Goal: Task Accomplishment & Management: Manage account settings

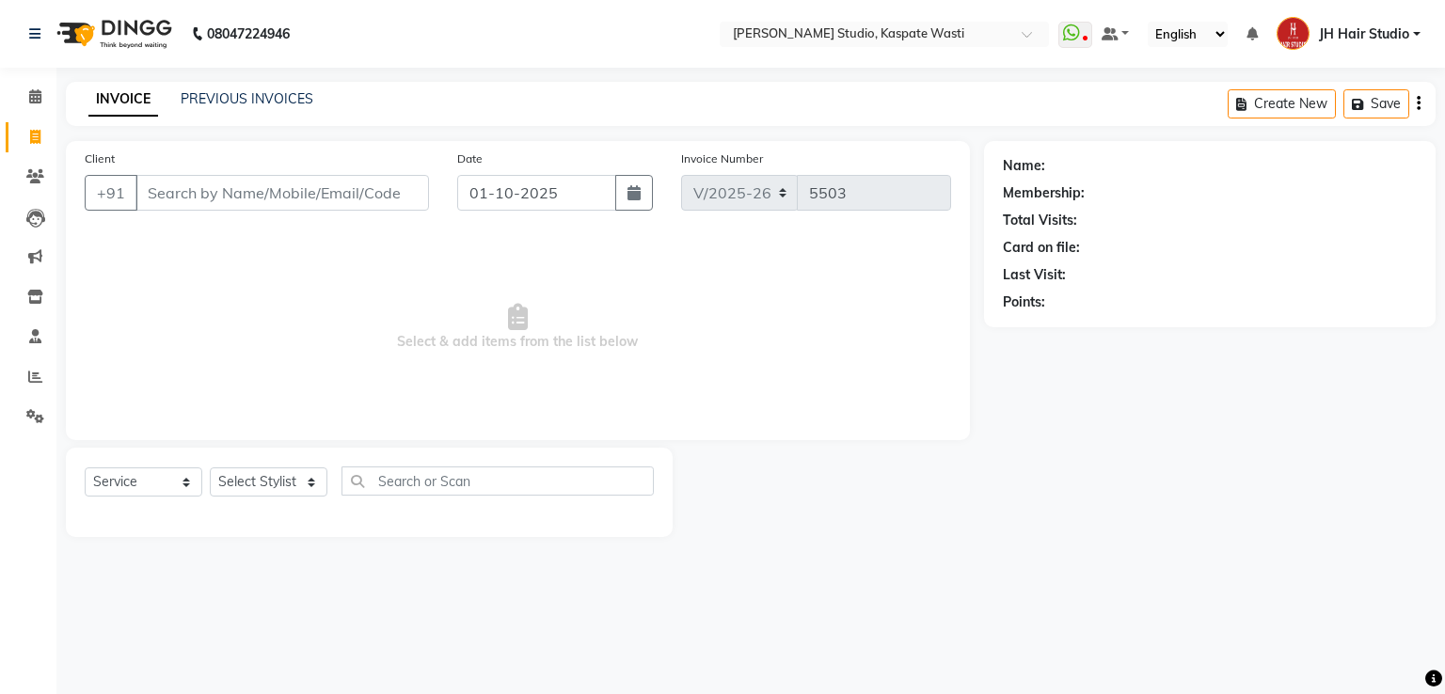
select select "130"
select select "service"
click at [237, 99] on link "PREVIOUS INVOICES" at bounding box center [247, 98] width 133 height 17
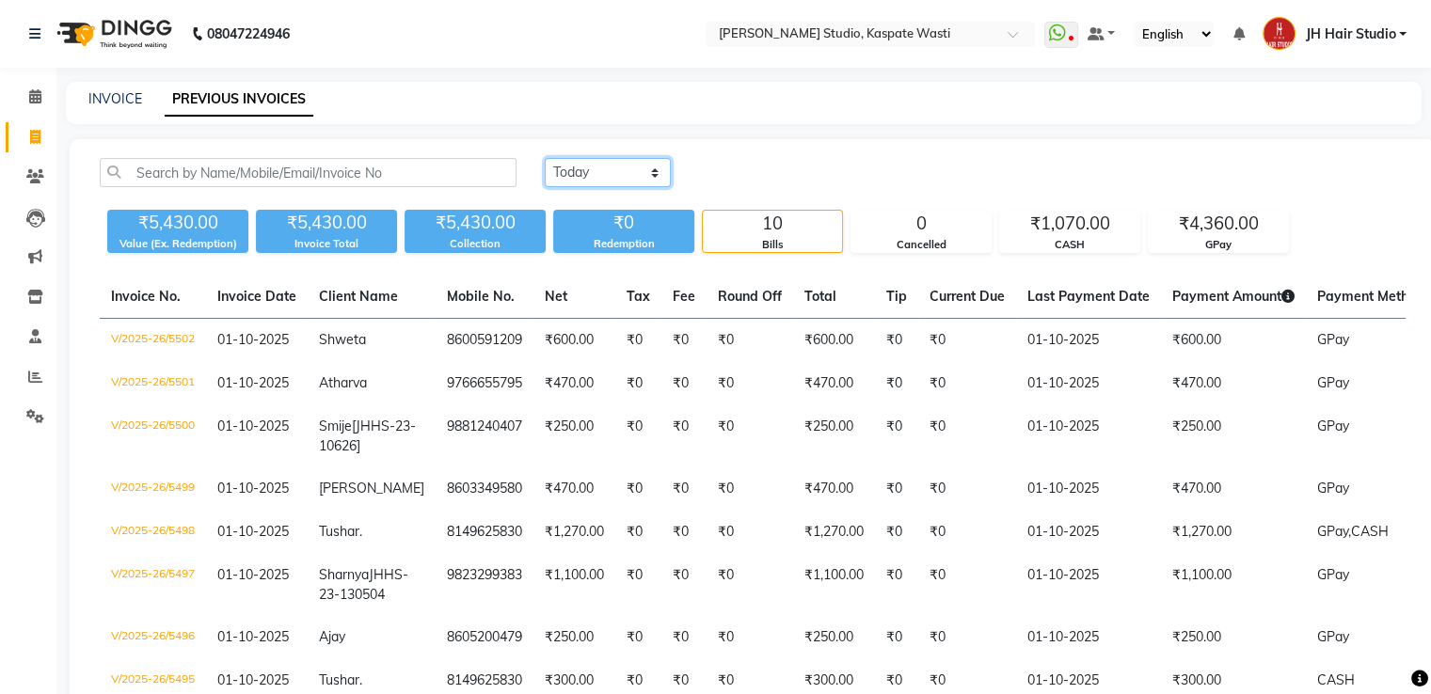
click at [581, 168] on select "Today Yesterday Custom Range" at bounding box center [608, 172] width 126 height 29
click at [545, 158] on select "Today Yesterday Custom Range" at bounding box center [608, 172] width 126 height 29
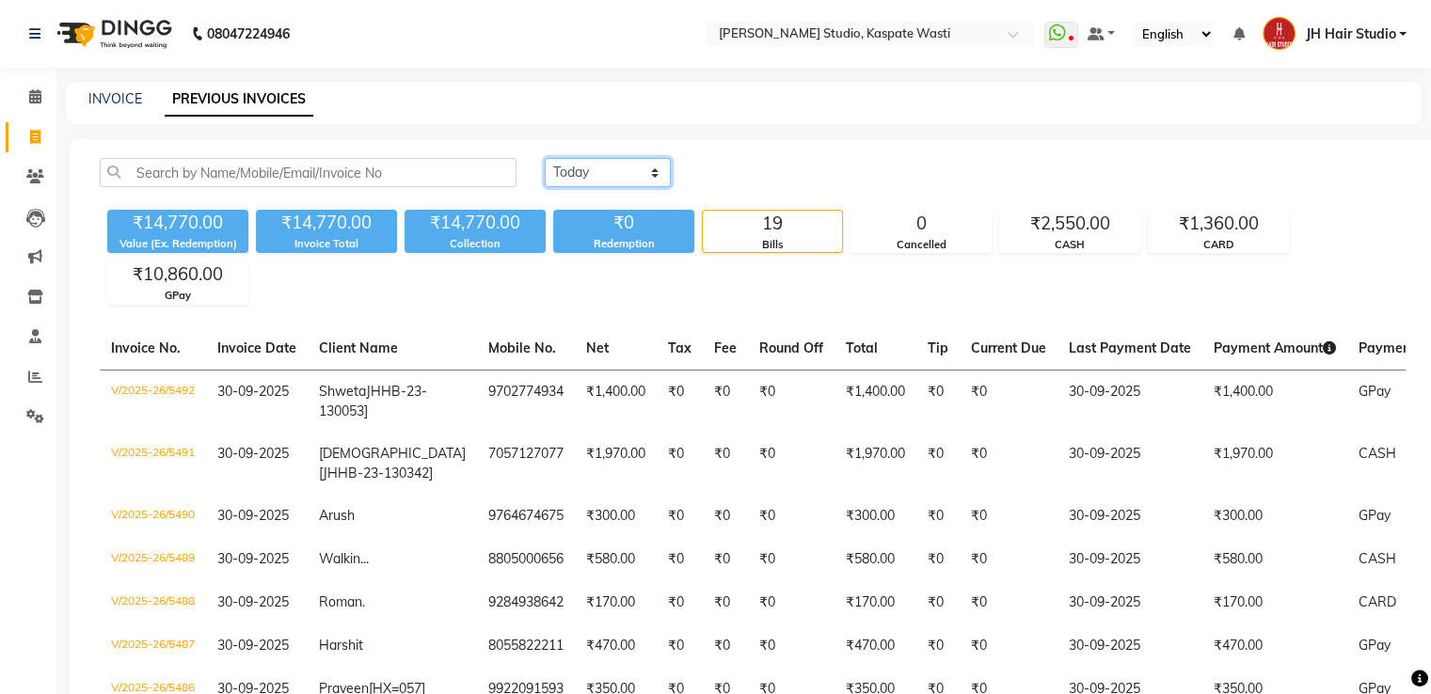
click at [602, 164] on select "Today Yesterday Custom Range" at bounding box center [608, 172] width 126 height 29
select select "range"
click at [545, 158] on select "Today Yesterday Custom Range" at bounding box center [608, 172] width 126 height 29
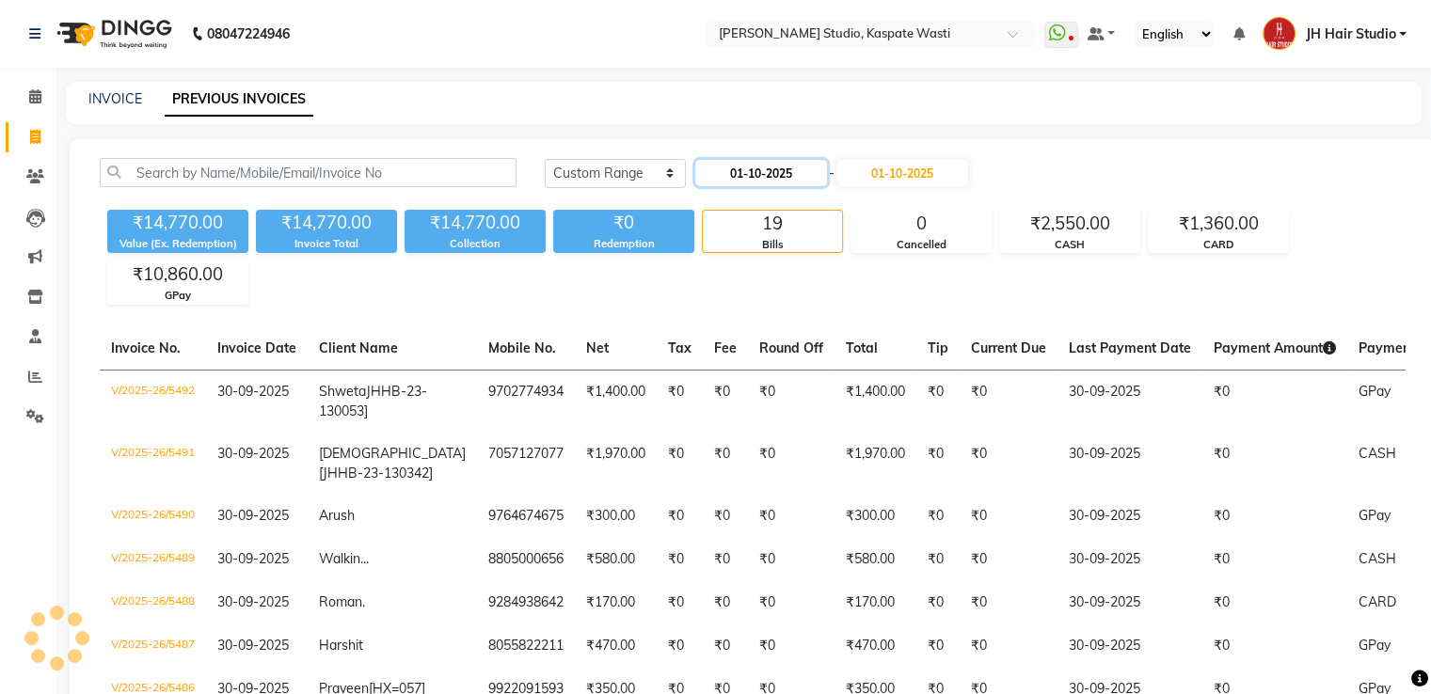
click at [787, 164] on input "01-10-2025" at bounding box center [761, 173] width 132 height 26
select select "10"
select select "2025"
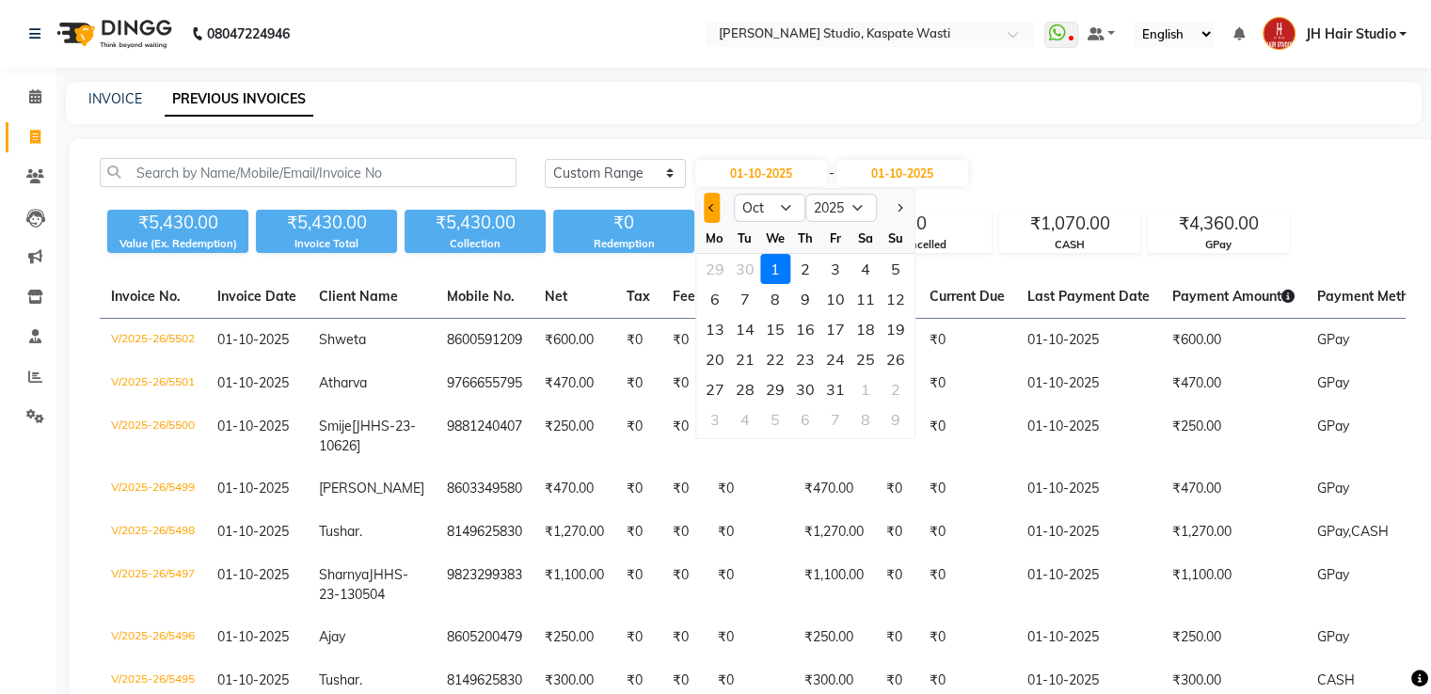
click at [709, 213] on button "Previous month" at bounding box center [712, 208] width 16 height 30
select select "9"
click at [896, 355] on div "28" at bounding box center [895, 359] width 30 height 30
type input "28-09-2025"
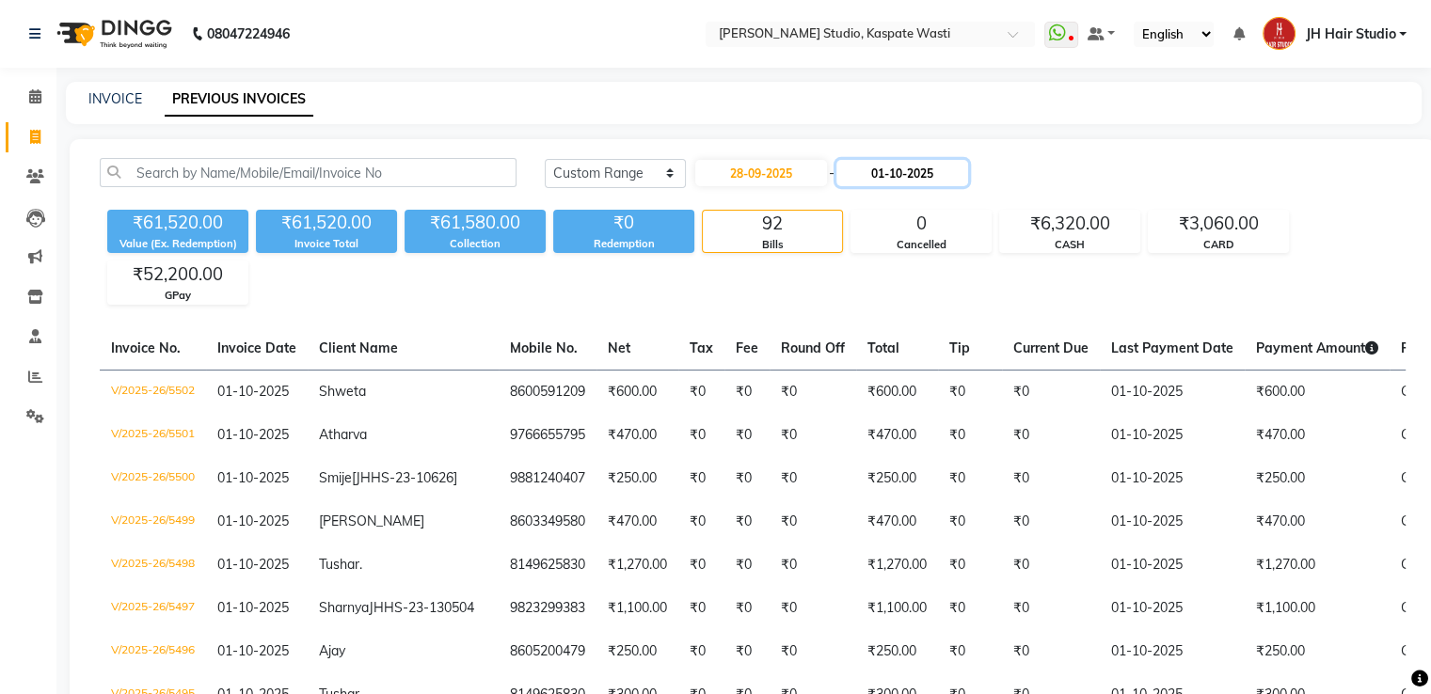
click at [896, 171] on input "01-10-2025" at bounding box center [902, 173] width 132 height 26
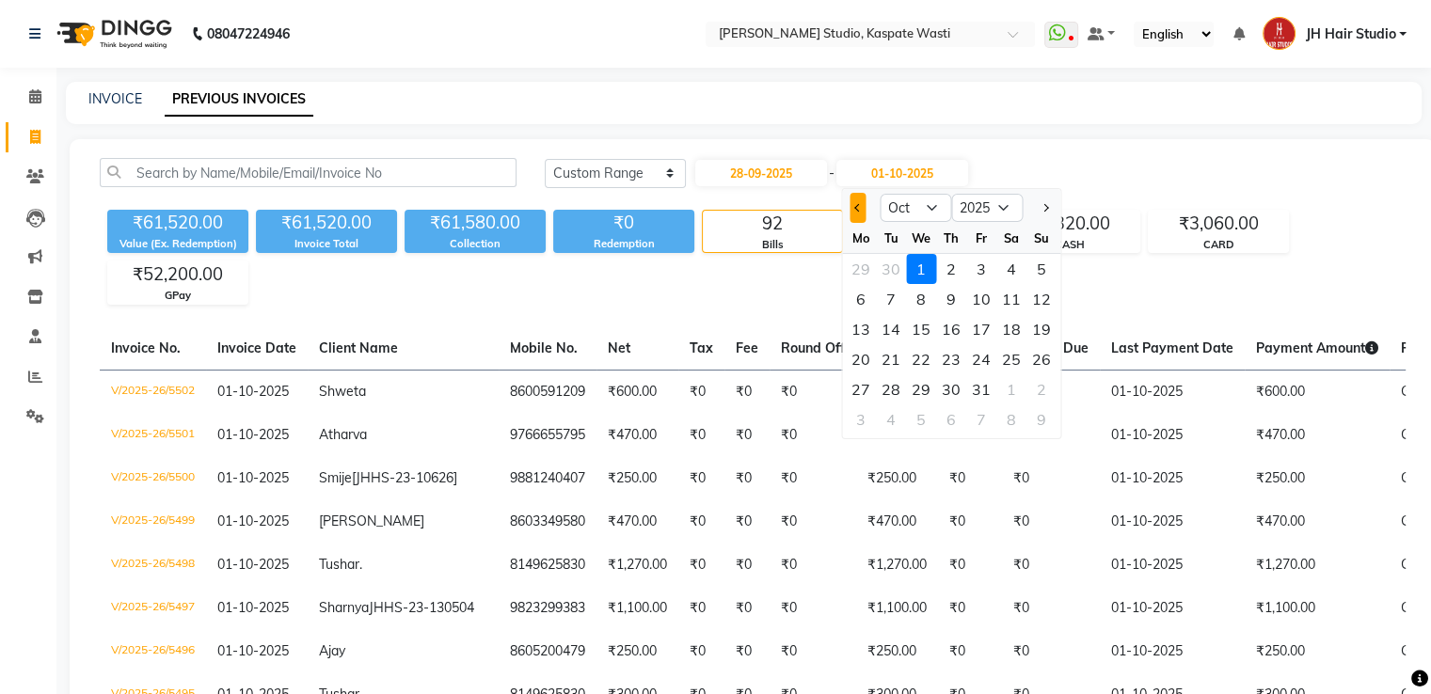
click at [855, 212] on button "Previous month" at bounding box center [857, 208] width 16 height 30
select select "9"
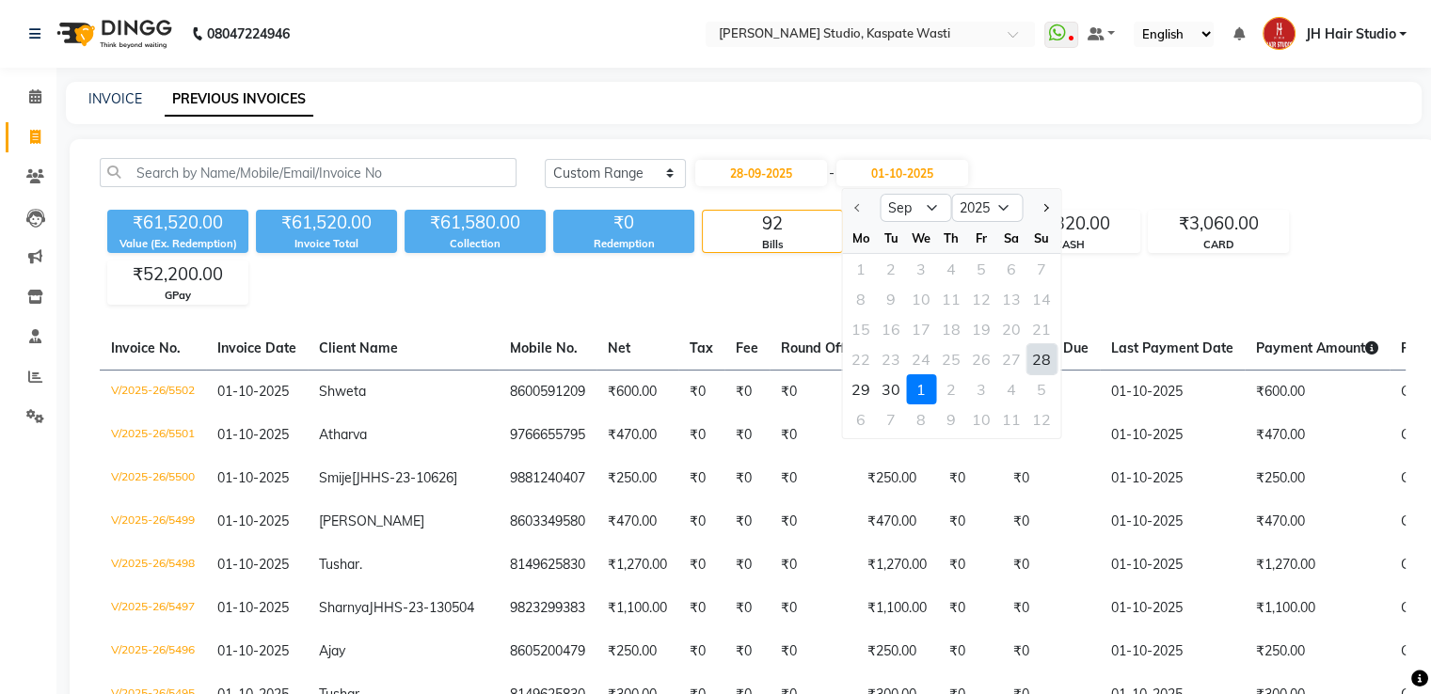
click at [1038, 357] on div "28" at bounding box center [1041, 359] width 30 height 30
type input "28-09-2025"
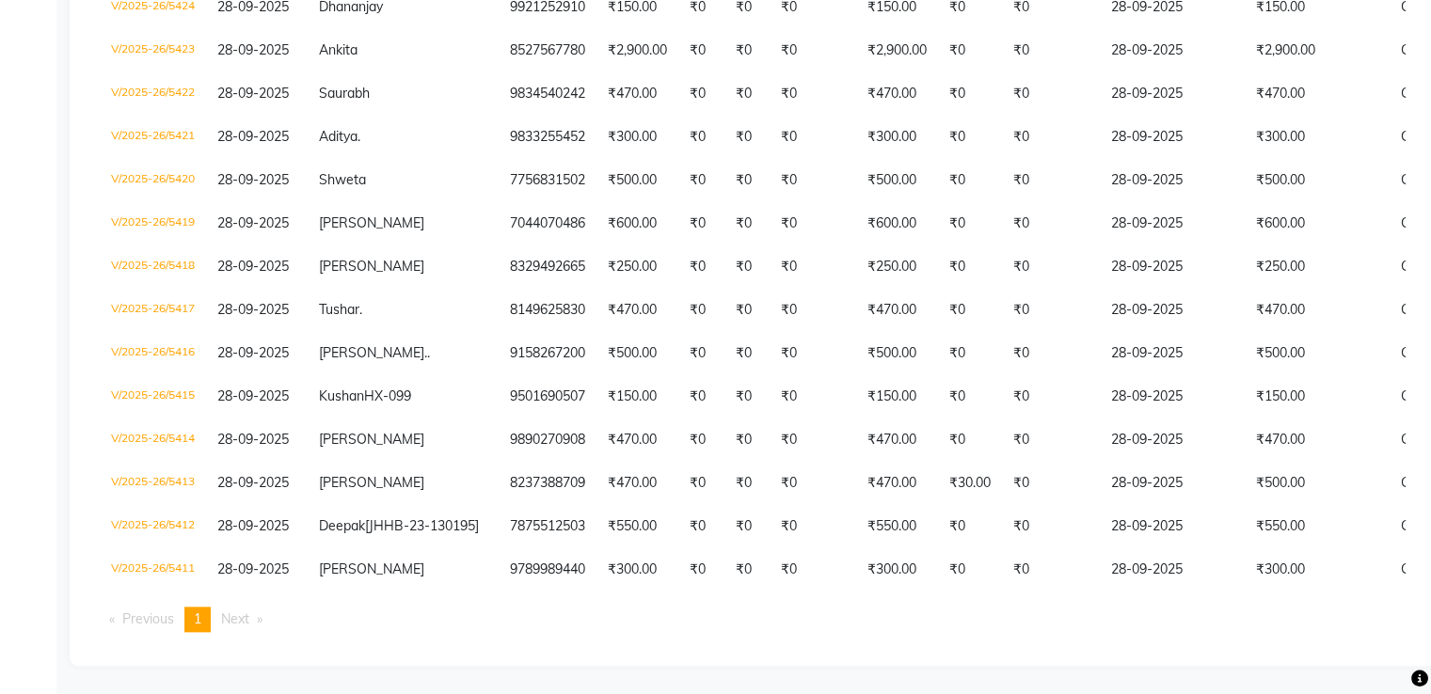
scroll to position [2369, 0]
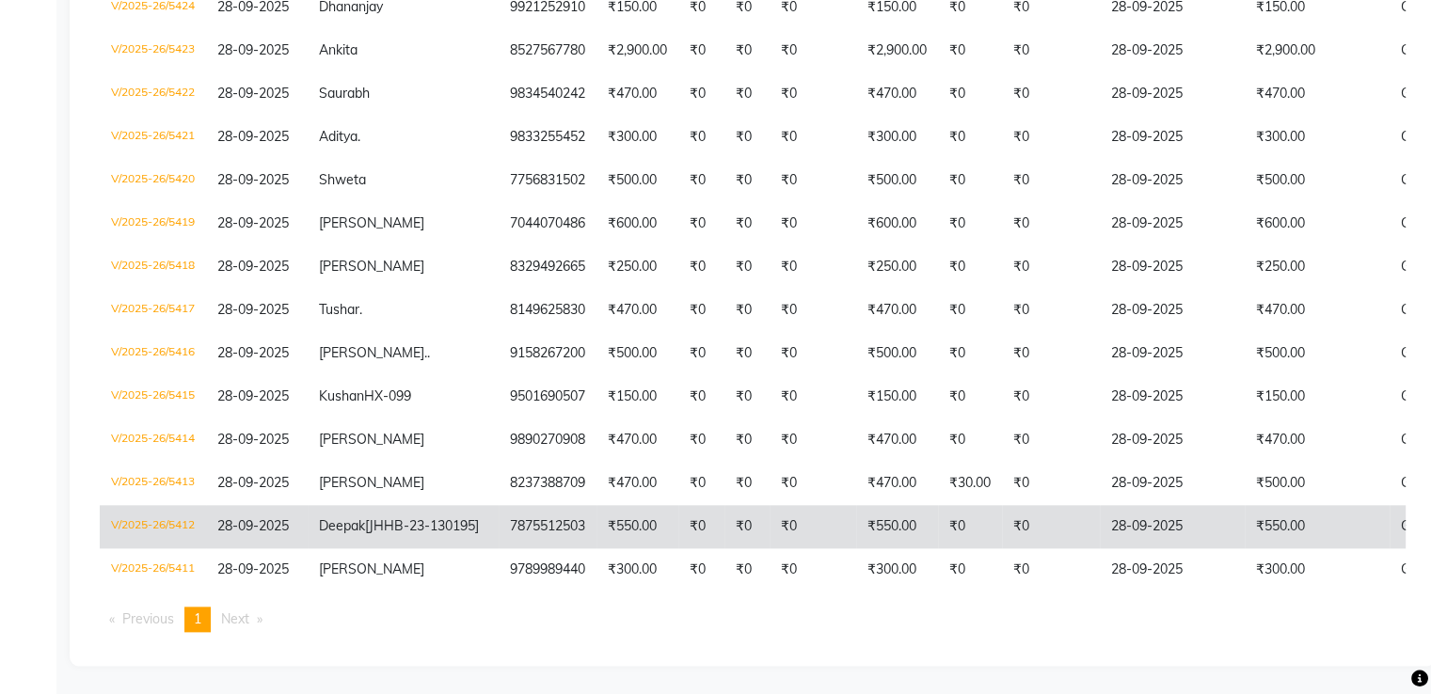
click at [769, 547] on td "₹0" at bounding box center [812, 526] width 87 height 43
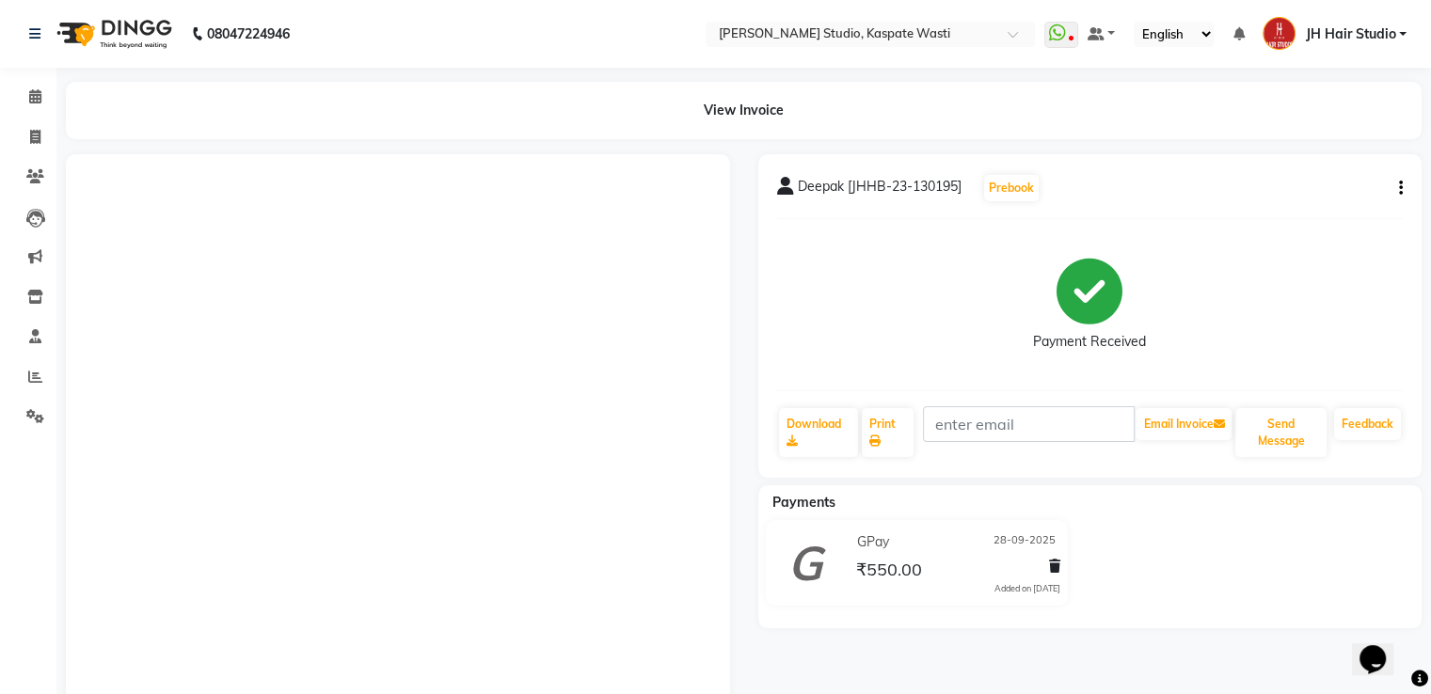
click at [1414, 191] on div "Deepak [JHHB-23-130195] Prebook Payment Received Download Print Email Invoice S…" at bounding box center [1090, 316] width 664 height 324
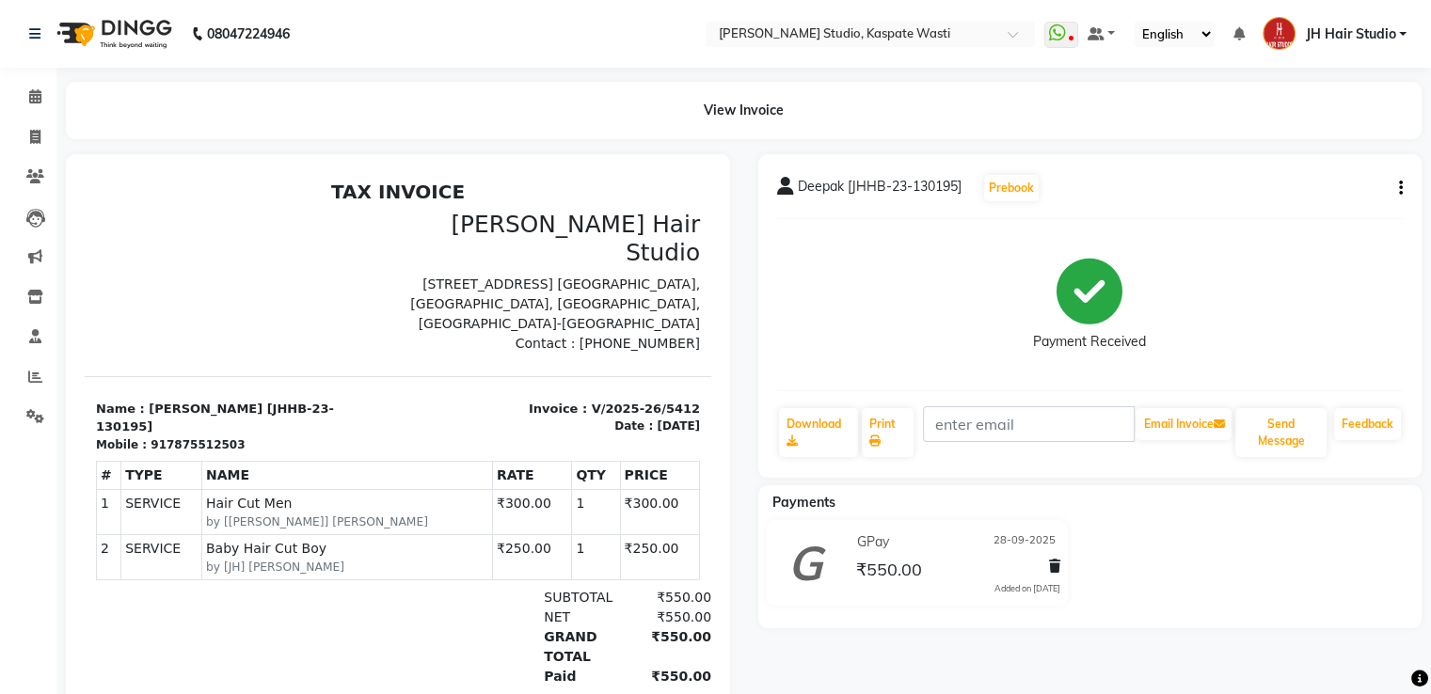
click at [1401, 188] on icon "button" at bounding box center [1401, 188] width 4 height 1
click at [1306, 193] on div "Edit Invoice" at bounding box center [1324, 200] width 94 height 24
select select "service"
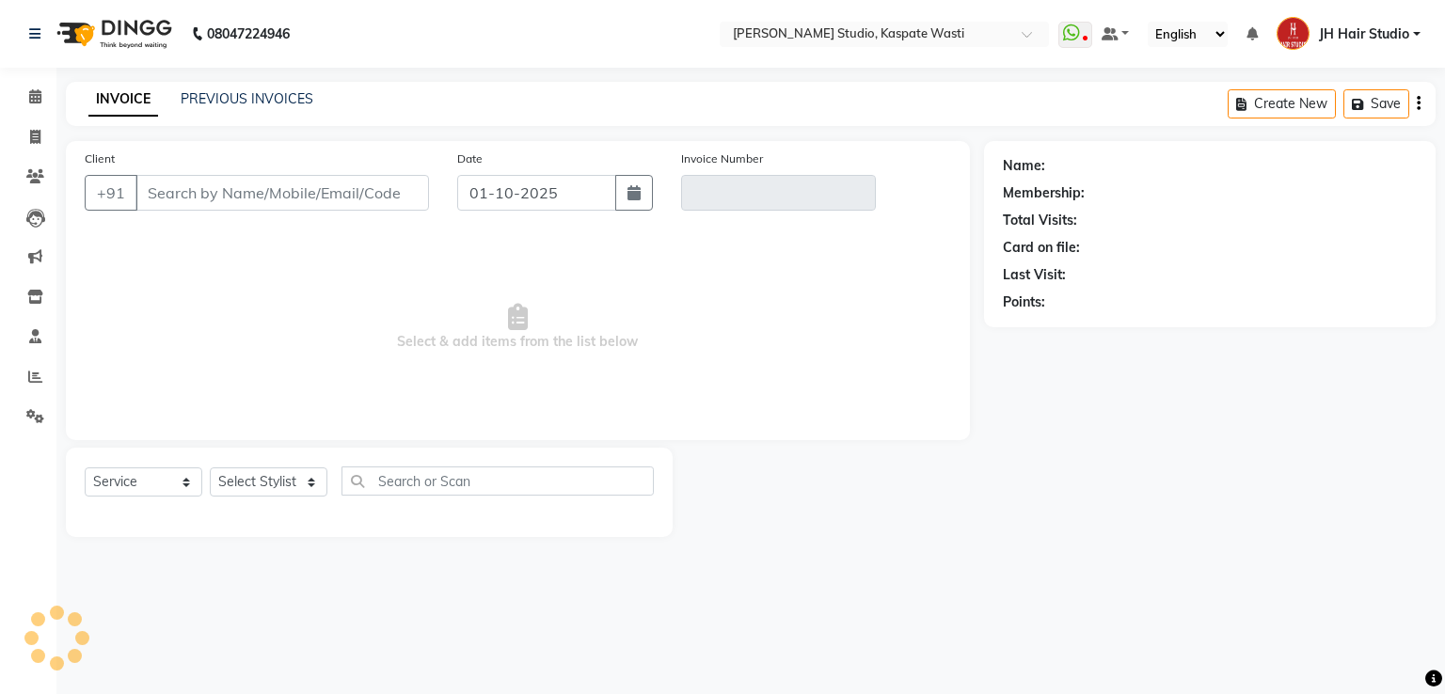
type input "7875512503"
type input "V/2025-26/5412"
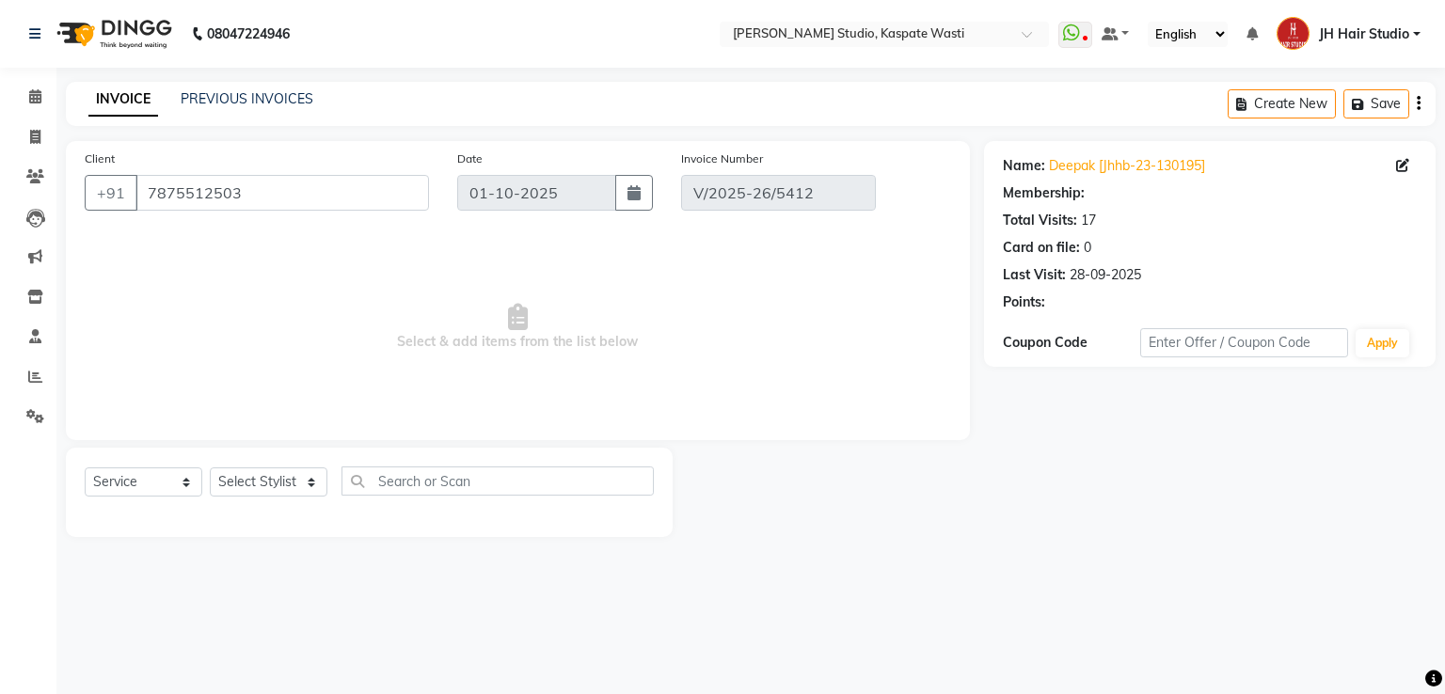
select select "1: Object"
type input "28-09-2025"
select select "select"
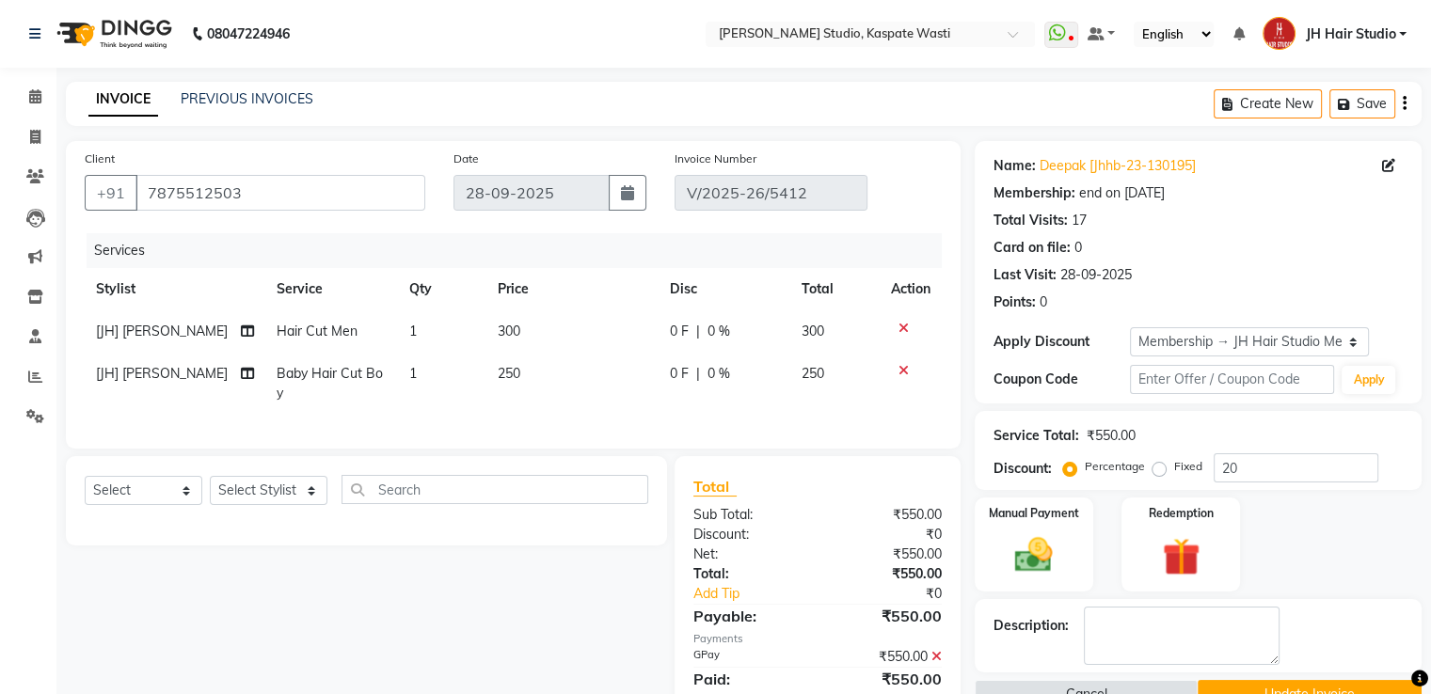
click at [139, 334] on span "[JH] [PERSON_NAME]" at bounding box center [162, 331] width 132 height 17
select select "47594"
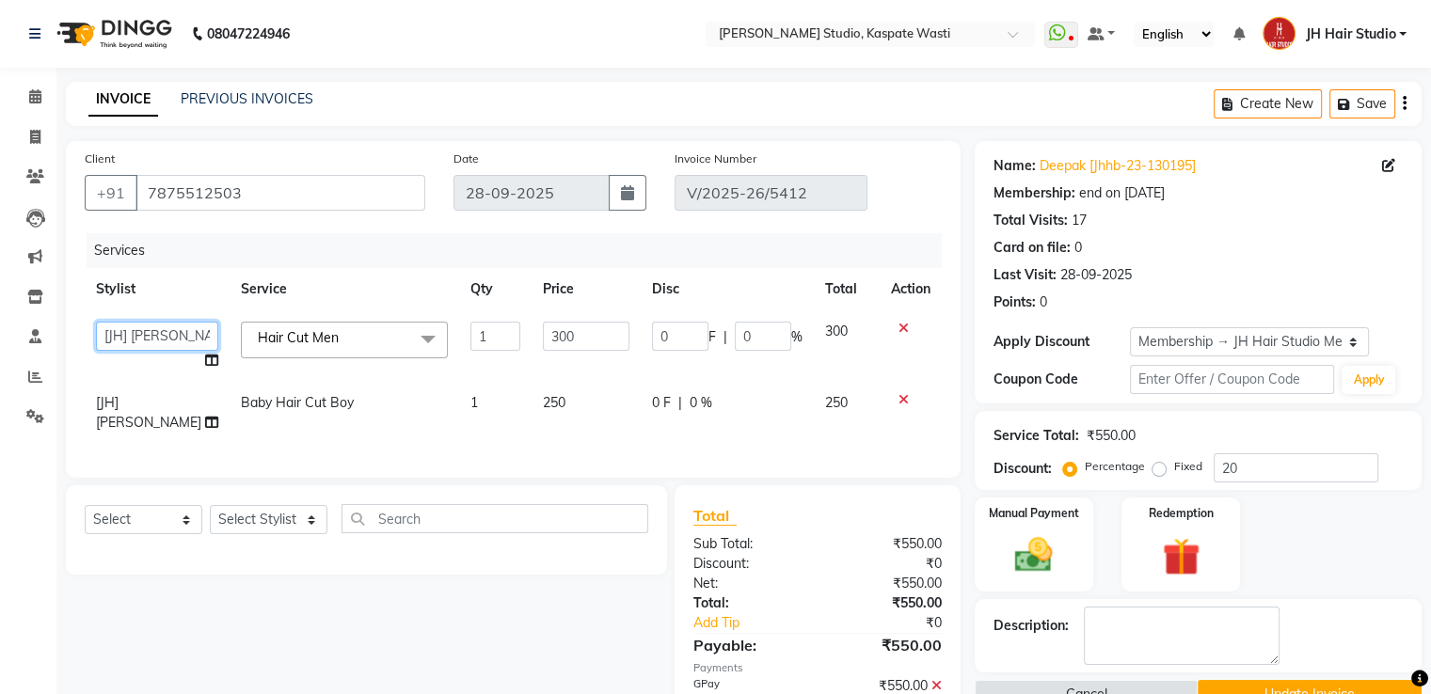
click at [139, 334] on select "[F1] GANESH [F1] [PERSON_NAME] [ F1] RAM [F1]Sanjay [F1][PERSON_NAME] [F1] Sura…" at bounding box center [157, 336] width 122 height 29
select select "90919"
click at [1369, 682] on button "Update Invoice" at bounding box center [1309, 694] width 224 height 29
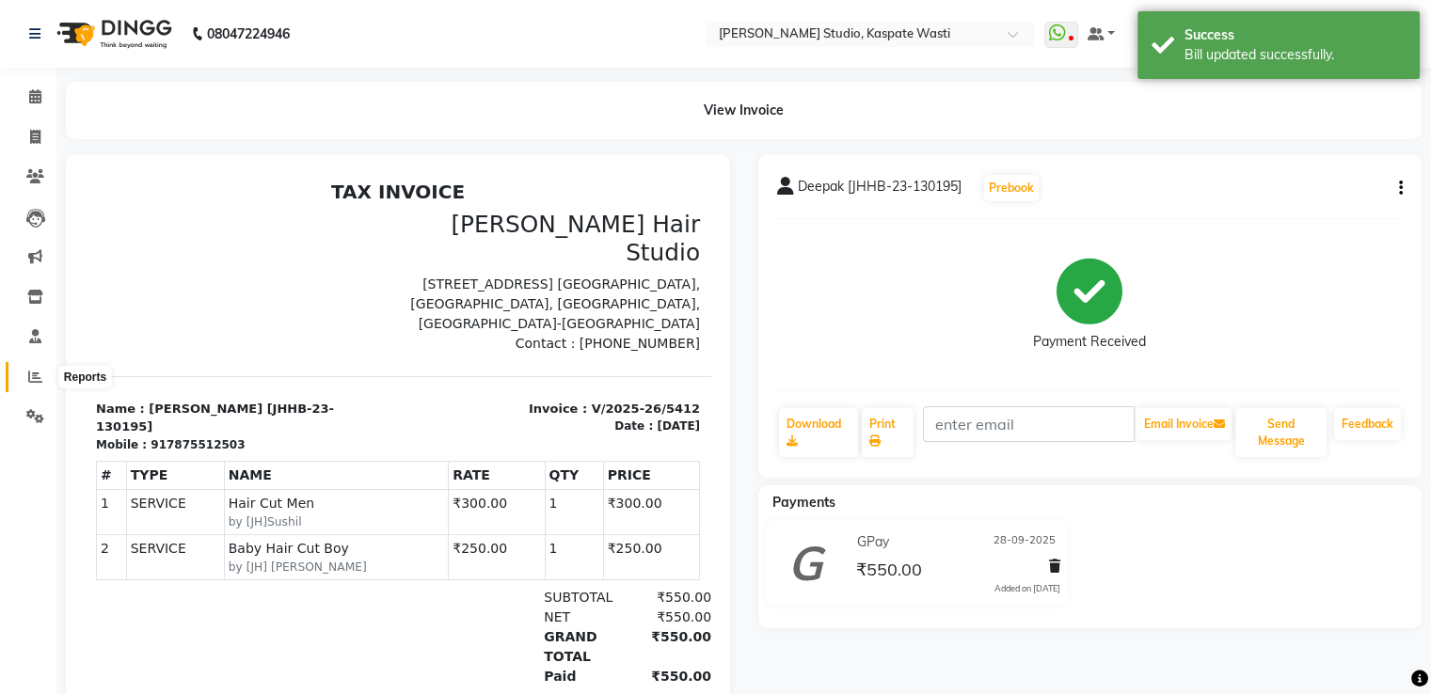
click at [33, 370] on icon at bounding box center [35, 377] width 14 height 14
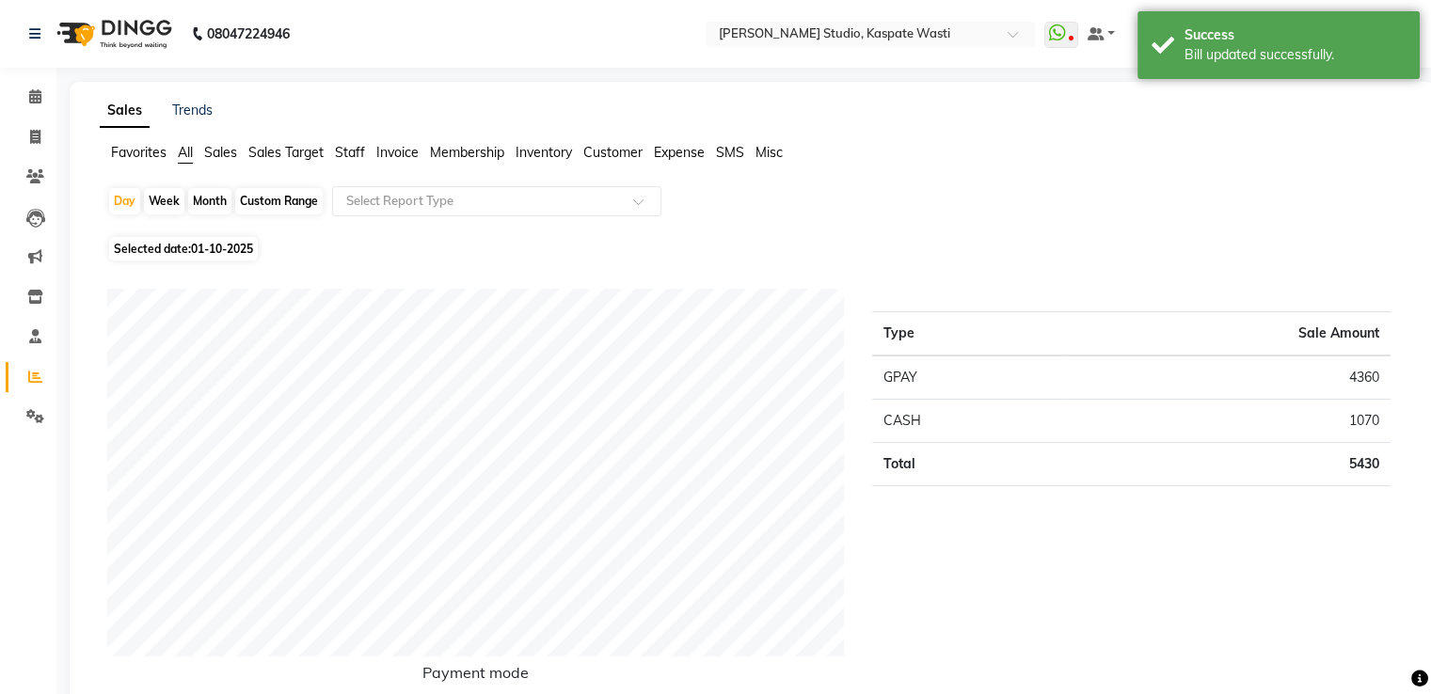
click at [207, 198] on div "Month" at bounding box center [209, 201] width 43 height 26
select select "10"
select select "2025"
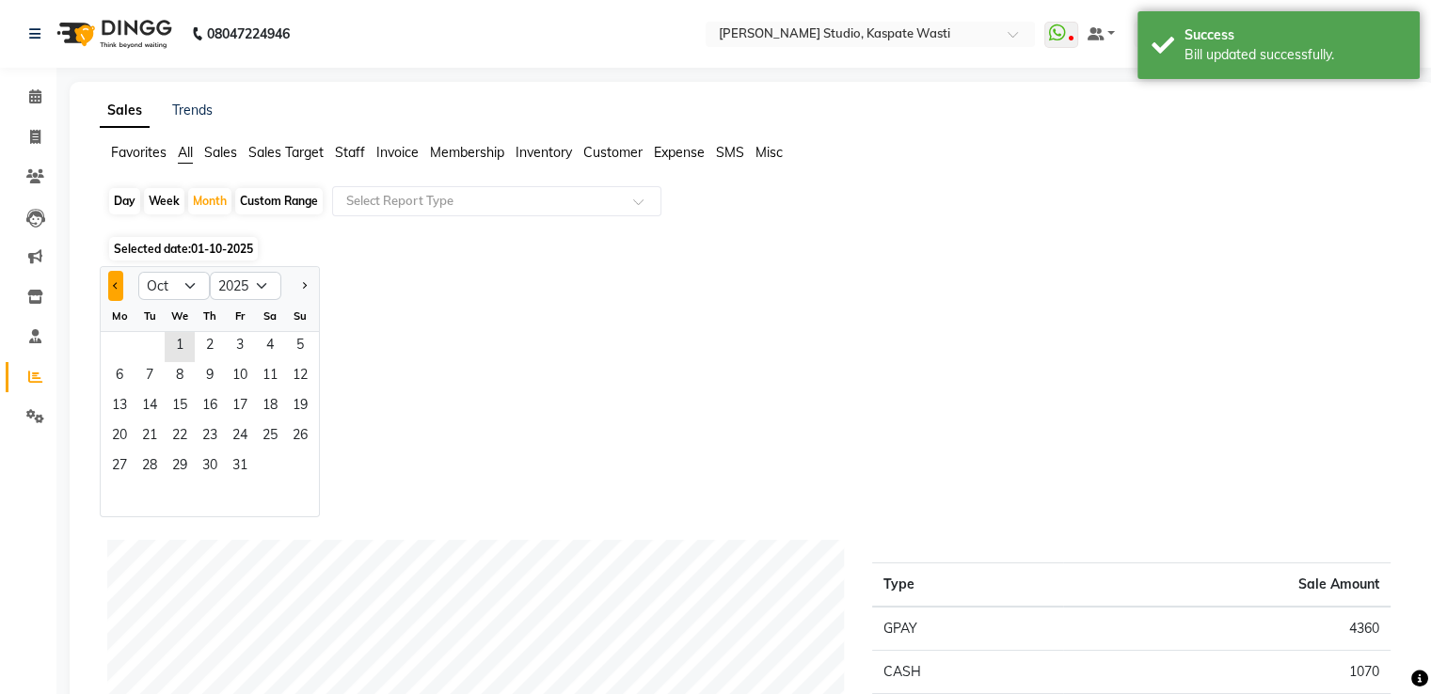
click at [112, 288] on button "Previous month" at bounding box center [115, 286] width 15 height 30
select select "9"
click at [116, 343] on span "1" at bounding box center [119, 347] width 30 height 30
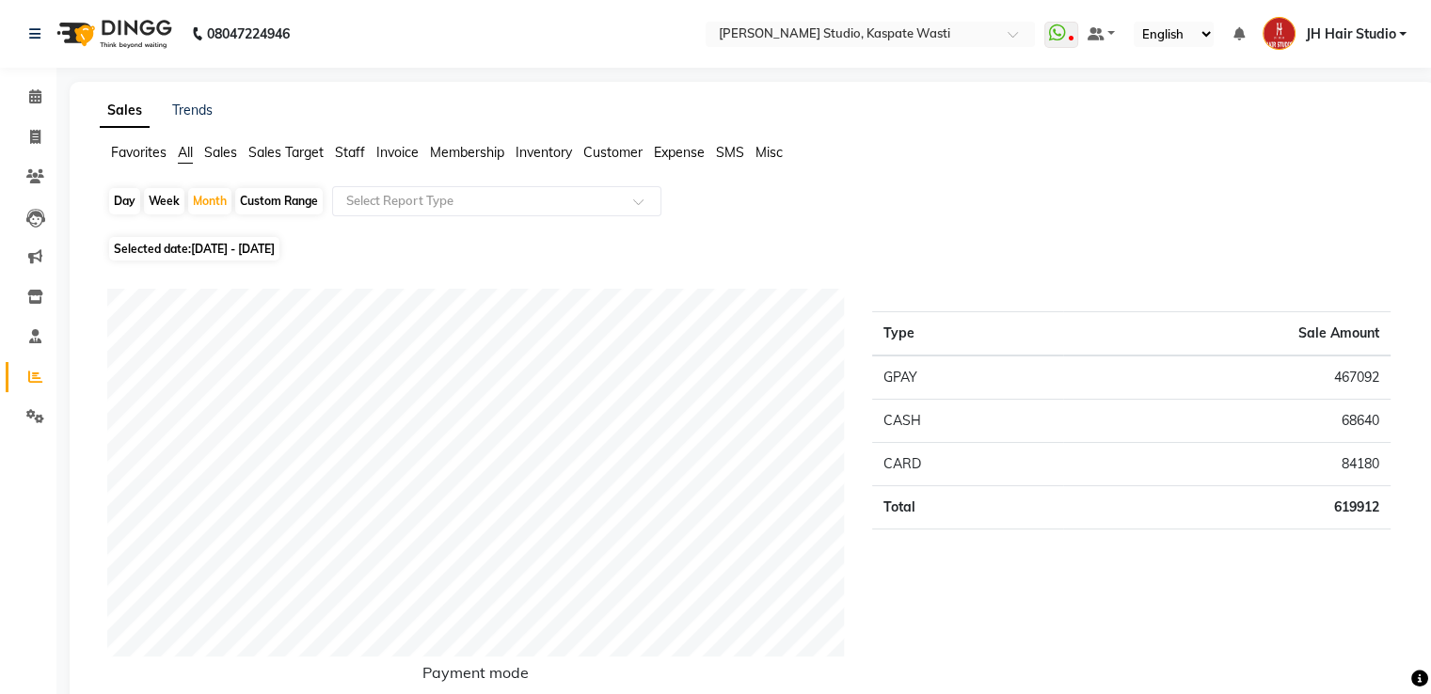
click at [349, 153] on span "Staff" at bounding box center [350, 152] width 30 height 17
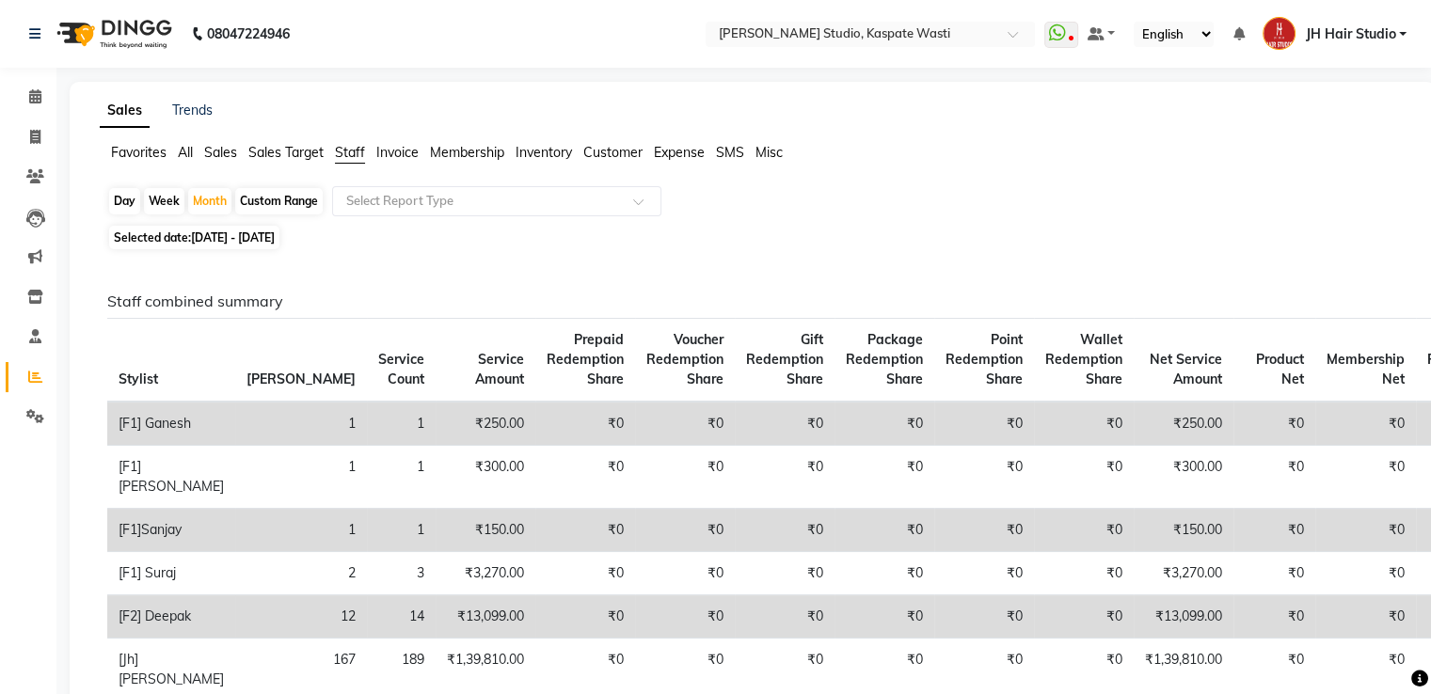
click at [186, 154] on span "All" at bounding box center [185, 152] width 15 height 17
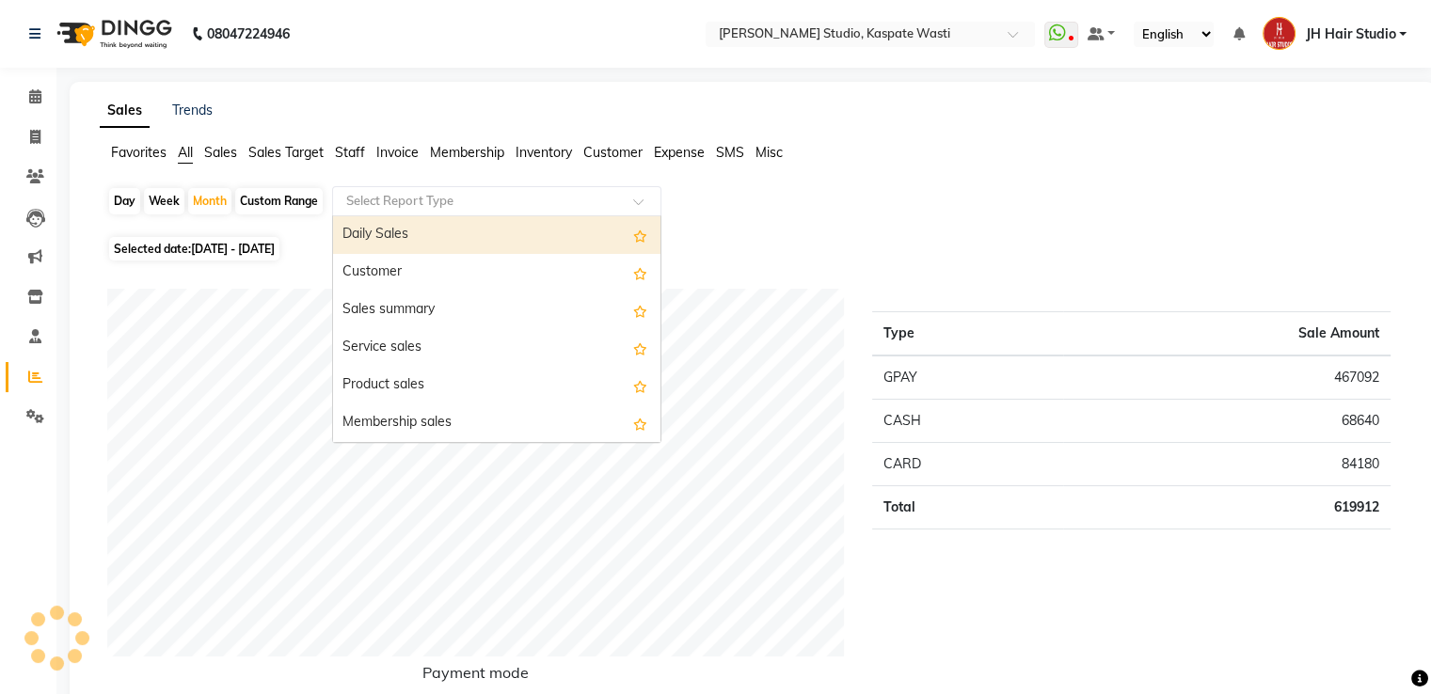
click at [428, 202] on input "text" at bounding box center [477, 201] width 271 height 19
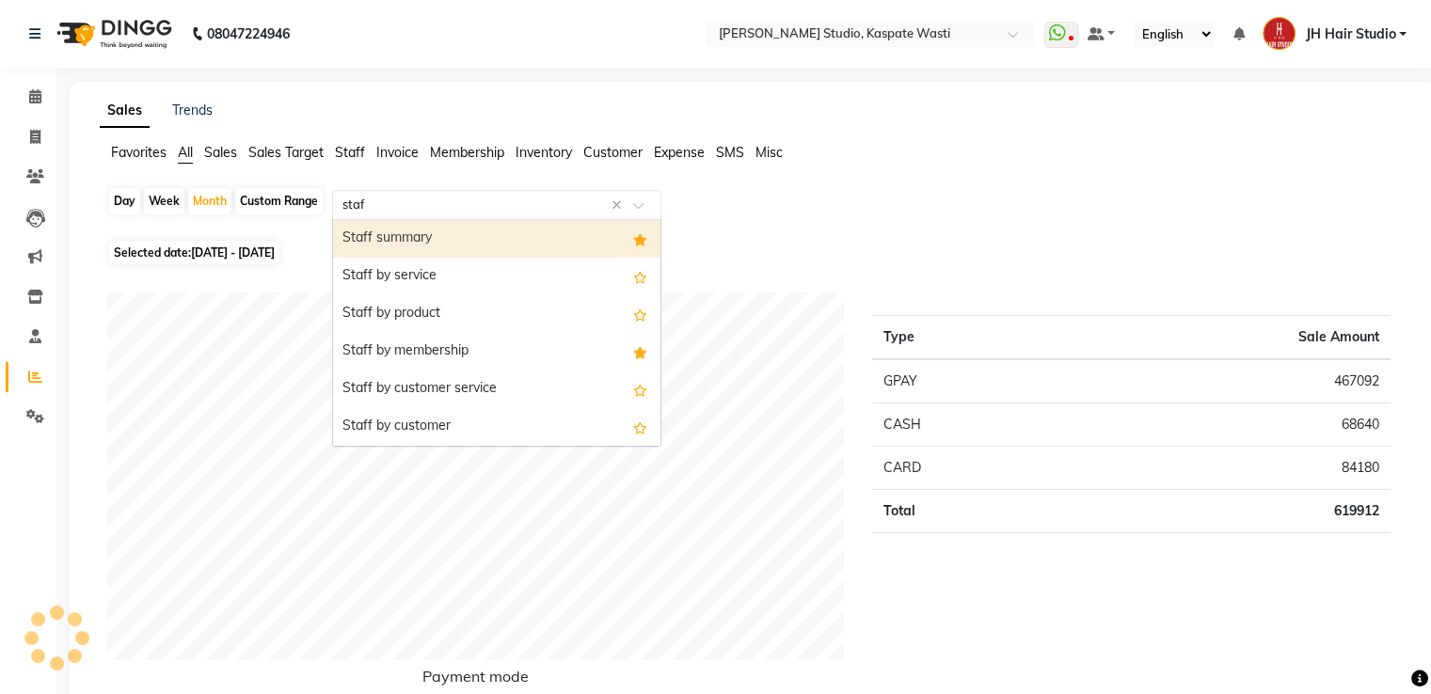
type input "staff"
click at [438, 240] on div "Staff summary" at bounding box center [496, 239] width 327 height 38
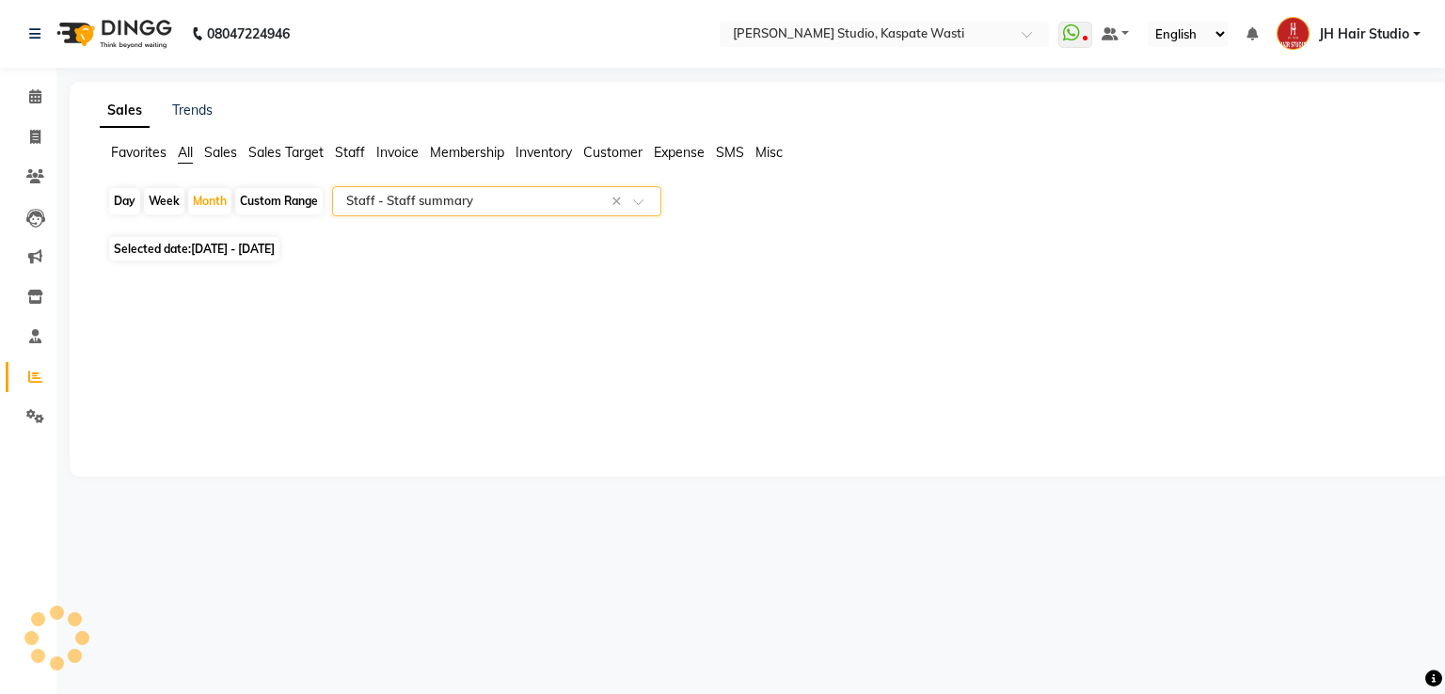
select select "pdf"
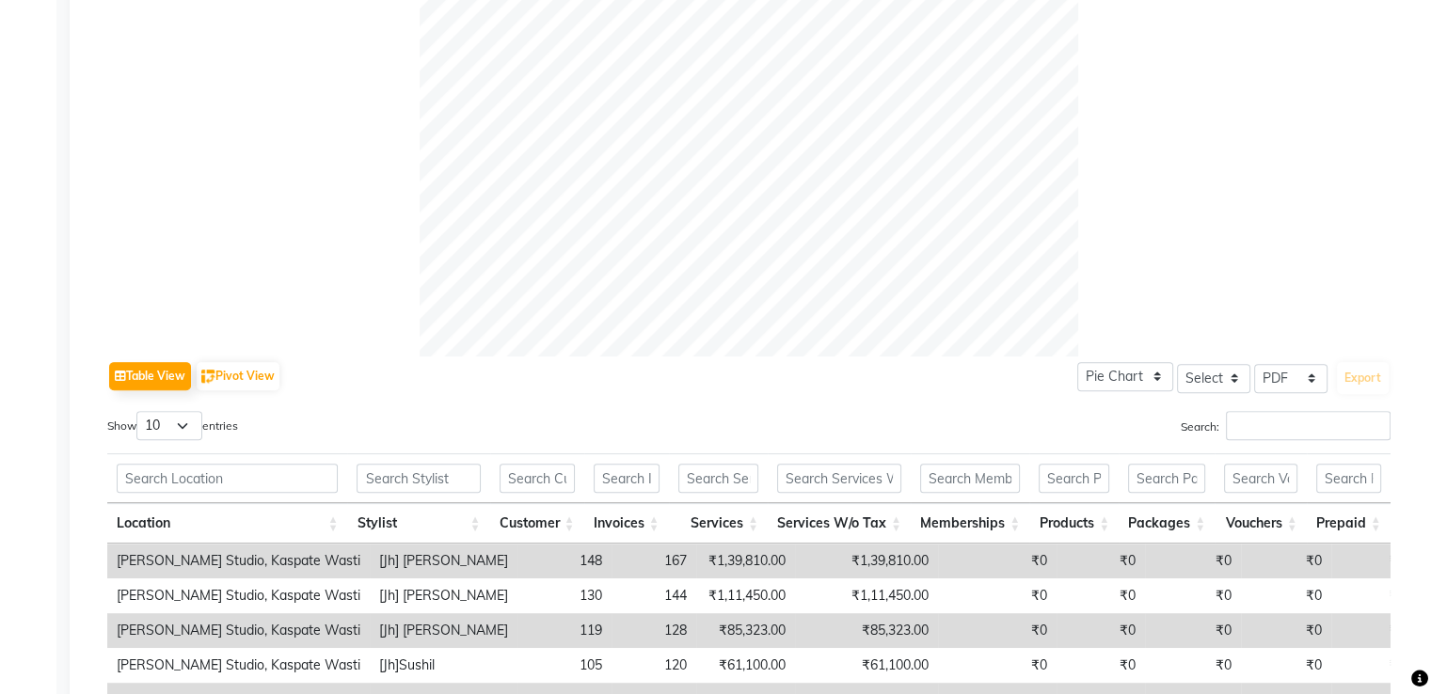
scroll to position [972, 0]
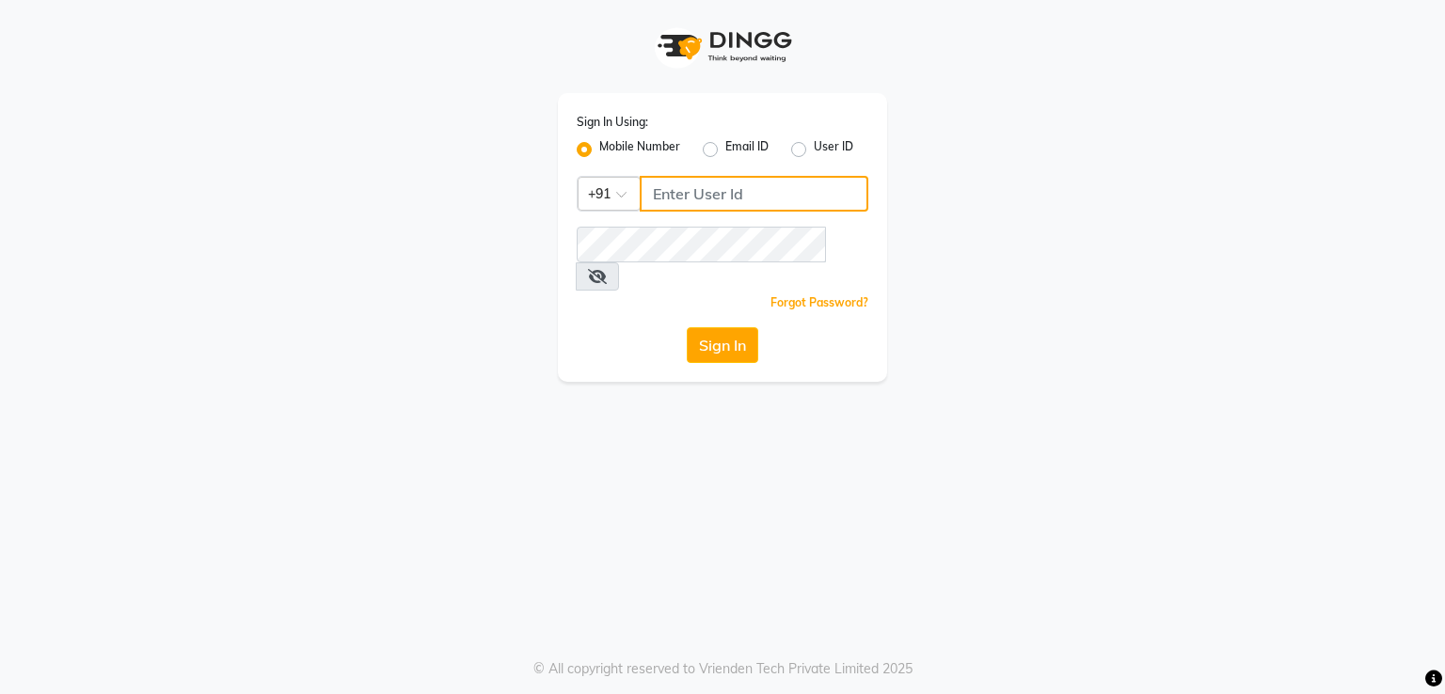
click at [745, 188] on input "Username" at bounding box center [754, 194] width 229 height 36
type input "8805000656"
click at [706, 327] on button "Sign In" at bounding box center [722, 345] width 71 height 36
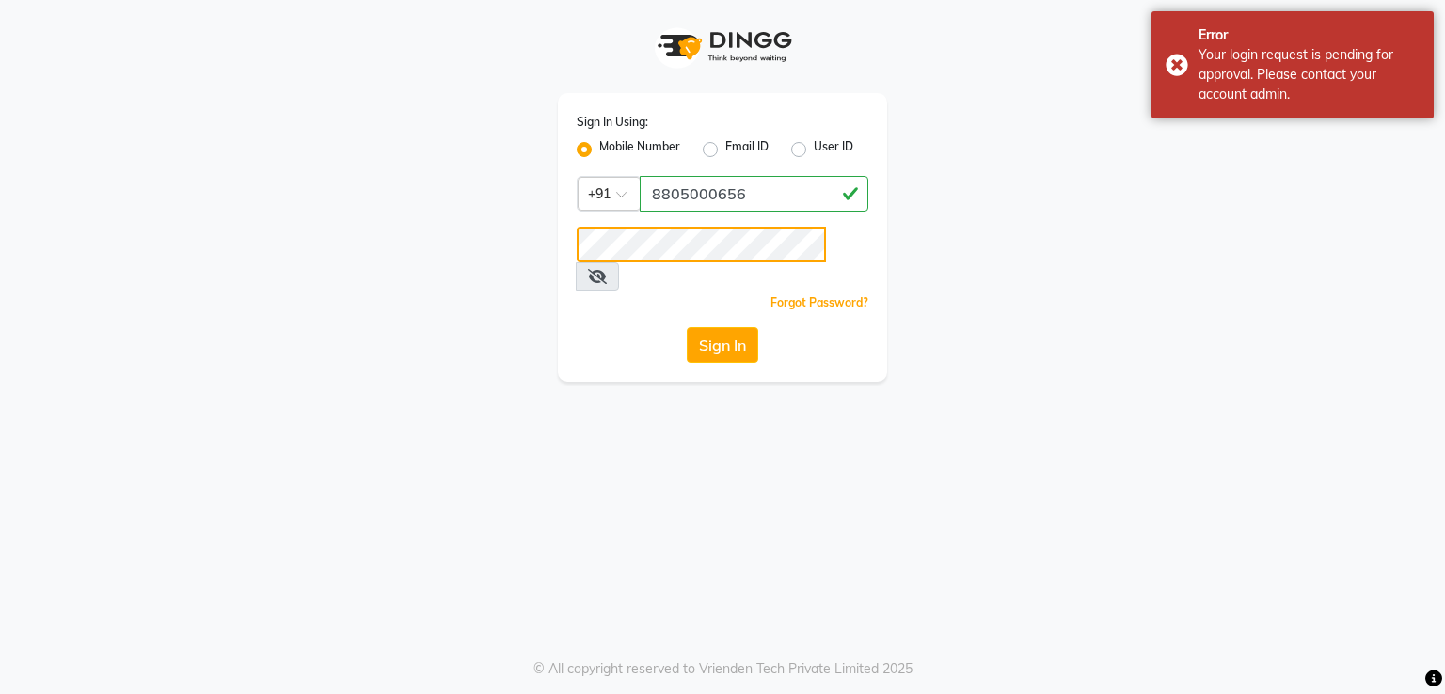
click at [548, 255] on div "Sign In Using: Mobile Number Email ID User ID Country Code × [PHONE_NUMBER] Rem…" at bounding box center [722, 191] width 357 height 382
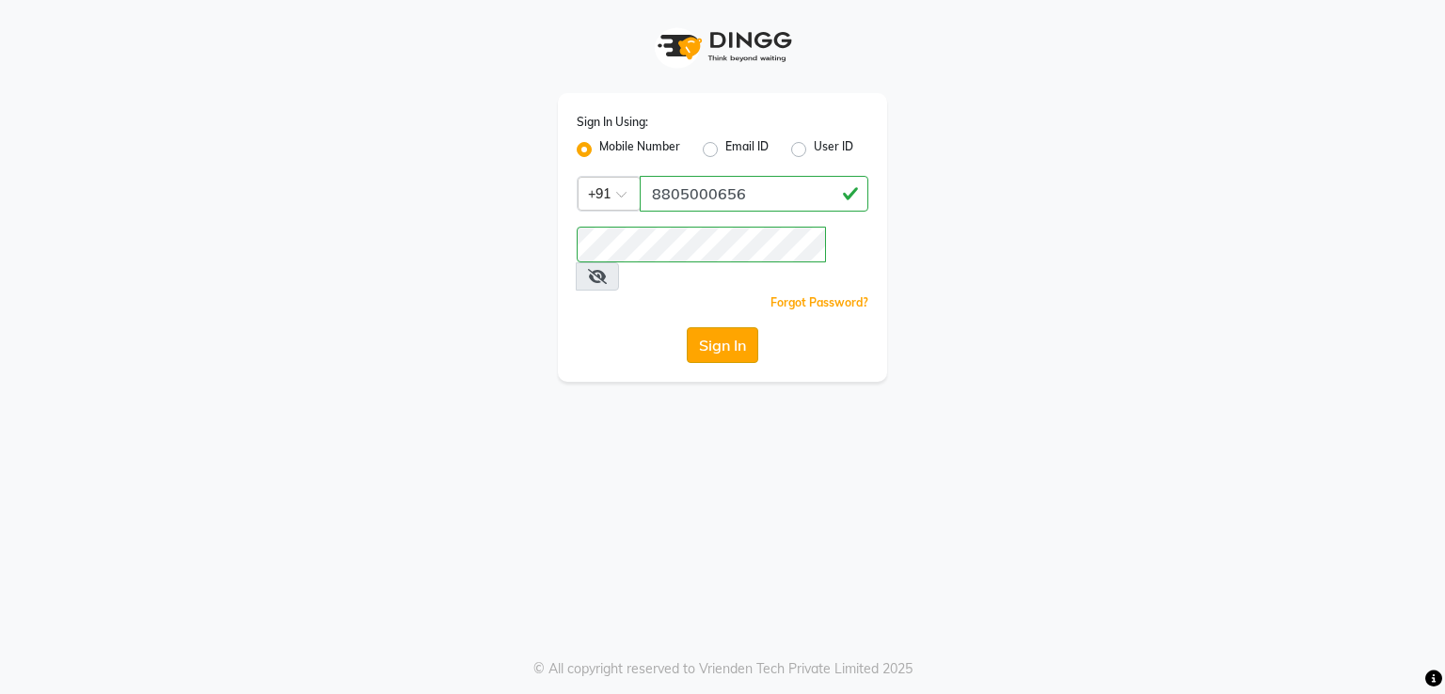
click at [731, 327] on button "Sign In" at bounding box center [722, 345] width 71 height 36
click at [716, 327] on button "Sign In" at bounding box center [722, 345] width 71 height 36
click at [743, 327] on button "Sign In" at bounding box center [722, 345] width 71 height 36
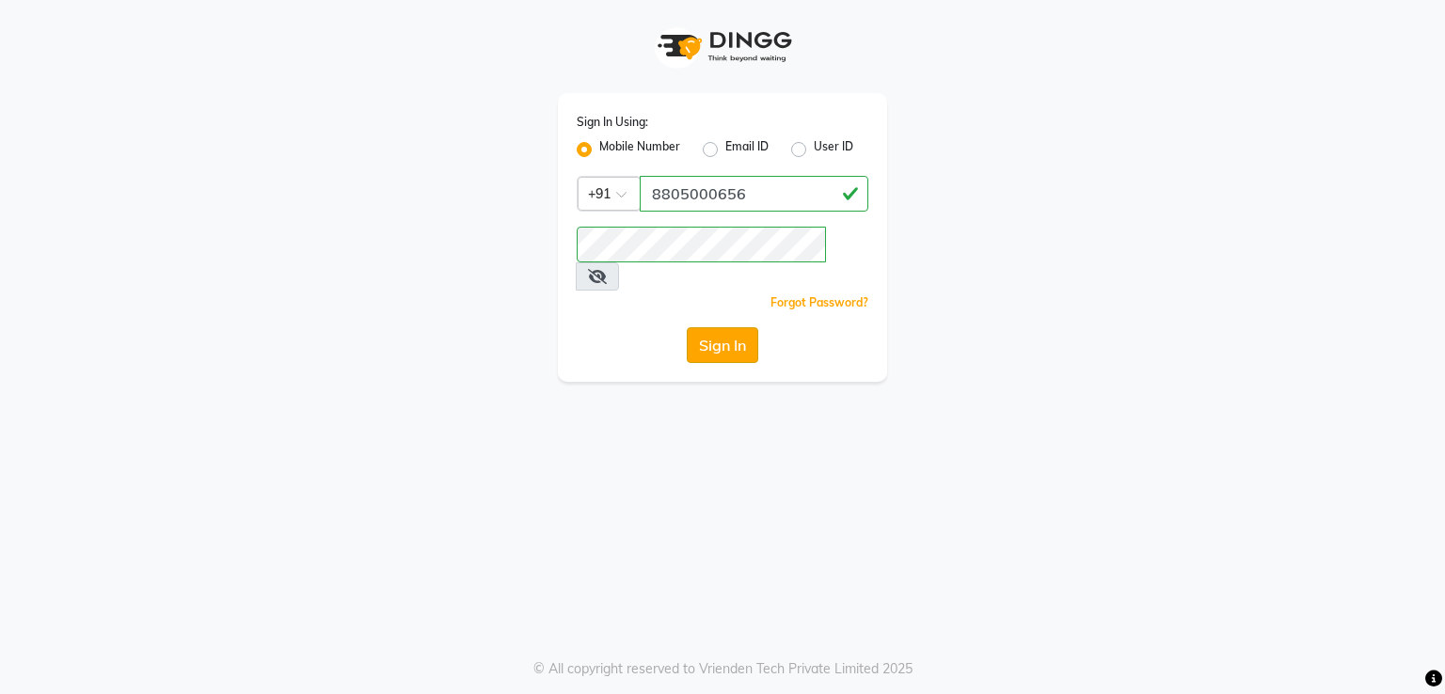
click at [704, 327] on button "Sign In" at bounding box center [722, 345] width 71 height 36
click at [707, 327] on button "Sign In" at bounding box center [722, 345] width 71 height 36
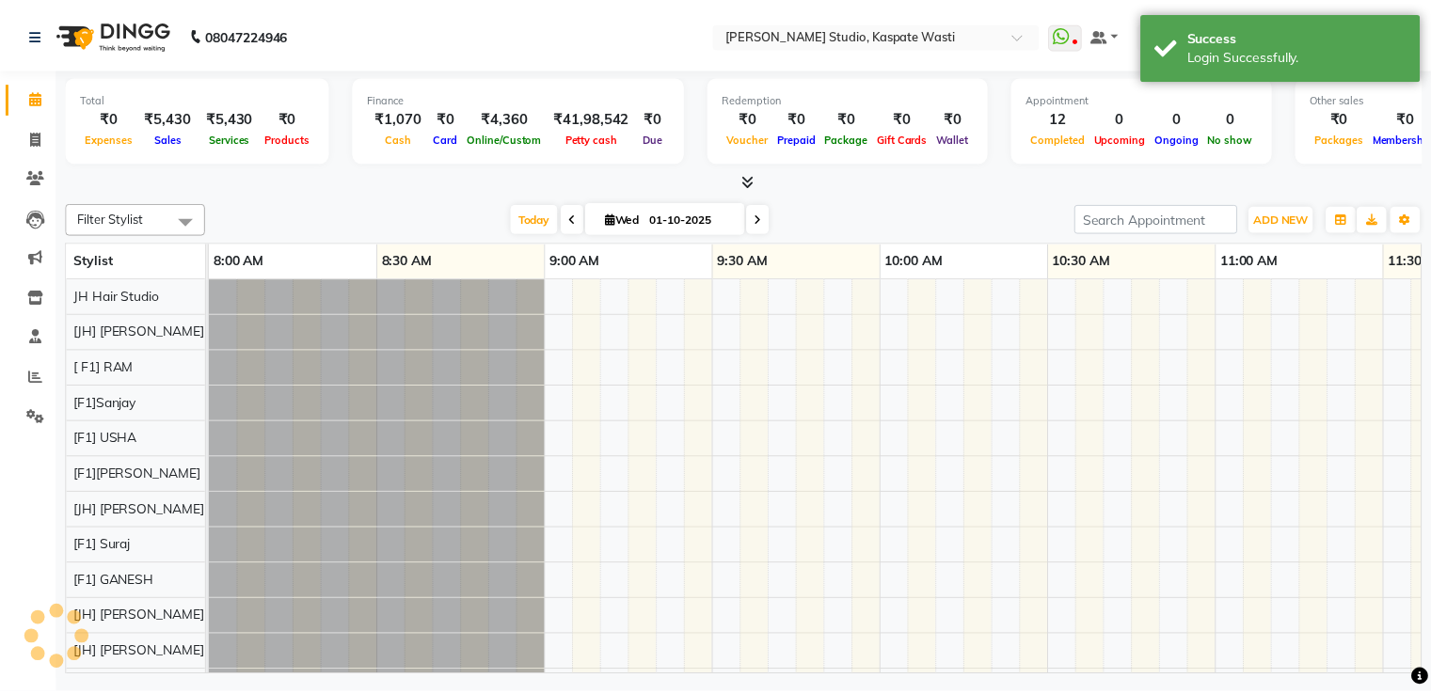
scroll to position [25, 0]
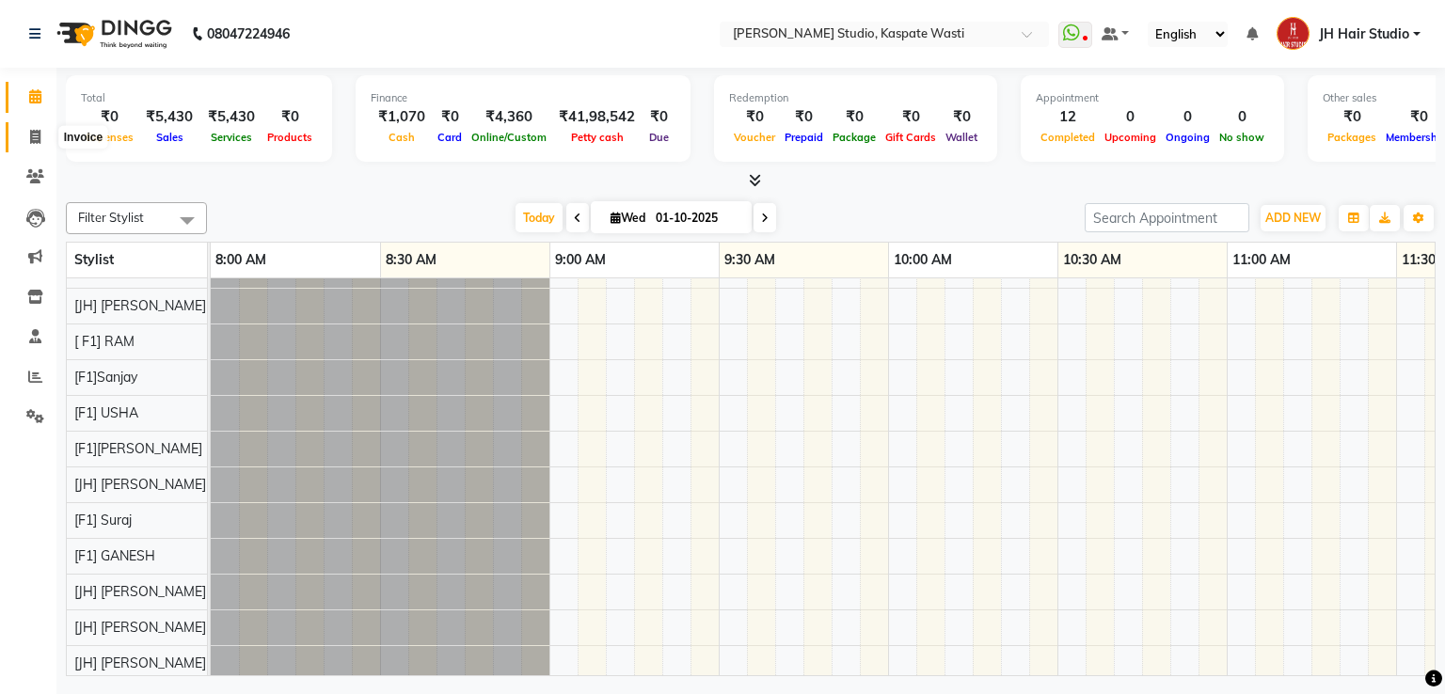
click at [27, 140] on span at bounding box center [35, 138] width 33 height 22
select select "service"
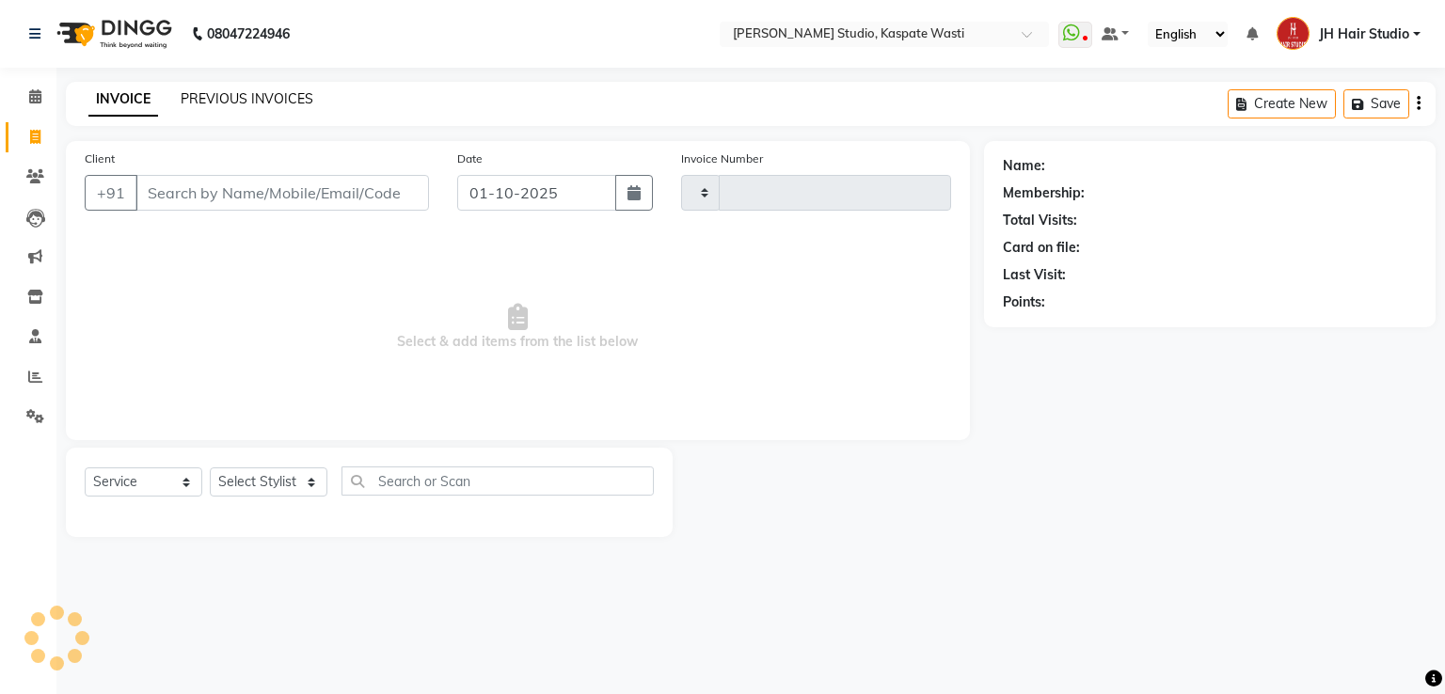
click at [241, 99] on link "PREVIOUS INVOICES" at bounding box center [247, 98] width 133 height 17
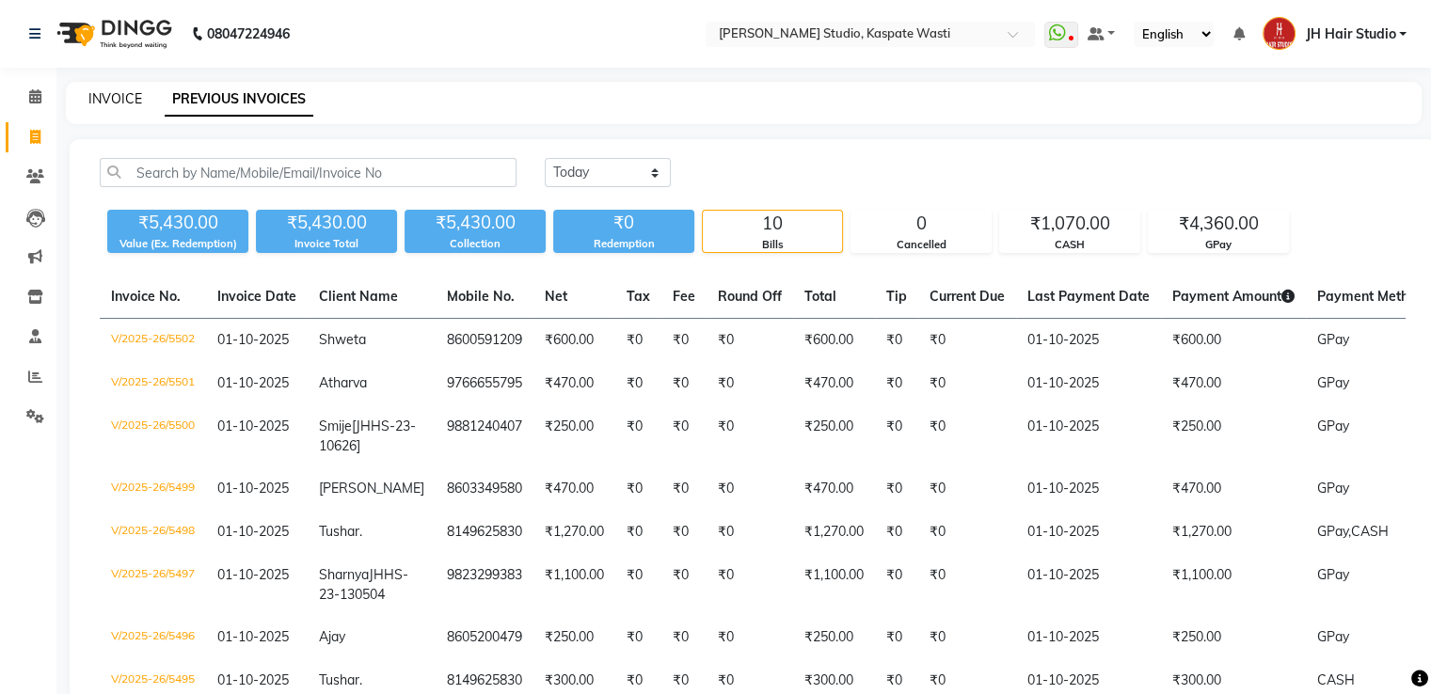
click at [119, 103] on link "INVOICE" at bounding box center [115, 98] width 54 height 17
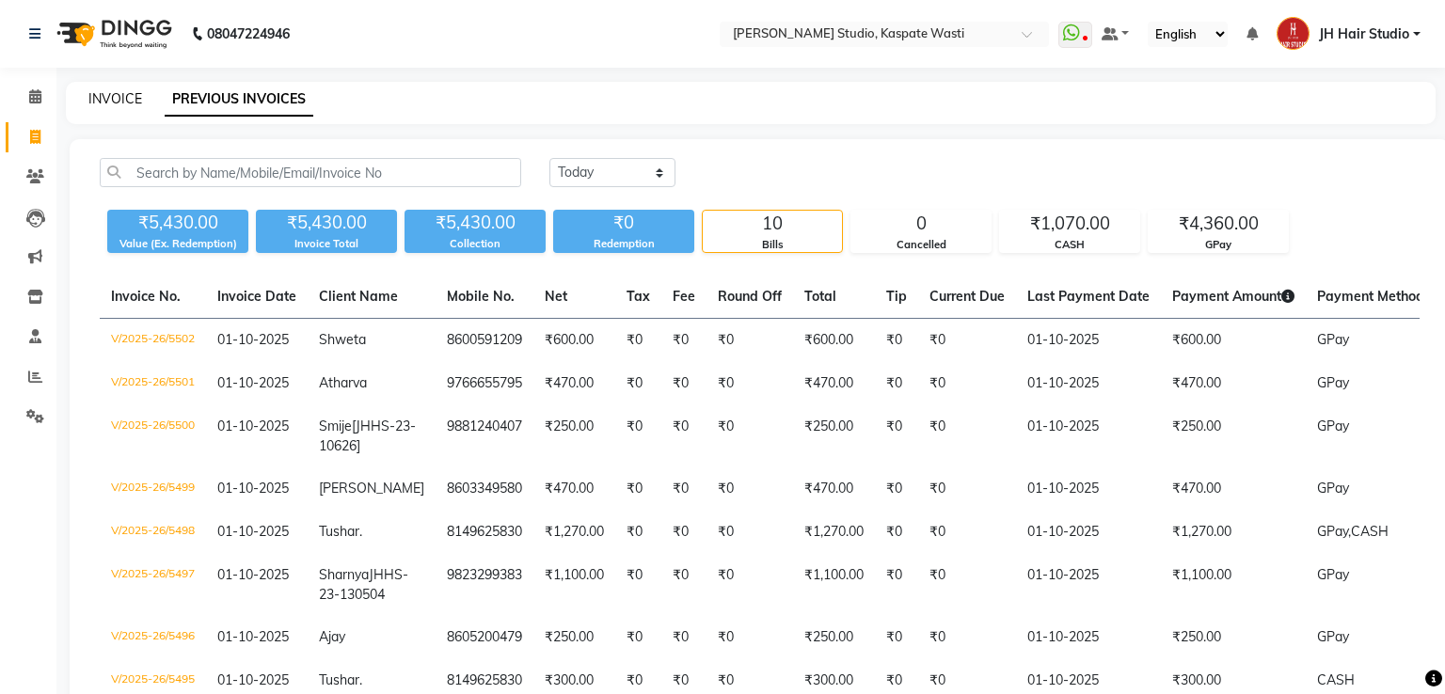
select select "service"
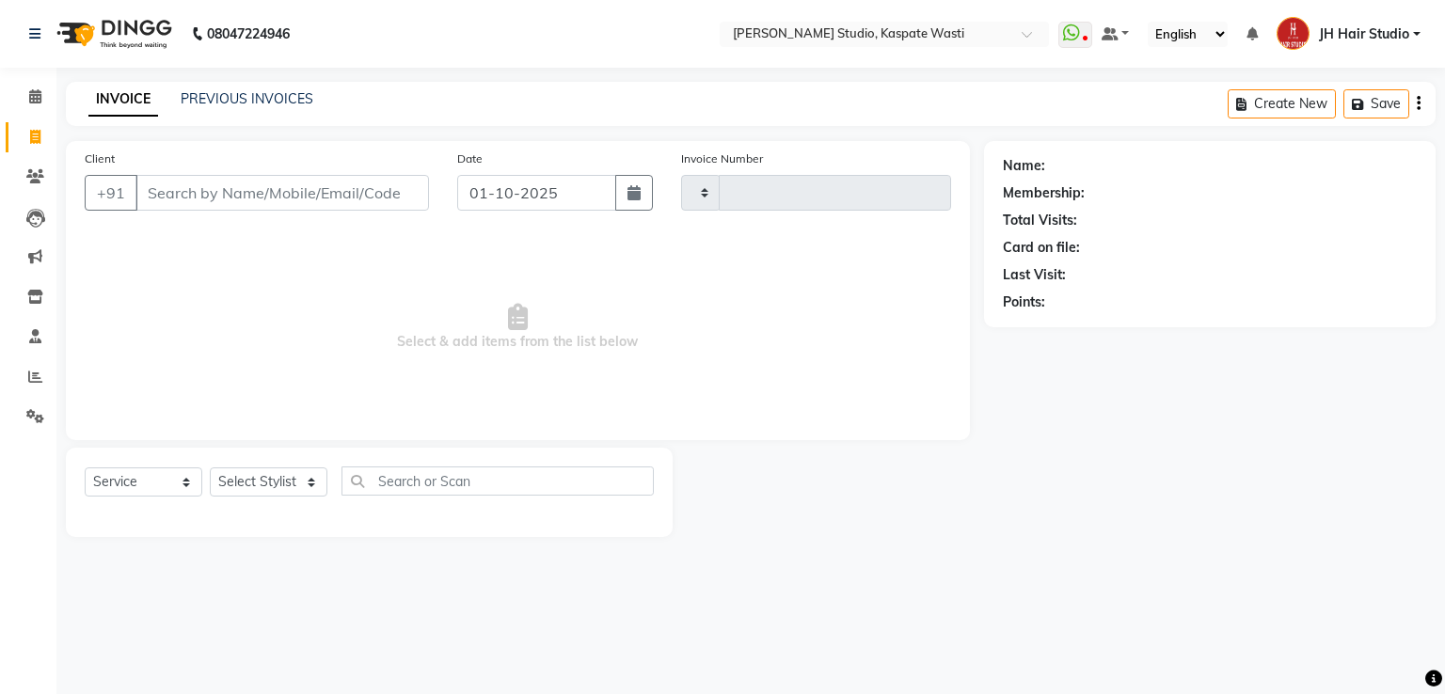
type input "5503"
select select "130"
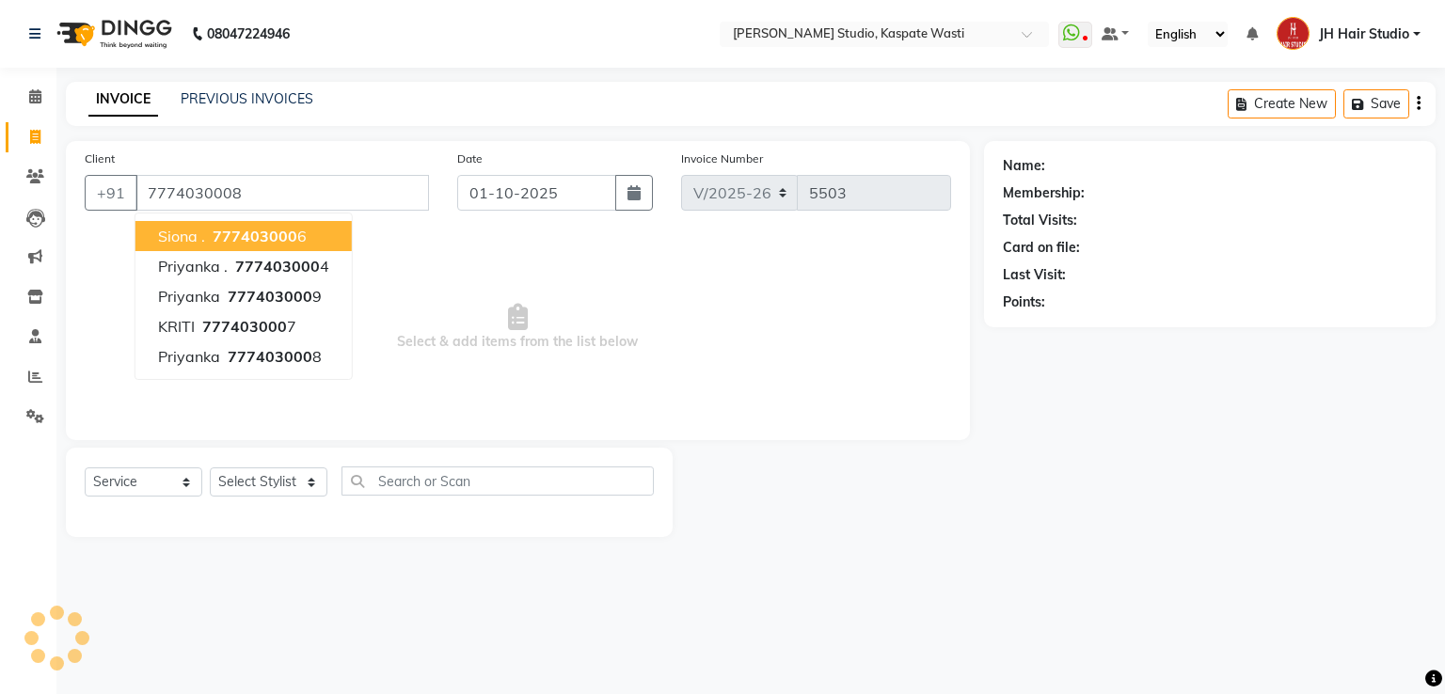
type input "7774030008"
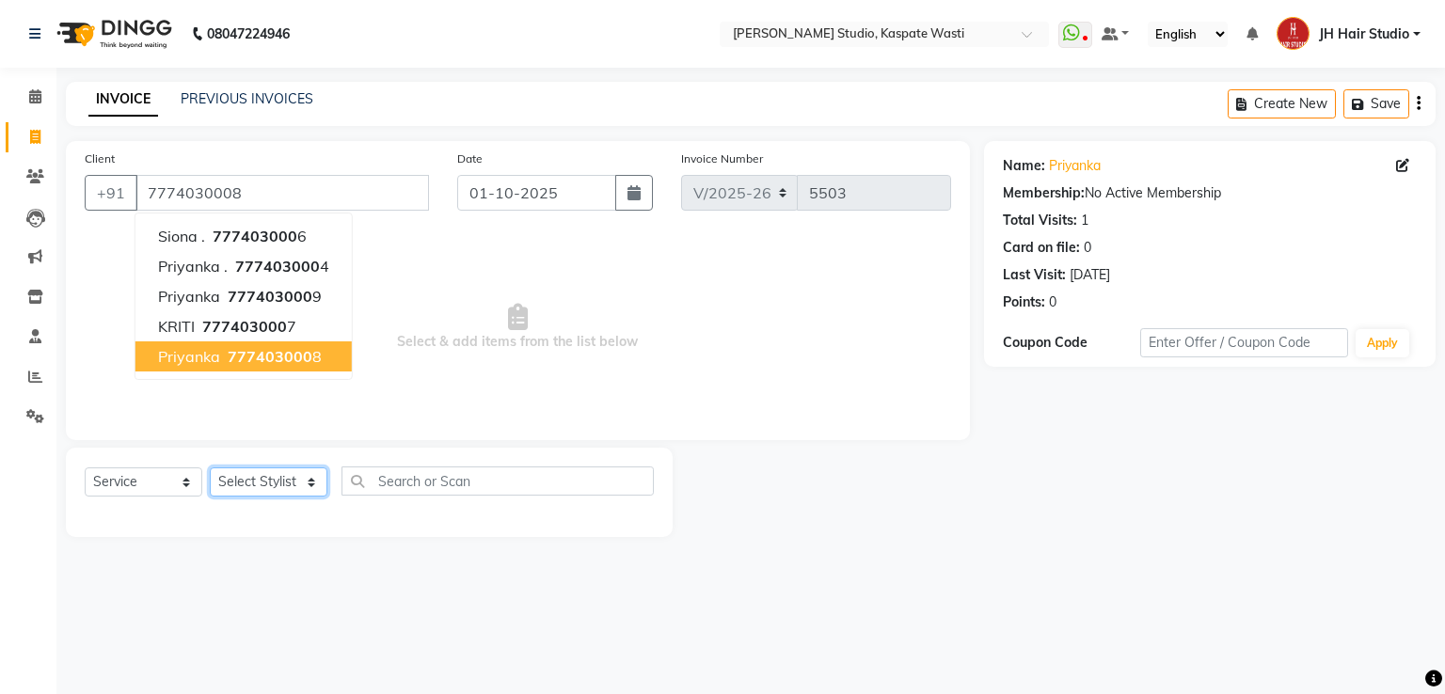
click at [248, 483] on select "Select Stylist [F1] GANESH [F1] [PERSON_NAME] [ F1] RAM [F1]Sanjay [F1][PERSON_…" at bounding box center [269, 481] width 118 height 29
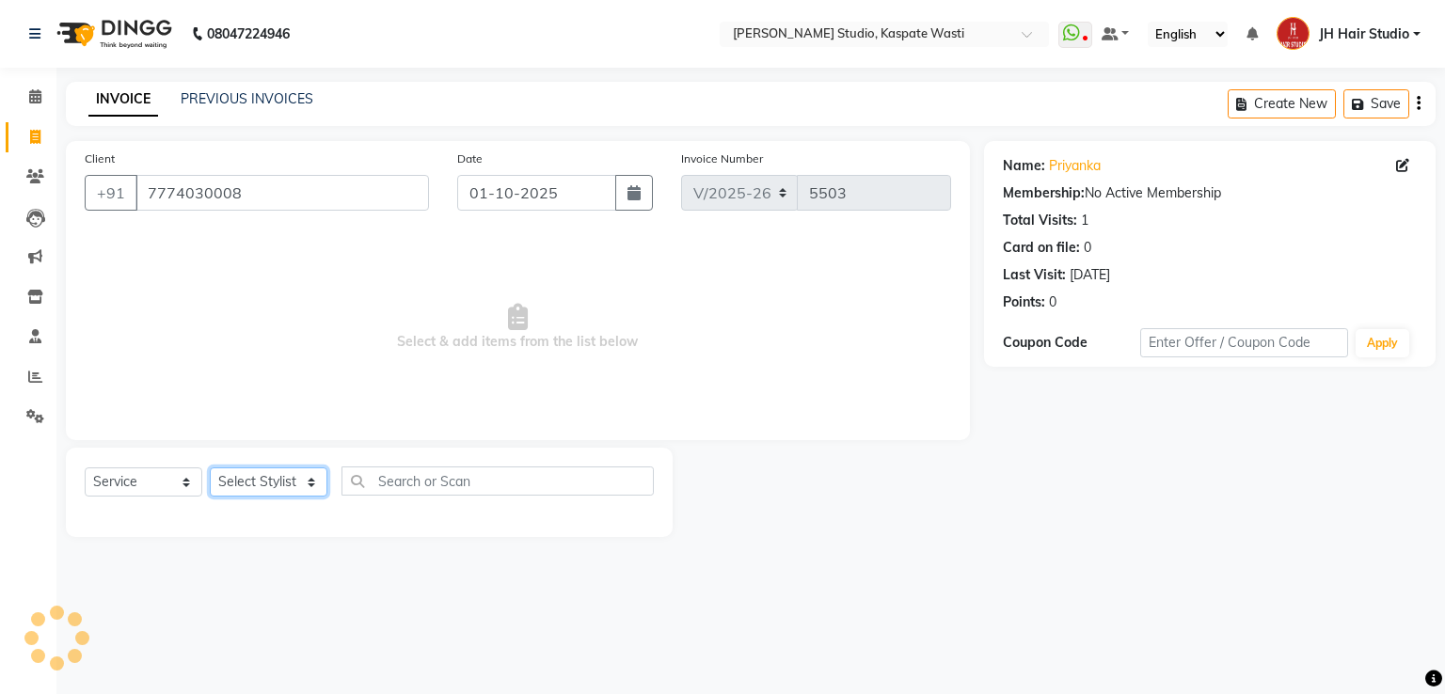
select select "63820"
click at [210, 468] on select "Select Stylist [F1] GANESH [F1] [PERSON_NAME] [ F1] RAM [F1]Sanjay [F1][PERSON_…" at bounding box center [269, 481] width 118 height 29
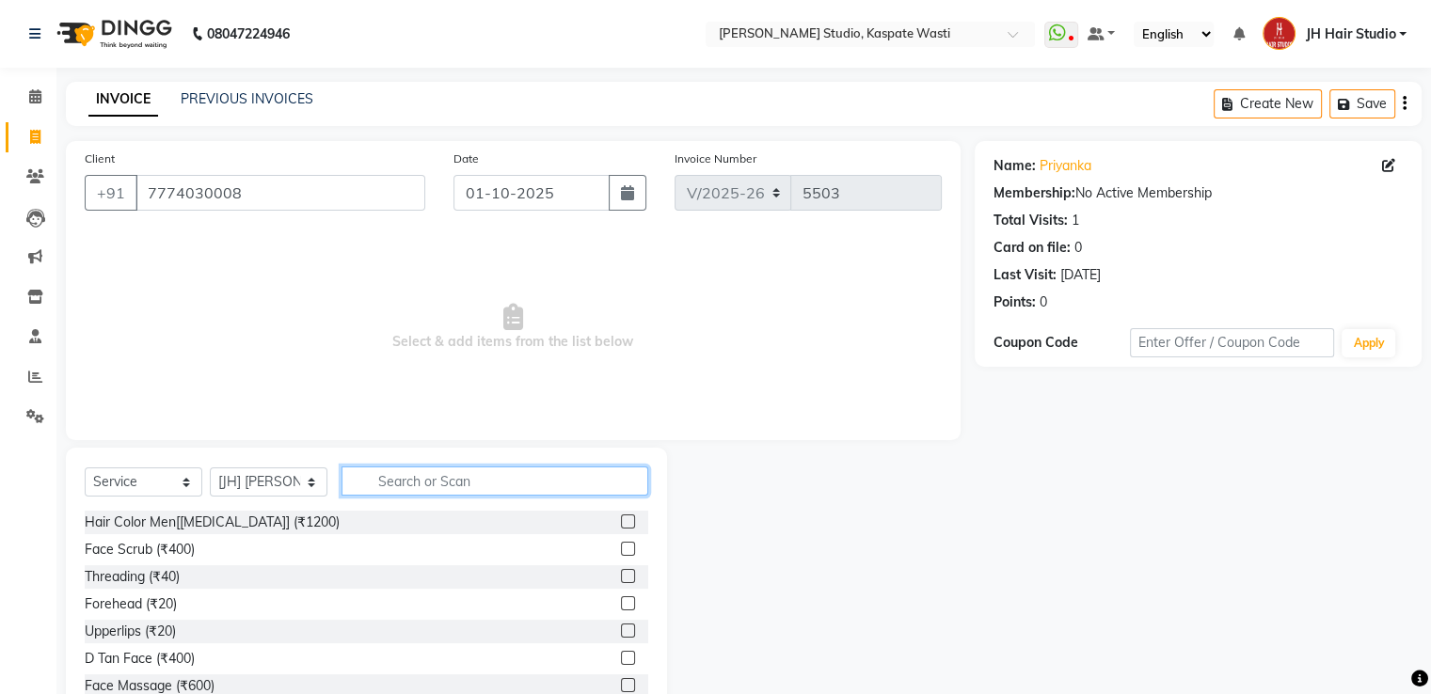
click at [429, 496] on input "text" at bounding box center [494, 481] width 307 height 29
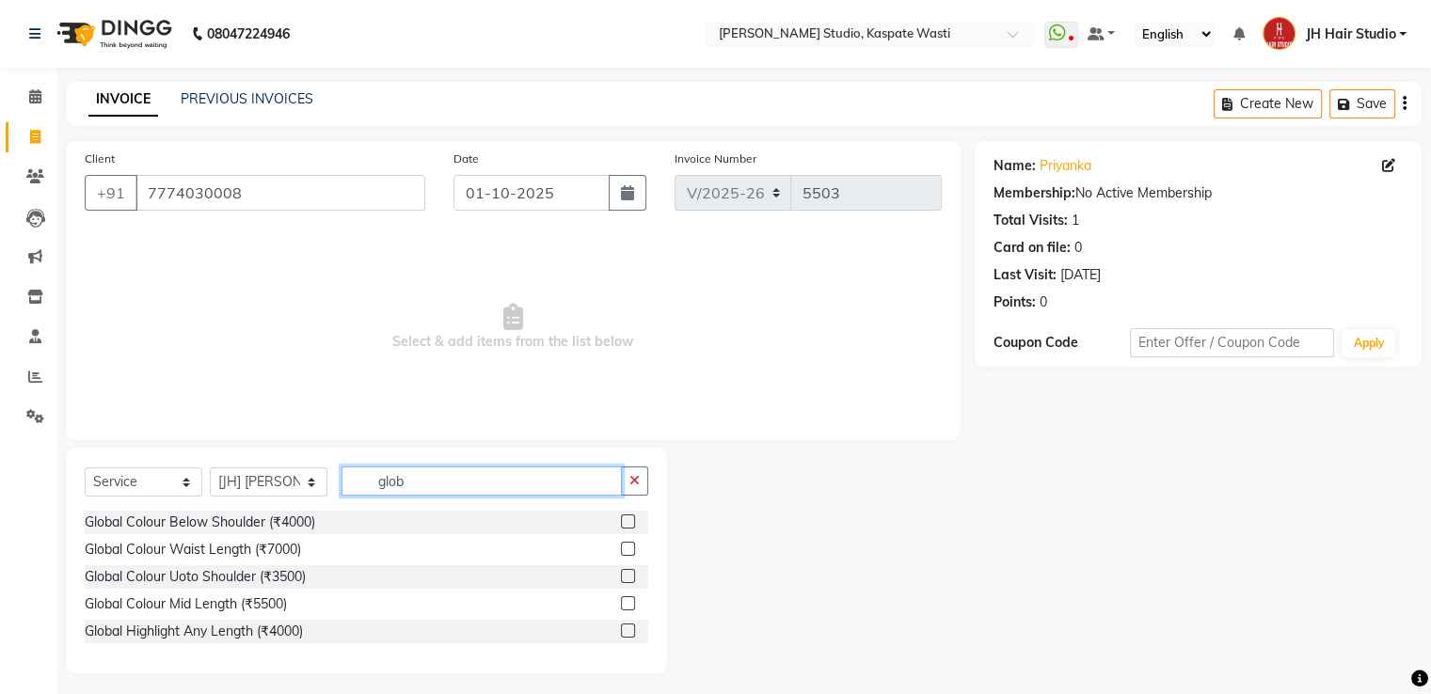
type input "glob"
click at [628, 634] on label at bounding box center [628, 631] width 14 height 14
click at [628, 634] on input "checkbox" at bounding box center [627, 631] width 12 height 12
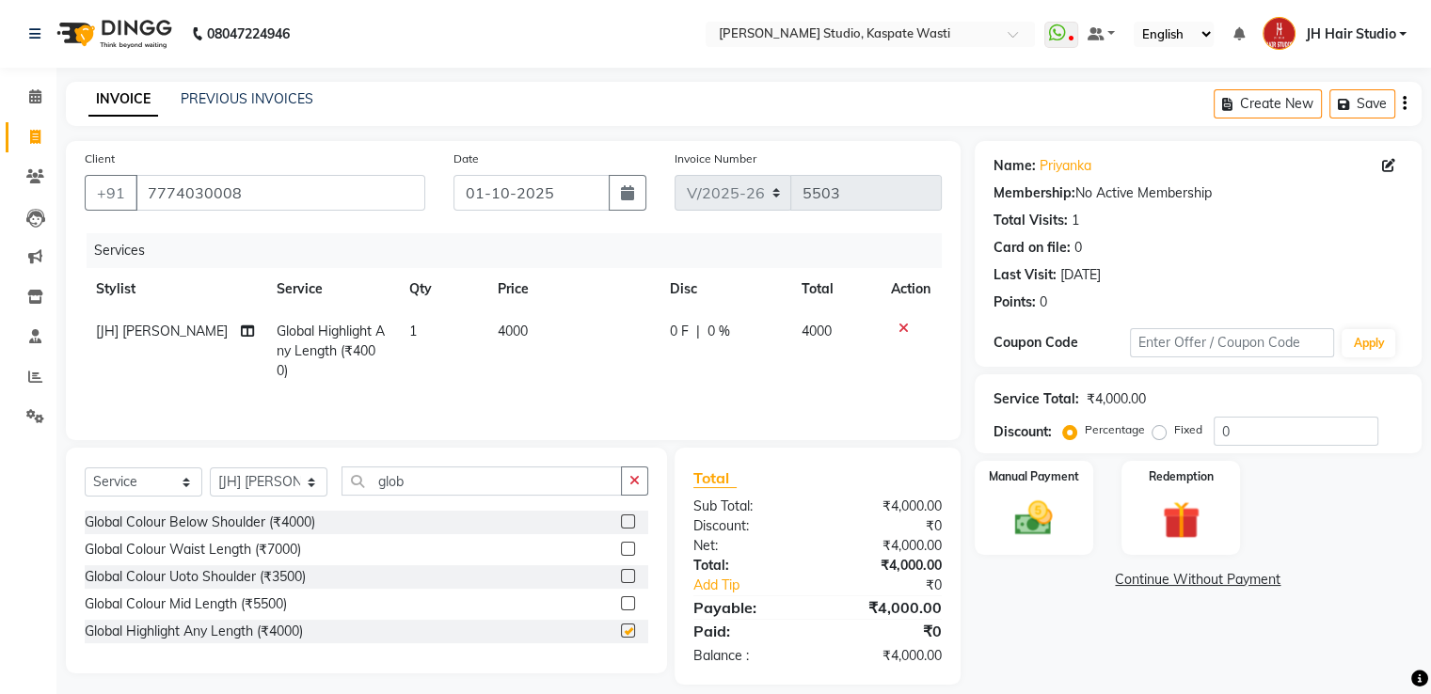
checkbox input "false"
click at [506, 328] on span "4000" at bounding box center [513, 331] width 30 height 17
select select "63820"
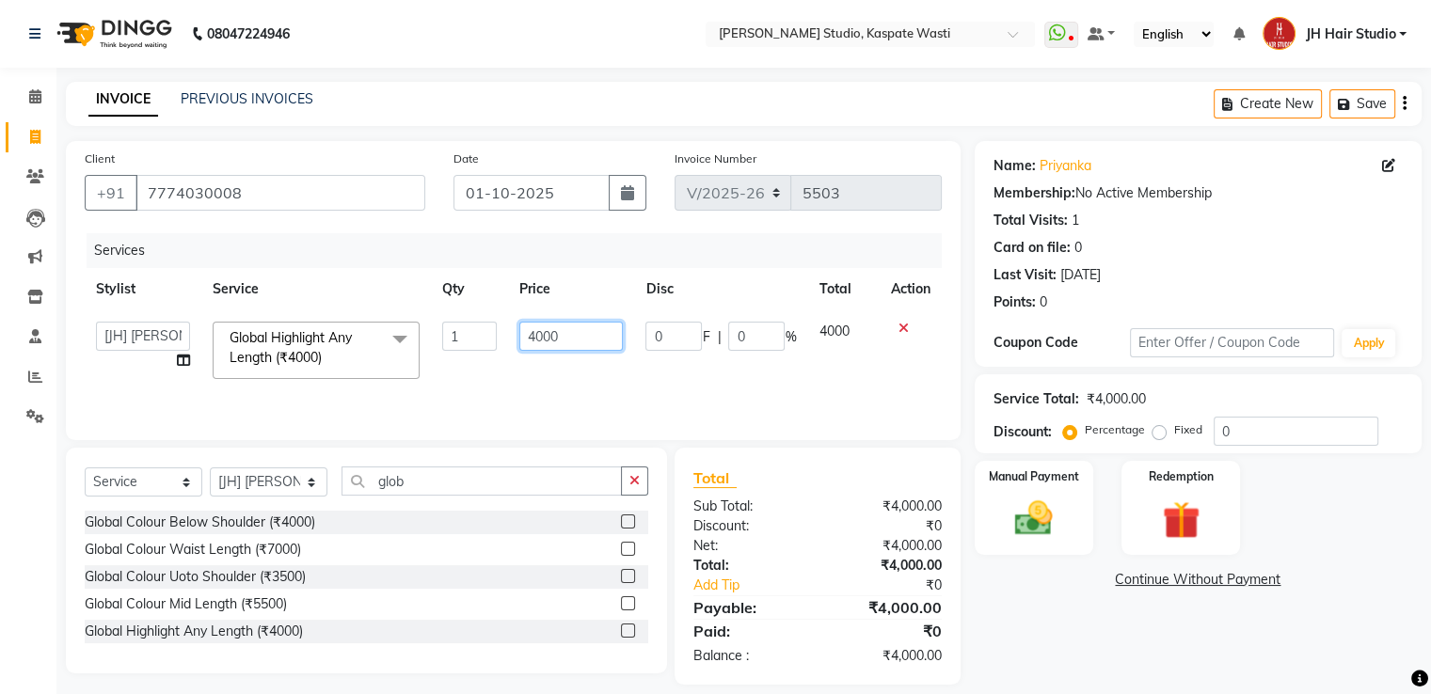
click at [542, 339] on input "4000" at bounding box center [570, 336] width 103 height 29
type input "4500"
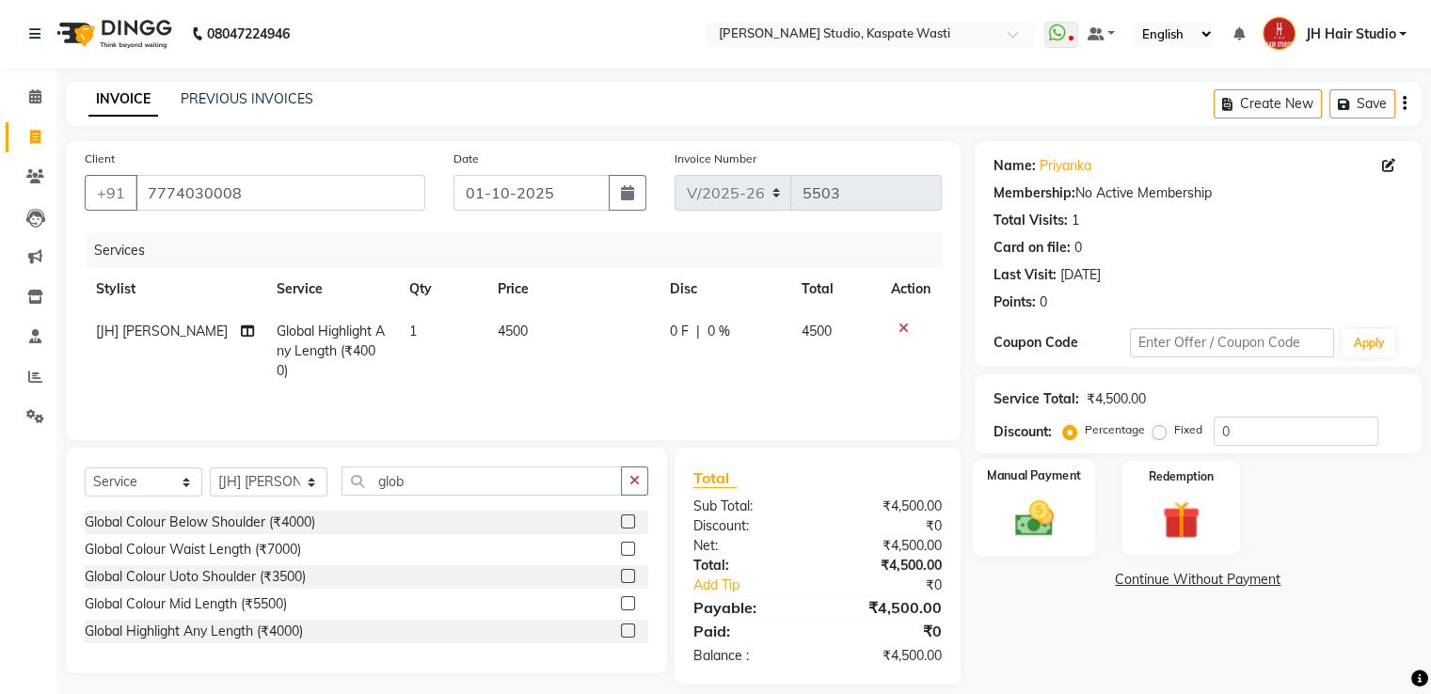
click at [1010, 511] on img at bounding box center [1033, 519] width 63 height 45
click at [1127, 588] on span "GPay" at bounding box center [1130, 581] width 39 height 22
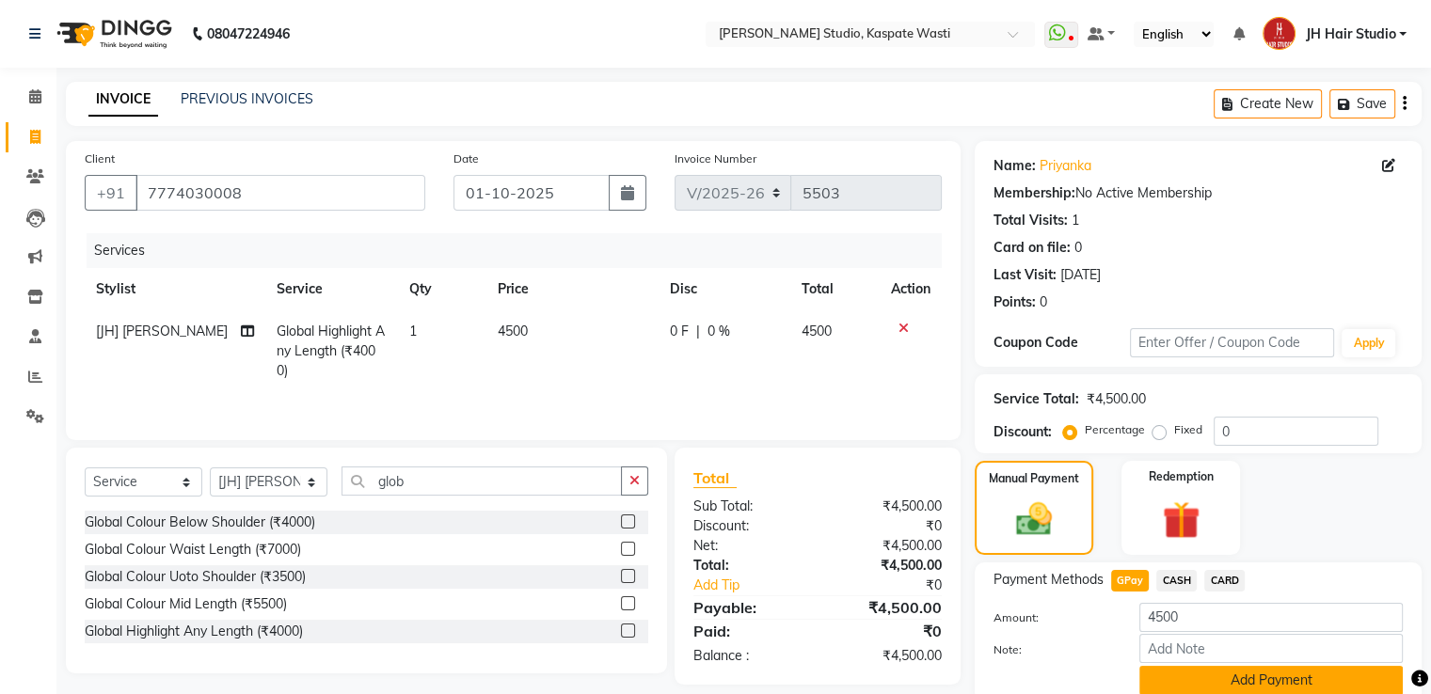
click at [1230, 678] on button "Add Payment" at bounding box center [1270, 680] width 263 height 29
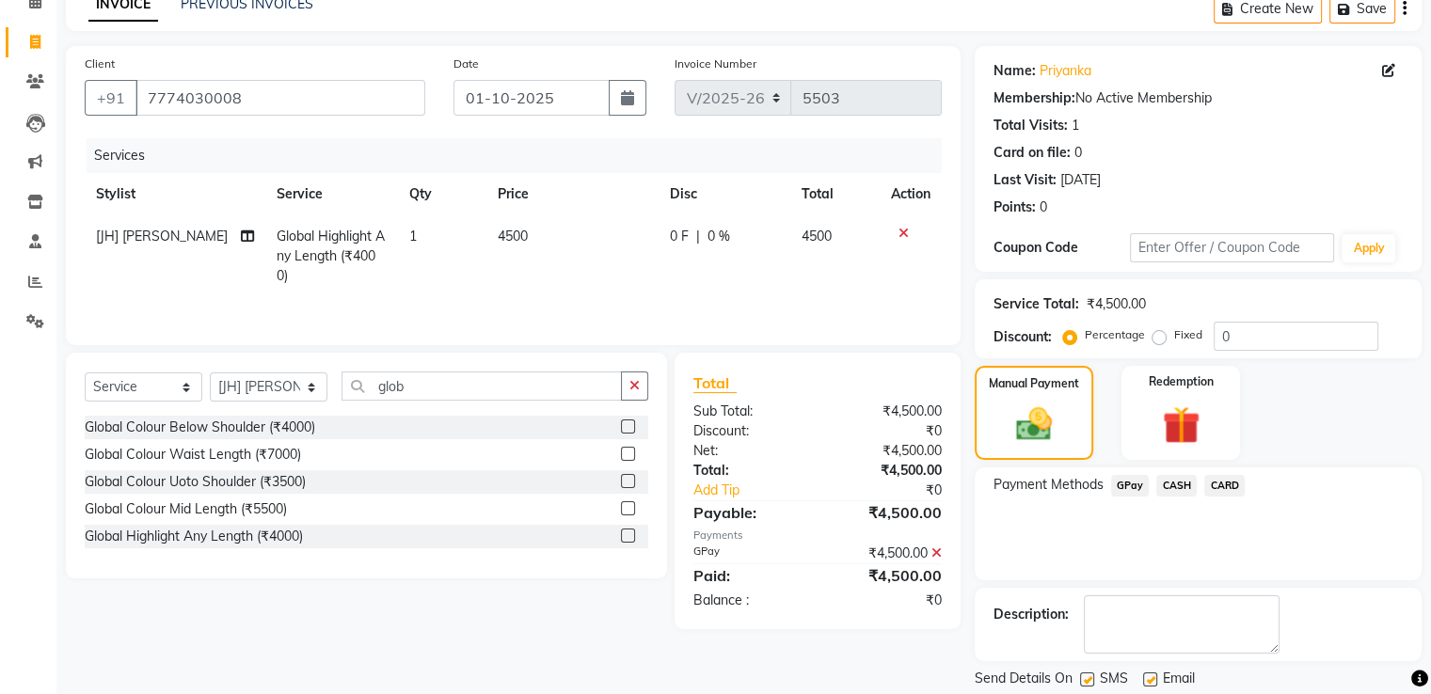
scroll to position [153, 0]
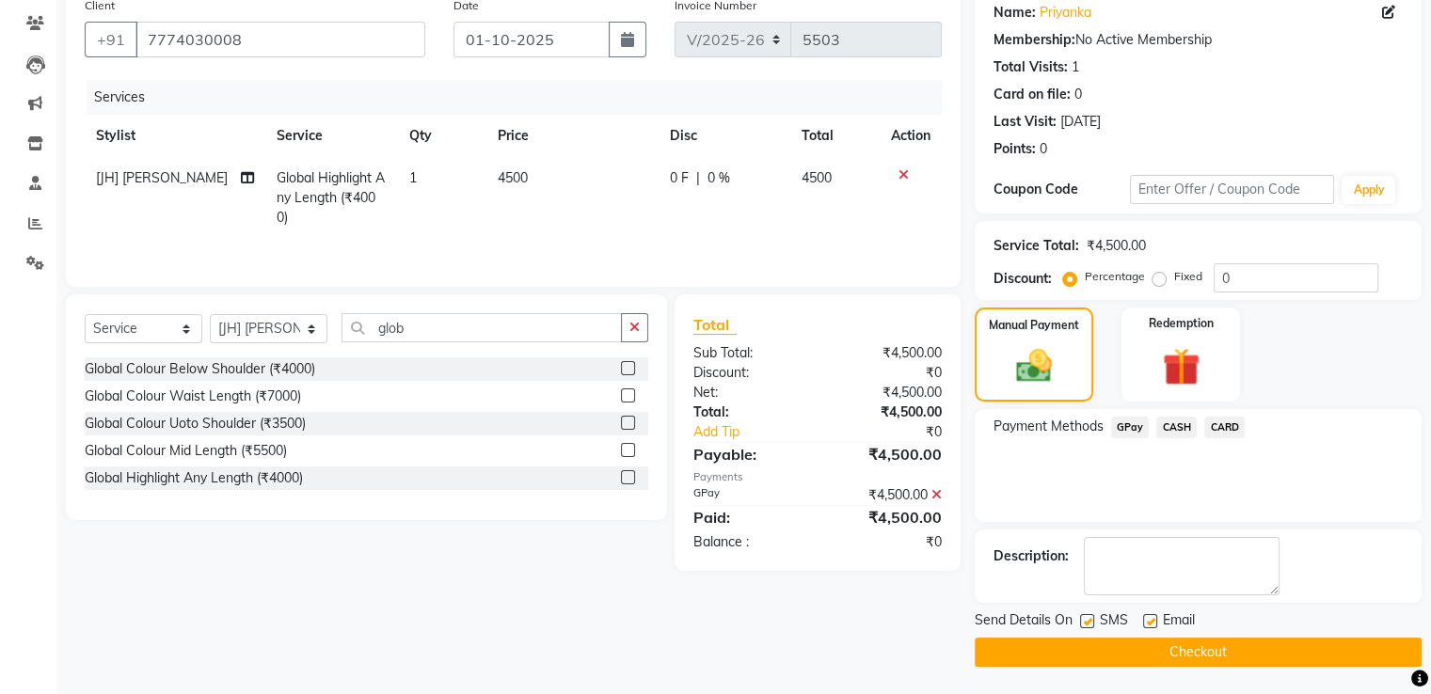
click at [1208, 638] on button "Checkout" at bounding box center [1197, 652] width 447 height 29
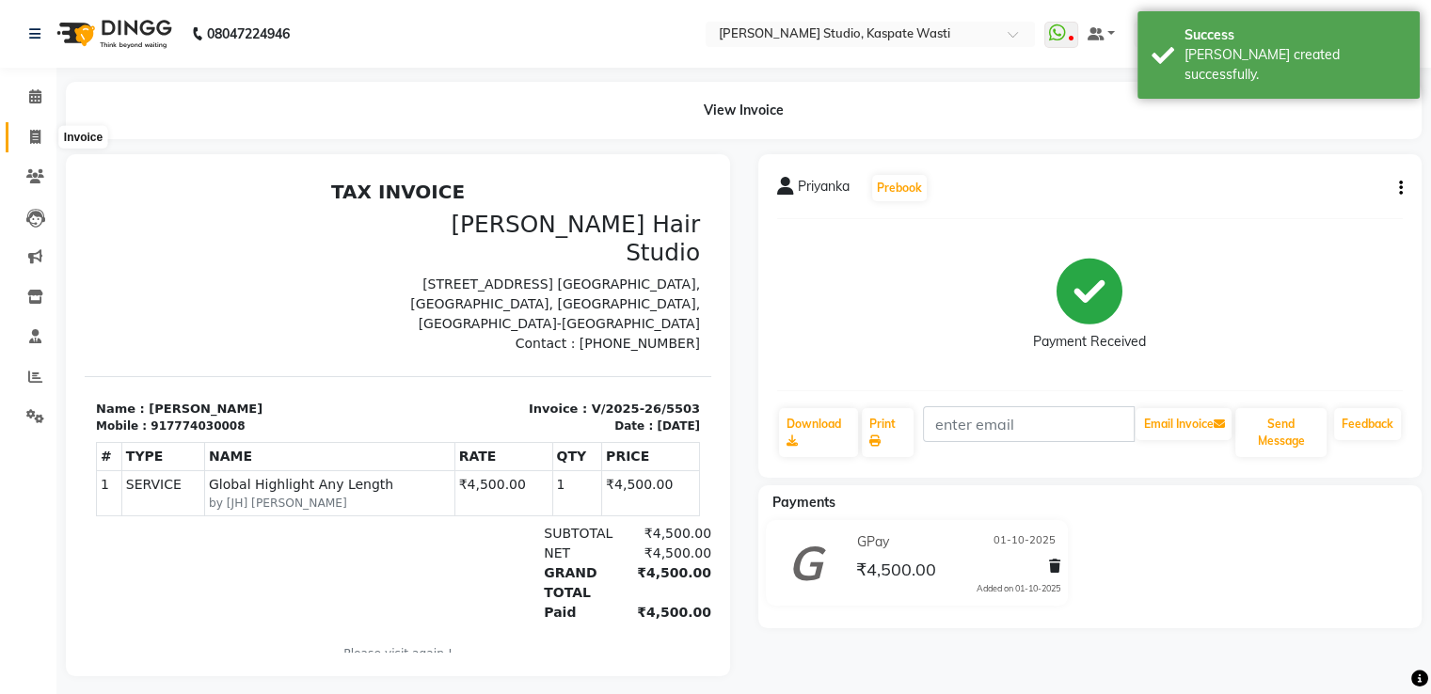
click at [26, 140] on span at bounding box center [35, 138] width 33 height 22
select select "130"
select select "service"
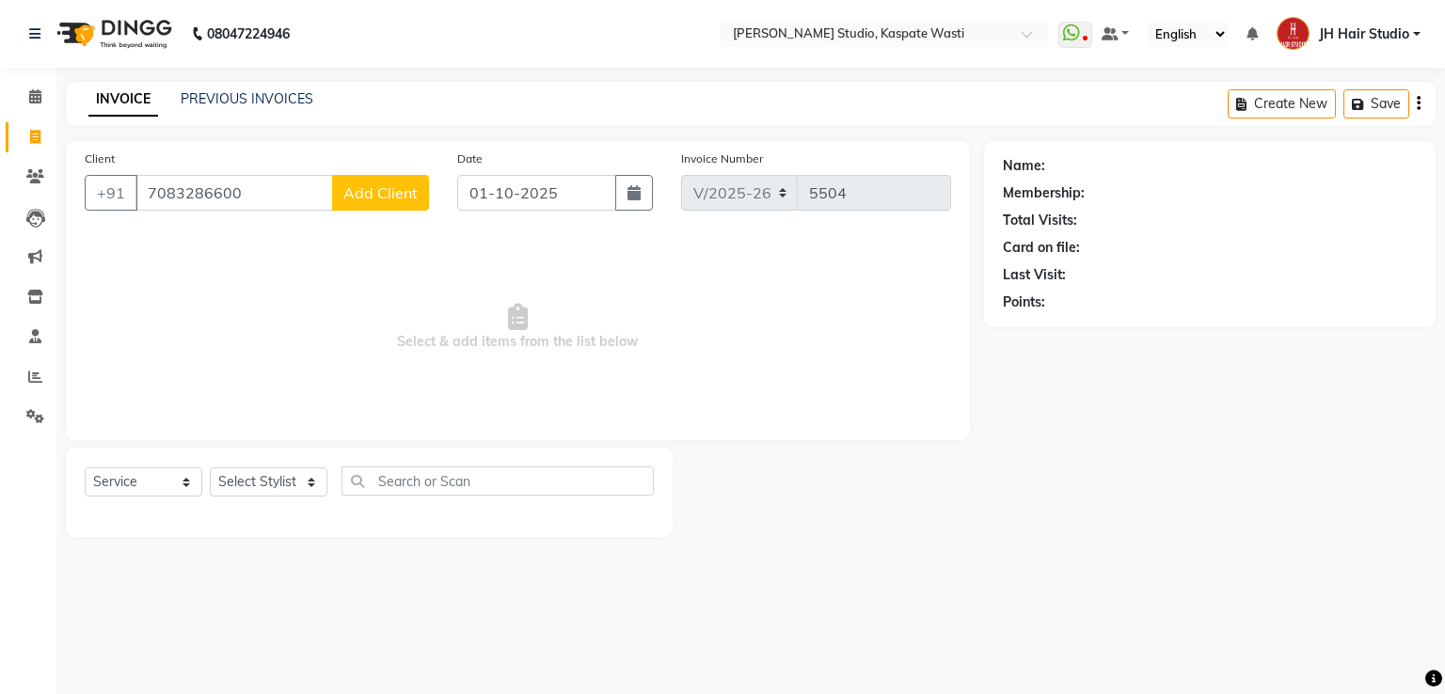
type input "7083286600"
click at [357, 197] on span "Add Client" at bounding box center [380, 192] width 74 height 19
select select "22"
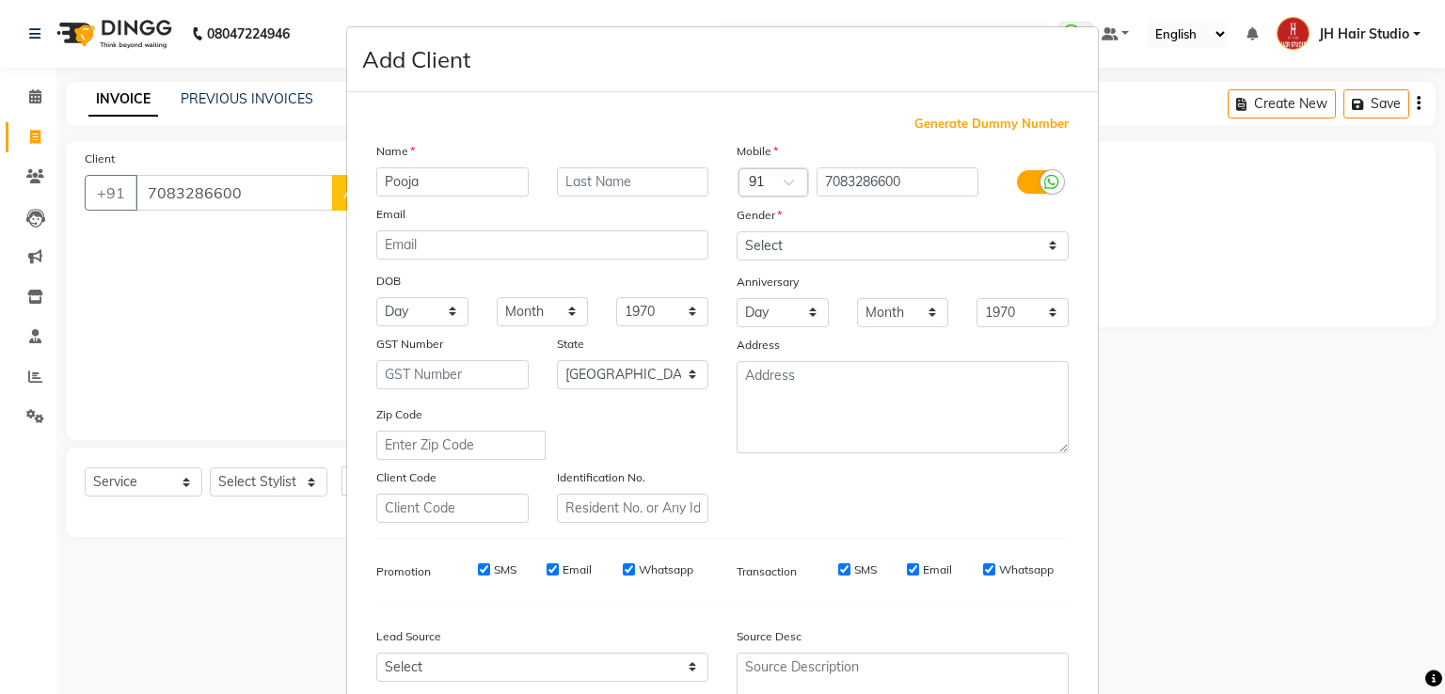
type input "Pooja"
click at [786, 253] on select "Select [DEMOGRAPHIC_DATA] [DEMOGRAPHIC_DATA] Other Prefer Not To Say" at bounding box center [902, 245] width 332 height 29
select select "[DEMOGRAPHIC_DATA]"
click at [736, 232] on select "Select [DEMOGRAPHIC_DATA] [DEMOGRAPHIC_DATA] Other Prefer Not To Say" at bounding box center [902, 245] width 332 height 29
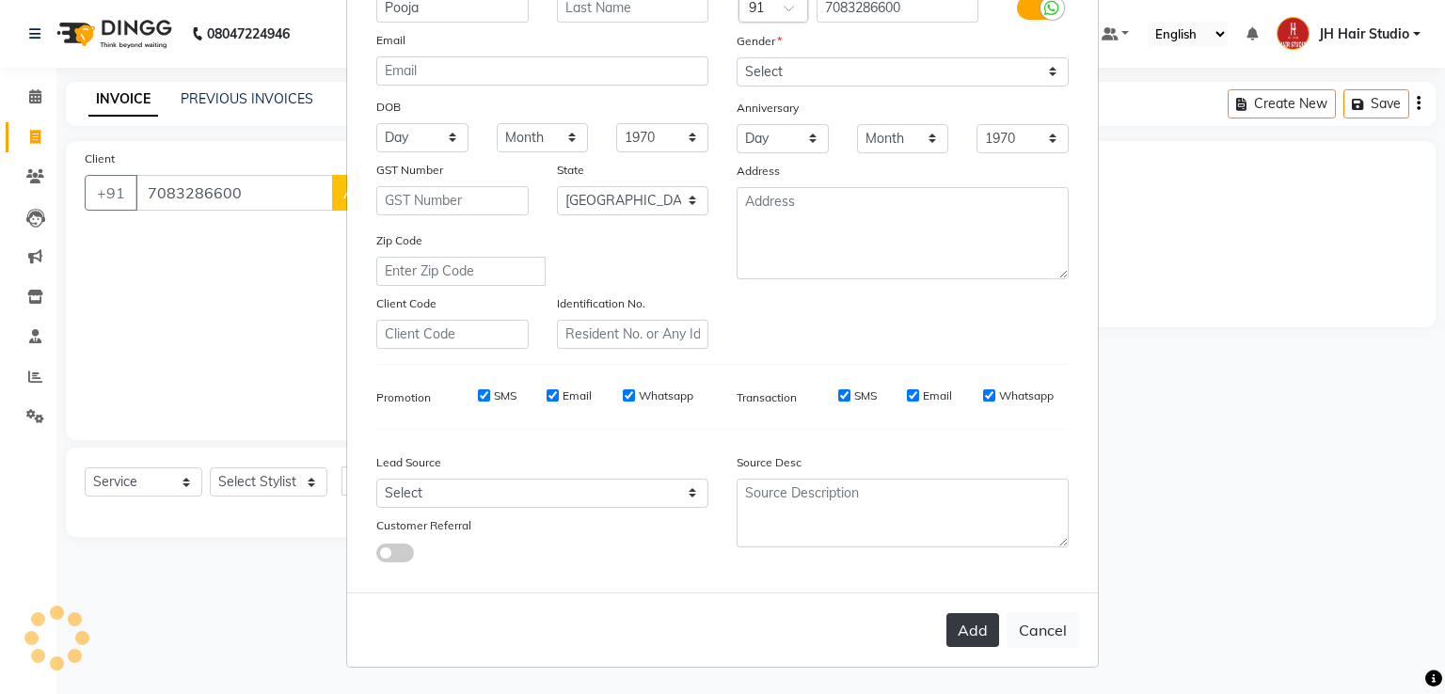
click at [953, 626] on button "Add" at bounding box center [972, 630] width 53 height 34
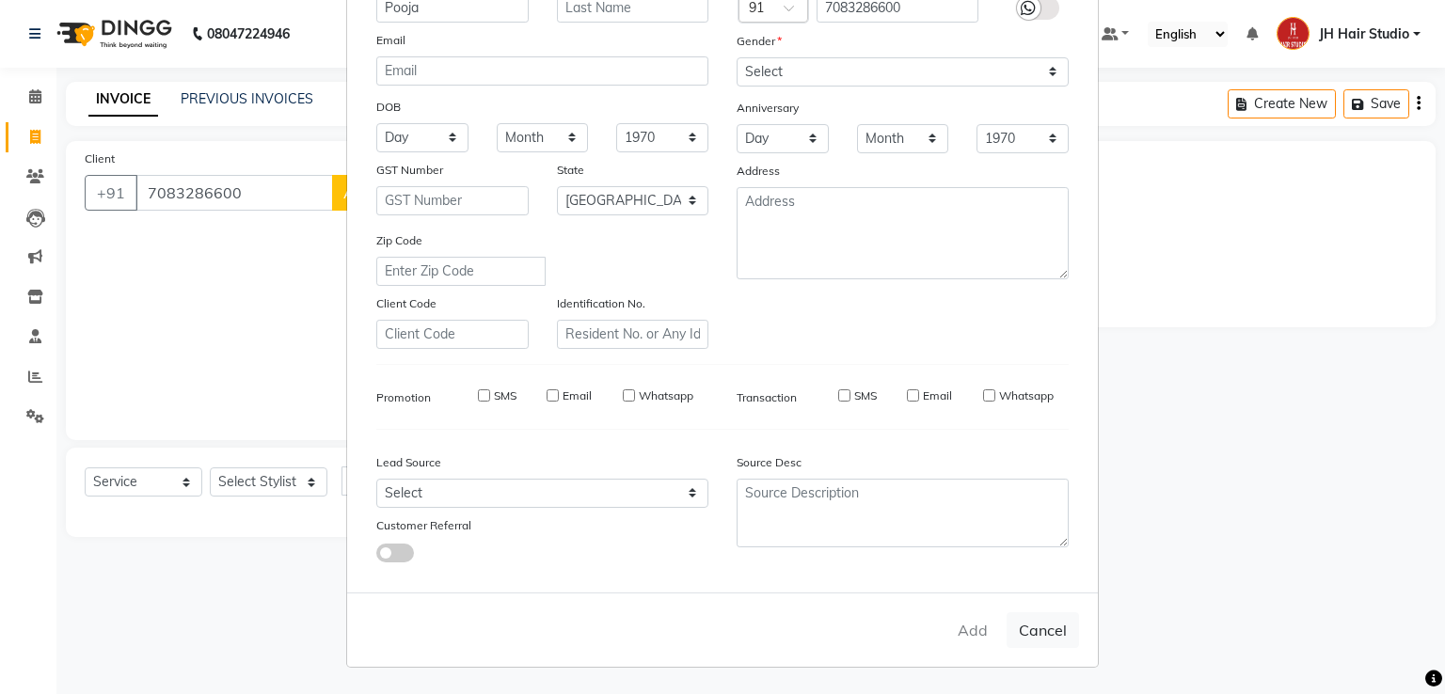
select select
select select "null"
select select
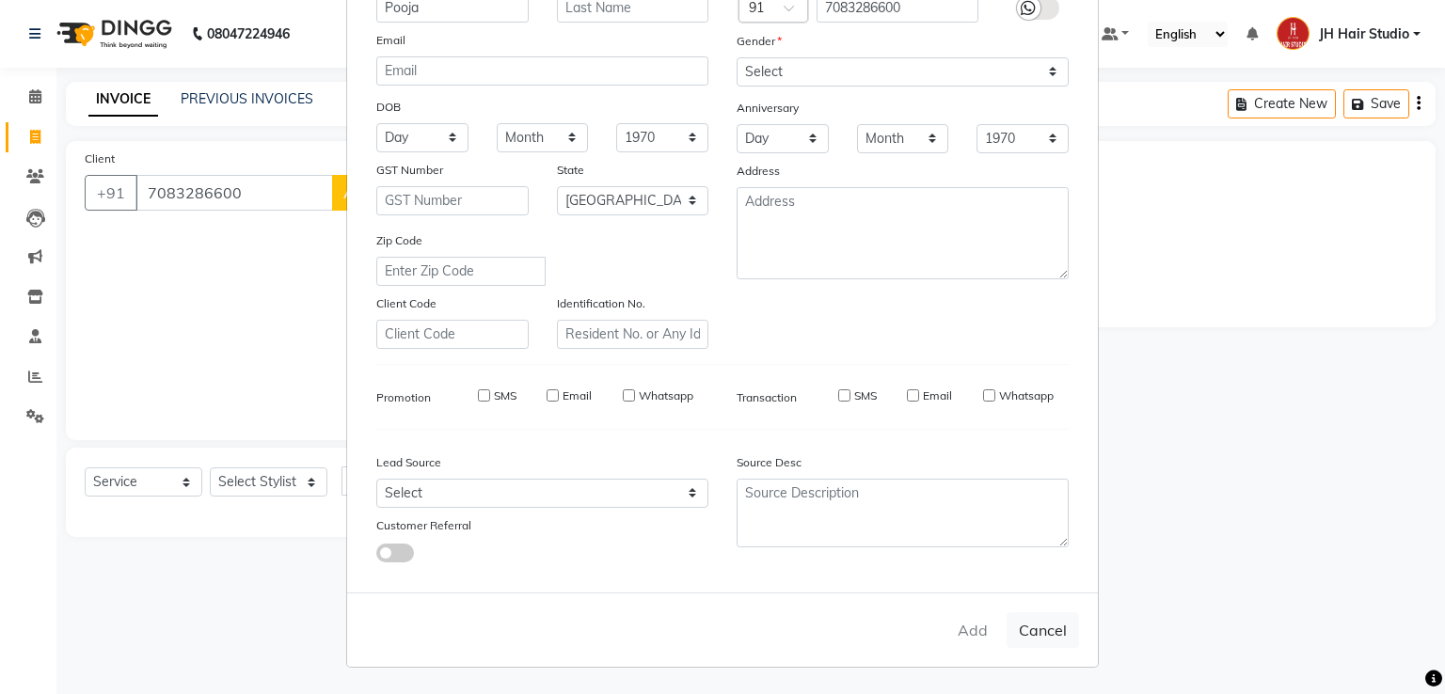
select select
checkbox input "false"
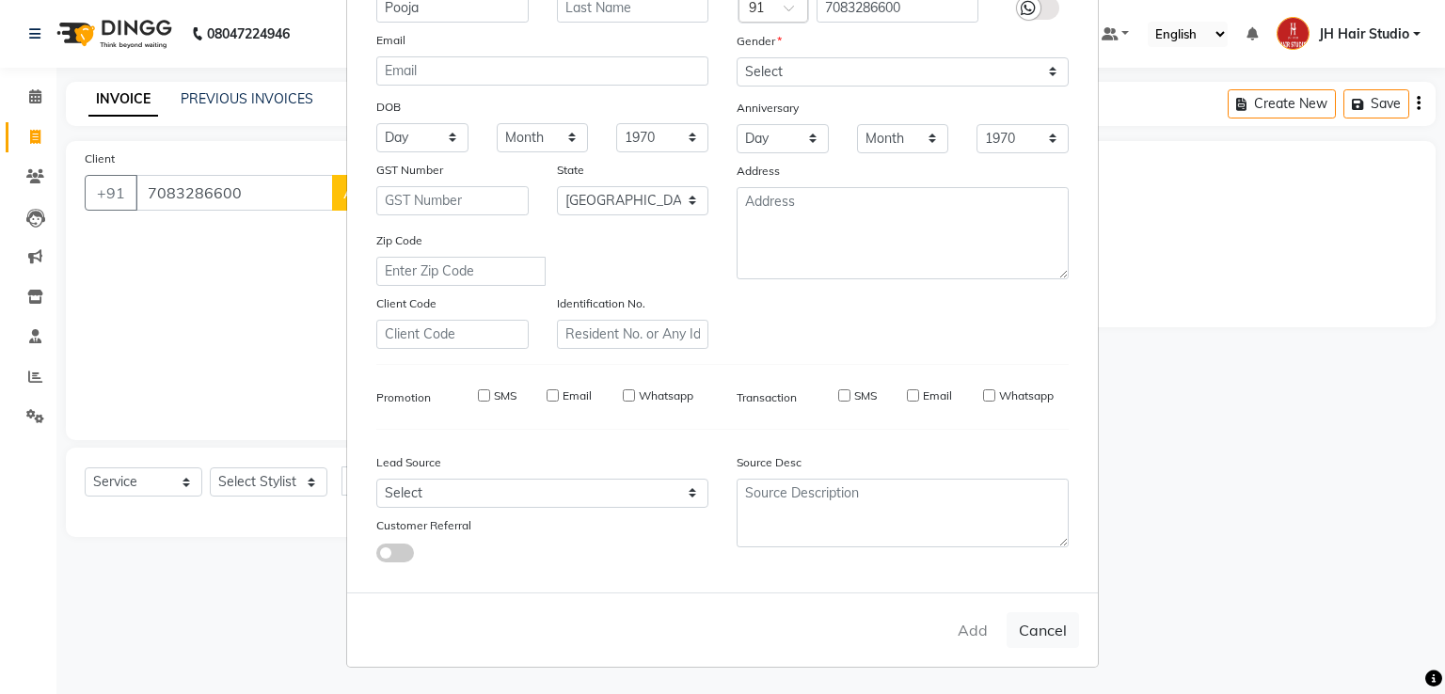
checkbox input "false"
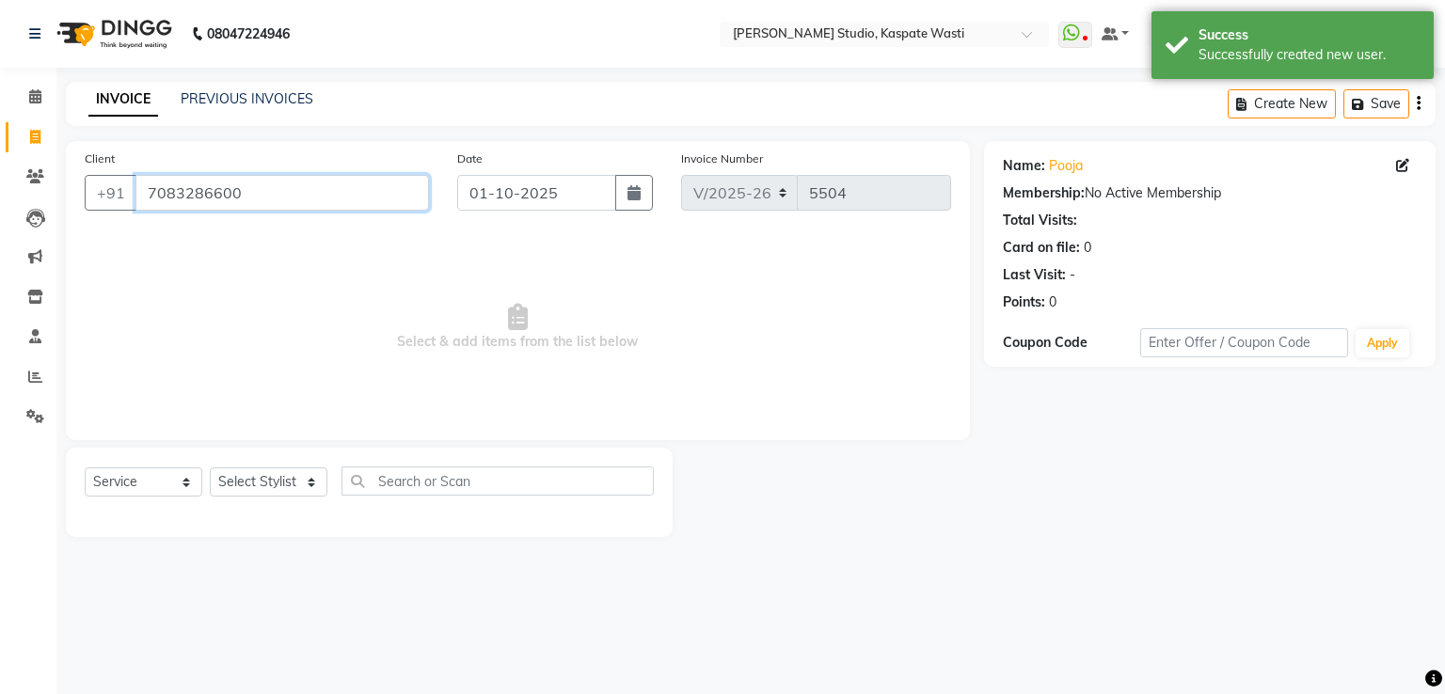
click at [241, 187] on input "7083286600" at bounding box center [281, 193] width 293 height 36
click at [24, 174] on span at bounding box center [35, 177] width 33 height 22
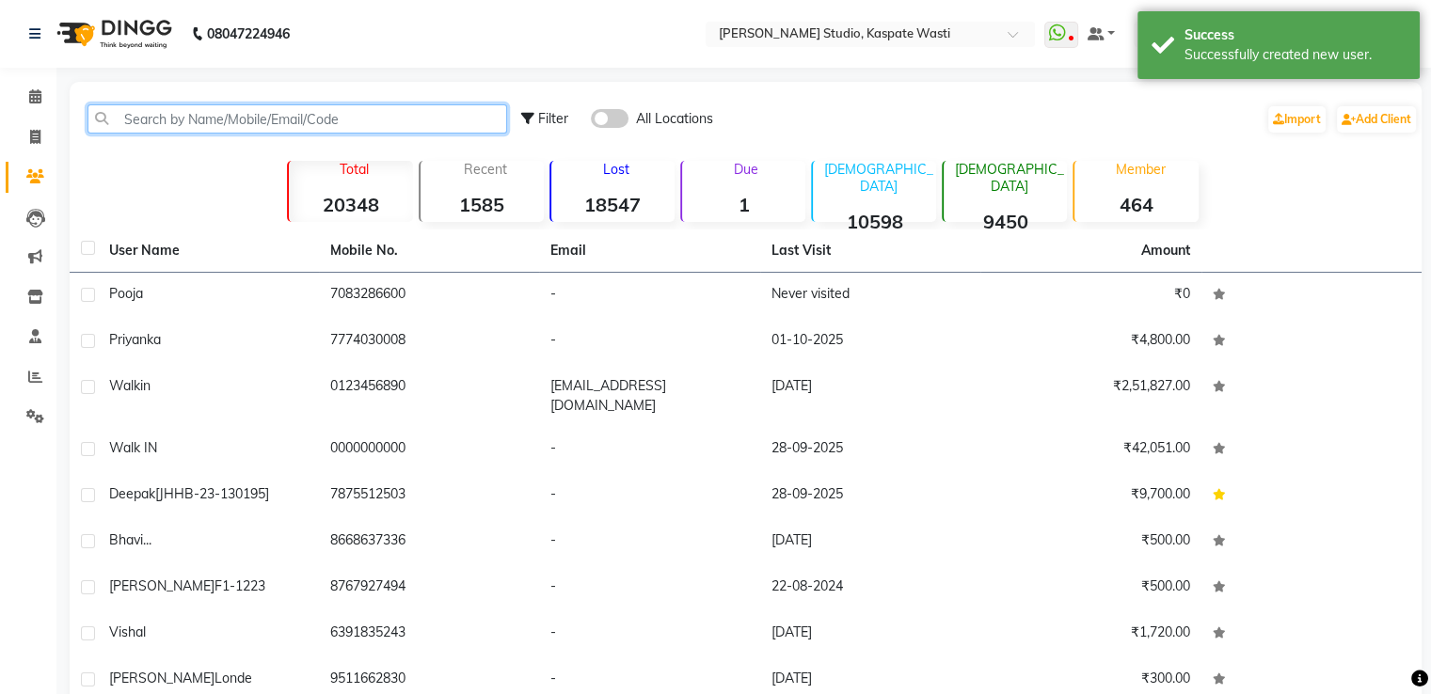
click at [378, 110] on input "text" at bounding box center [297, 118] width 420 height 29
paste input "7083286600"
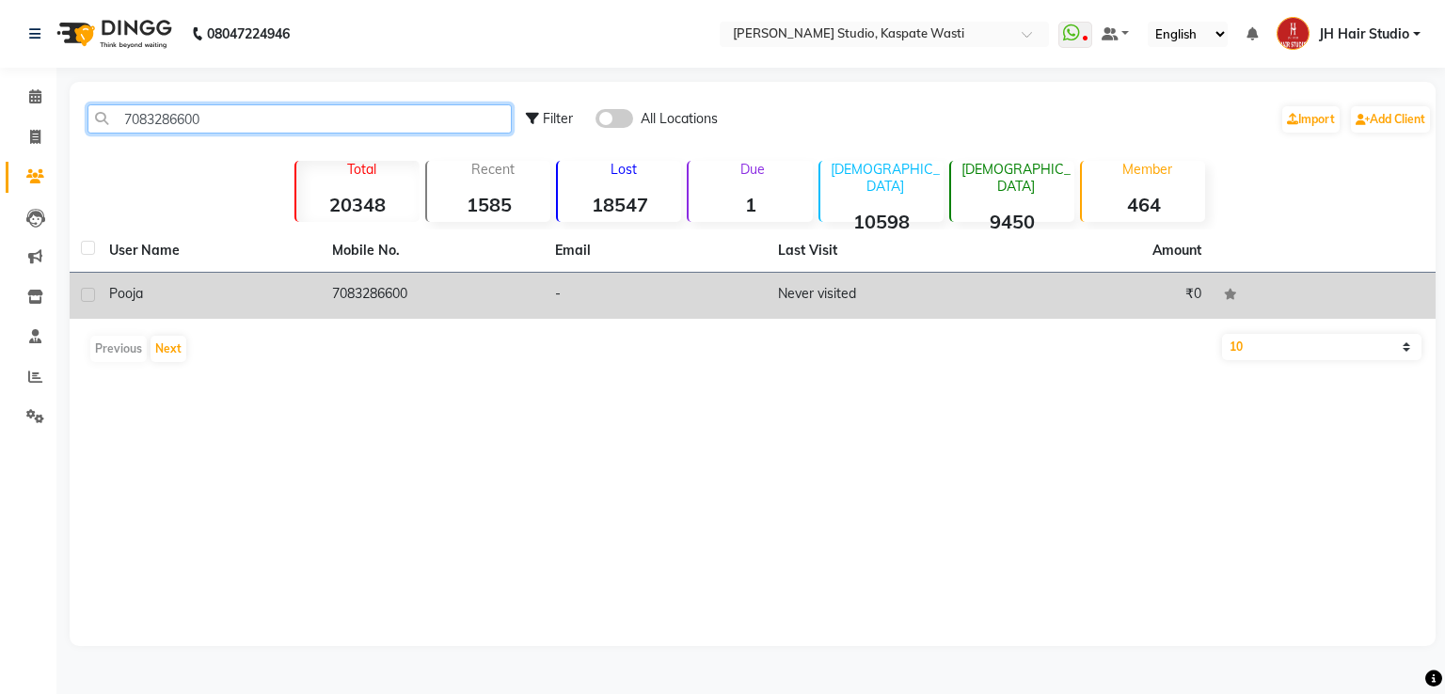
type input "7083286600"
click at [462, 283] on td "7083286600" at bounding box center [432, 296] width 223 height 46
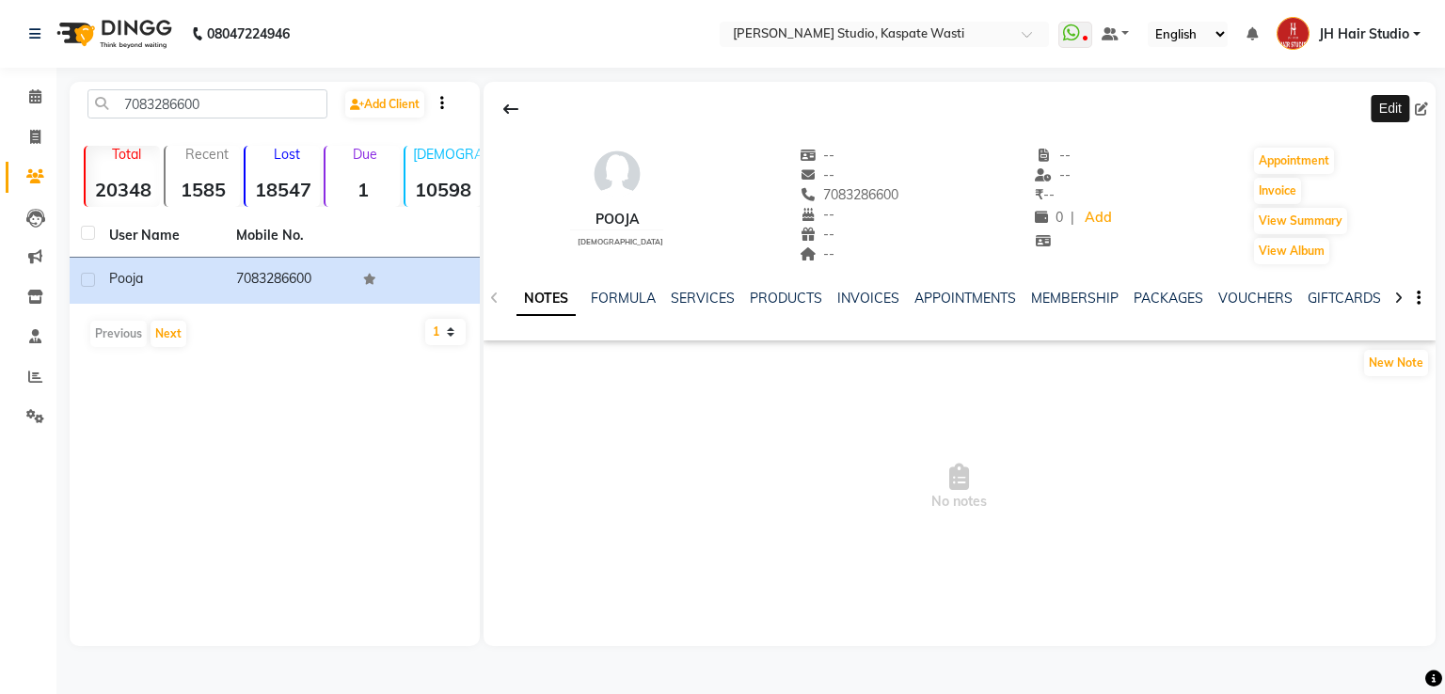
click at [1420, 110] on icon at bounding box center [1421, 109] width 13 height 13
select select "22"
select select "[DEMOGRAPHIC_DATA]"
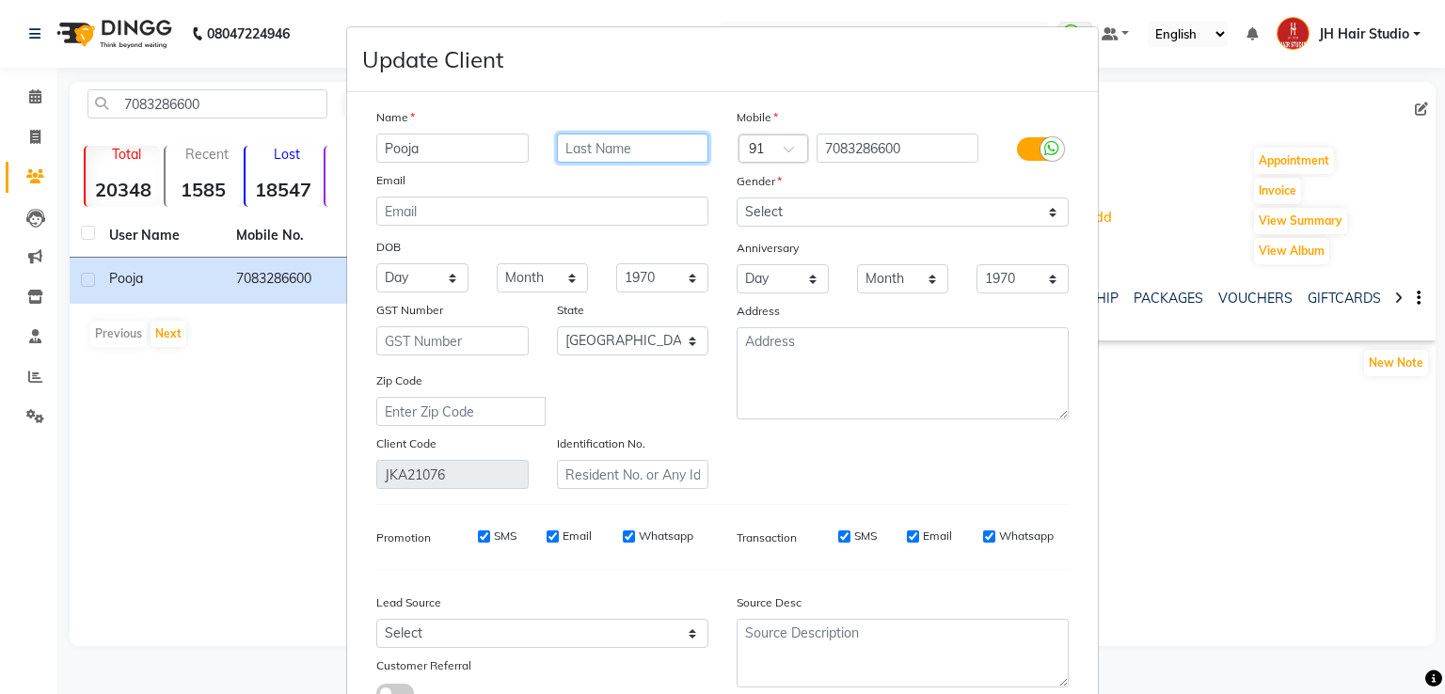
click at [633, 141] on input "text" at bounding box center [633, 148] width 152 height 29
click at [557, 145] on input "HX-238]" at bounding box center [633, 148] width 152 height 29
type input "[HX-238]"
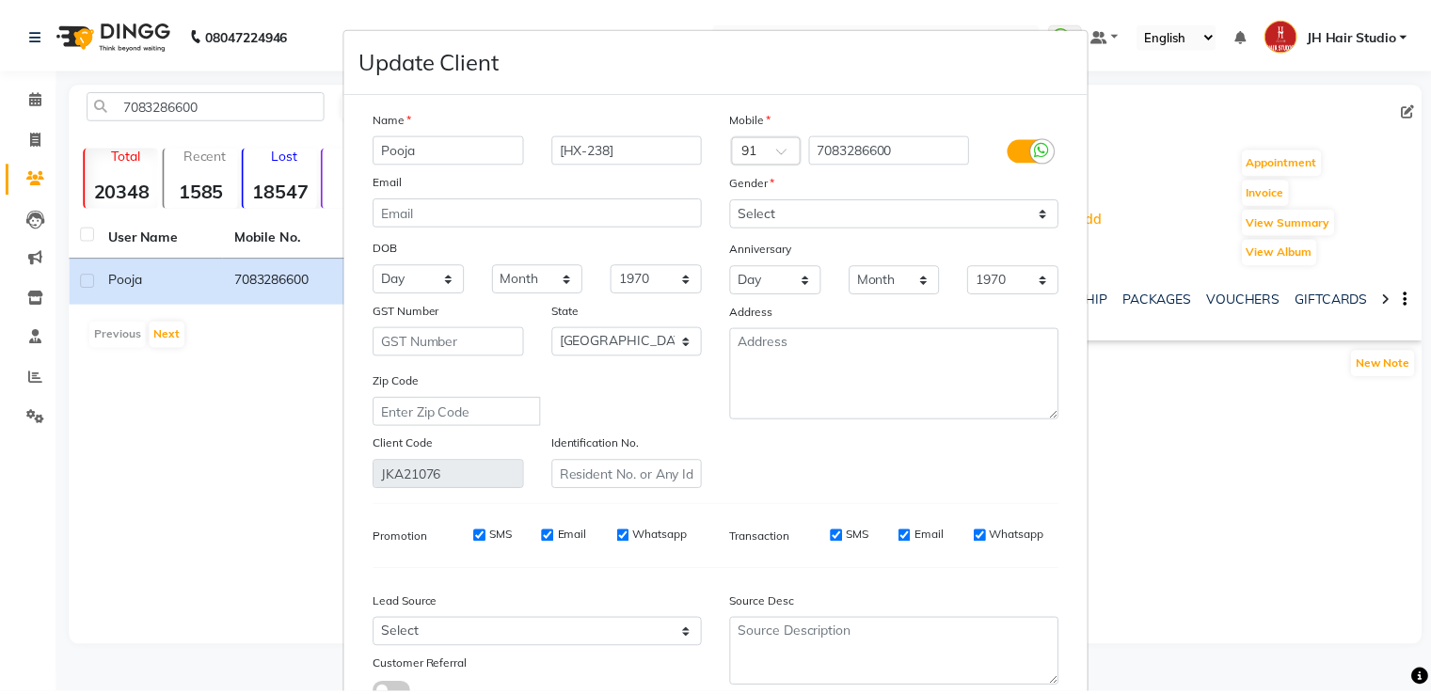
scroll to position [150, 0]
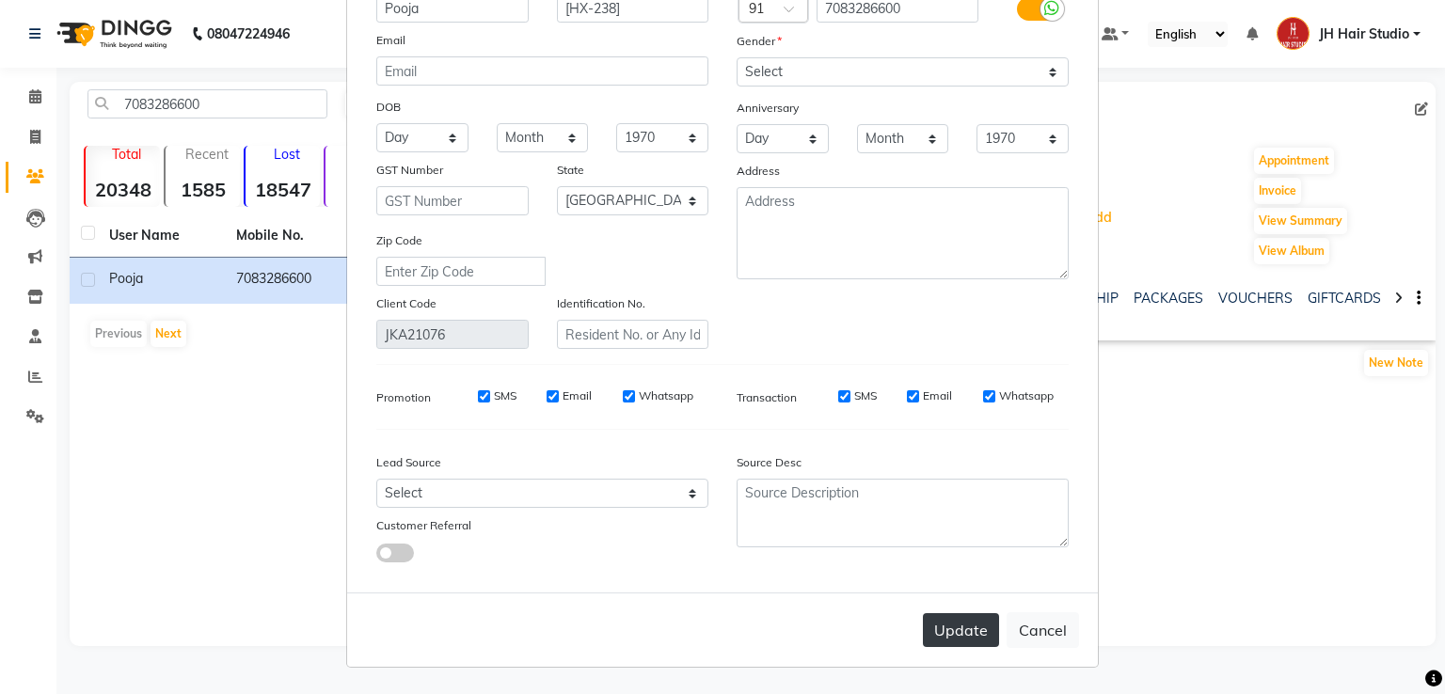
click at [942, 632] on button "Update" at bounding box center [961, 630] width 76 height 34
select select
select select "null"
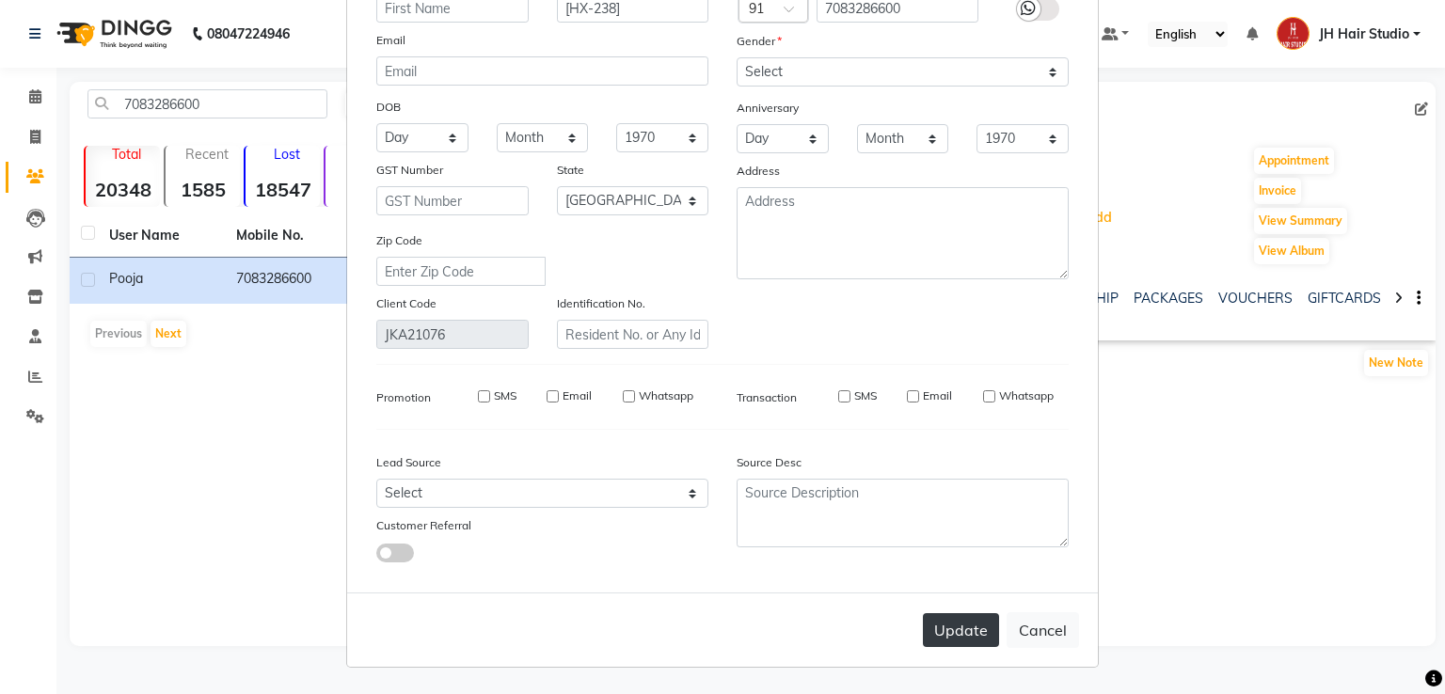
select select
checkbox input "false"
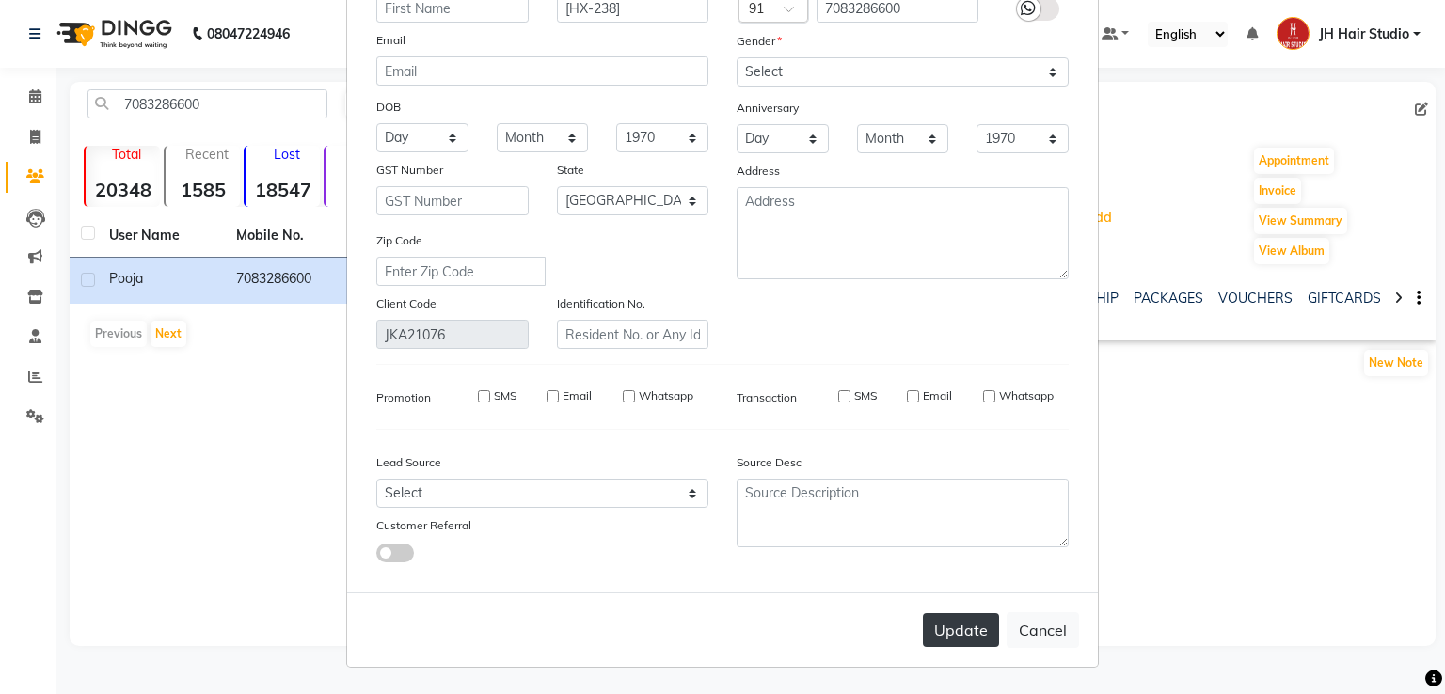
checkbox input "false"
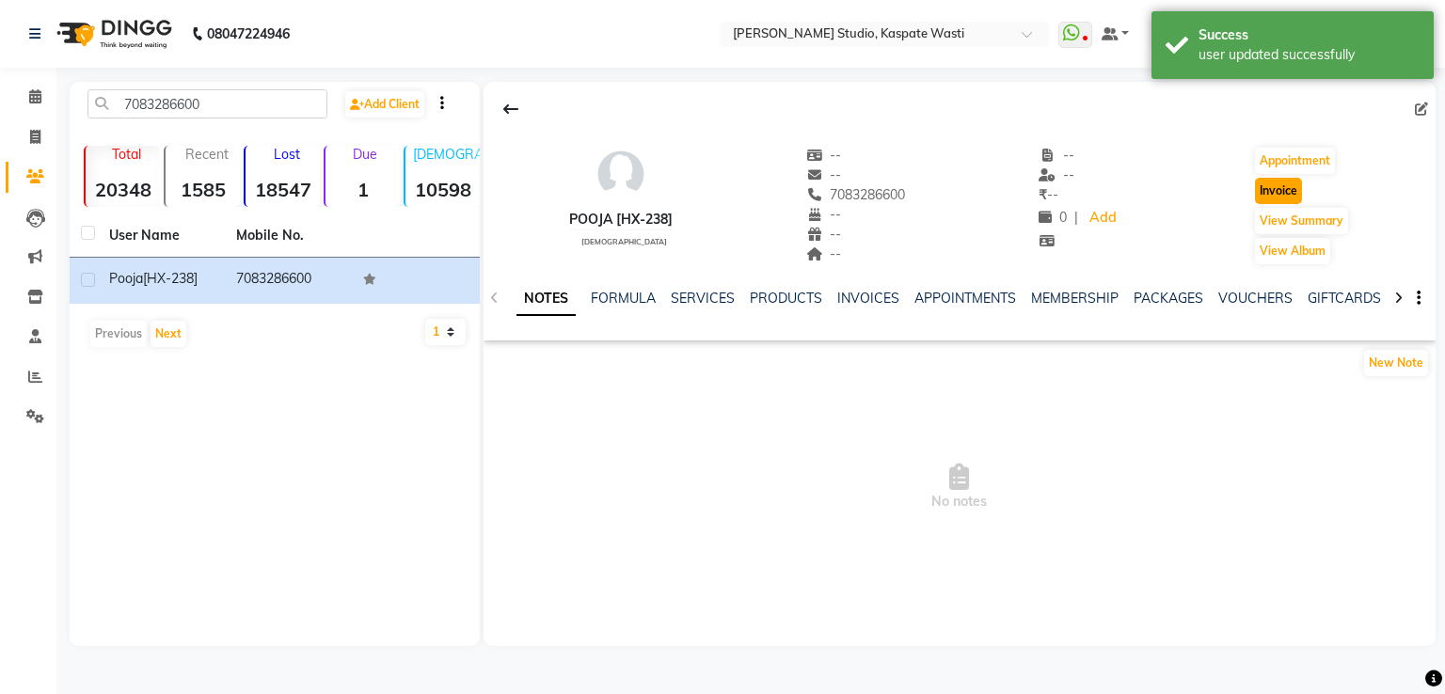
click at [1287, 189] on button "Invoice" at bounding box center [1278, 191] width 47 height 26
select select "service"
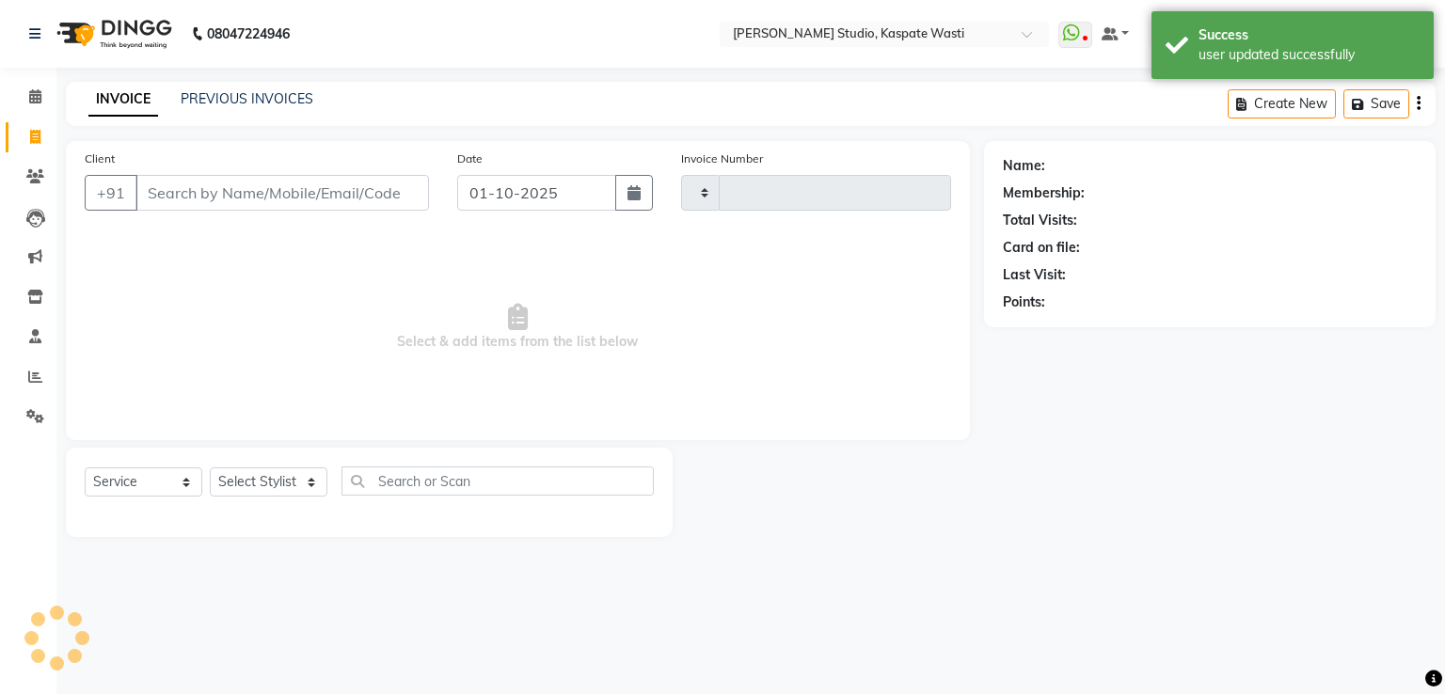
type input "5504"
select select "130"
type input "7083286600"
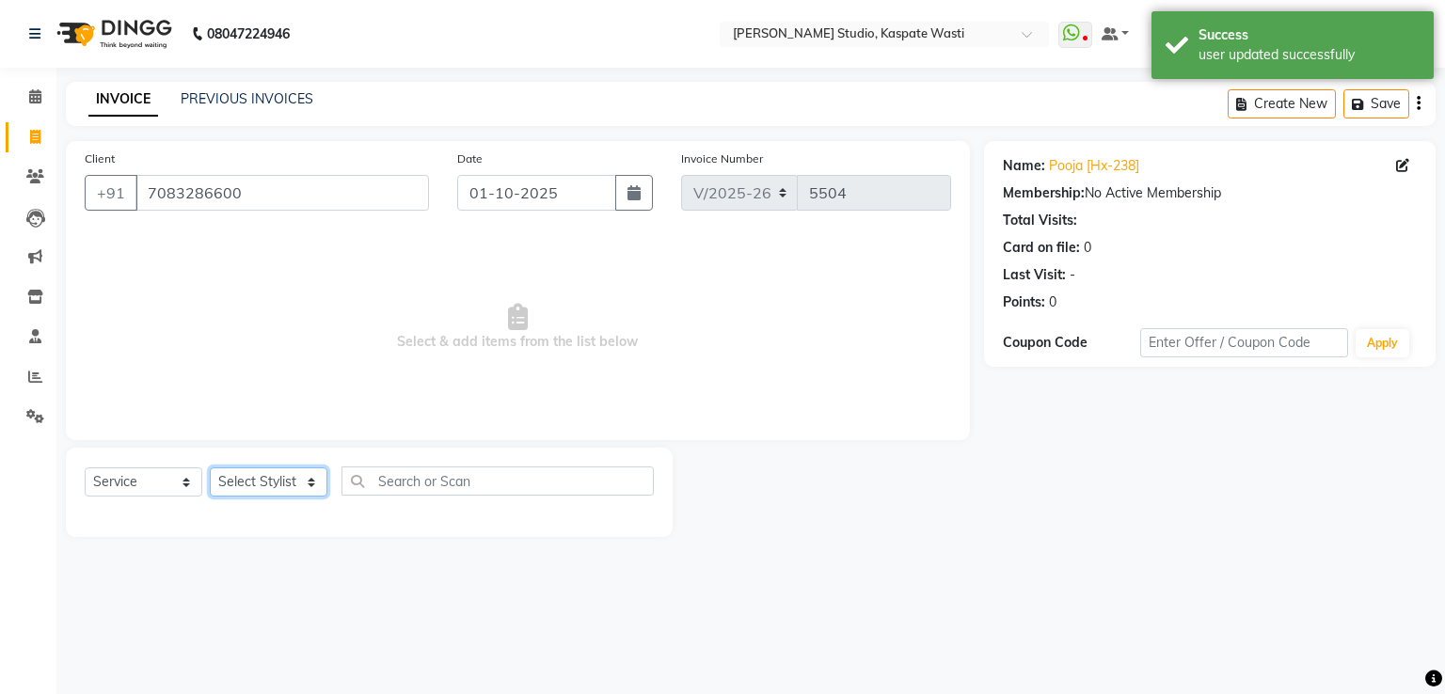
click at [271, 474] on select "Select Stylist [F1] GANESH [F1] [PERSON_NAME] [ F1] RAM [F1]Sanjay [F1][PERSON_…" at bounding box center [269, 481] width 118 height 29
select select "3887"
click at [210, 468] on select "Select Stylist [F1] GANESH [F1] [PERSON_NAME] [ F1] RAM [F1]Sanjay [F1][PERSON_…" at bounding box center [269, 481] width 118 height 29
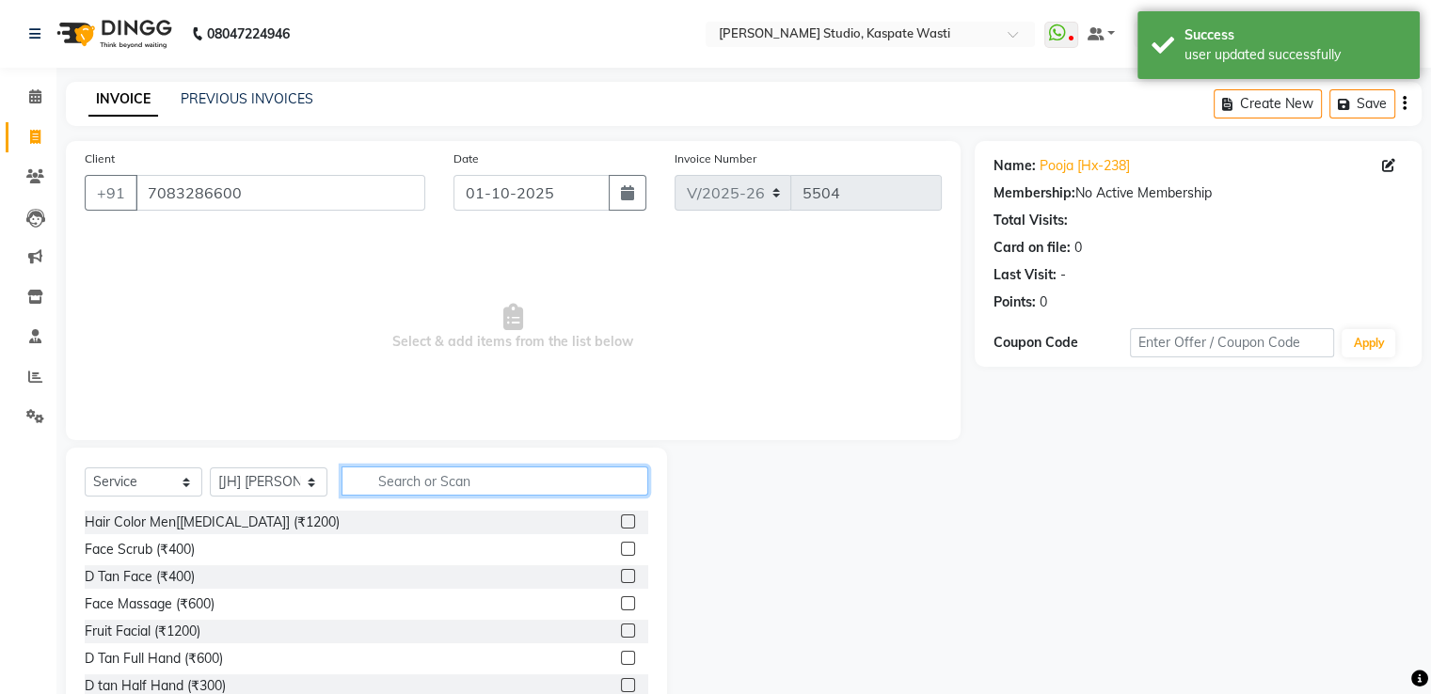
click at [424, 476] on input "text" at bounding box center [494, 481] width 307 height 29
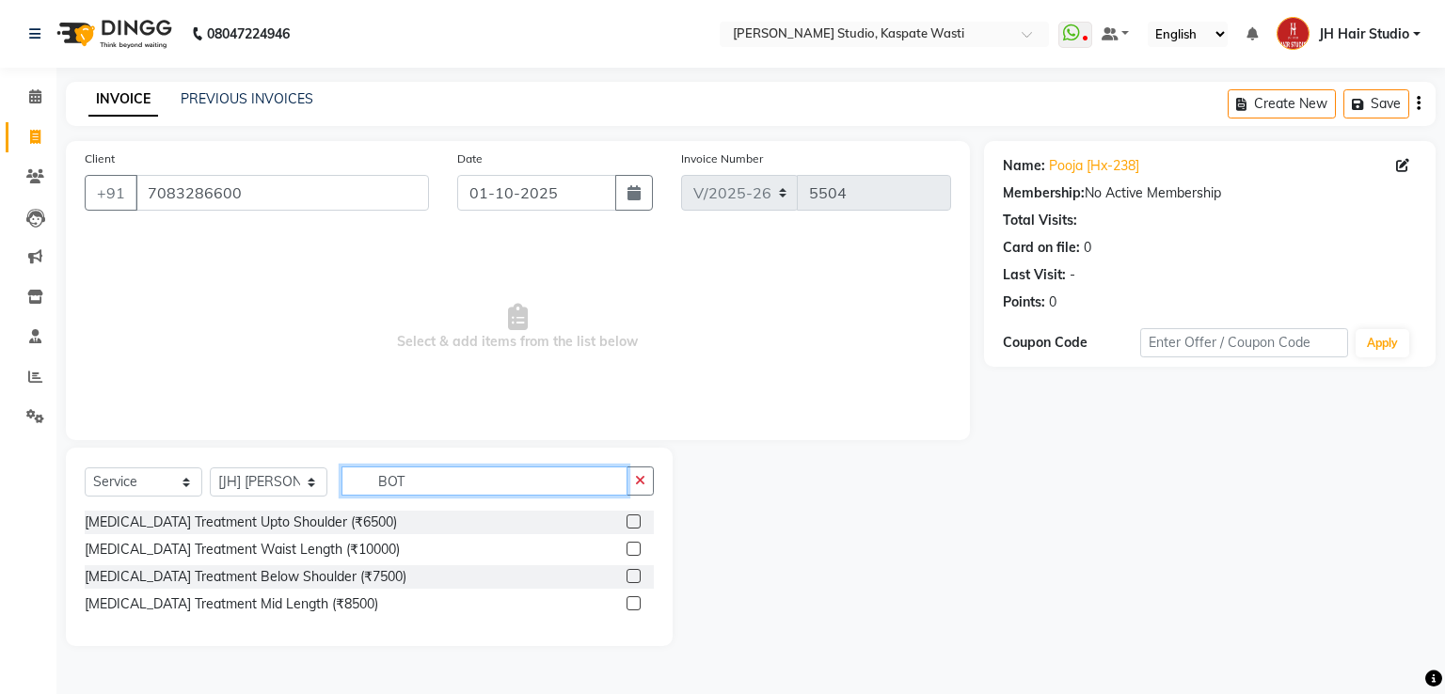
type input "BOT"
click at [630, 573] on label at bounding box center [633, 576] width 14 height 14
click at [630, 573] on input "checkbox" at bounding box center [632, 577] width 12 height 12
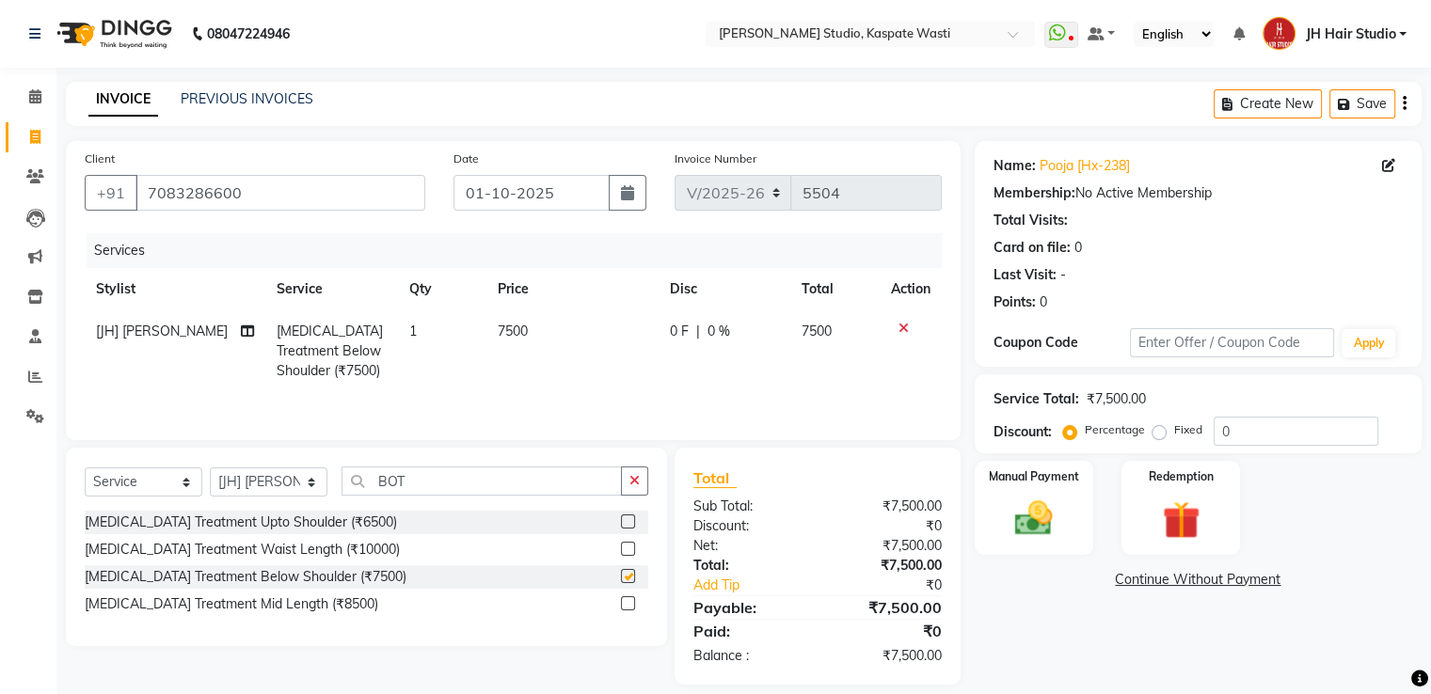
checkbox input "false"
click at [501, 336] on span "7500" at bounding box center [513, 331] width 30 height 17
select select "3887"
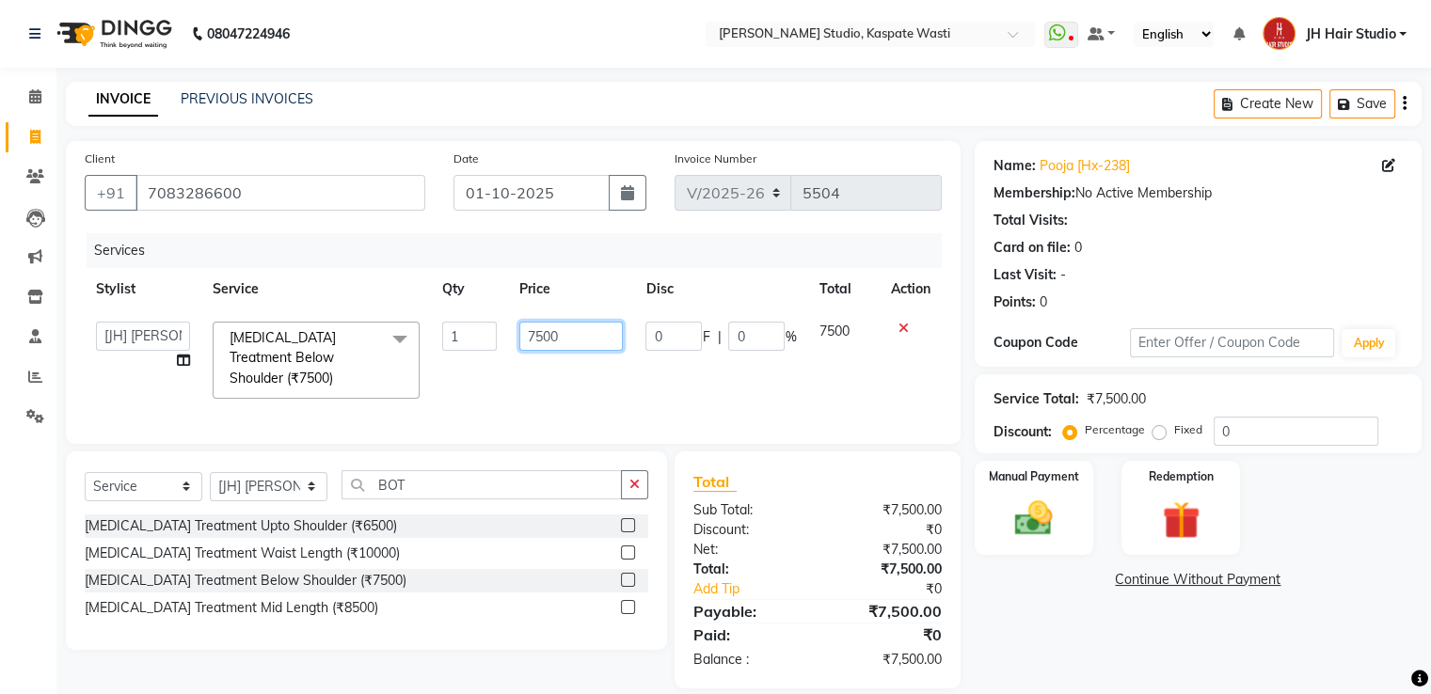
click at [542, 337] on input "7500" at bounding box center [570, 336] width 103 height 29
type input "4000"
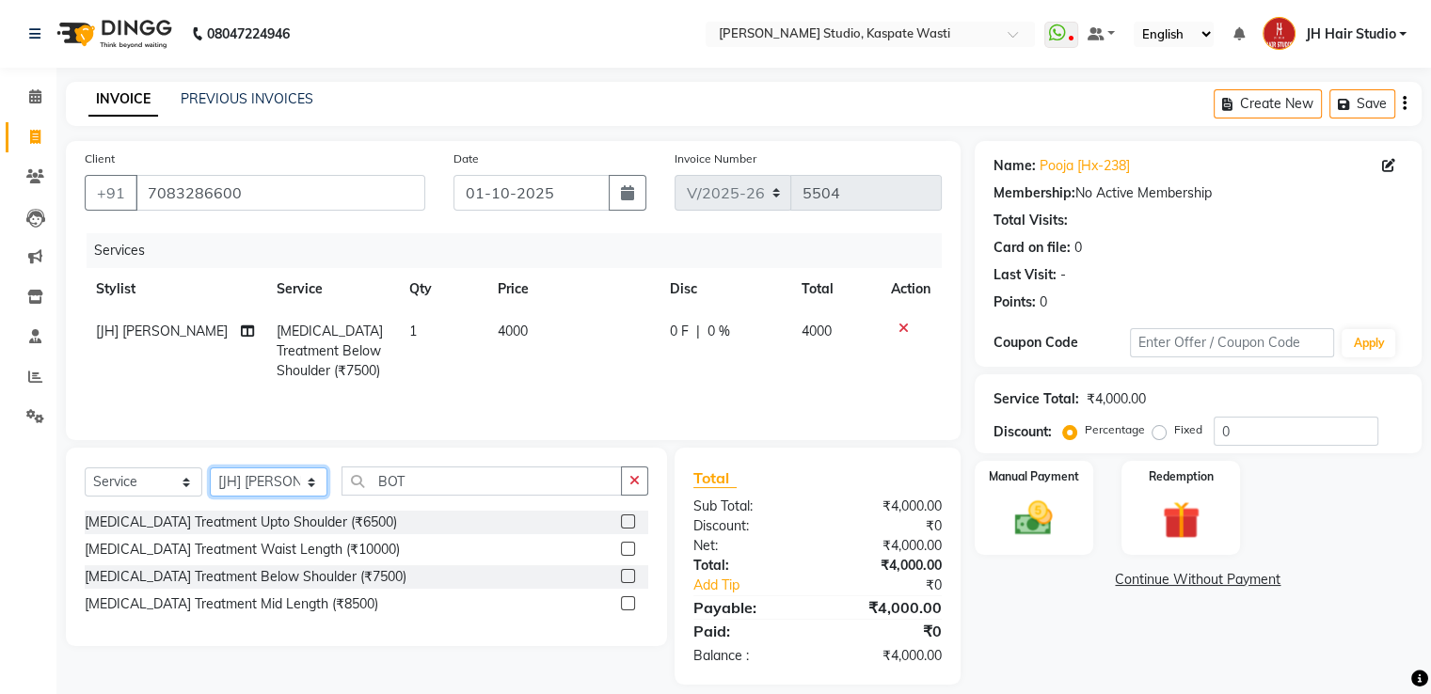
click at [268, 481] on select "Select Stylist [F1] GANESH [F1] [PERSON_NAME] [ F1] RAM [F1]Sanjay [F1][PERSON_…" at bounding box center [269, 481] width 118 height 29
click at [210, 469] on select "Select Stylist [F1] GANESH [F1] [PERSON_NAME] [ F1] RAM [F1]Sanjay [F1][PERSON_…" at bounding box center [269, 481] width 118 height 29
click at [123, 488] on select "Select Service Product Membership Package Voucher Prepaid Gift Card" at bounding box center [144, 481] width 118 height 29
select select "product"
click at [85, 469] on select "Select Service Product Membership Package Voucher Prepaid Gift Card" at bounding box center [144, 481] width 118 height 29
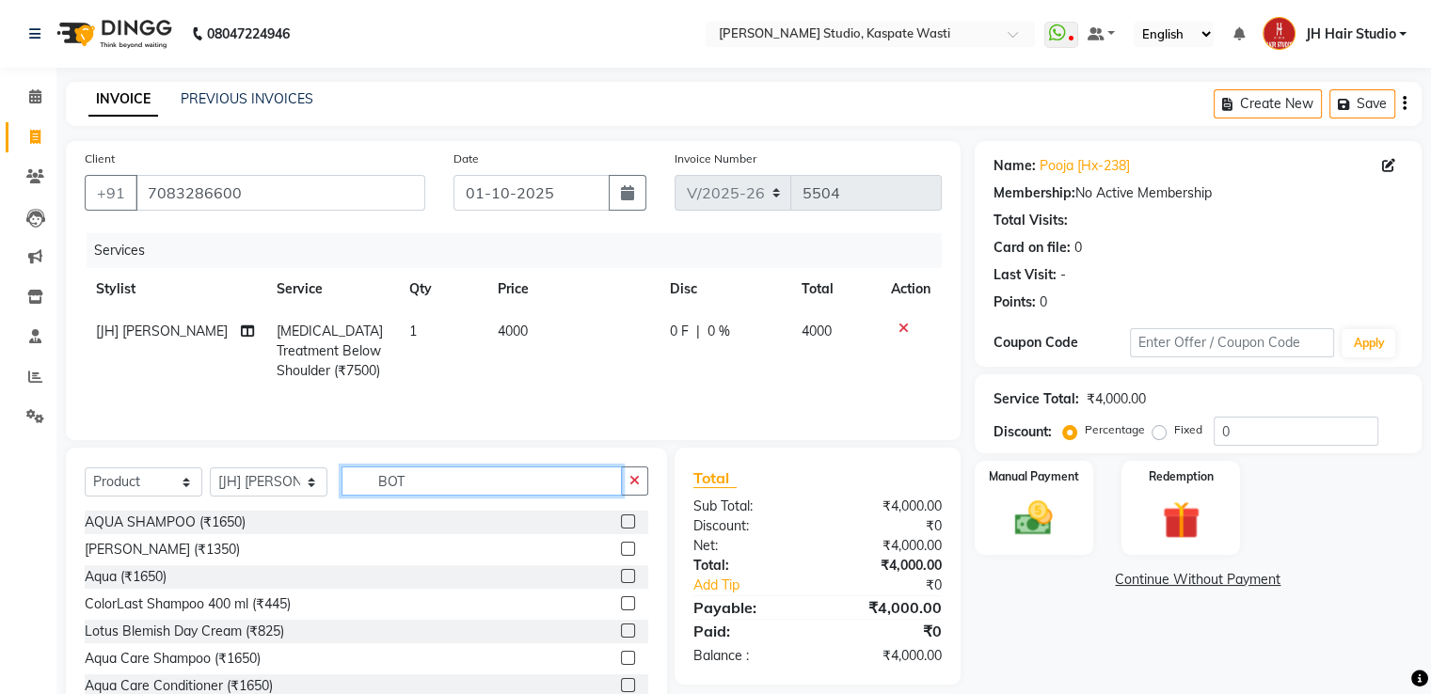
click at [389, 482] on input "BOT" at bounding box center [481, 481] width 280 height 29
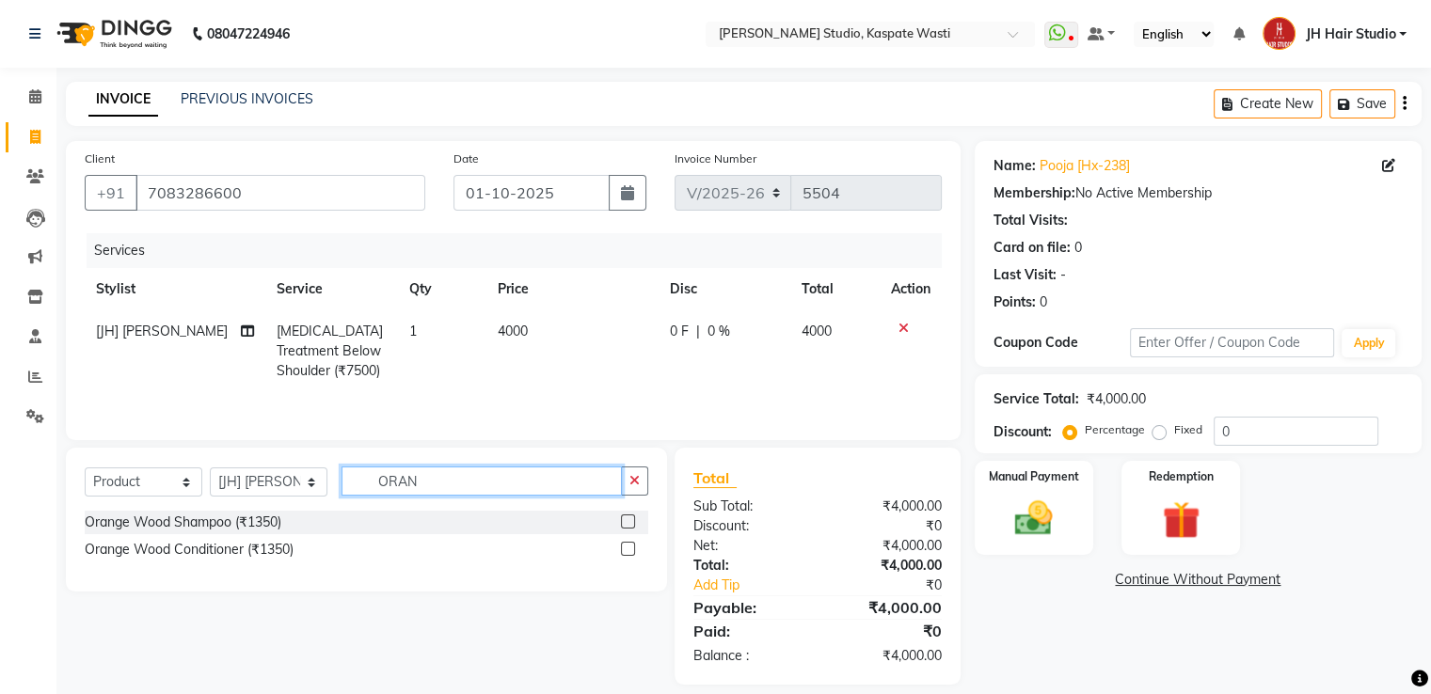
type input "ORAN"
click at [628, 516] on label at bounding box center [628, 521] width 14 height 14
click at [628, 516] on input "checkbox" at bounding box center [627, 522] width 12 height 12
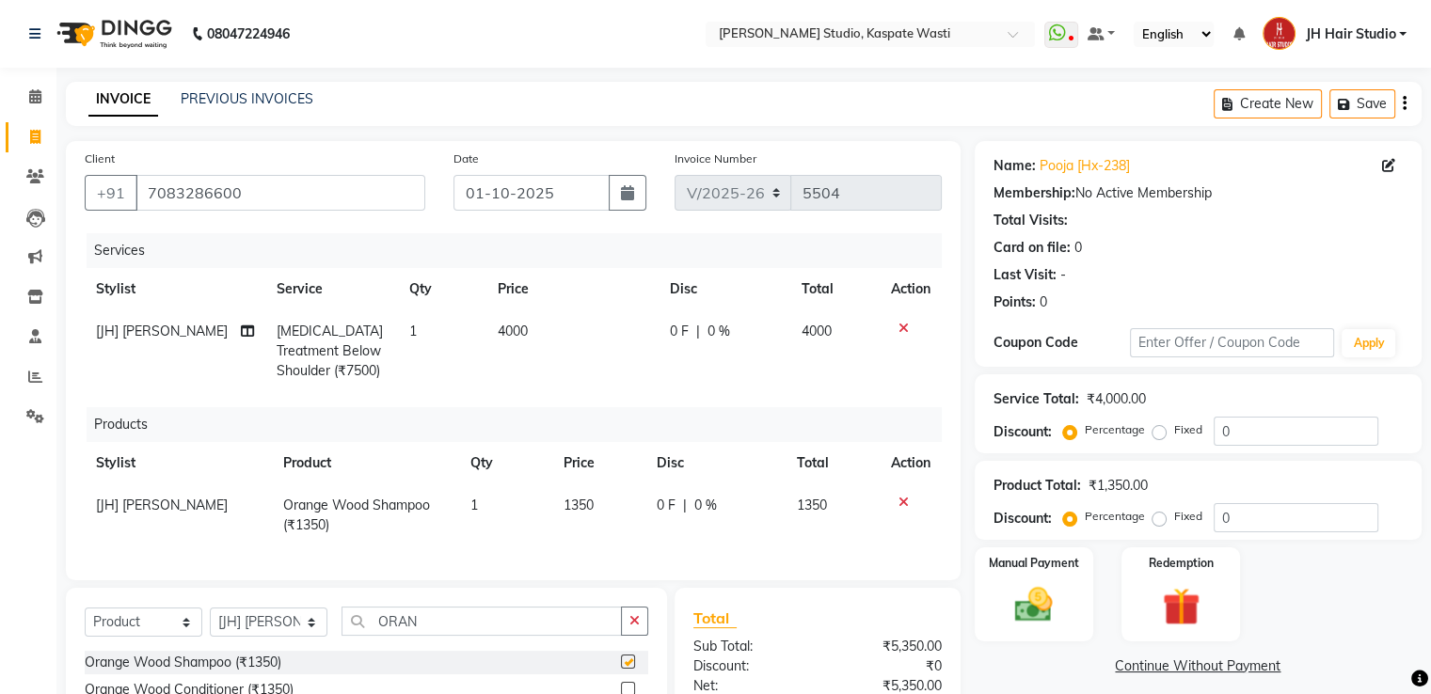
checkbox input "false"
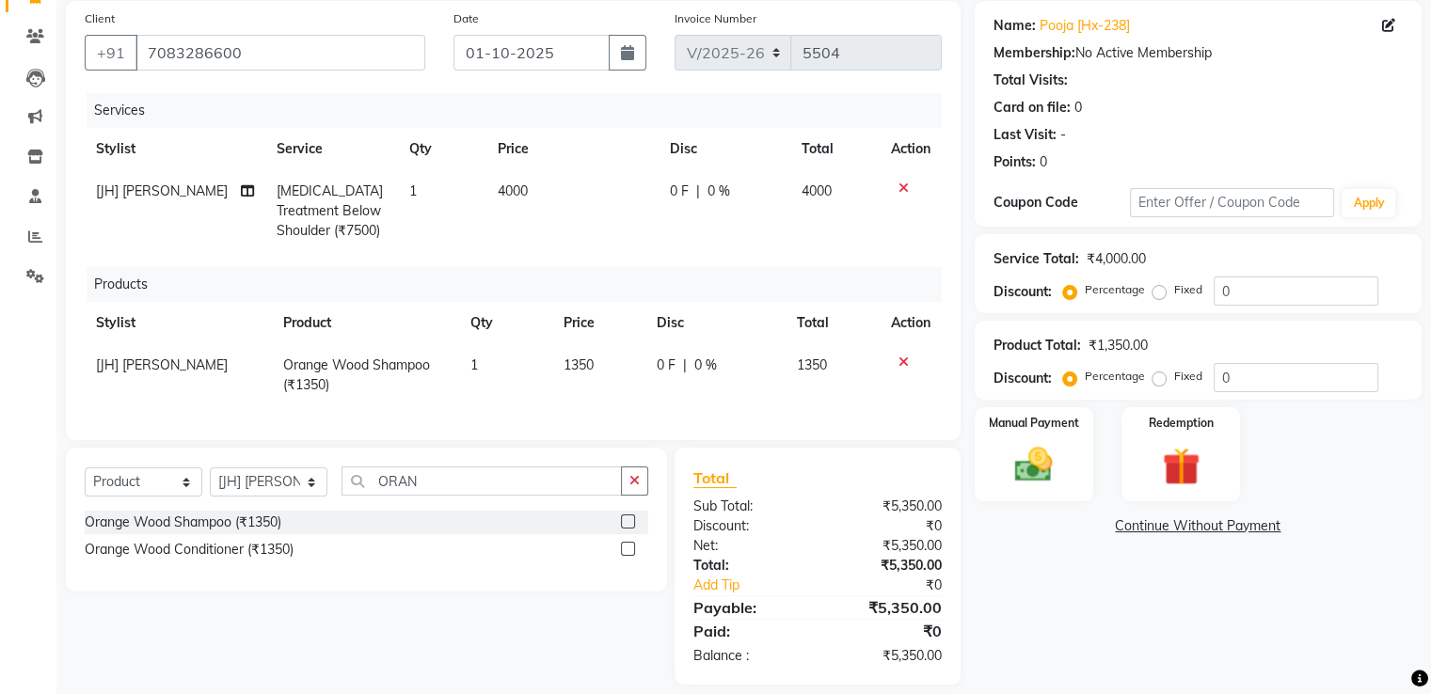
click at [625, 556] on label at bounding box center [628, 549] width 14 height 14
click at [625, 556] on input "checkbox" at bounding box center [627, 550] width 12 height 12
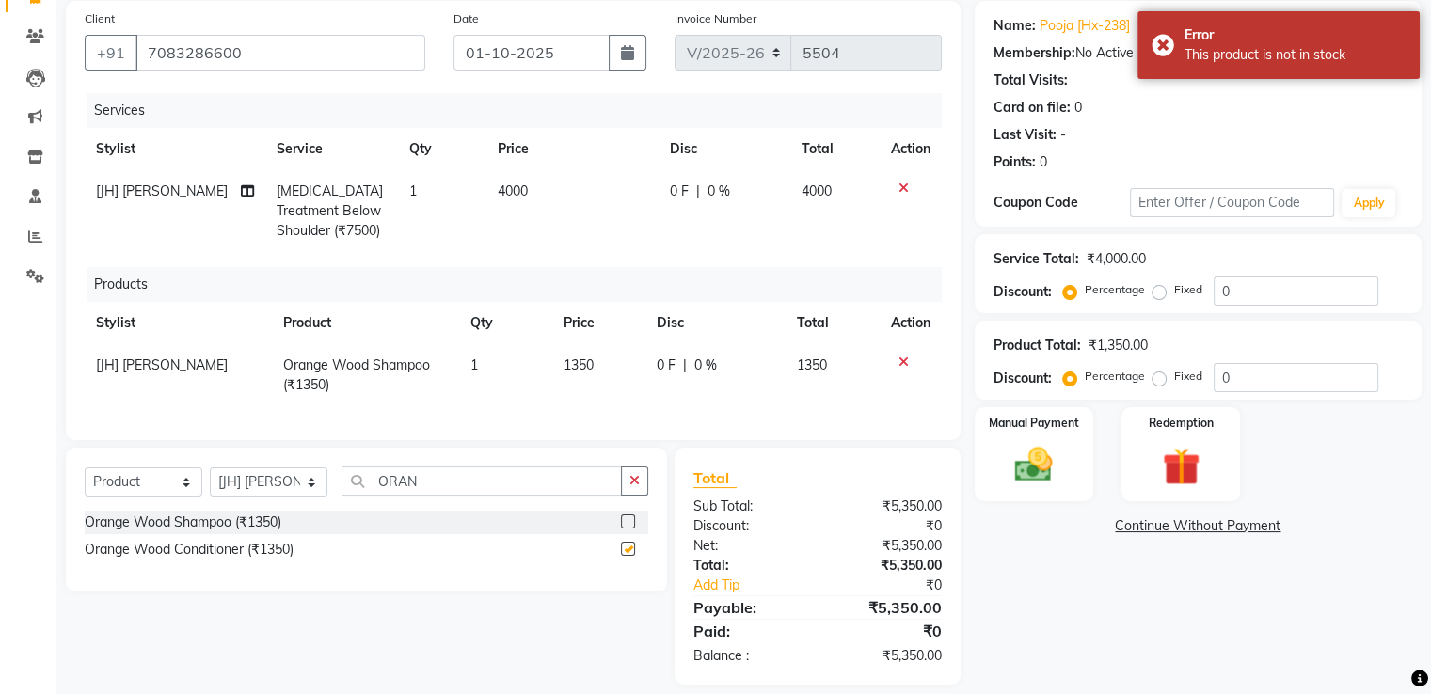
checkbox input "false"
click at [440, 496] on input "ORAN" at bounding box center [481, 481] width 280 height 29
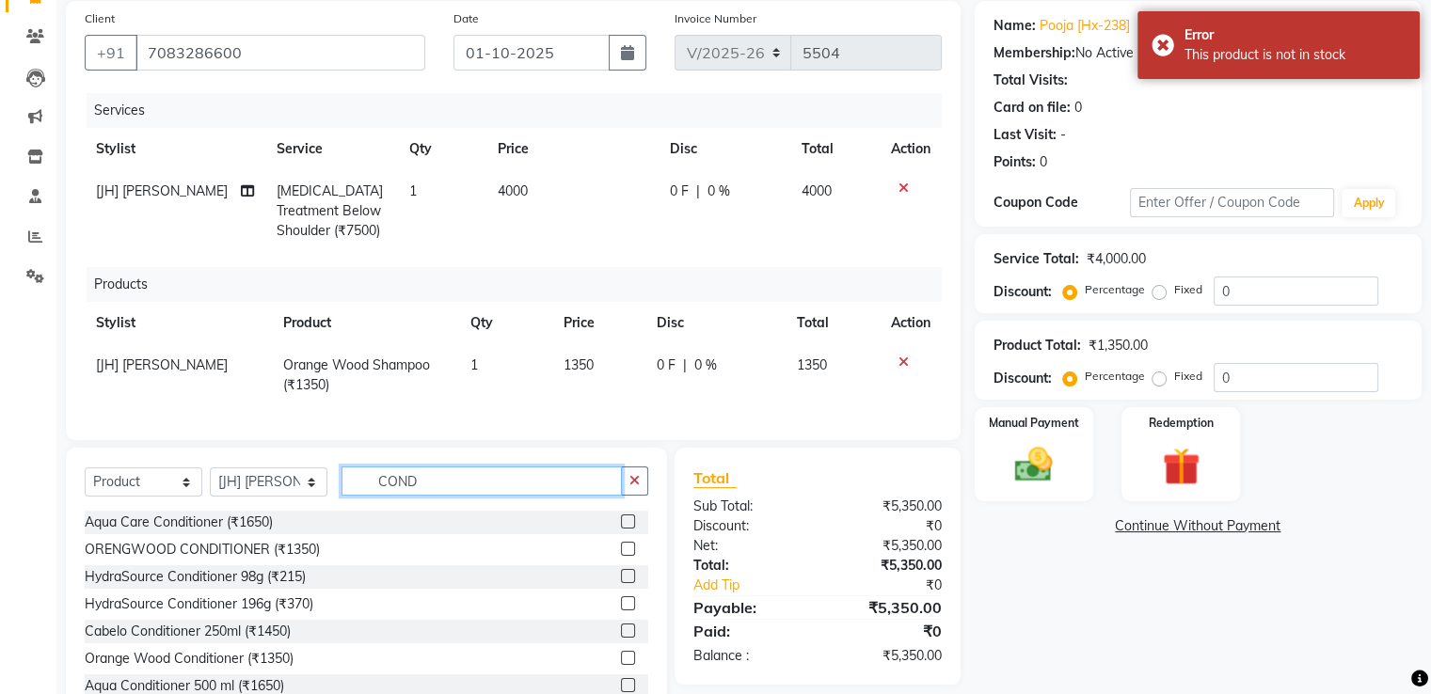
type input "COND"
click at [621, 556] on label at bounding box center [628, 549] width 14 height 14
click at [621, 556] on input "checkbox" at bounding box center [627, 550] width 12 height 12
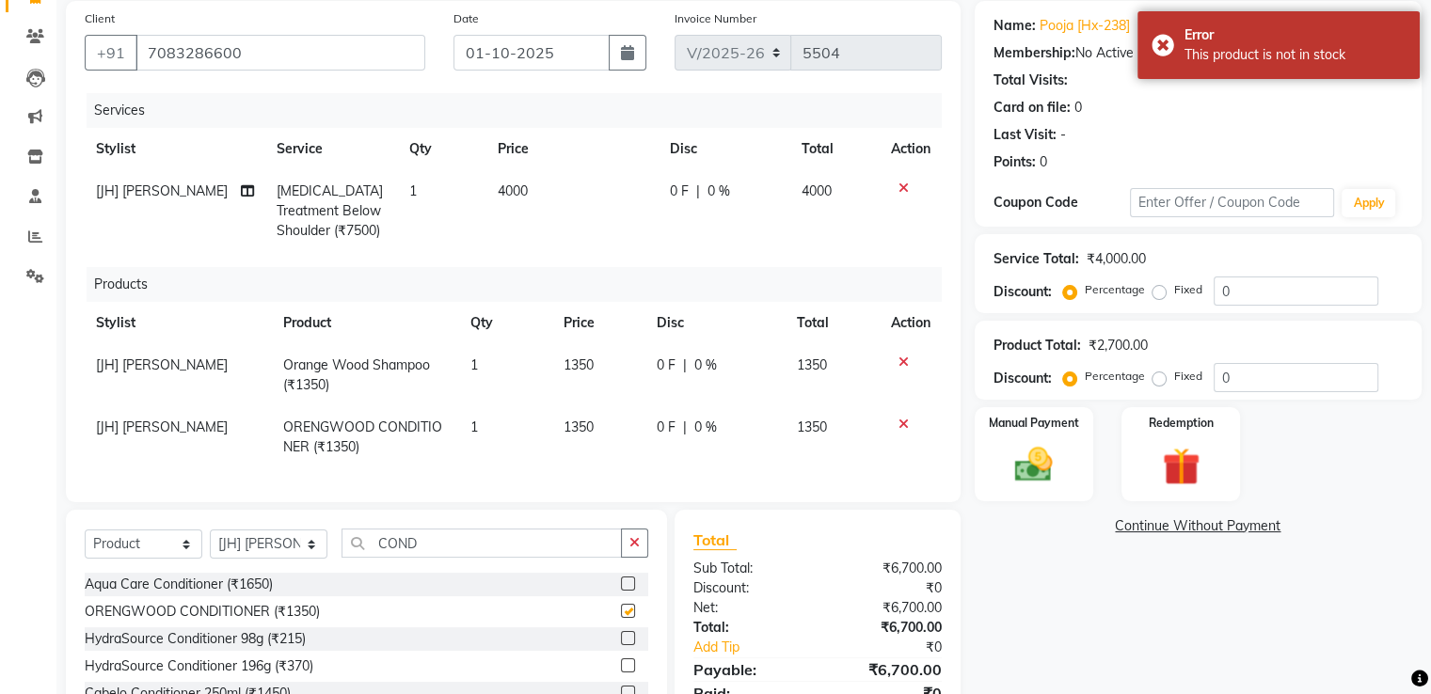
checkbox input "false"
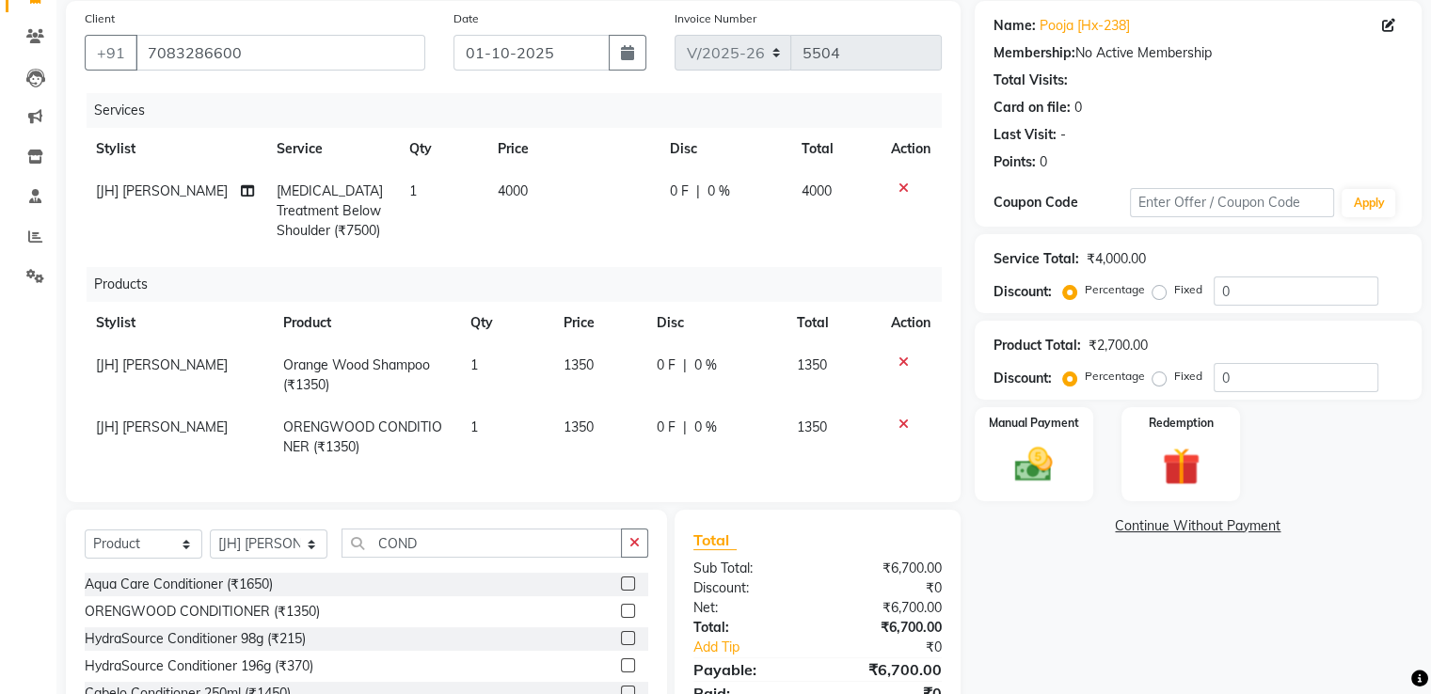
click at [585, 366] on span "1350" at bounding box center [578, 364] width 30 height 17
select select "3887"
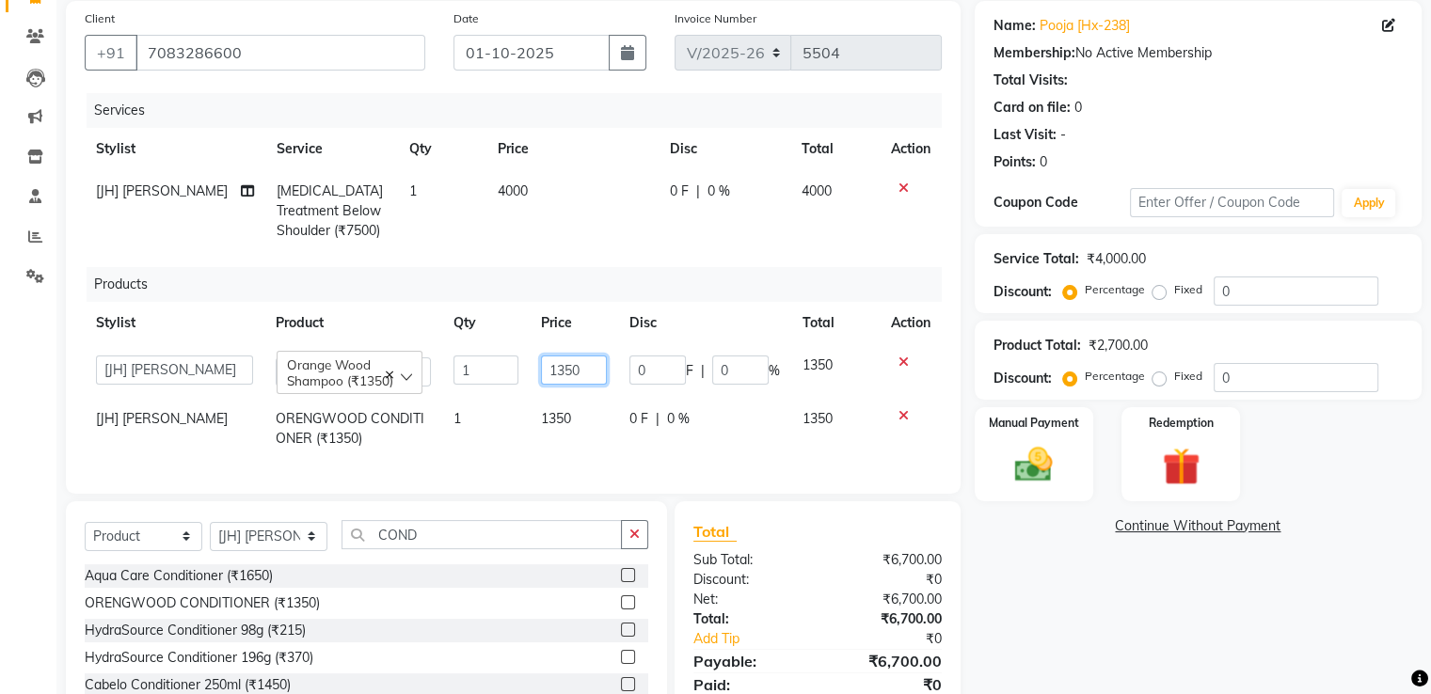
click at [568, 374] on input "1350" at bounding box center [574, 370] width 66 height 29
type input "1300"
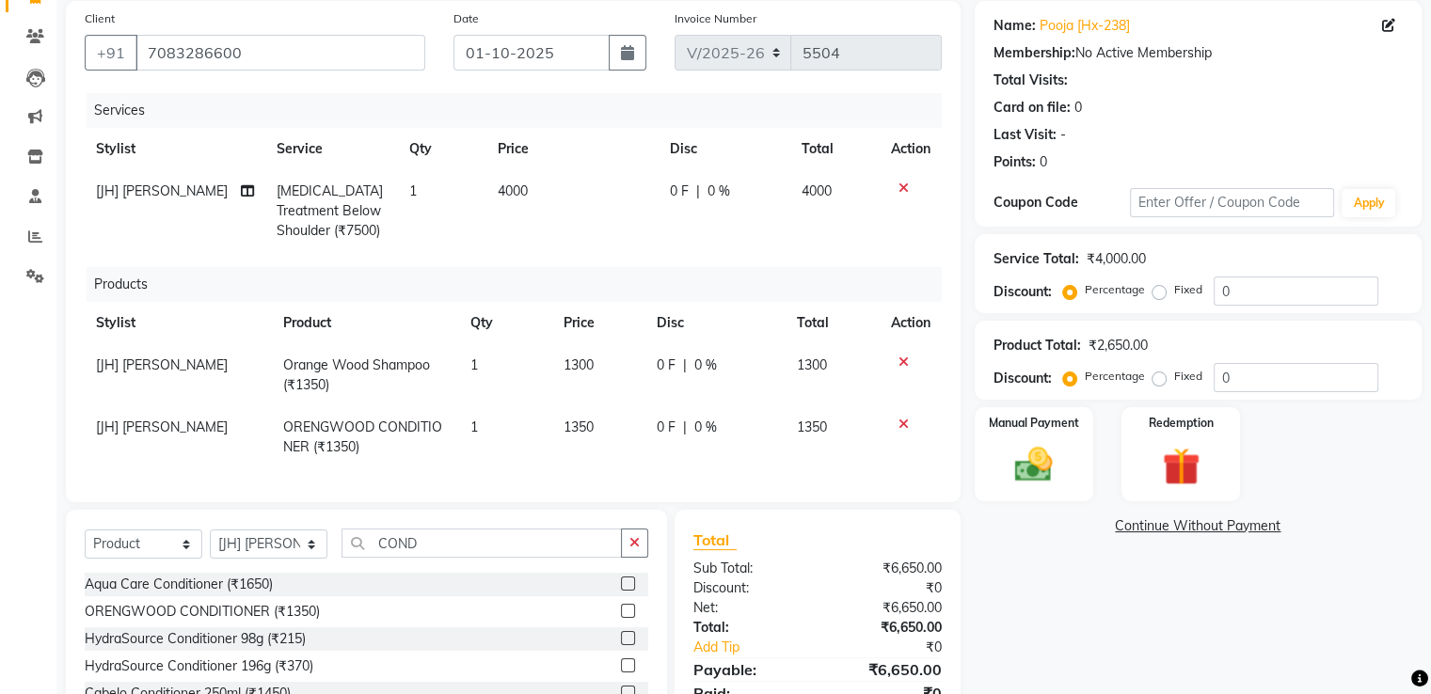
click at [562, 407] on td "1350" at bounding box center [598, 437] width 93 height 62
select select "3887"
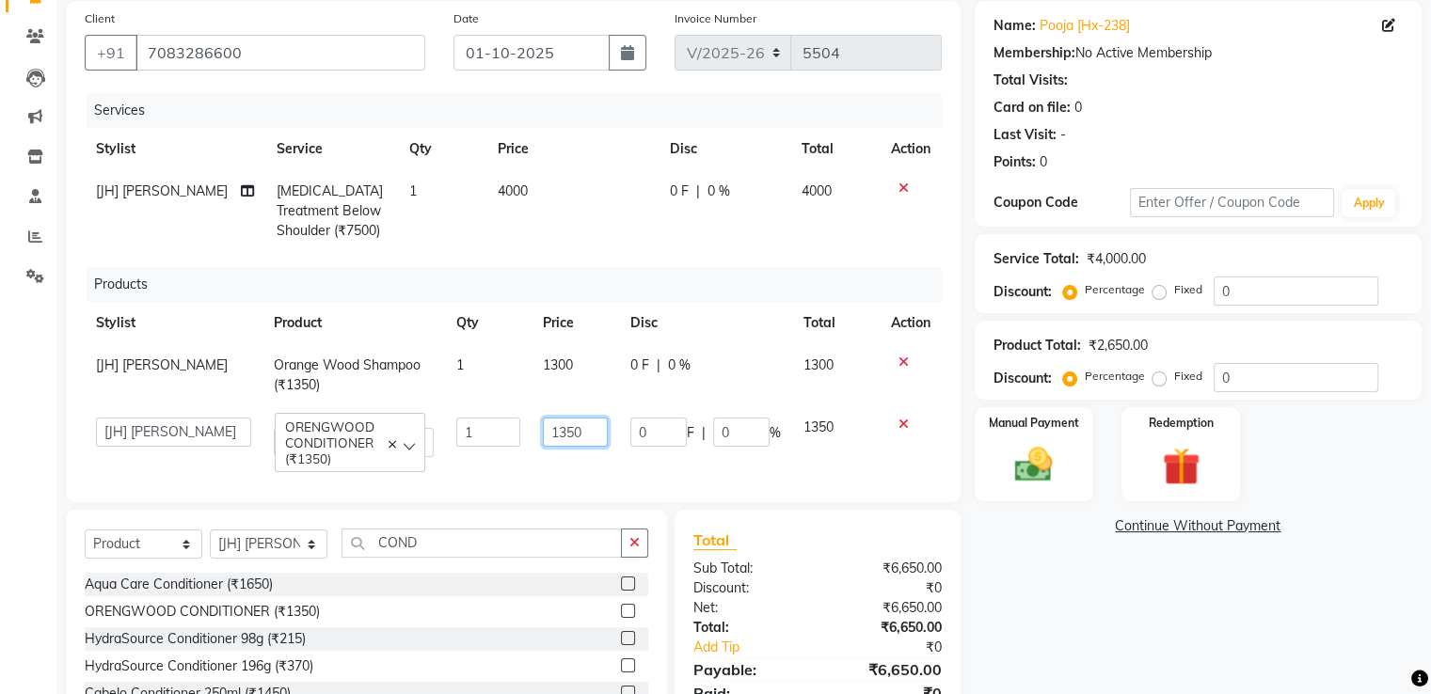
click at [570, 443] on input "1350" at bounding box center [575, 432] width 65 height 29
type input "1300"
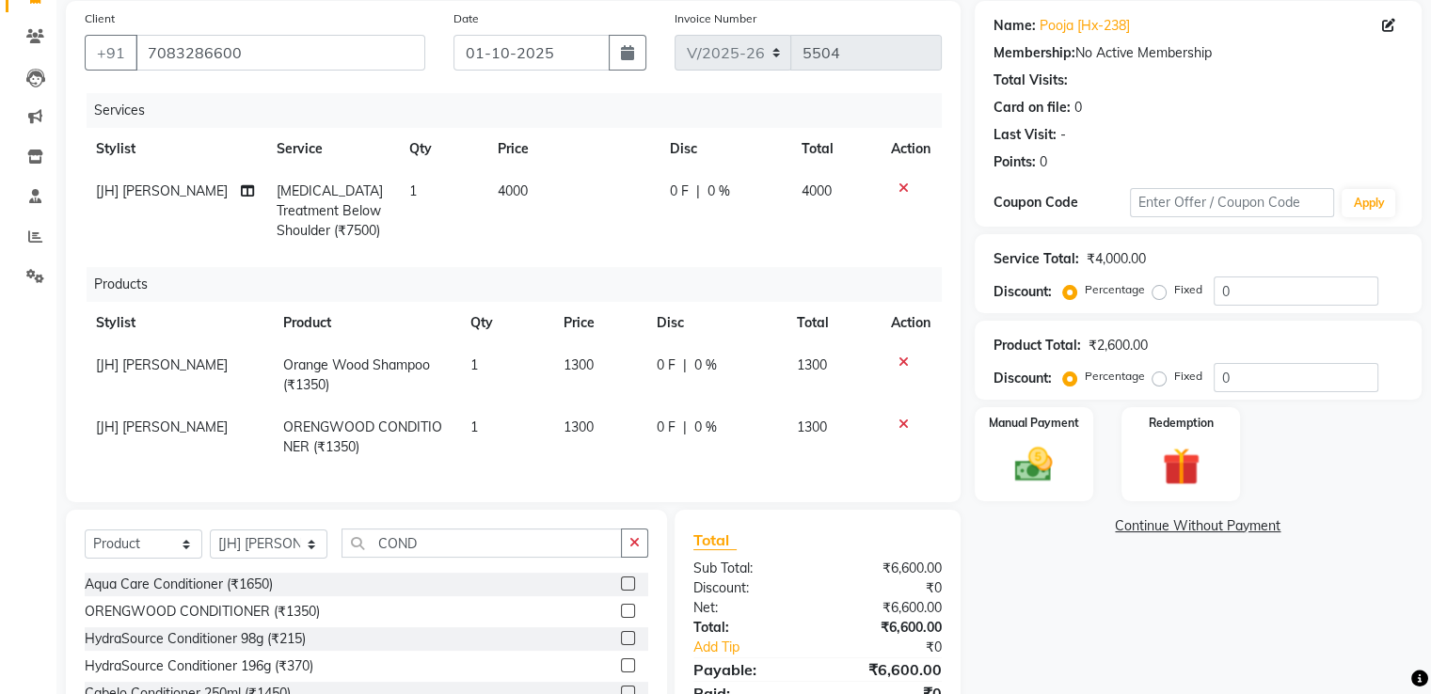
click at [569, 466] on td "1300" at bounding box center [598, 437] width 93 height 62
select select "3887"
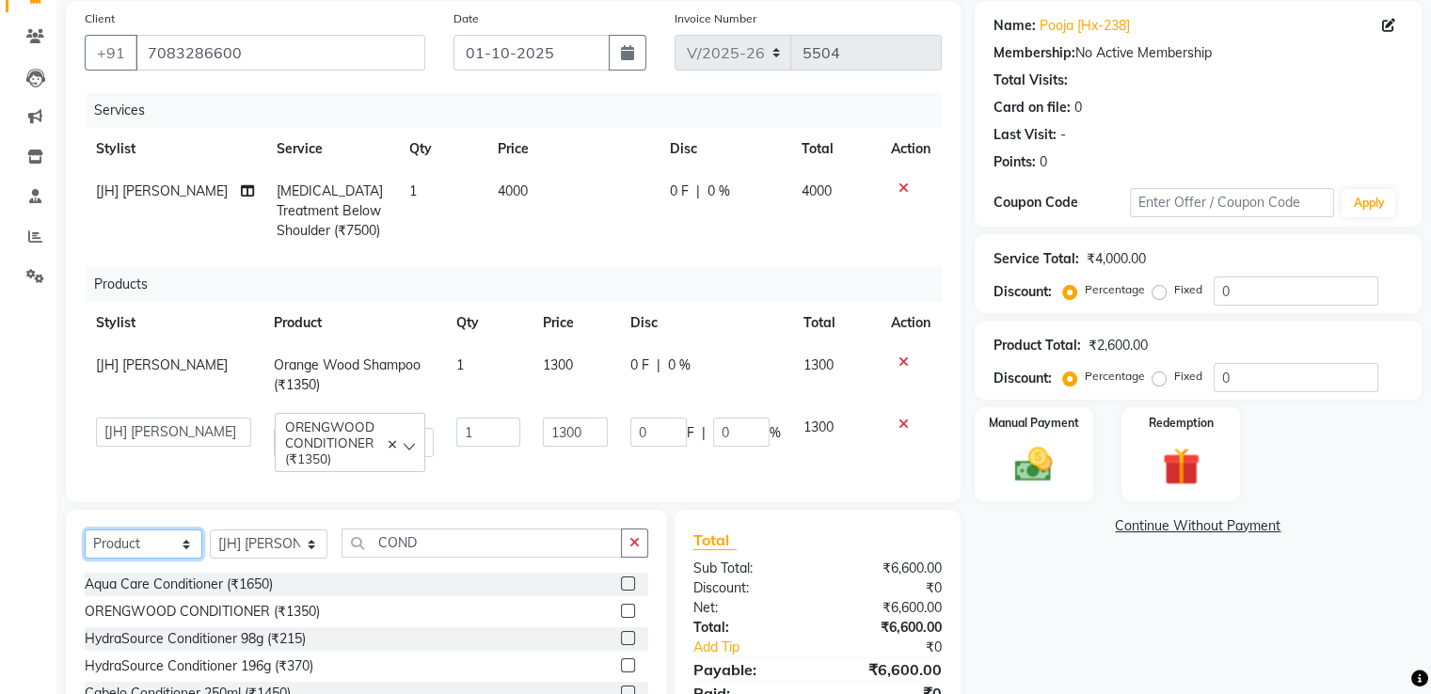
click at [152, 558] on select "Select Service Product Membership Package Voucher Prepaid Gift Card" at bounding box center [144, 544] width 118 height 29
select select "membership"
click at [85, 546] on select "Select Service Product Membership Package Voucher Prepaid Gift Card" at bounding box center [144, 544] width 118 height 29
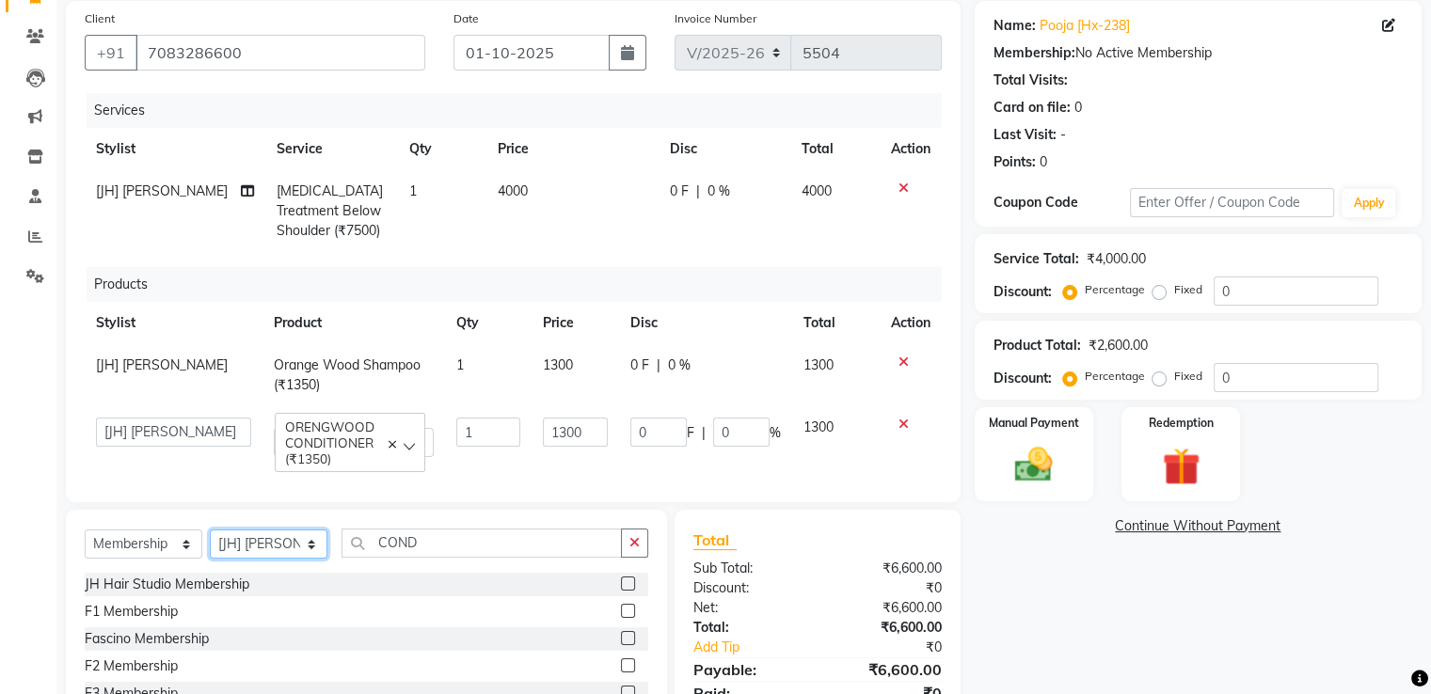
click at [266, 559] on select "Select Stylist [F1] GANESH [F1] [PERSON_NAME] [ F1] RAM [F1]Sanjay [F1][PERSON_…" at bounding box center [269, 544] width 118 height 29
select select "83281"
click at [210, 546] on select "Select Stylist [F1] GANESH [F1] [PERSON_NAME] [ F1] RAM [F1]Sanjay [F1][PERSON_…" at bounding box center [269, 544] width 118 height 29
click at [622, 591] on label at bounding box center [628, 584] width 14 height 14
click at [622, 591] on input "checkbox" at bounding box center [627, 584] width 12 height 12
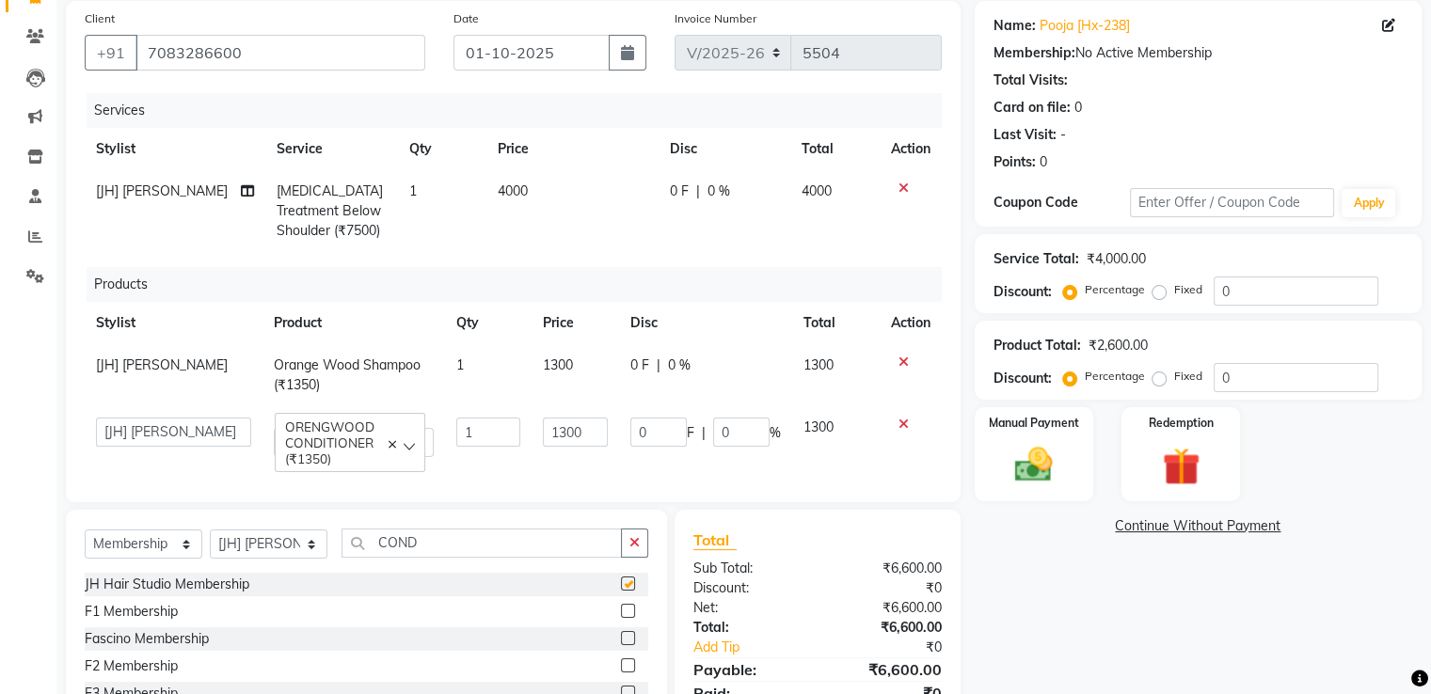
select select "select"
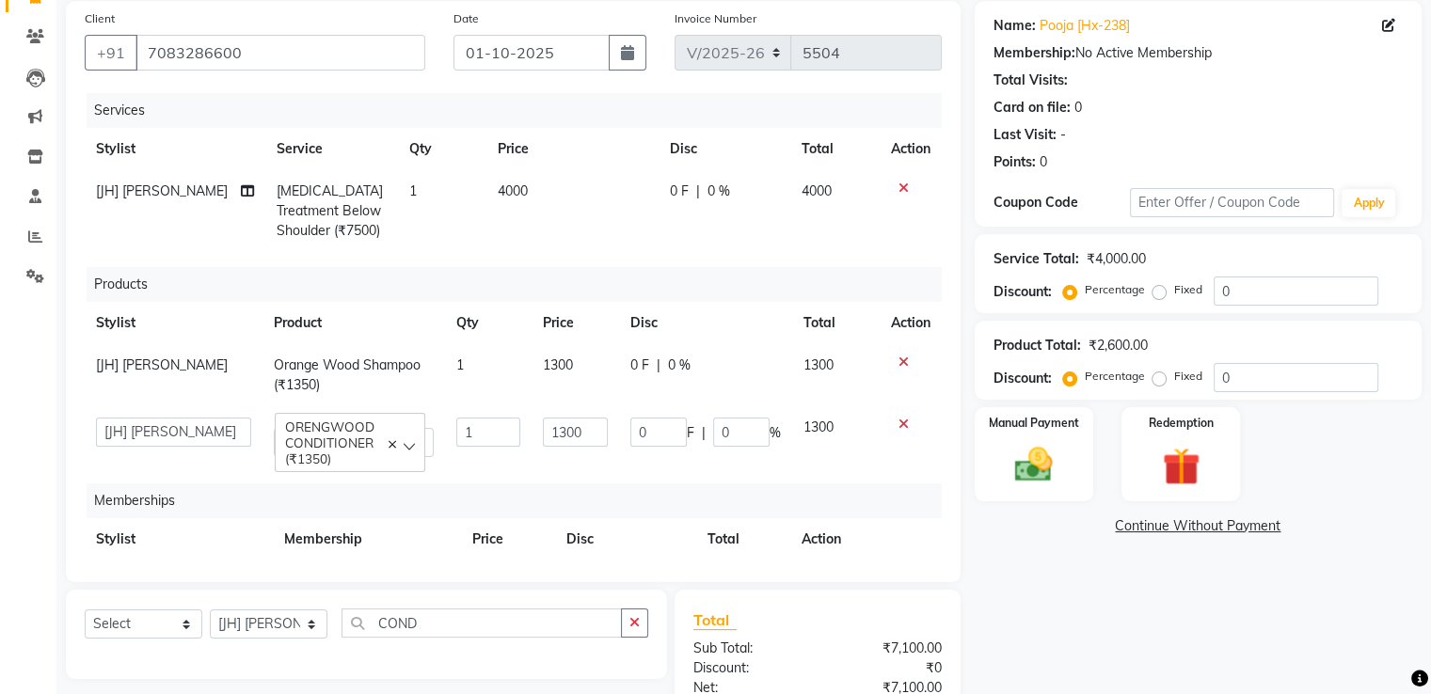
click at [543, 362] on span "1300" at bounding box center [558, 364] width 30 height 17
select select "3887"
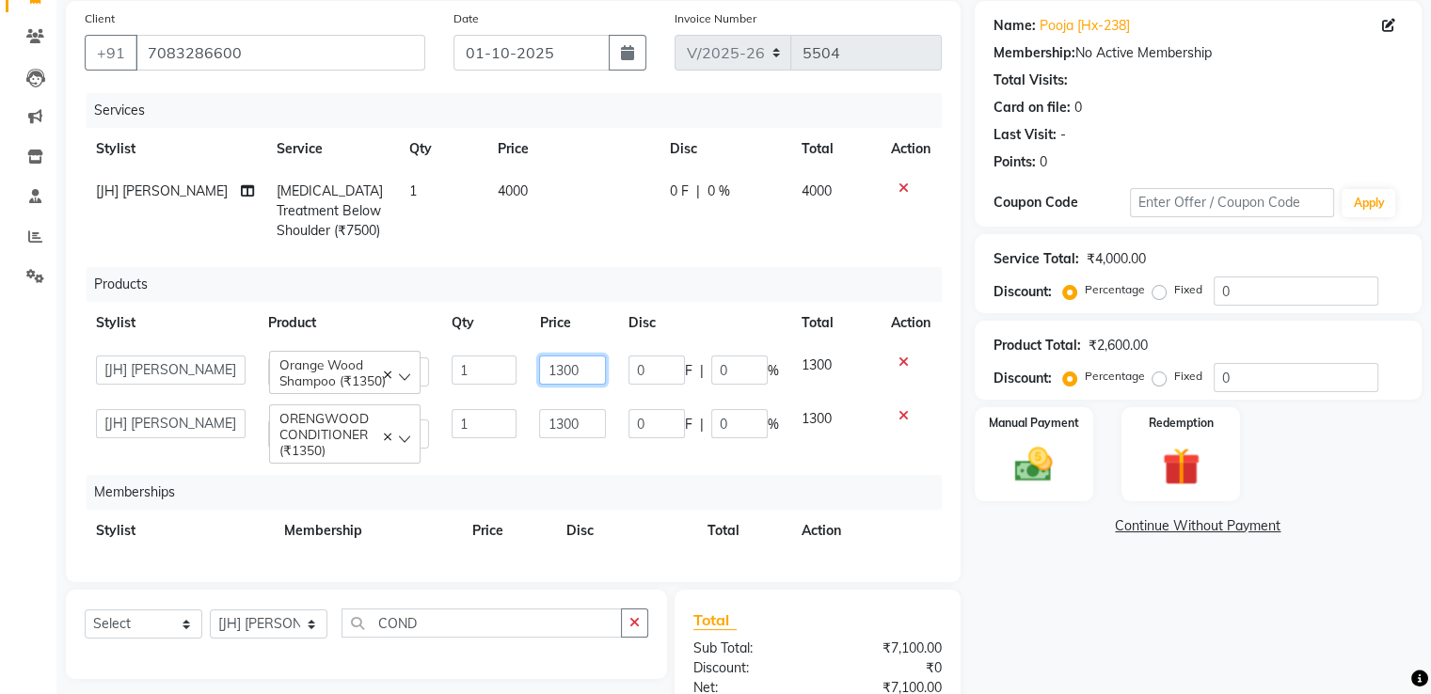
click at [553, 372] on input "1300" at bounding box center [572, 370] width 67 height 29
drag, startPoint x: 564, startPoint y: 374, endPoint x: 549, endPoint y: 375, distance: 15.1
click at [549, 375] on input "1300" at bounding box center [572, 370] width 67 height 29
type input "1250"
click at [562, 431] on input "1300" at bounding box center [572, 423] width 67 height 29
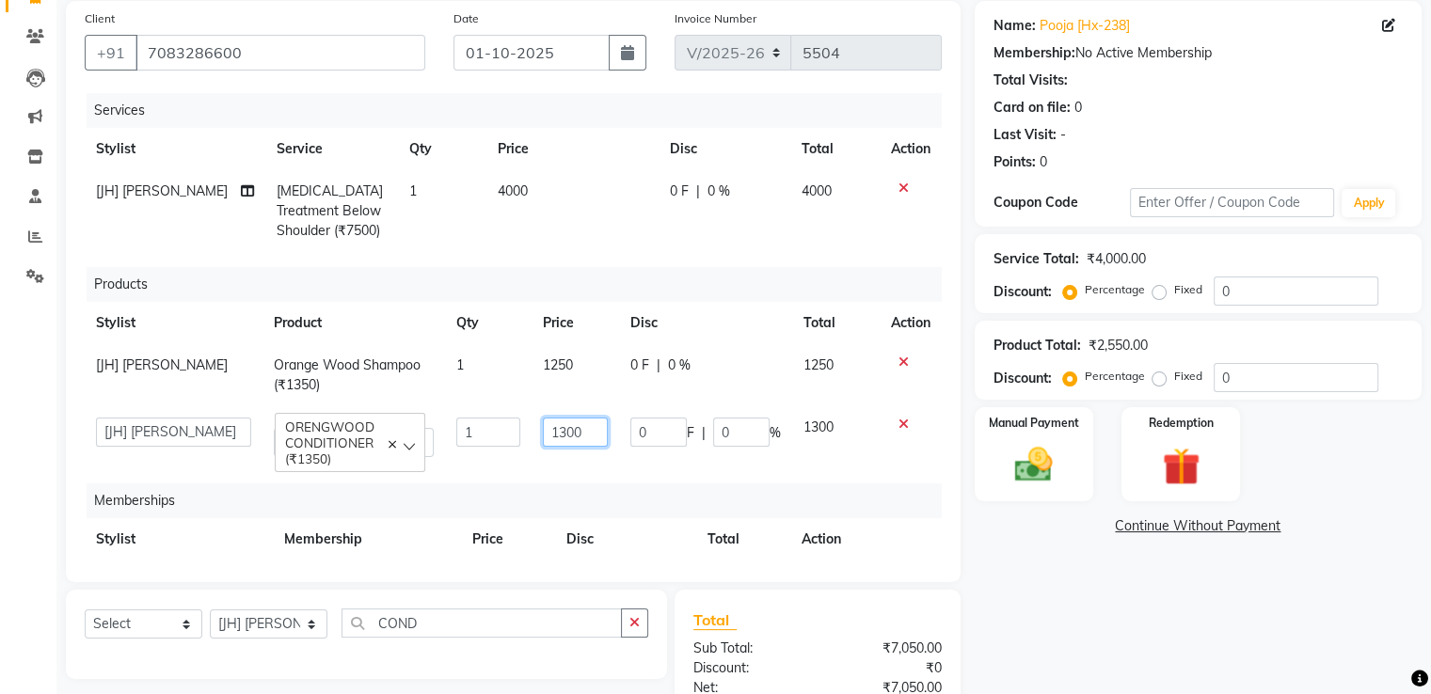
click at [562, 431] on input "1300" at bounding box center [575, 432] width 65 height 29
type input "125"
type input "1250"
click at [594, 465] on td "1250" at bounding box center [574, 437] width 87 height 62
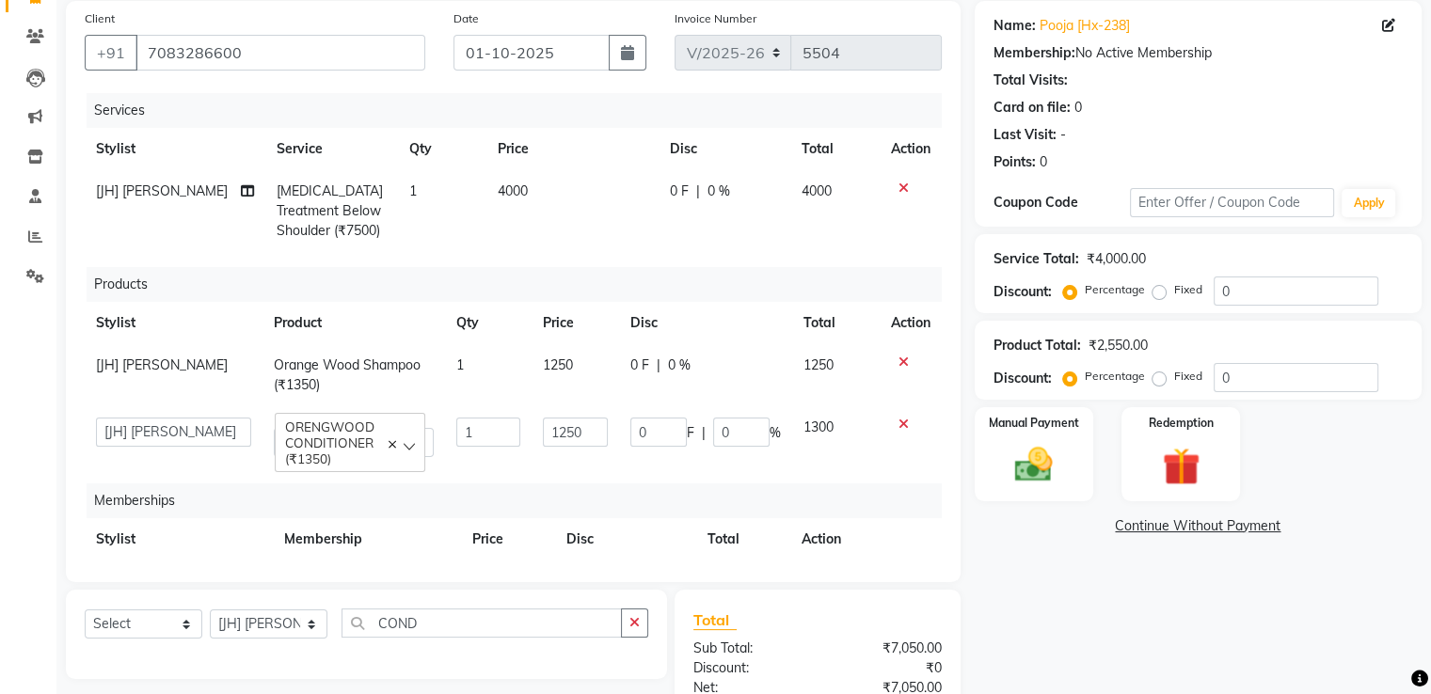
select select "3887"
click at [1028, 473] on img at bounding box center [1033, 465] width 63 height 45
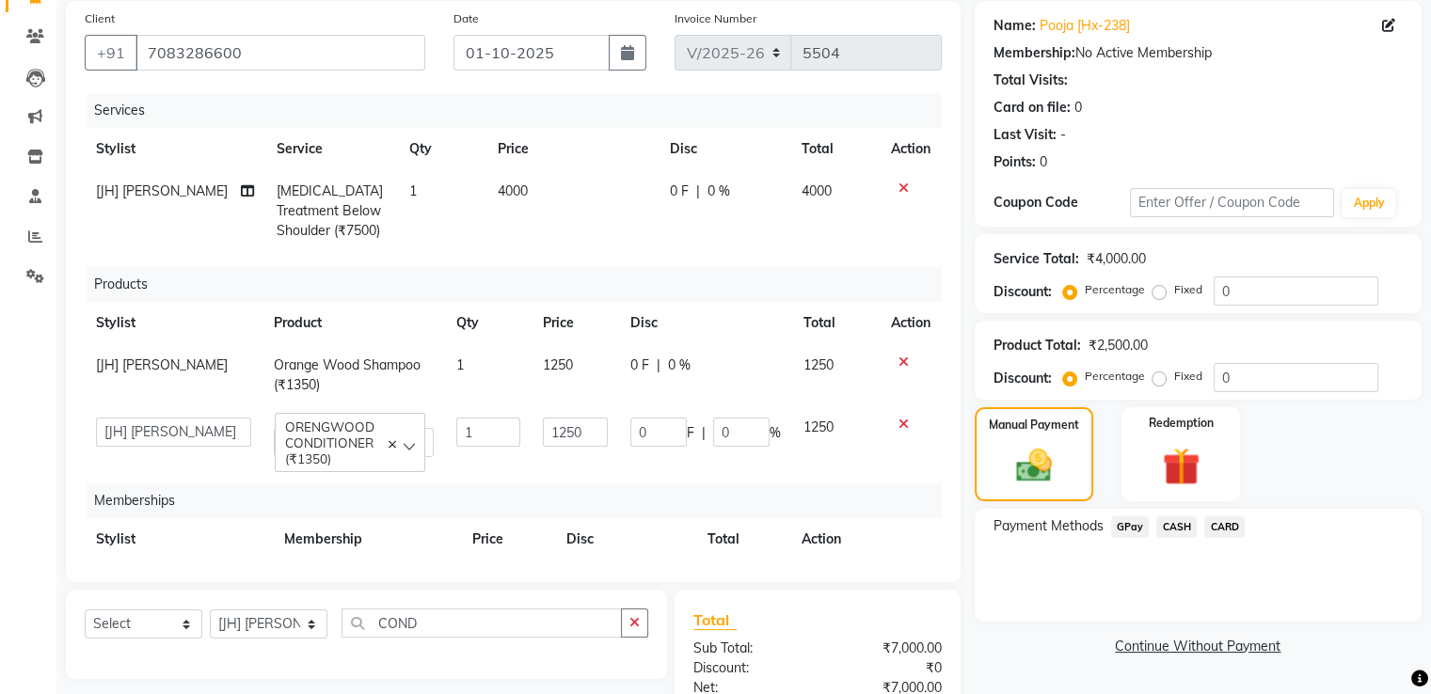
click at [1234, 526] on span "CARD" at bounding box center [1224, 527] width 40 height 22
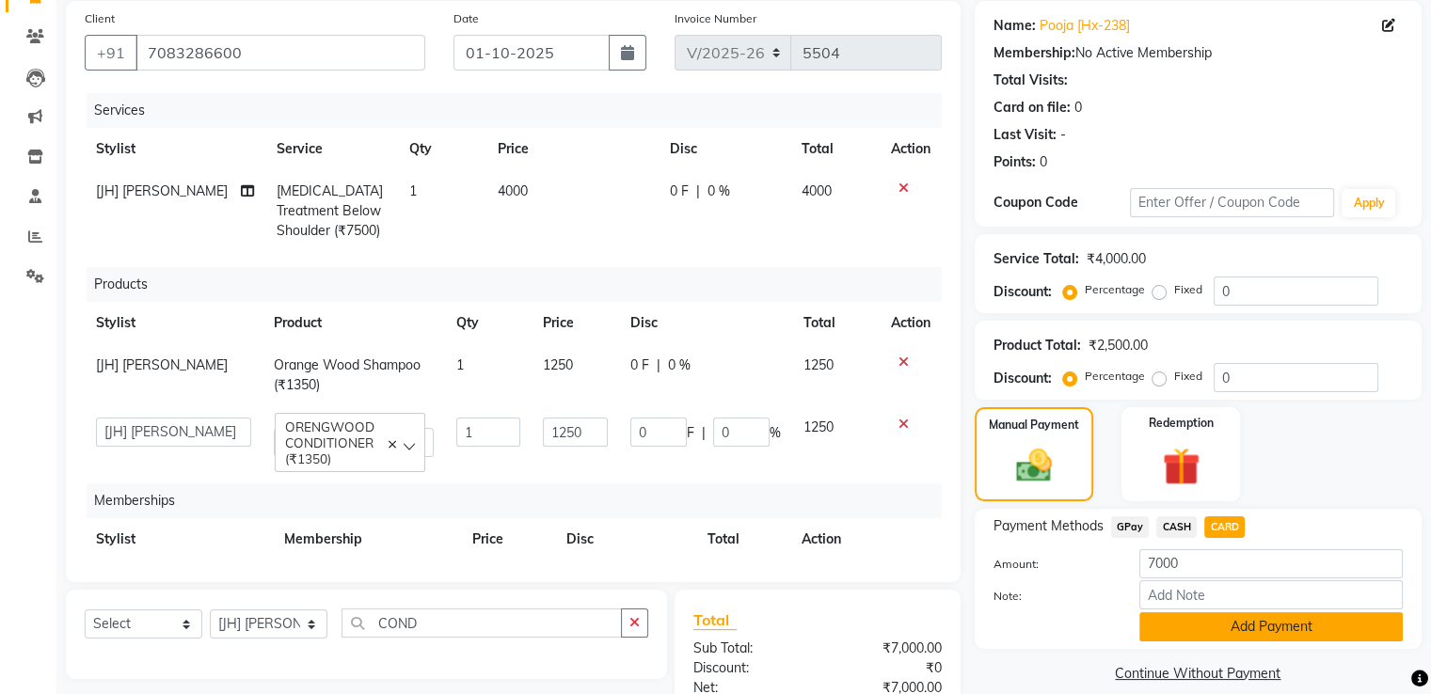
click at [1252, 633] on button "Add Payment" at bounding box center [1270, 626] width 263 height 29
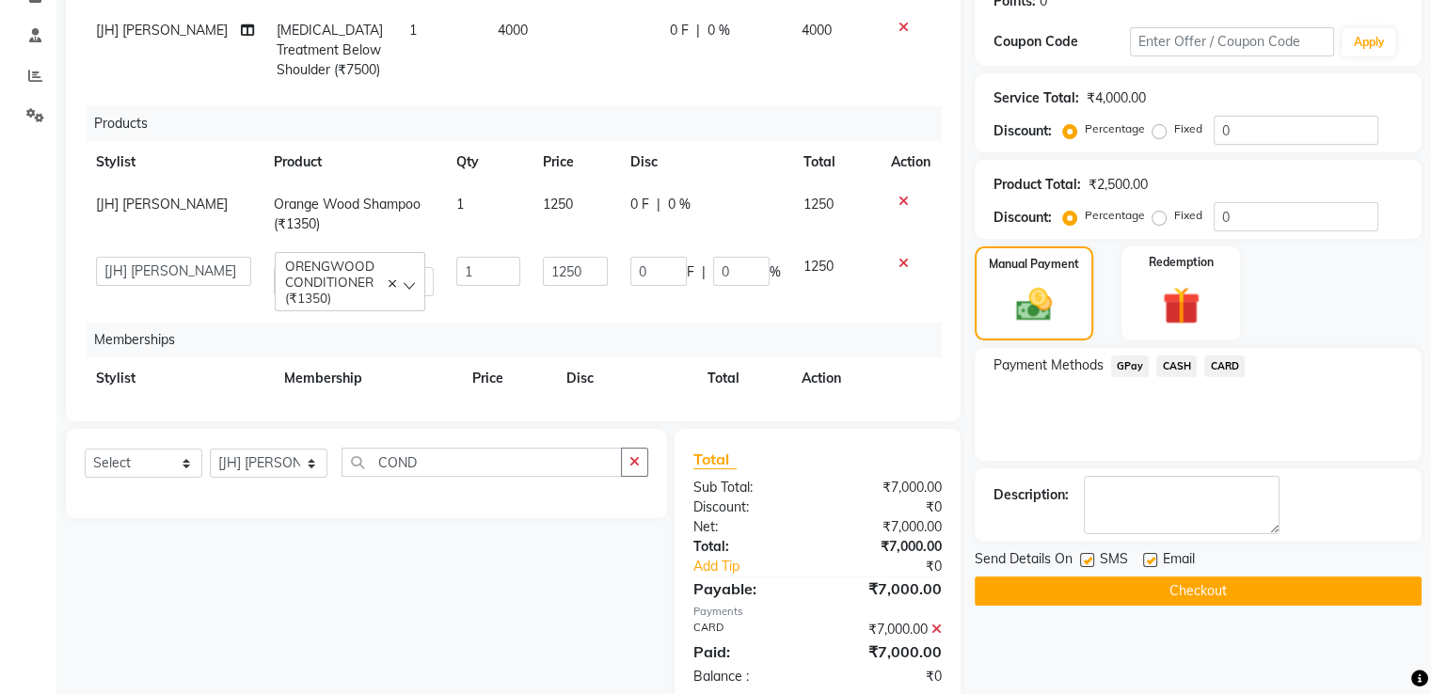
scroll to position [340, 0]
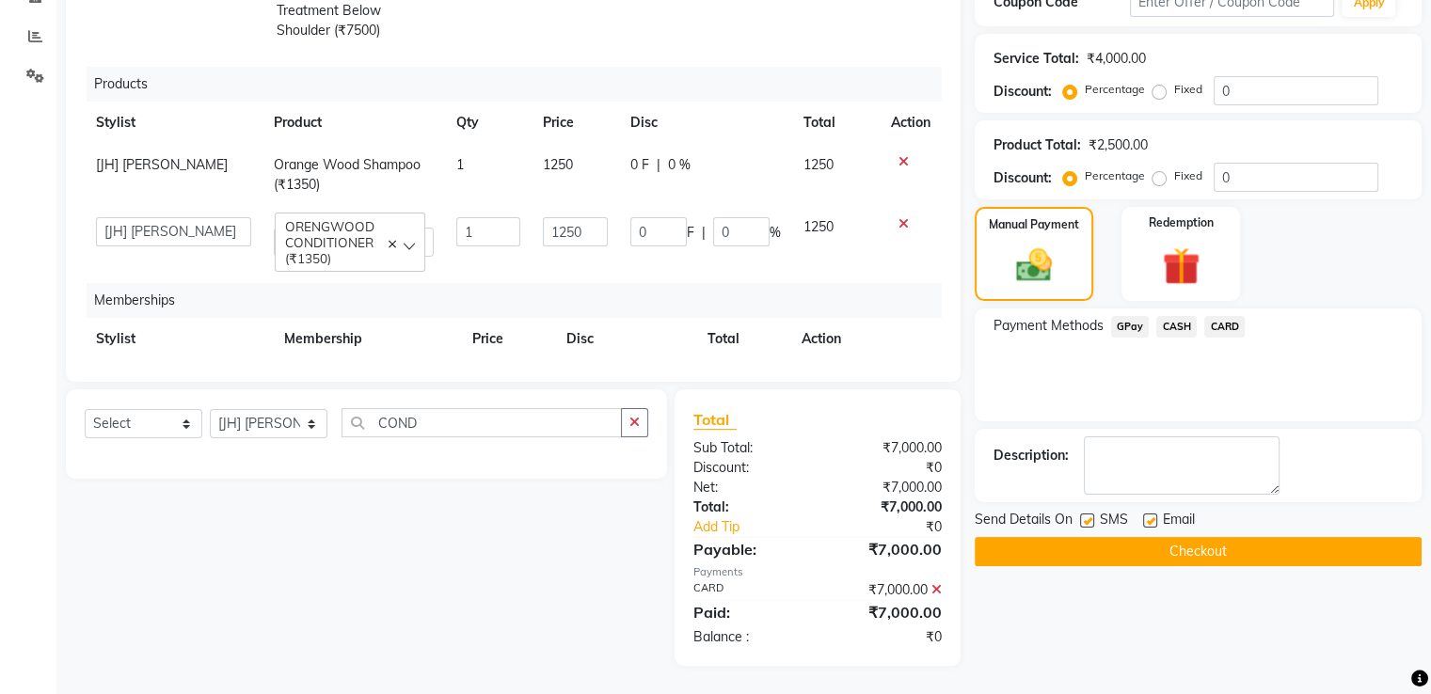
click at [1167, 560] on button "Checkout" at bounding box center [1197, 551] width 447 height 29
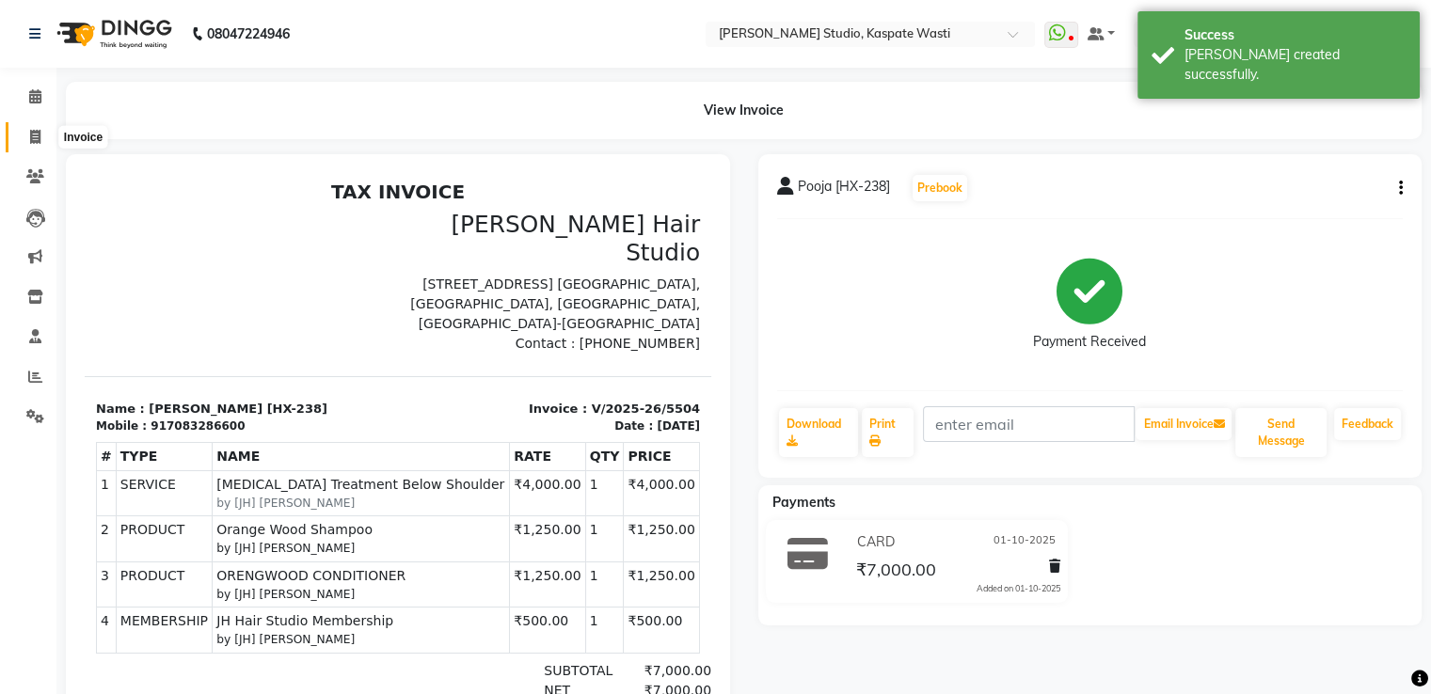
click at [23, 140] on span at bounding box center [35, 138] width 33 height 22
select select "service"
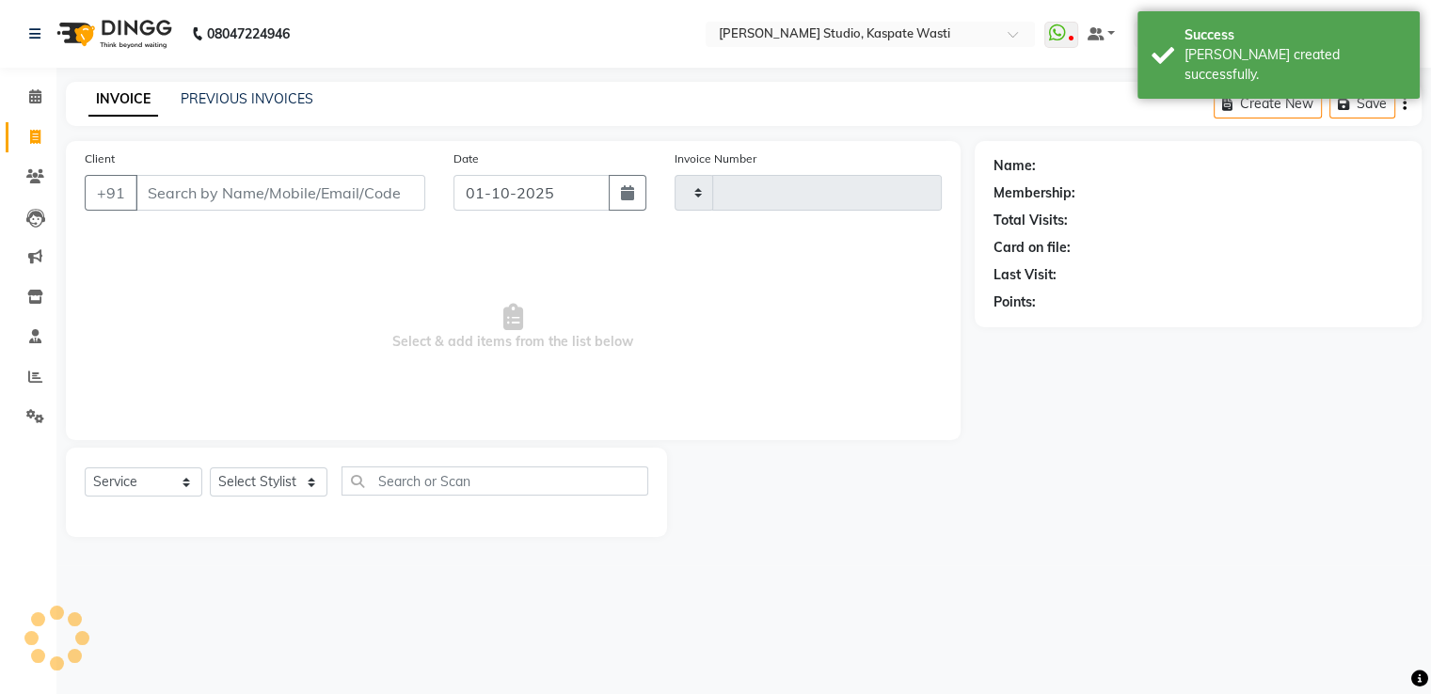
type input "5505"
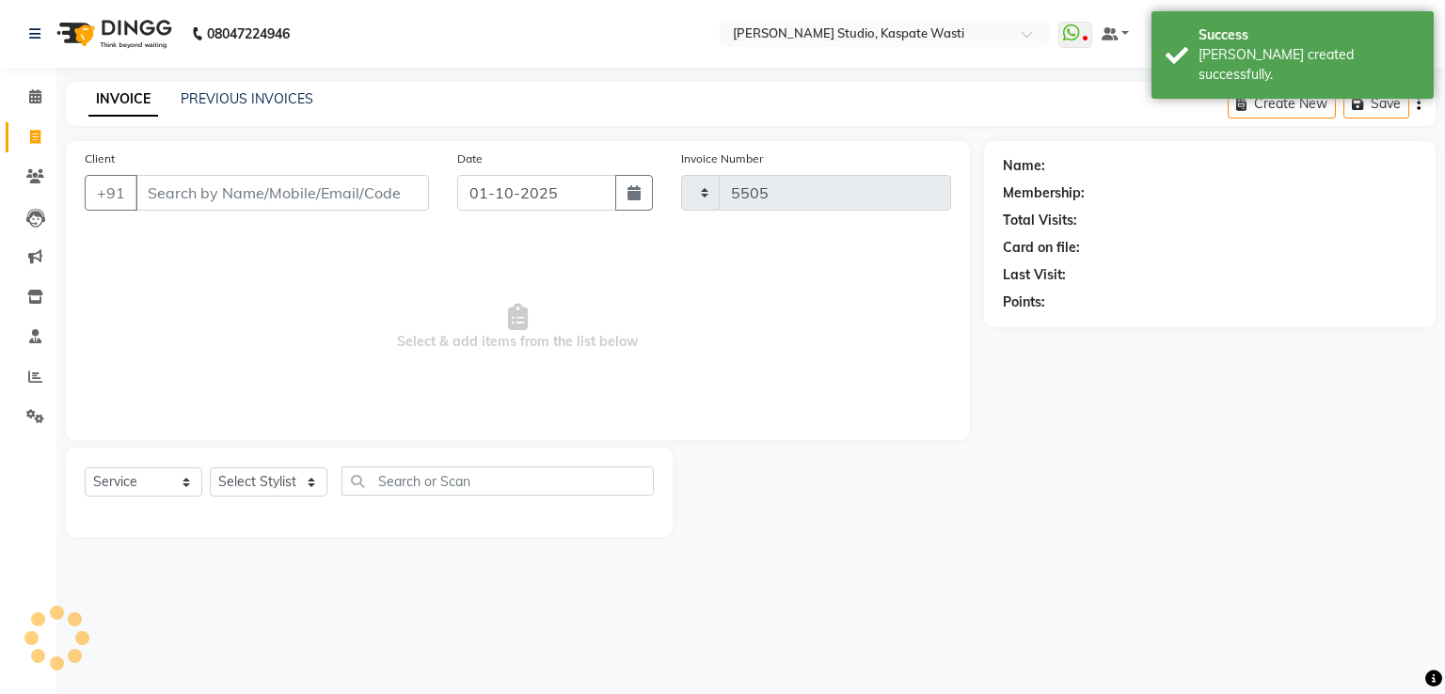
select select "130"
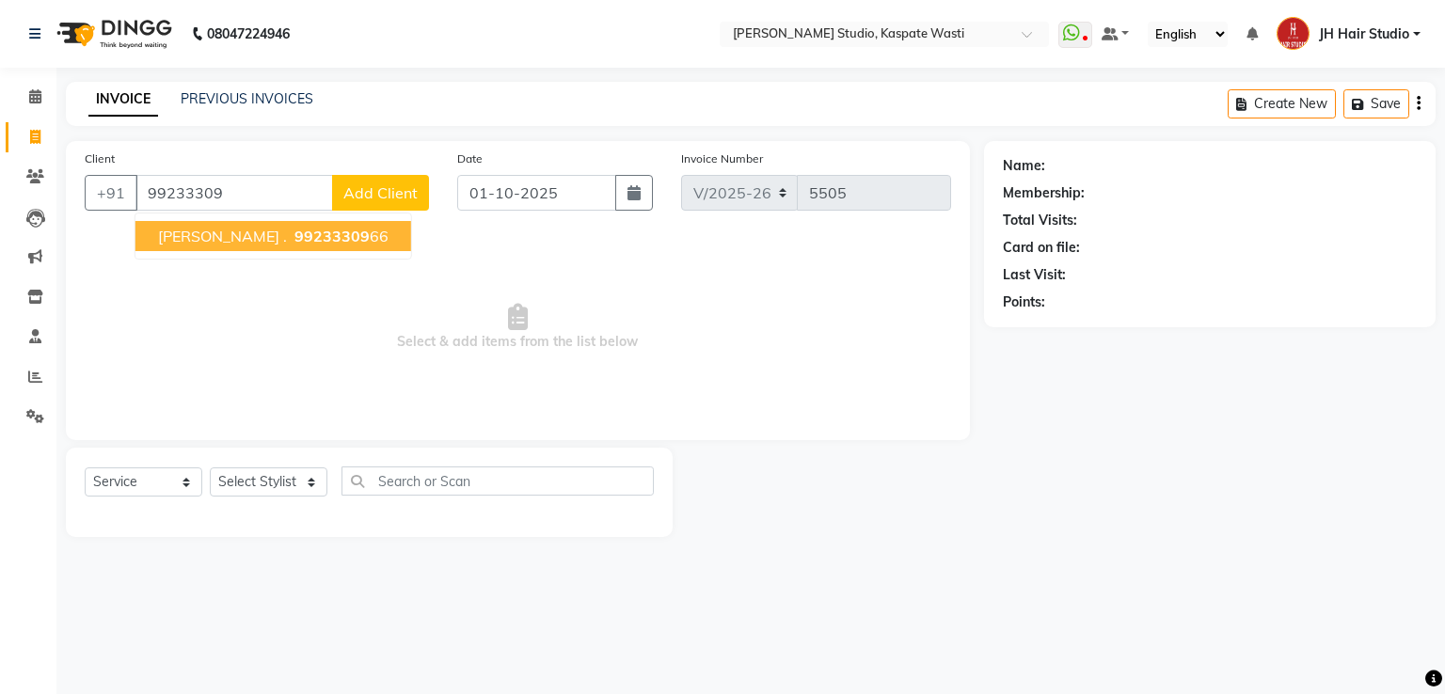
click at [294, 230] on span "99233309" at bounding box center [331, 236] width 75 height 19
type input "9923330966"
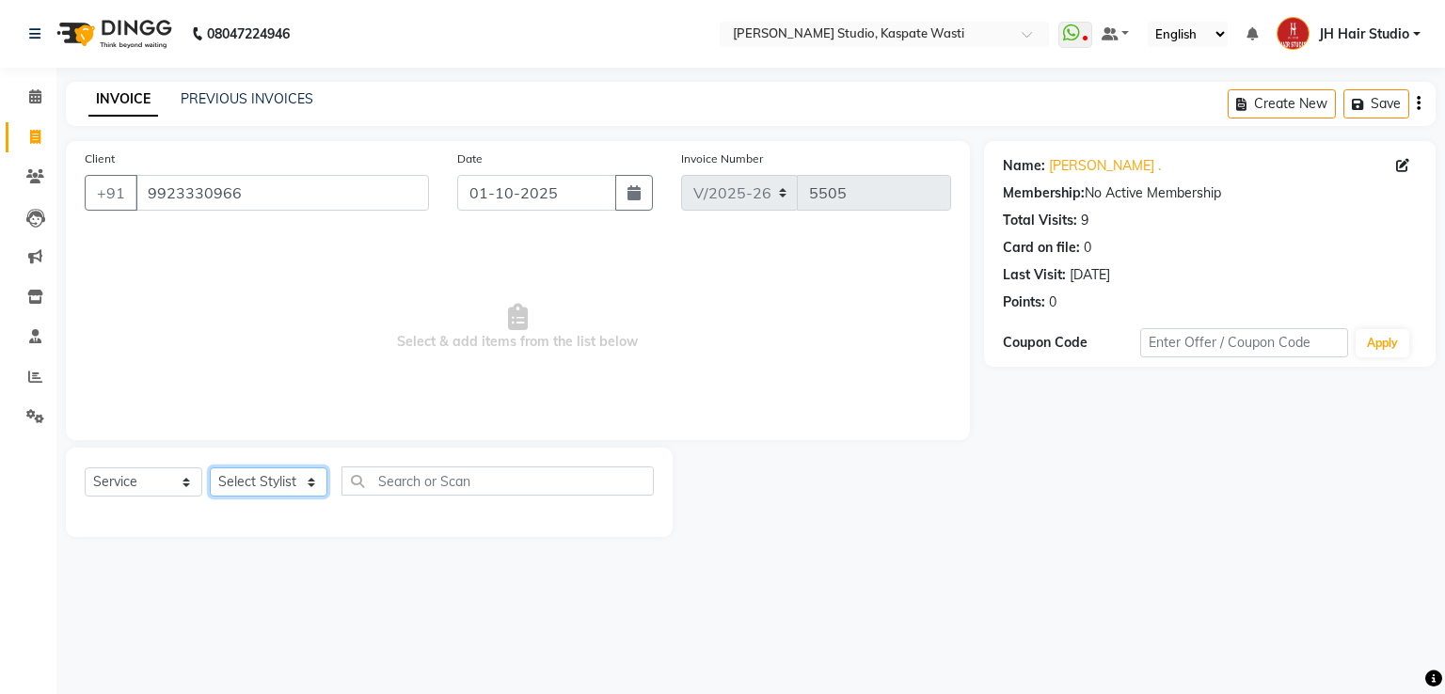
click at [249, 479] on select "Select Stylist [F1] GANESH [F1] [PERSON_NAME] [ F1] RAM [F1]Sanjay [F1][PERSON_…" at bounding box center [269, 481] width 118 height 29
select select "47594"
click at [210, 468] on select "Select Stylist [F1] GANESH [F1] [PERSON_NAME] [ F1] RAM [F1]Sanjay [F1][PERSON_…" at bounding box center [269, 481] width 118 height 29
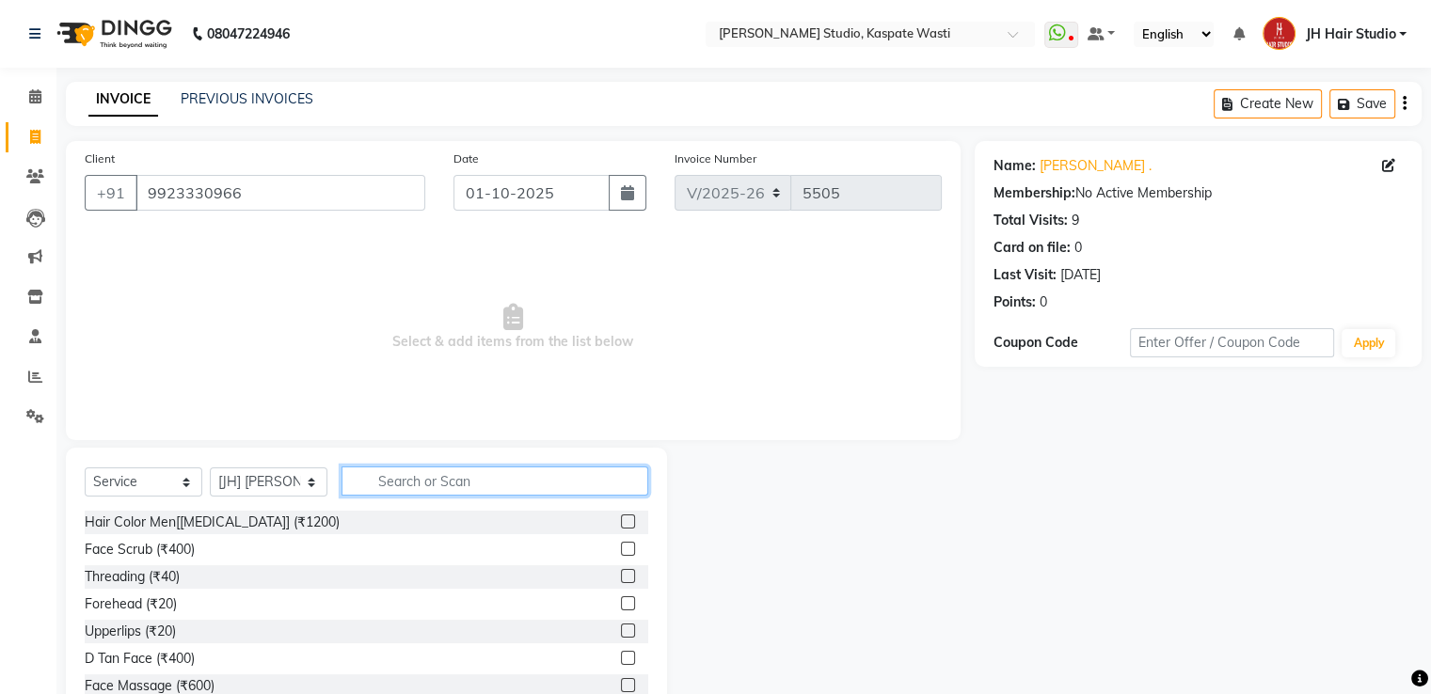
click at [443, 482] on input "text" at bounding box center [494, 481] width 307 height 29
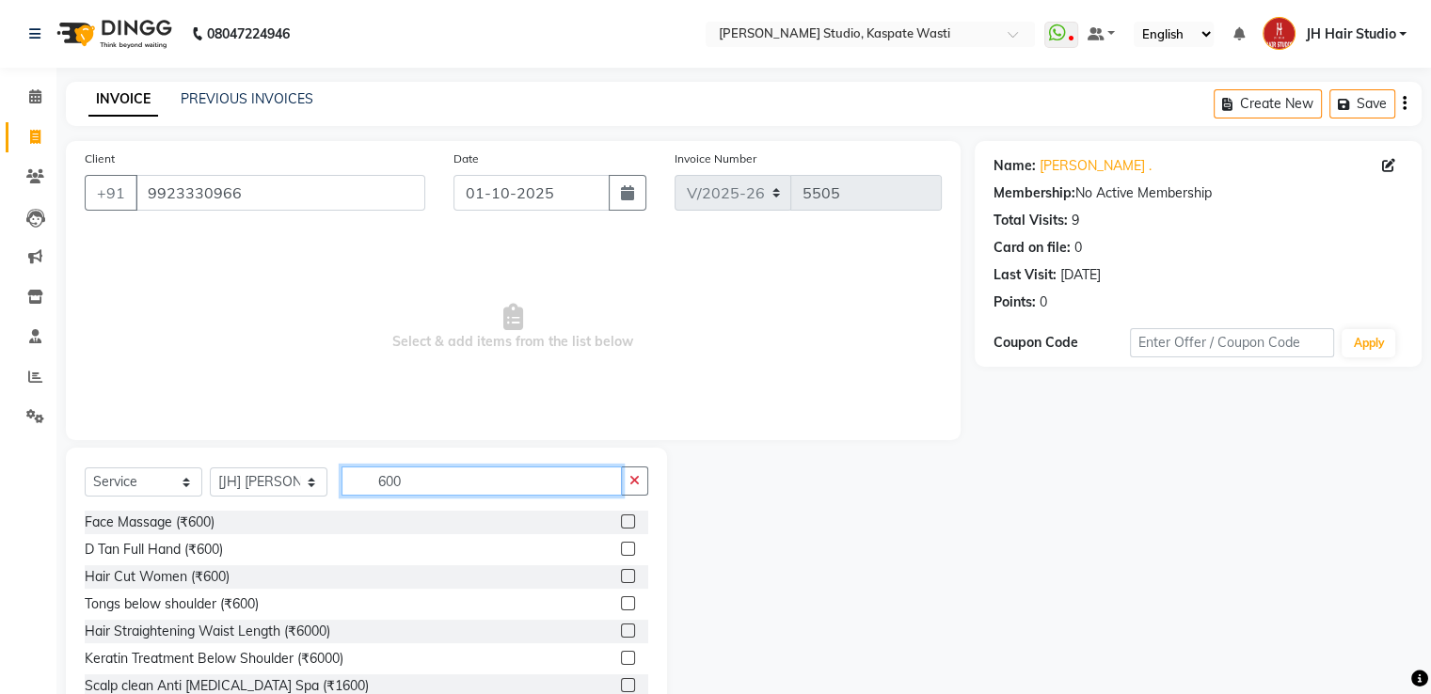
type input "600"
click at [621, 581] on label at bounding box center [628, 576] width 14 height 14
click at [621, 581] on input "checkbox" at bounding box center [627, 577] width 12 height 12
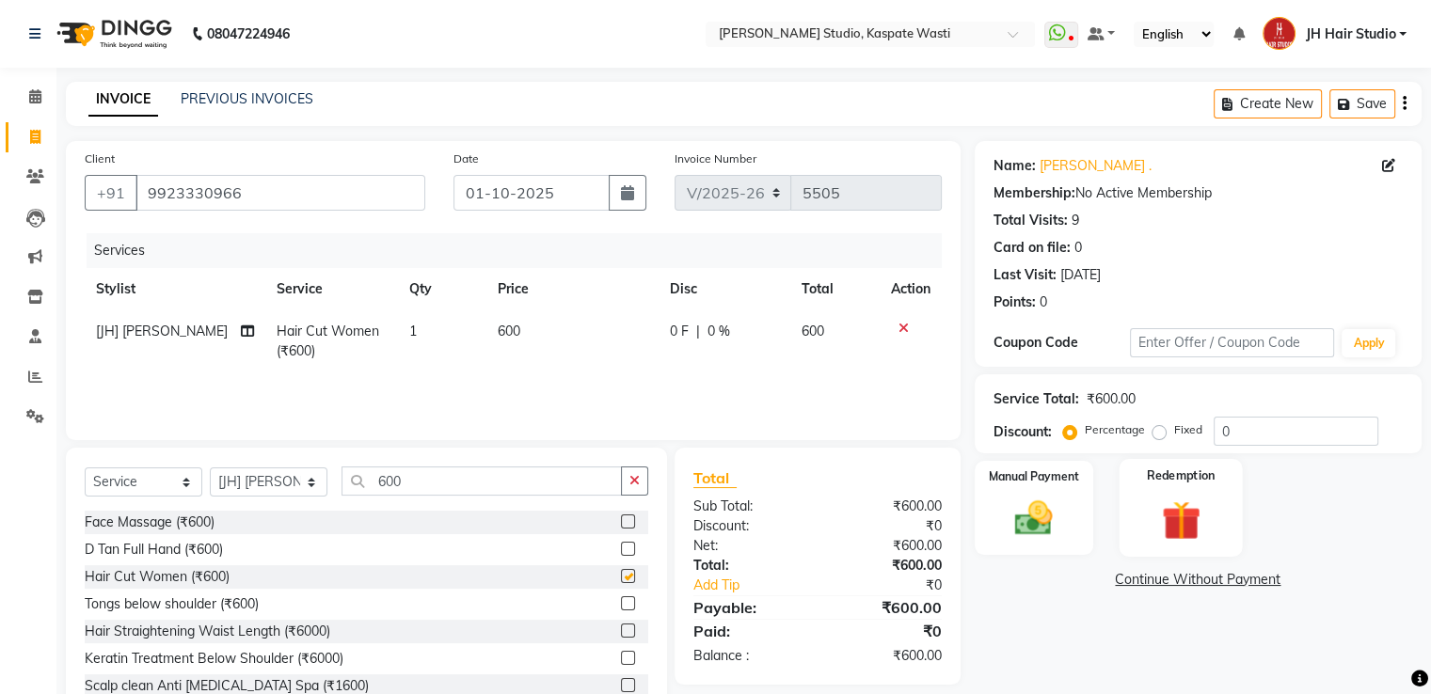
checkbox input "false"
click at [1065, 506] on div "Manual Payment" at bounding box center [1033, 507] width 123 height 97
click at [1132, 584] on span "GPay" at bounding box center [1130, 581] width 39 height 22
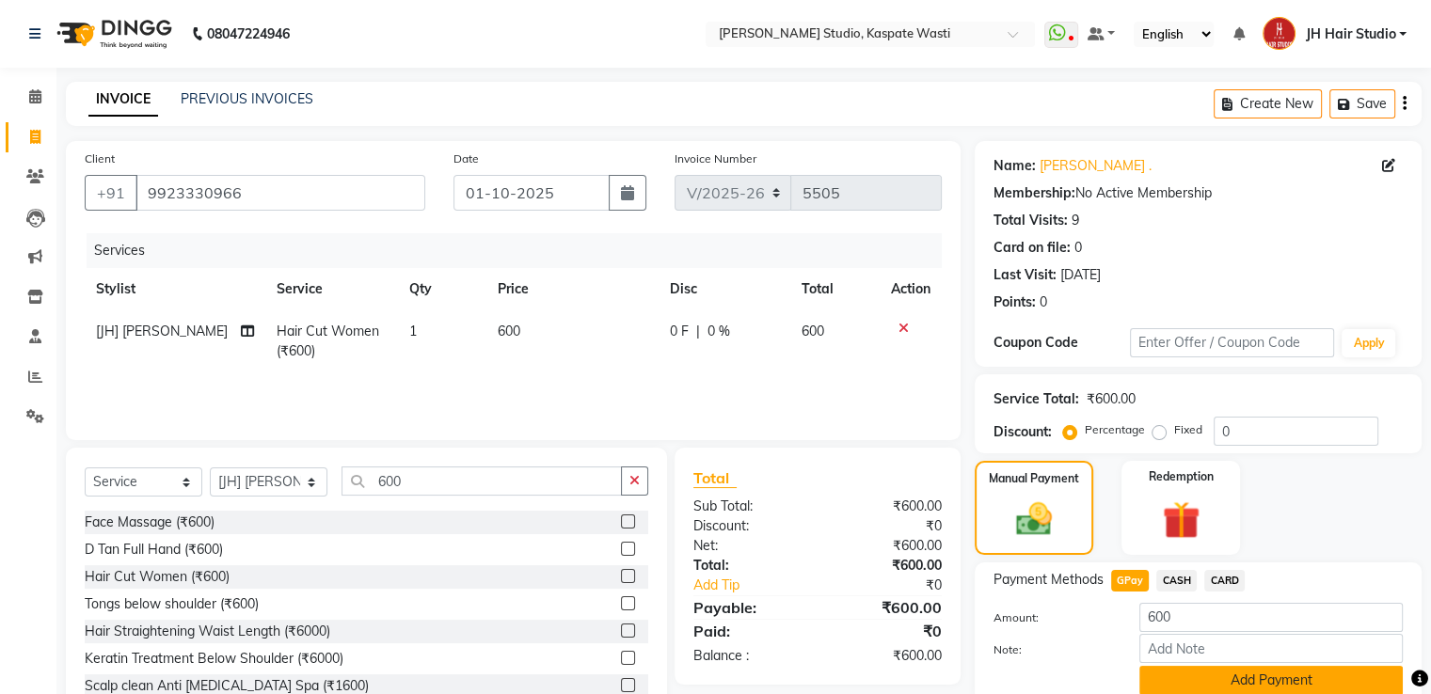
click at [1220, 671] on button "Add Payment" at bounding box center [1270, 680] width 263 height 29
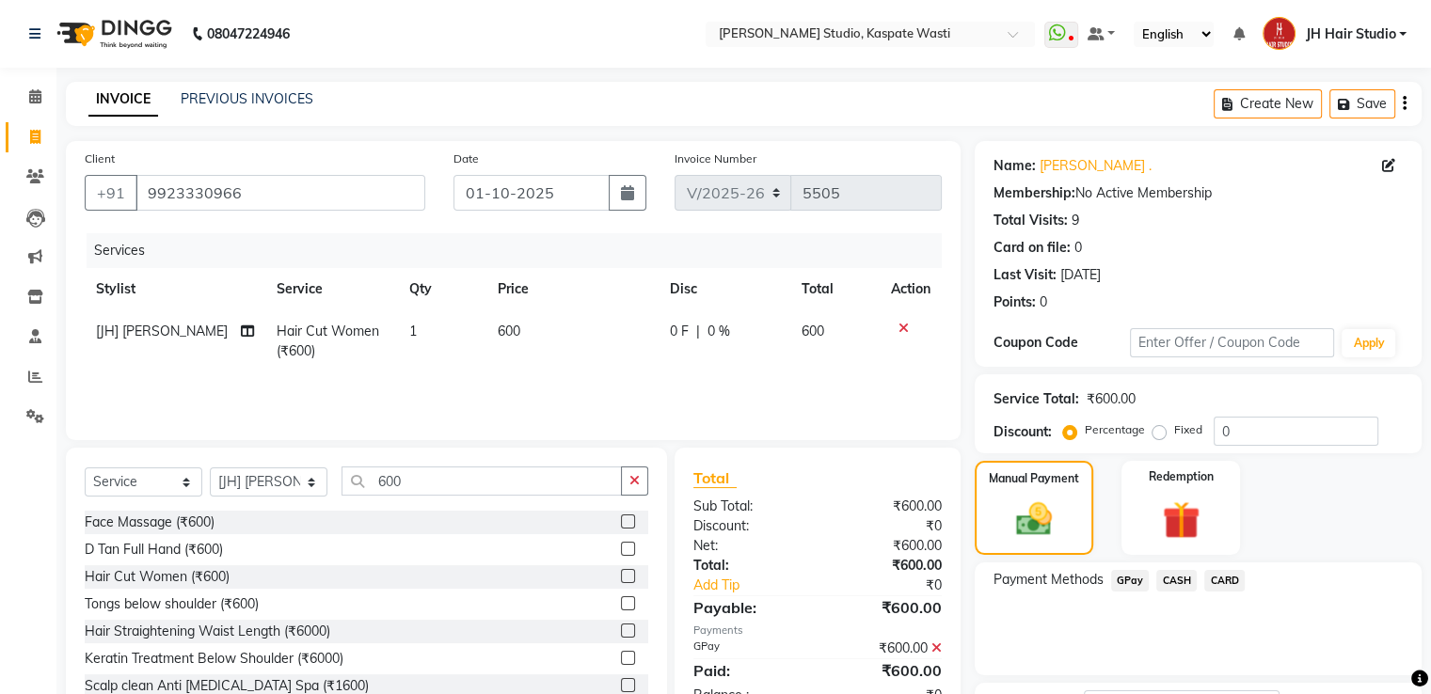
scroll to position [153, 0]
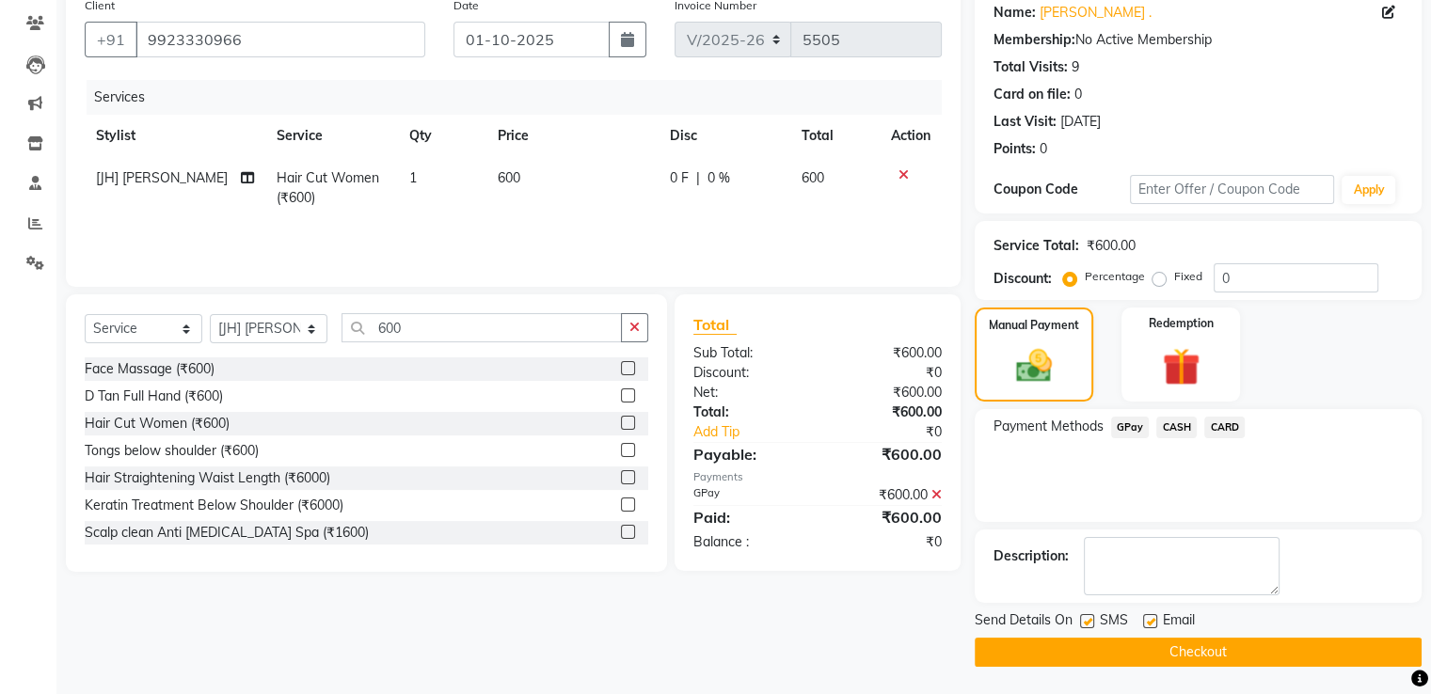
click at [1188, 657] on button "Checkout" at bounding box center [1197, 652] width 447 height 29
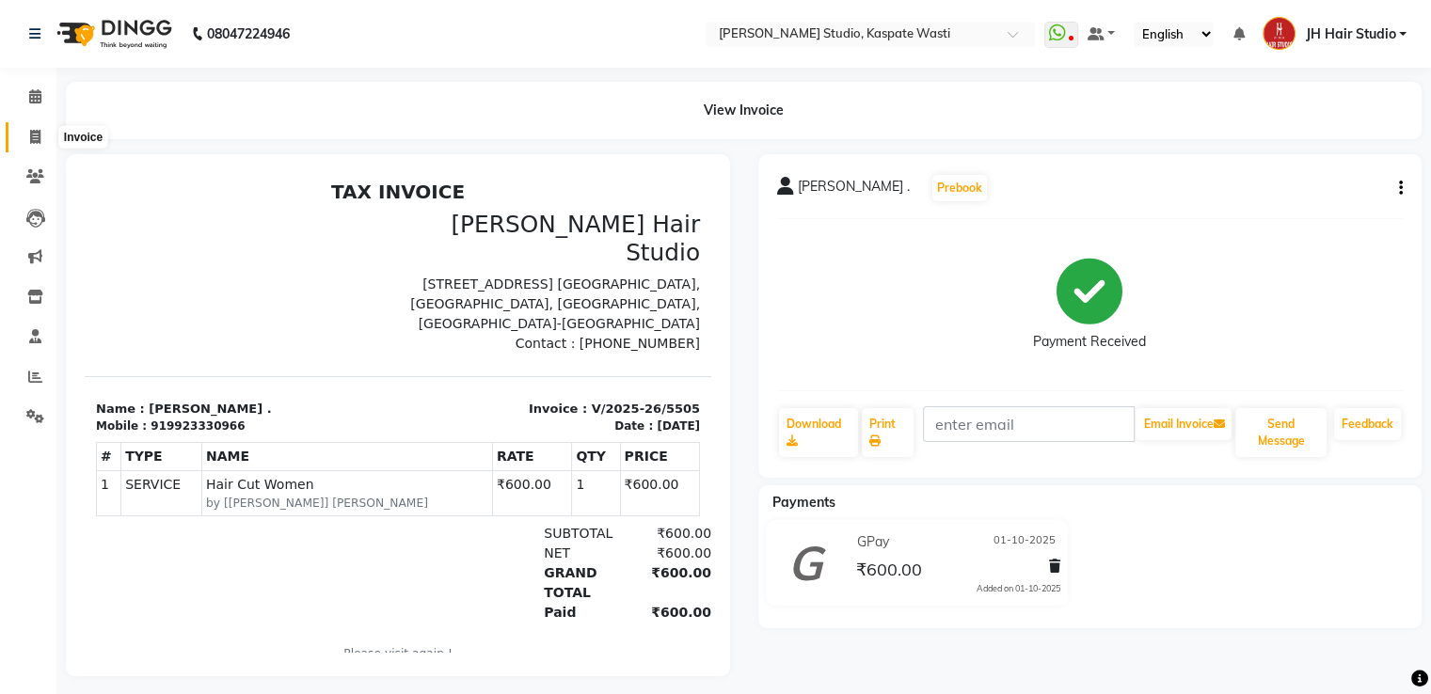
click at [38, 140] on icon at bounding box center [35, 137] width 10 height 14
select select "service"
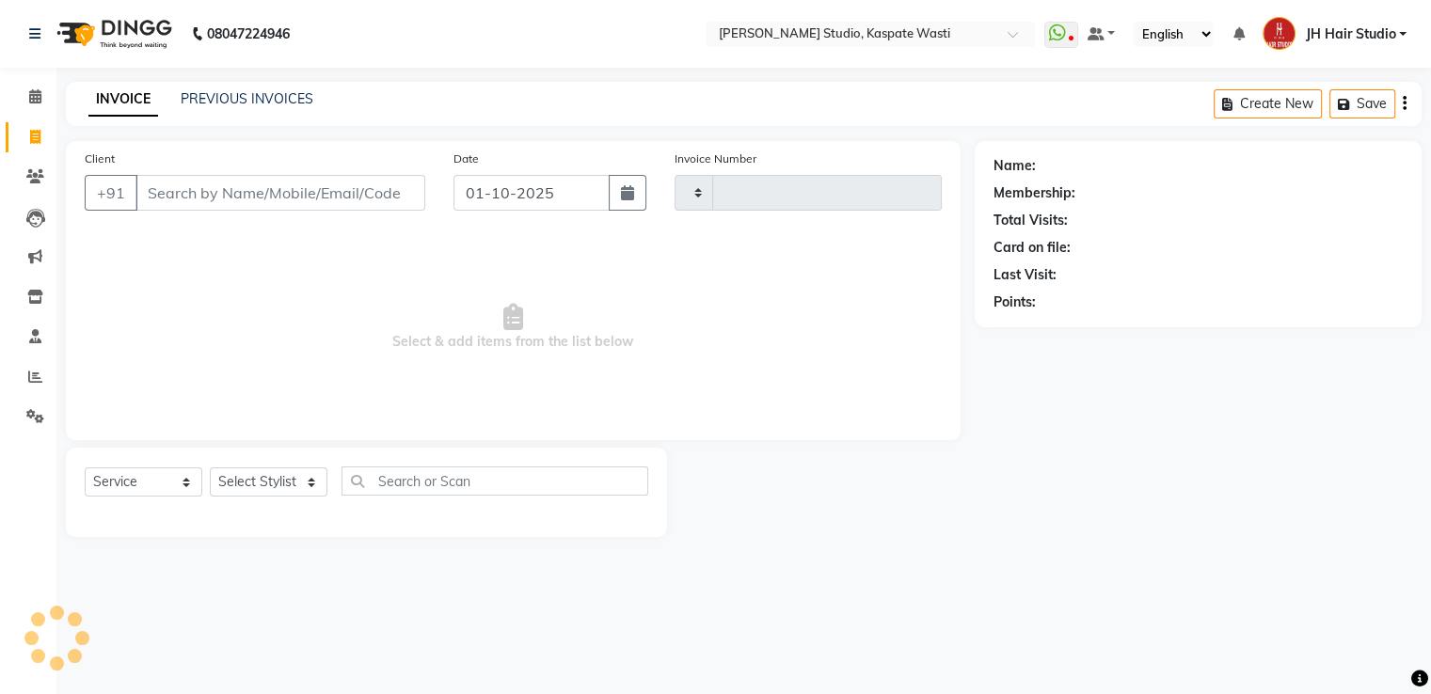
type input "8"
type input "5506"
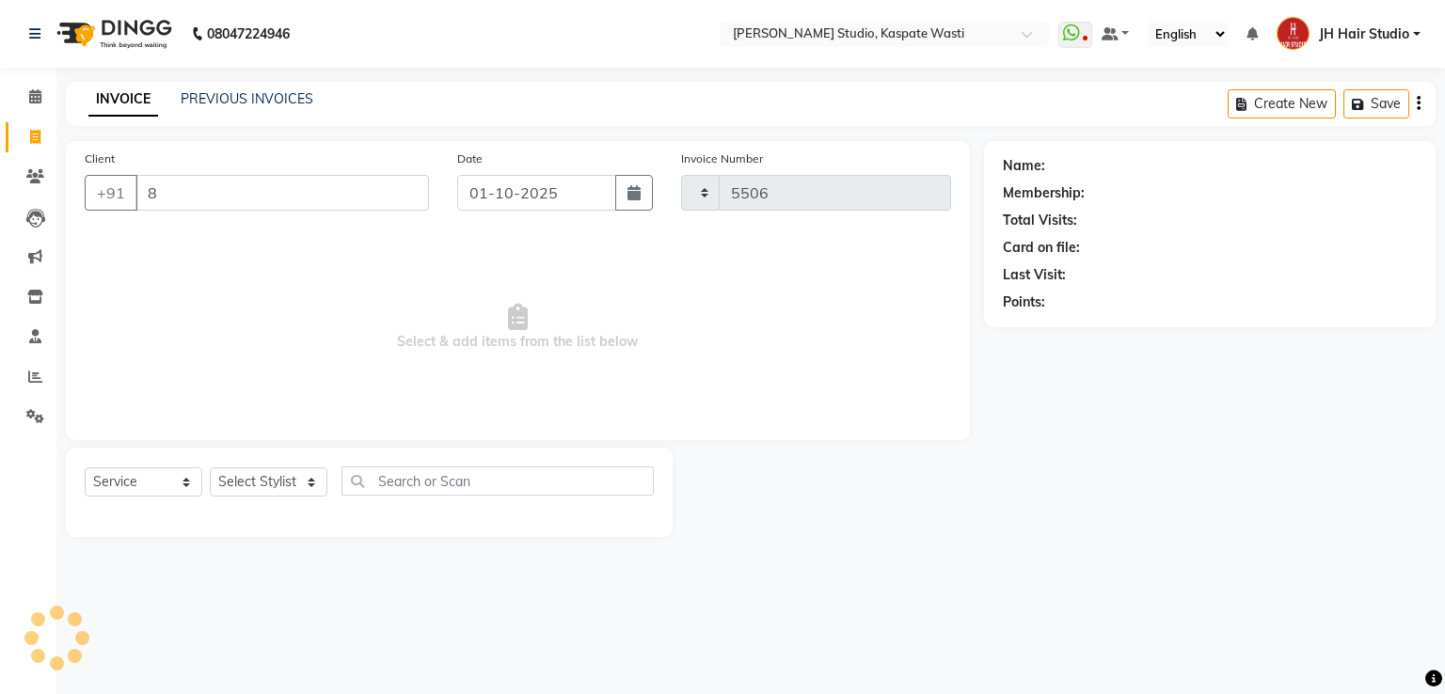
select select "130"
type input "8805000656"
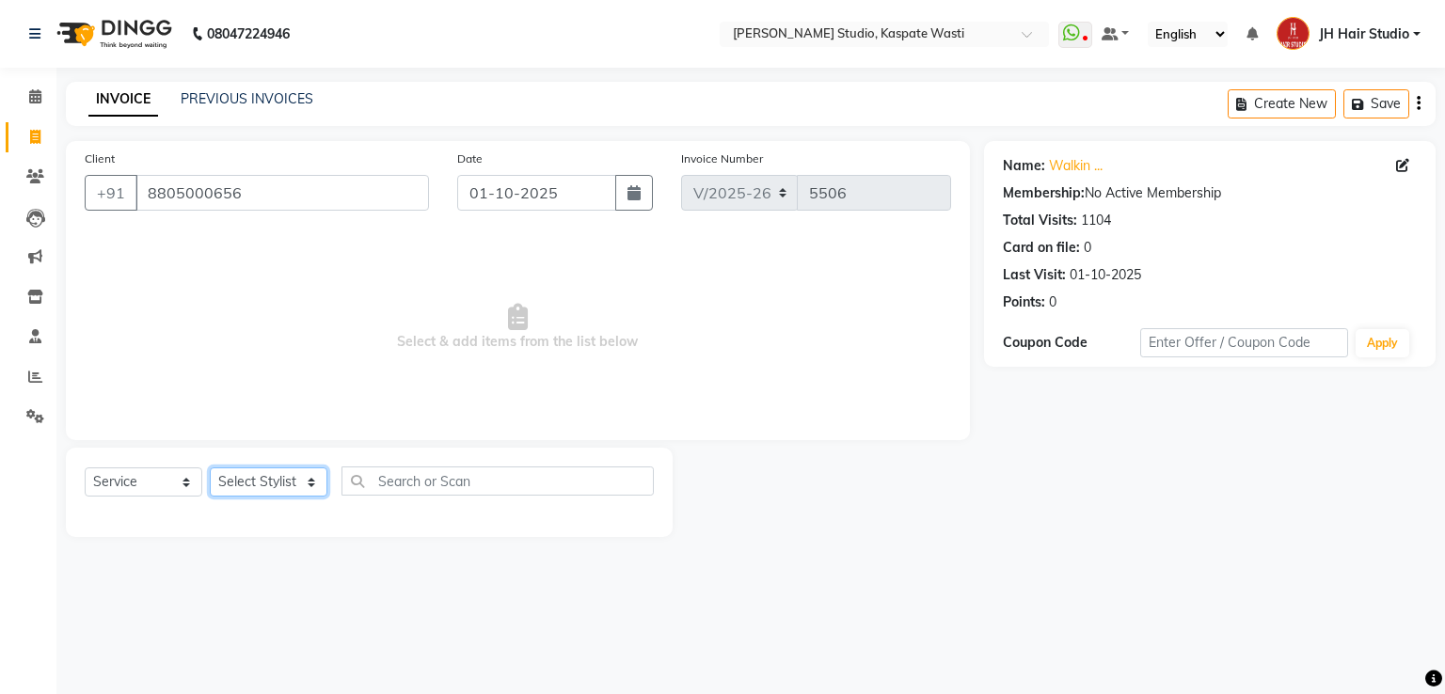
click at [260, 484] on select "Select Stylist [F1] GANESH [F1] [PERSON_NAME] [ F1] RAM [F1]Sanjay [F1][PERSON_…" at bounding box center [269, 481] width 118 height 29
select select "93458"
click at [210, 468] on select "Select Stylist [F1] GANESH [F1] [PERSON_NAME] [ F1] RAM [F1]Sanjay [F1][PERSON_…" at bounding box center [269, 481] width 118 height 29
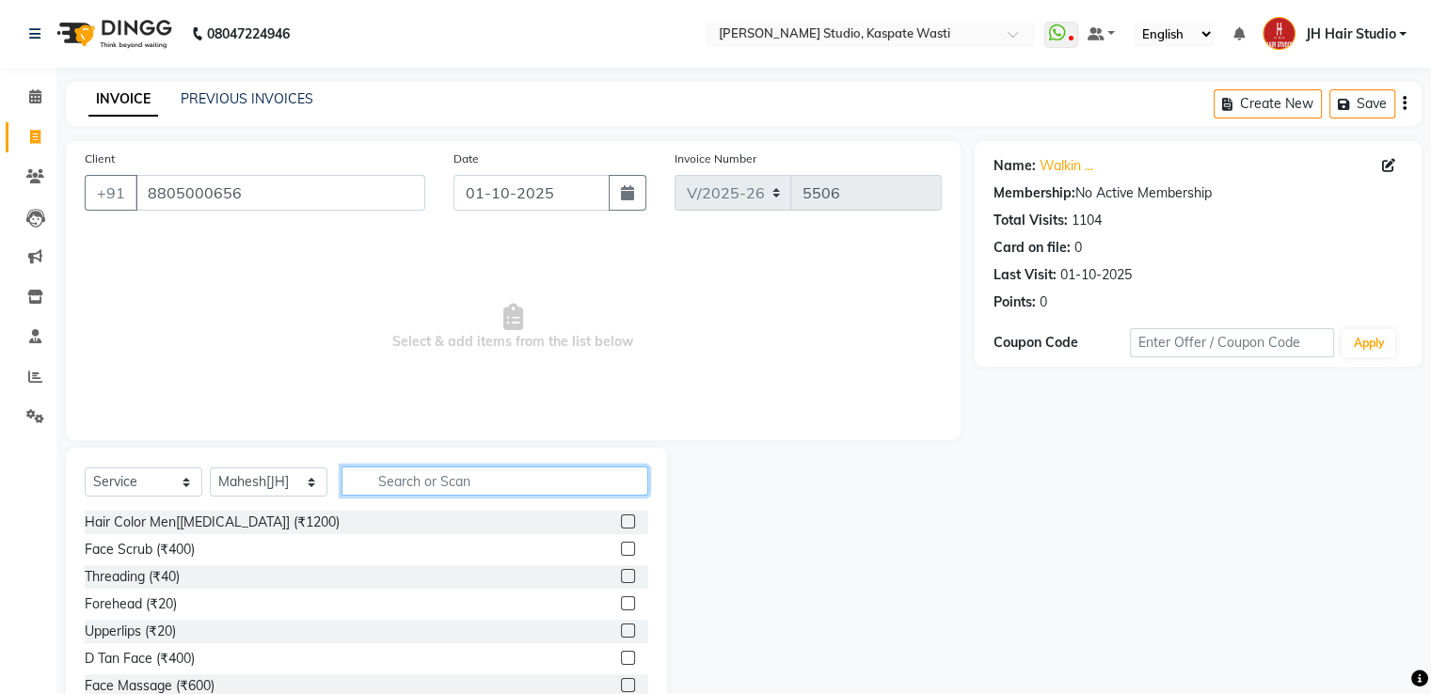
click at [445, 481] on input "text" at bounding box center [494, 481] width 307 height 29
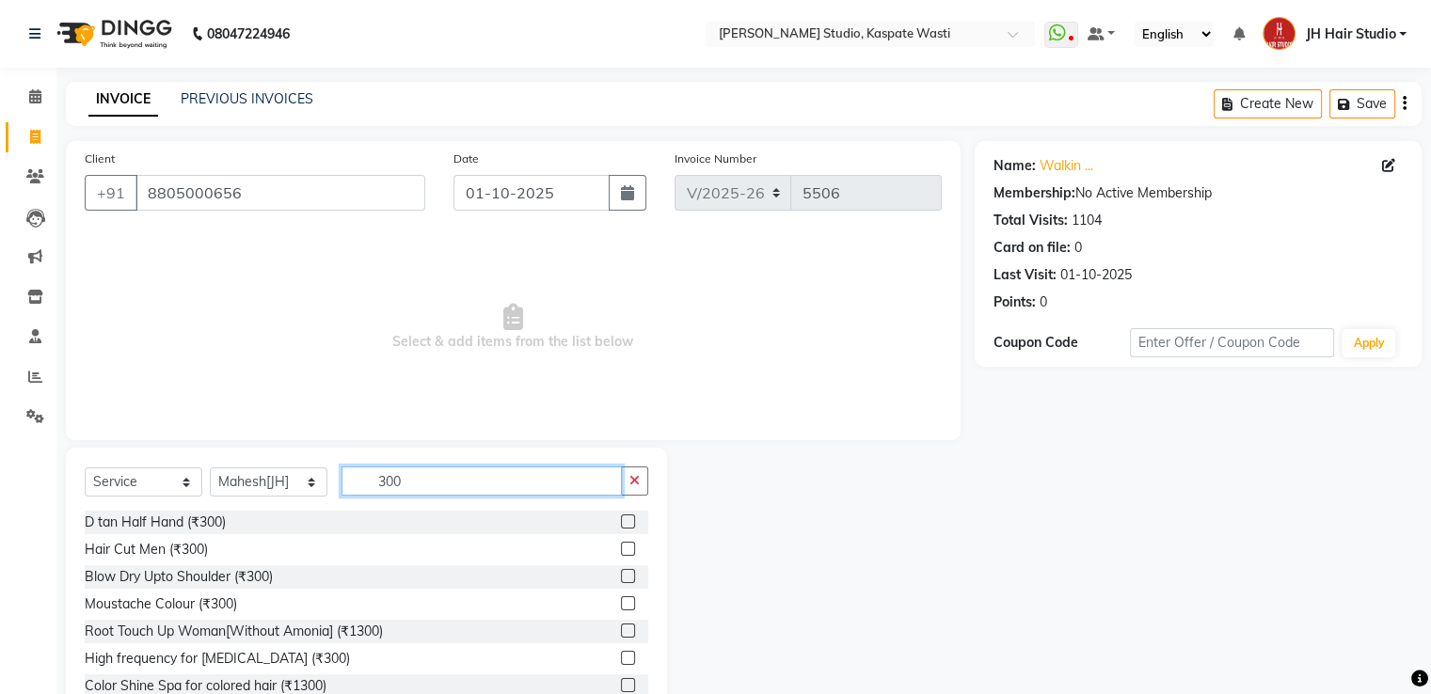
type input "300"
click at [621, 553] on label at bounding box center [628, 549] width 14 height 14
click at [621, 553] on input "checkbox" at bounding box center [627, 550] width 12 height 12
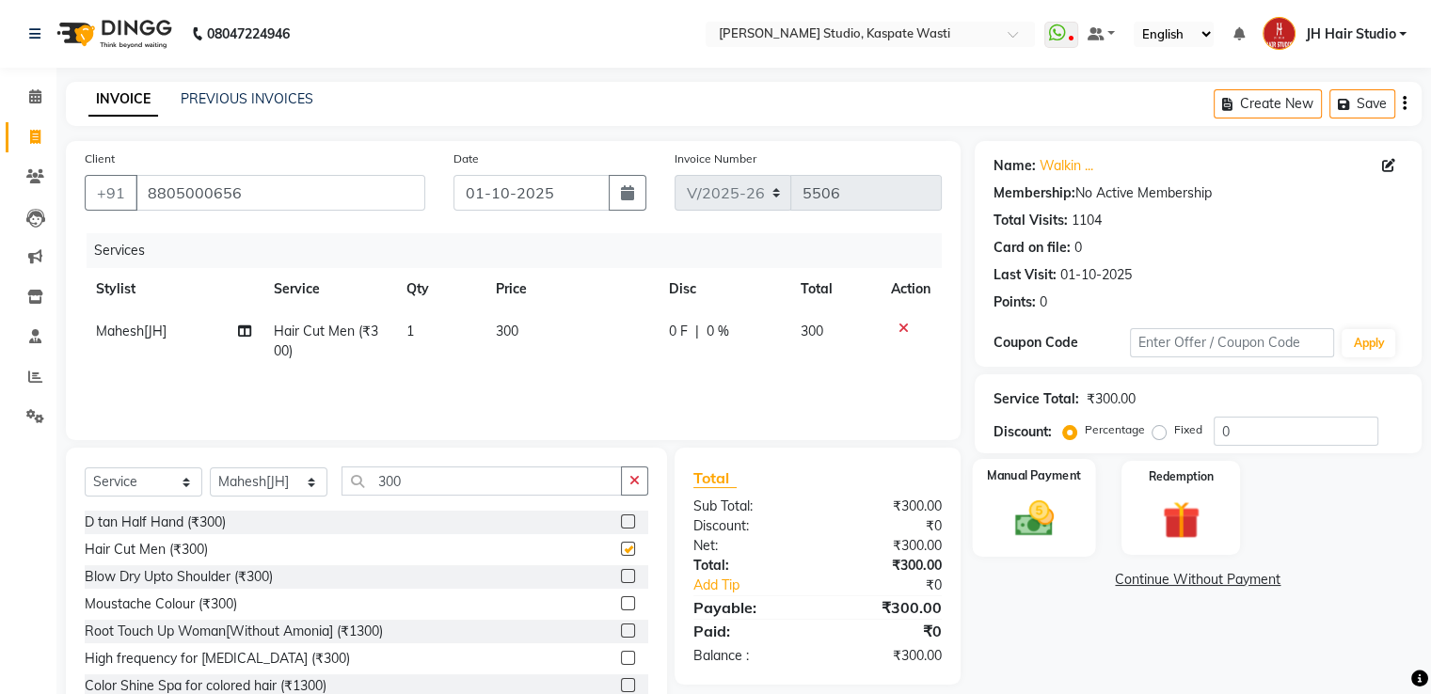
checkbox input "false"
click at [1040, 523] on img at bounding box center [1033, 519] width 63 height 45
click at [1130, 580] on span "GPay" at bounding box center [1130, 581] width 39 height 22
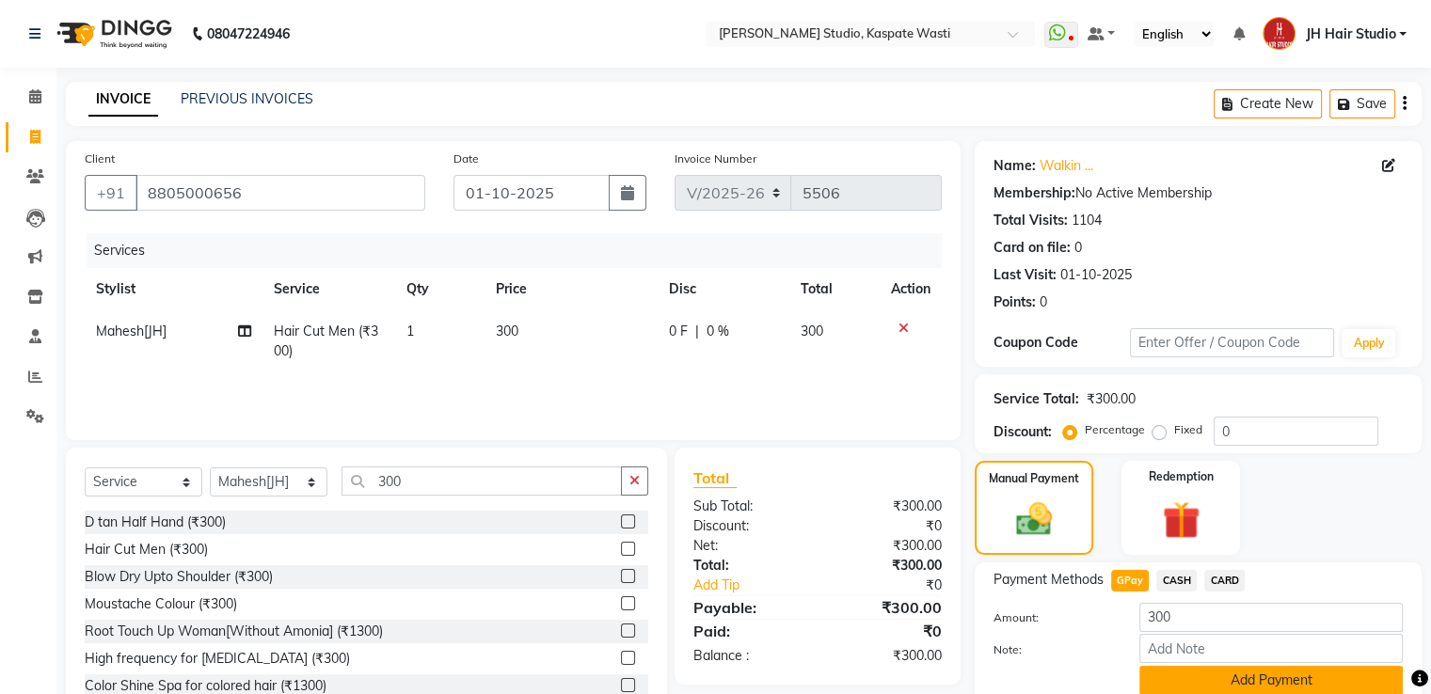
click at [1178, 667] on button "Add Payment" at bounding box center [1270, 680] width 263 height 29
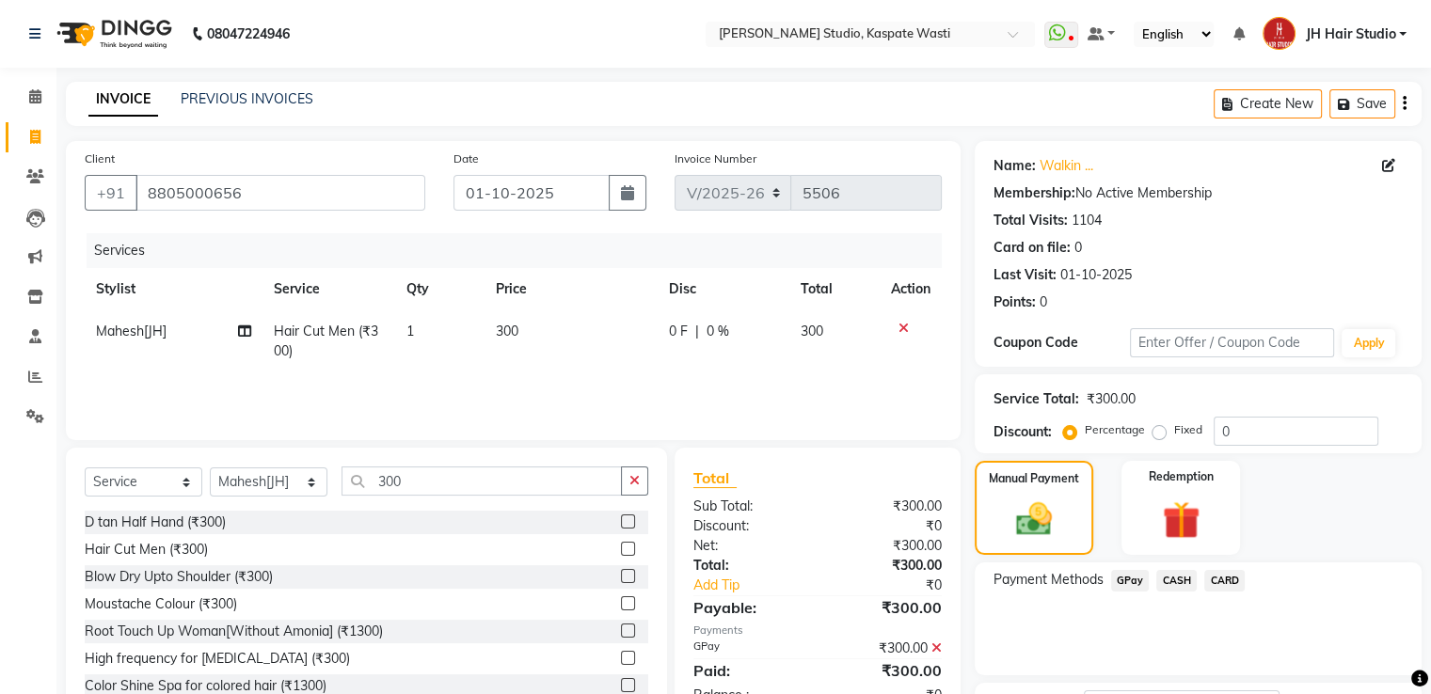
scroll to position [153, 0]
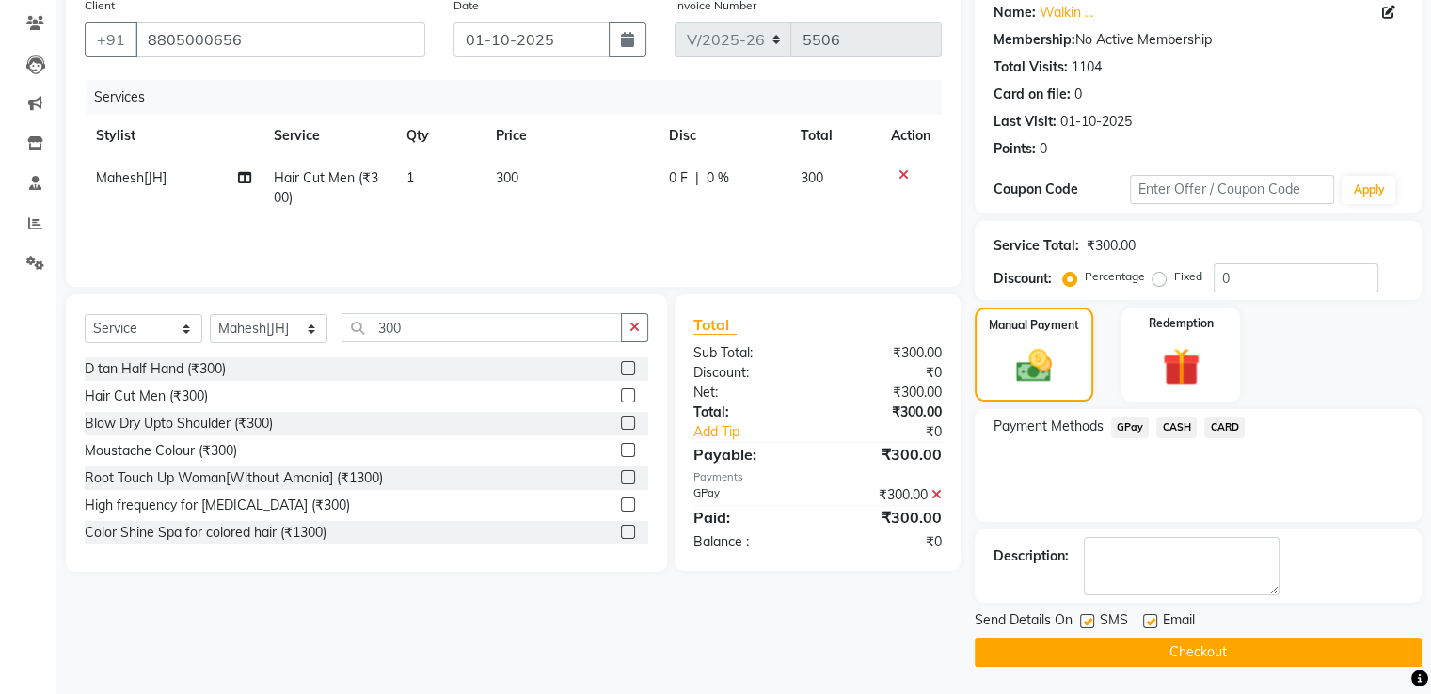
click at [1208, 644] on button "Checkout" at bounding box center [1197, 652] width 447 height 29
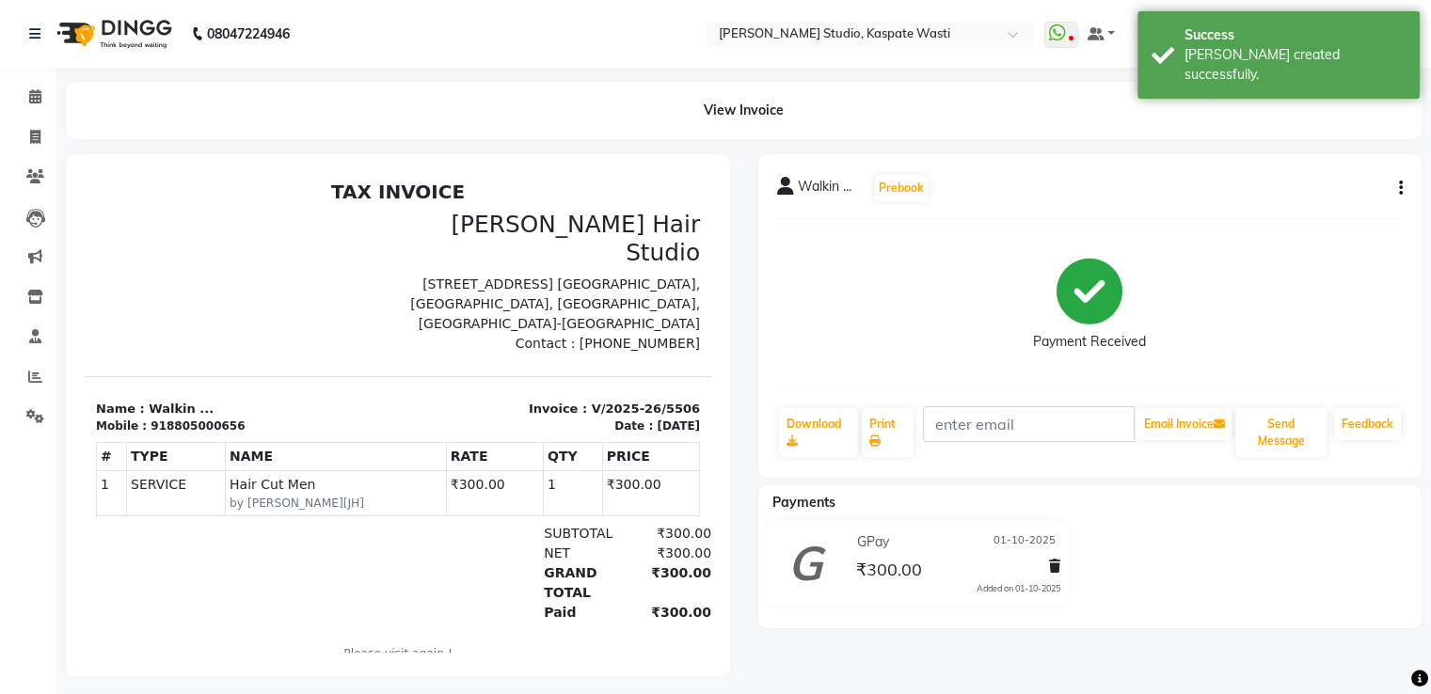
click at [1399, 188] on icon "button" at bounding box center [1401, 188] width 4 height 1
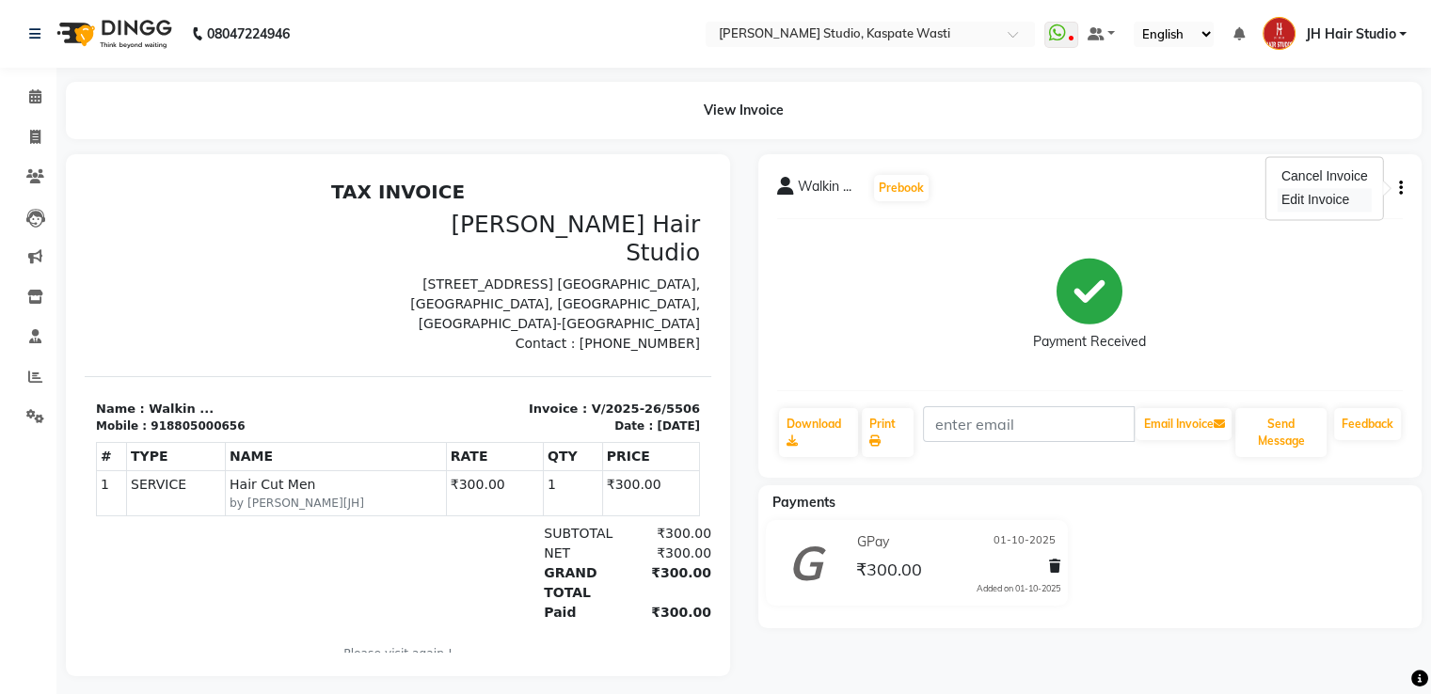
click at [1293, 199] on div "Edit Invoice" at bounding box center [1324, 200] width 94 height 24
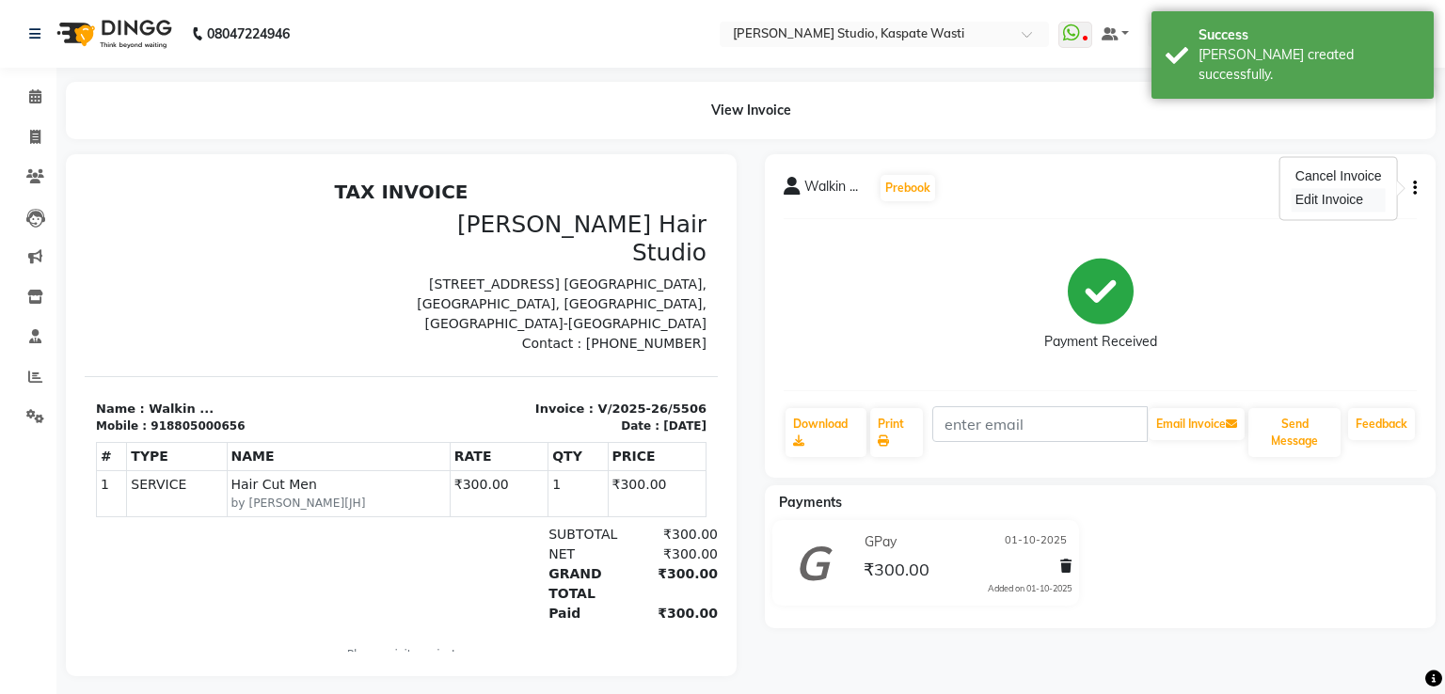
select select "service"
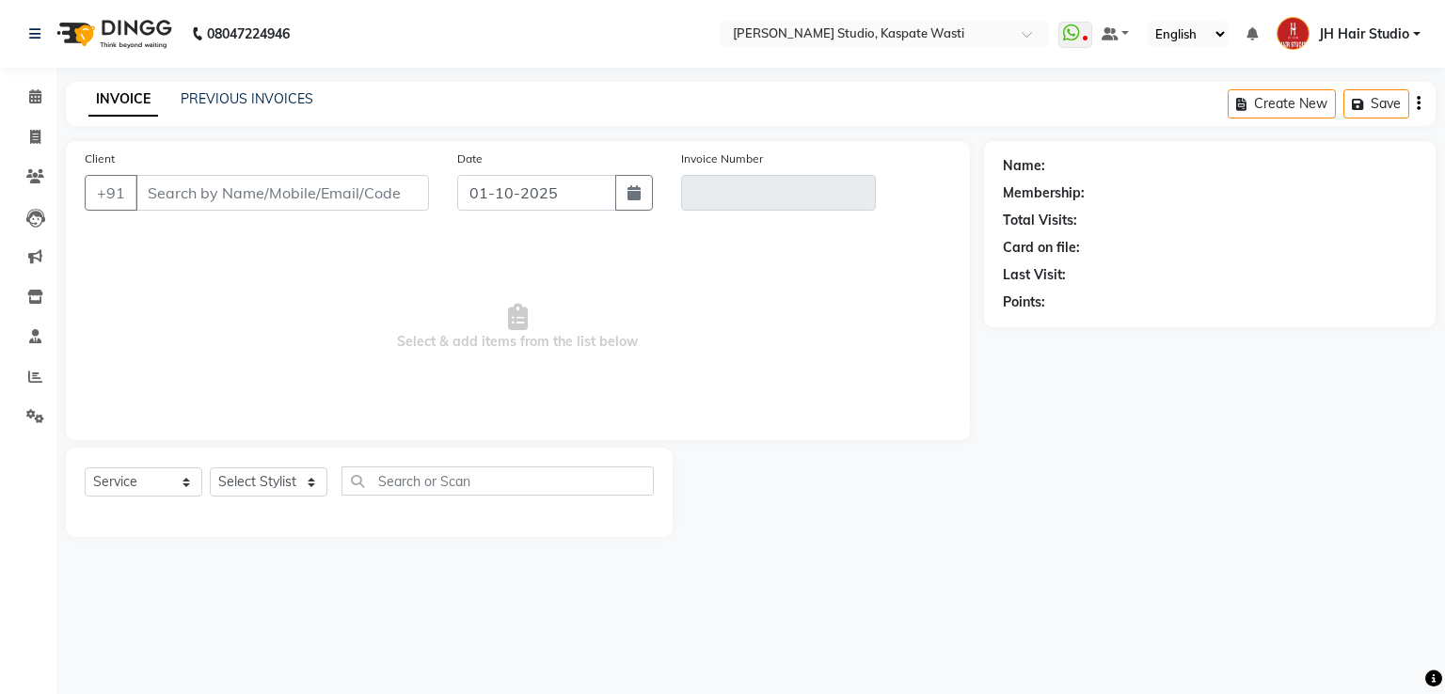
type input "8805000656"
type input "V/2025-26/5506"
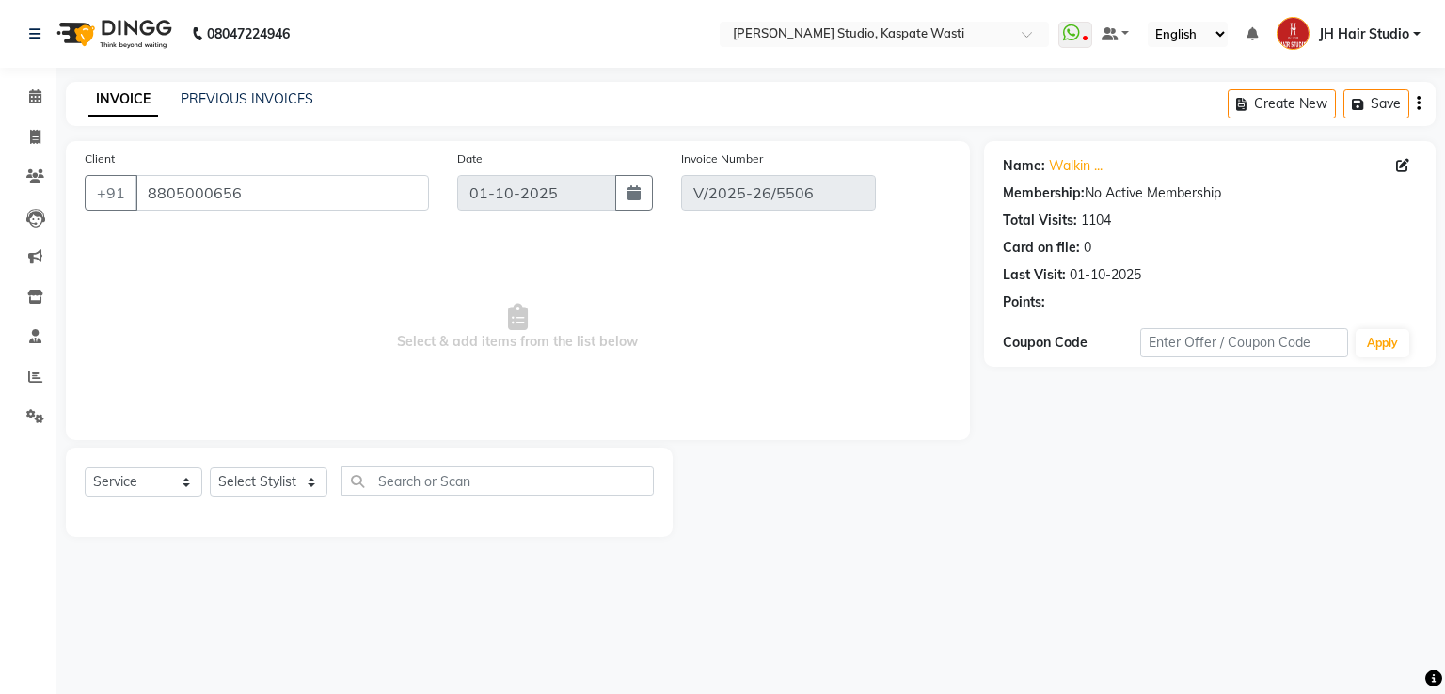
select select "select"
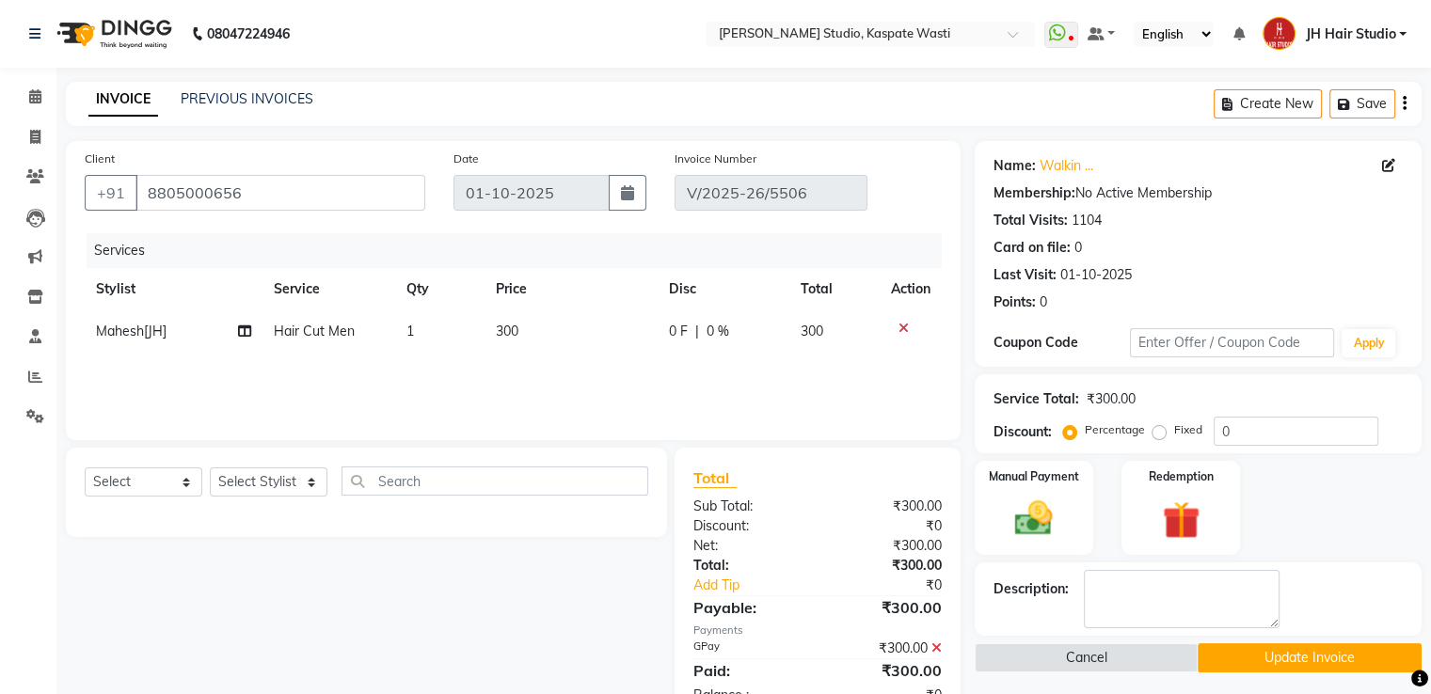
click at [934, 652] on icon at bounding box center [936, 647] width 10 height 13
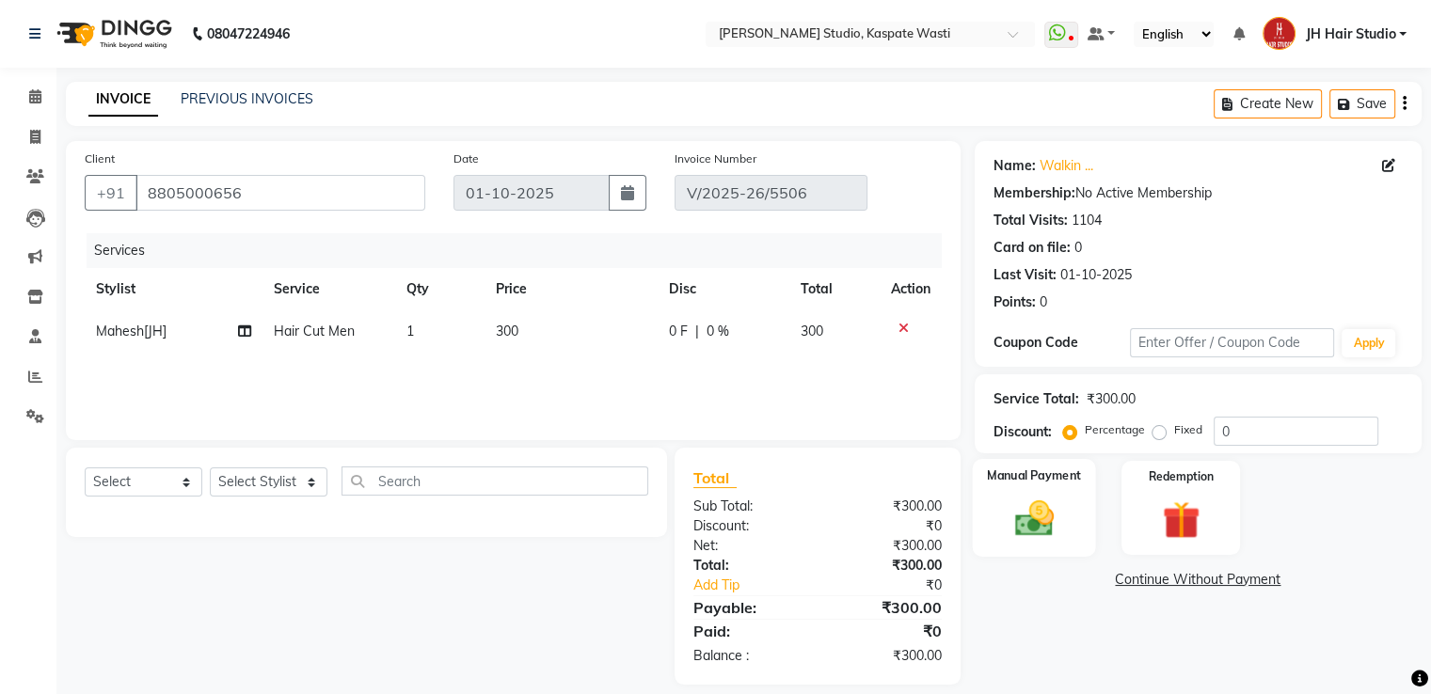
click at [1012, 531] on img at bounding box center [1033, 519] width 63 height 45
click at [1172, 576] on span "CASH" at bounding box center [1176, 581] width 40 height 22
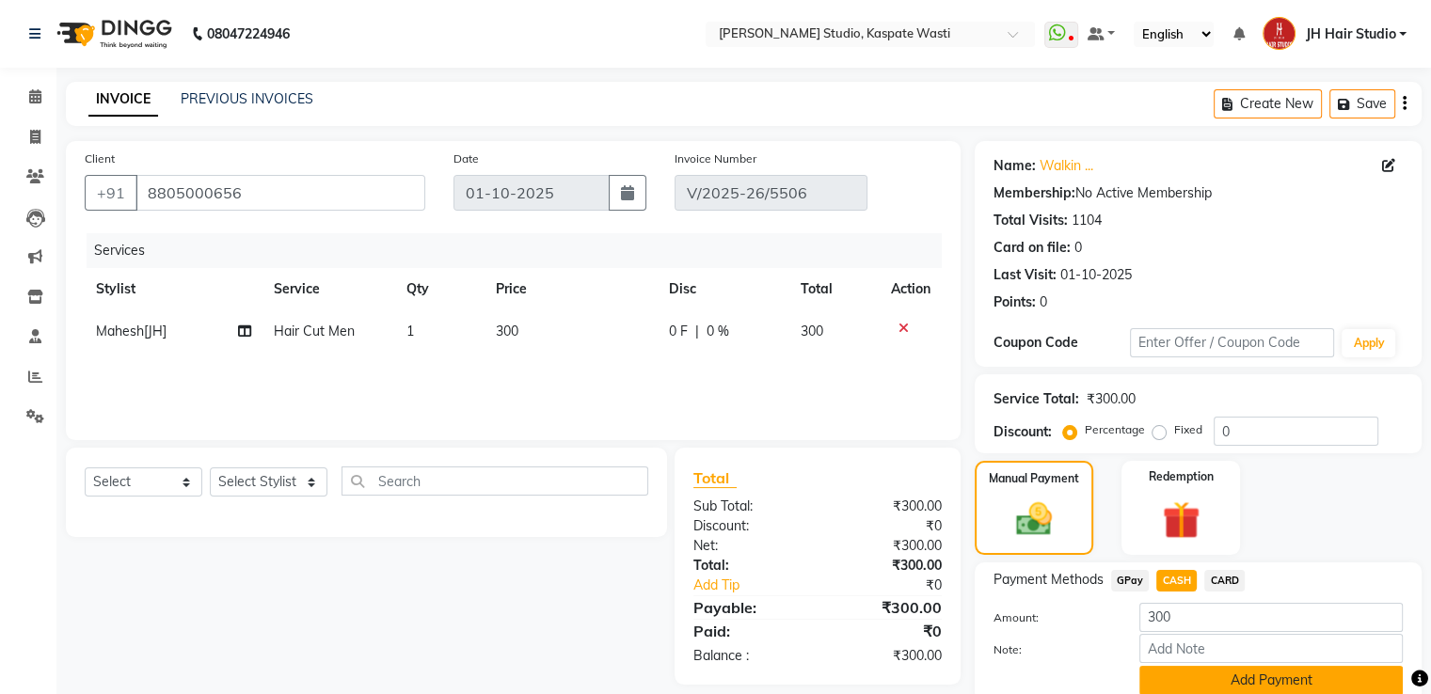
click at [1202, 674] on button "Add Payment" at bounding box center [1270, 680] width 263 height 29
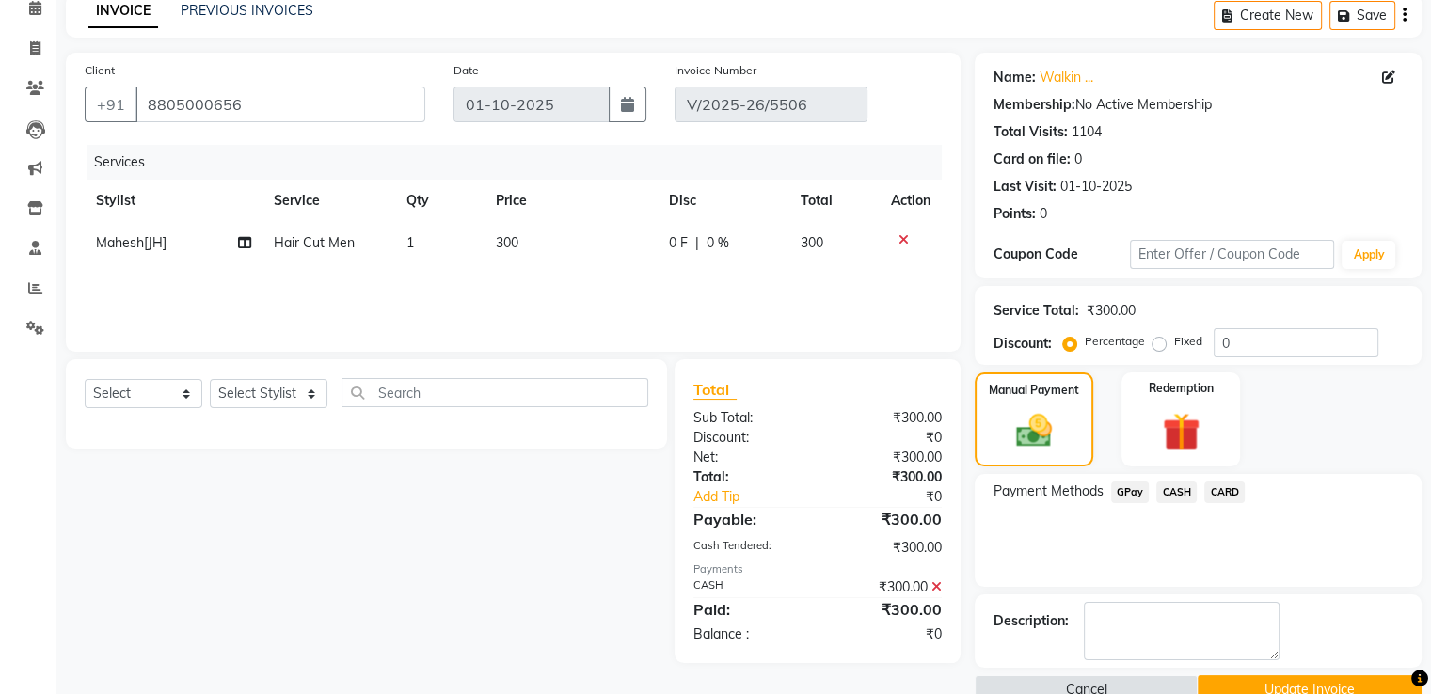
scroll to position [125, 0]
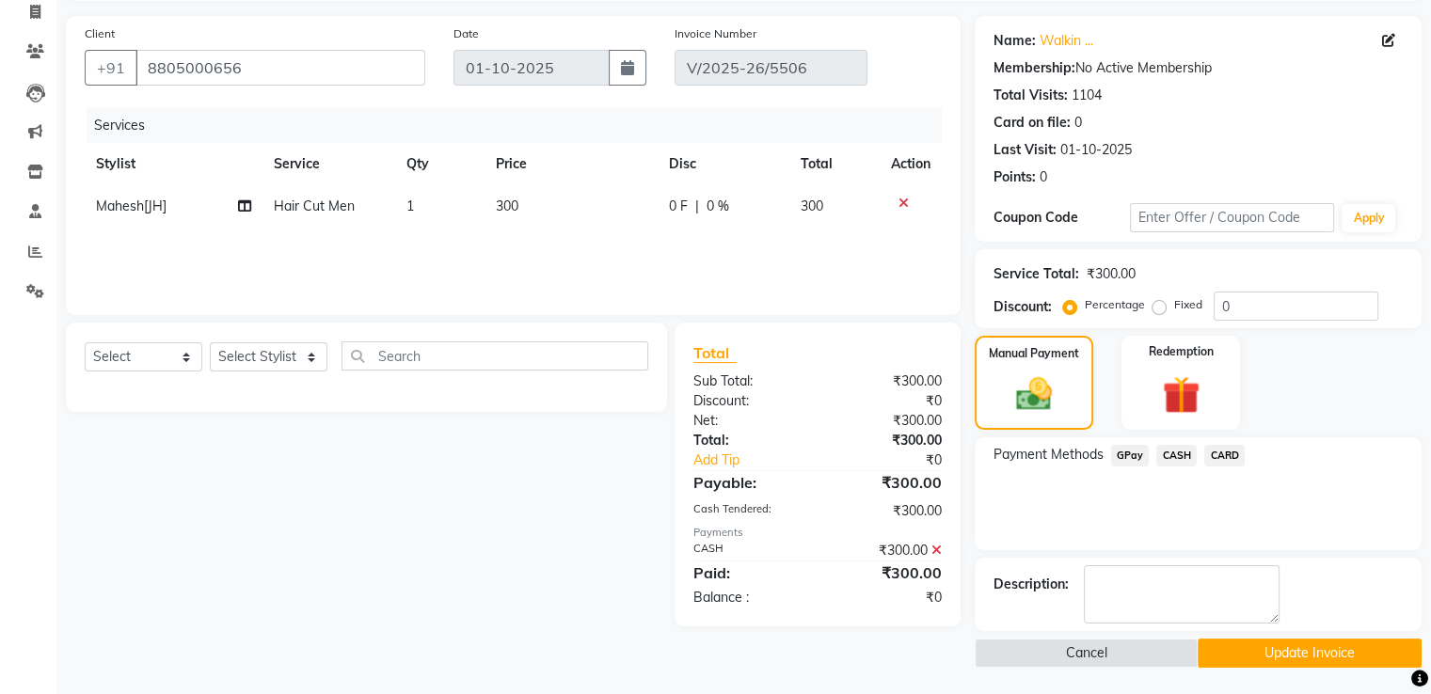
click at [1258, 641] on button "Update Invoice" at bounding box center [1309, 653] width 224 height 29
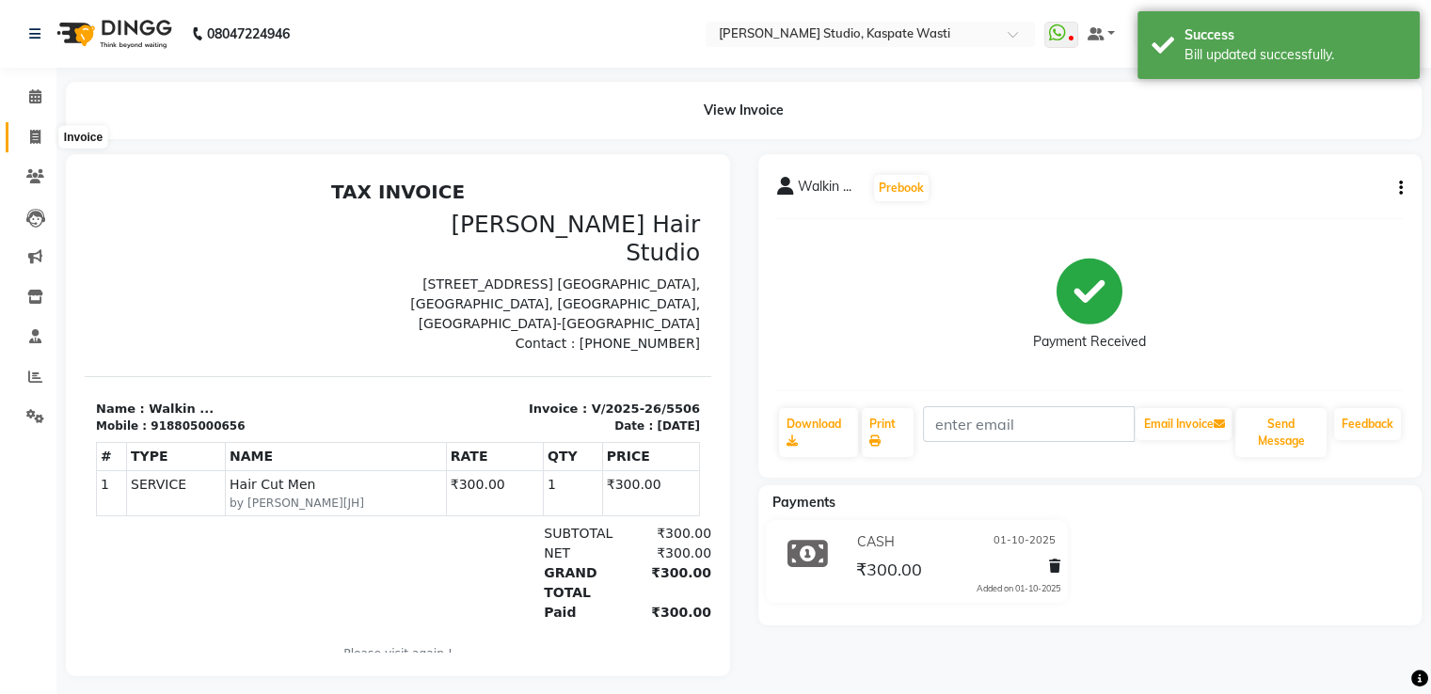
click at [23, 143] on span at bounding box center [35, 138] width 33 height 22
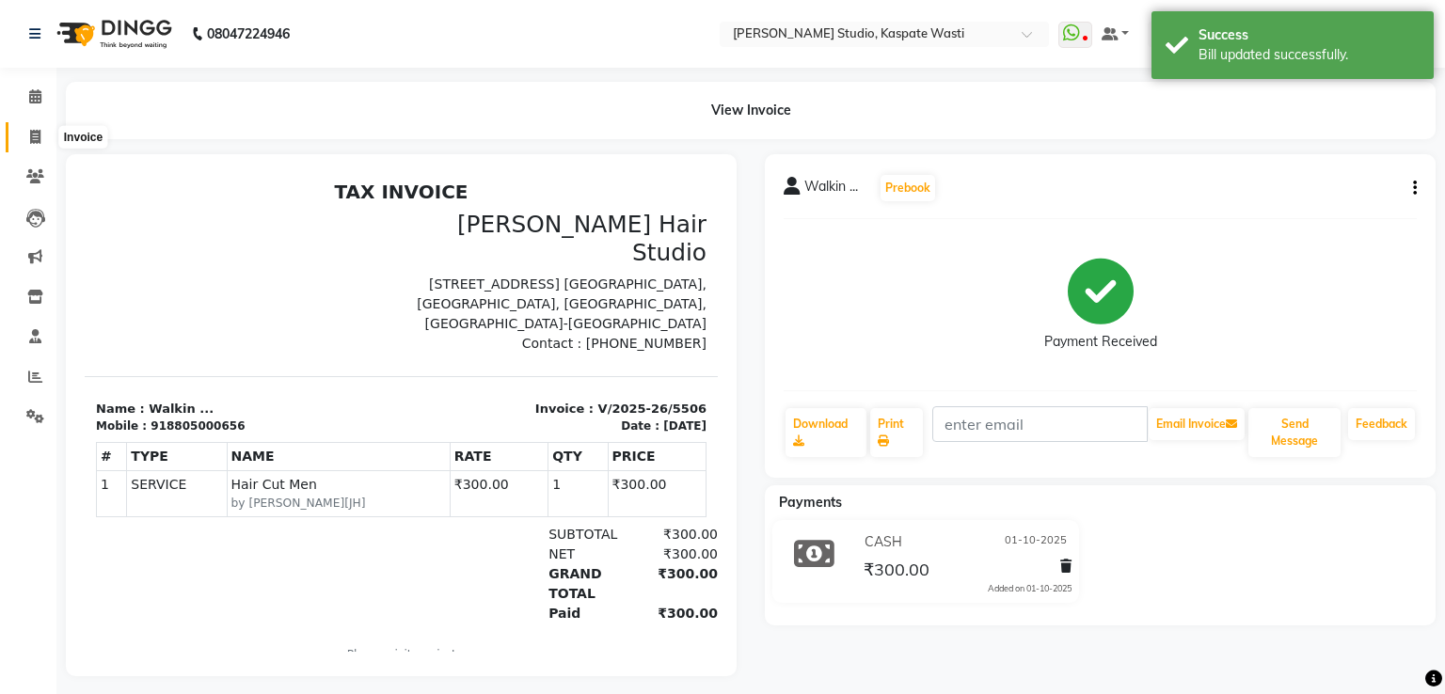
select select "service"
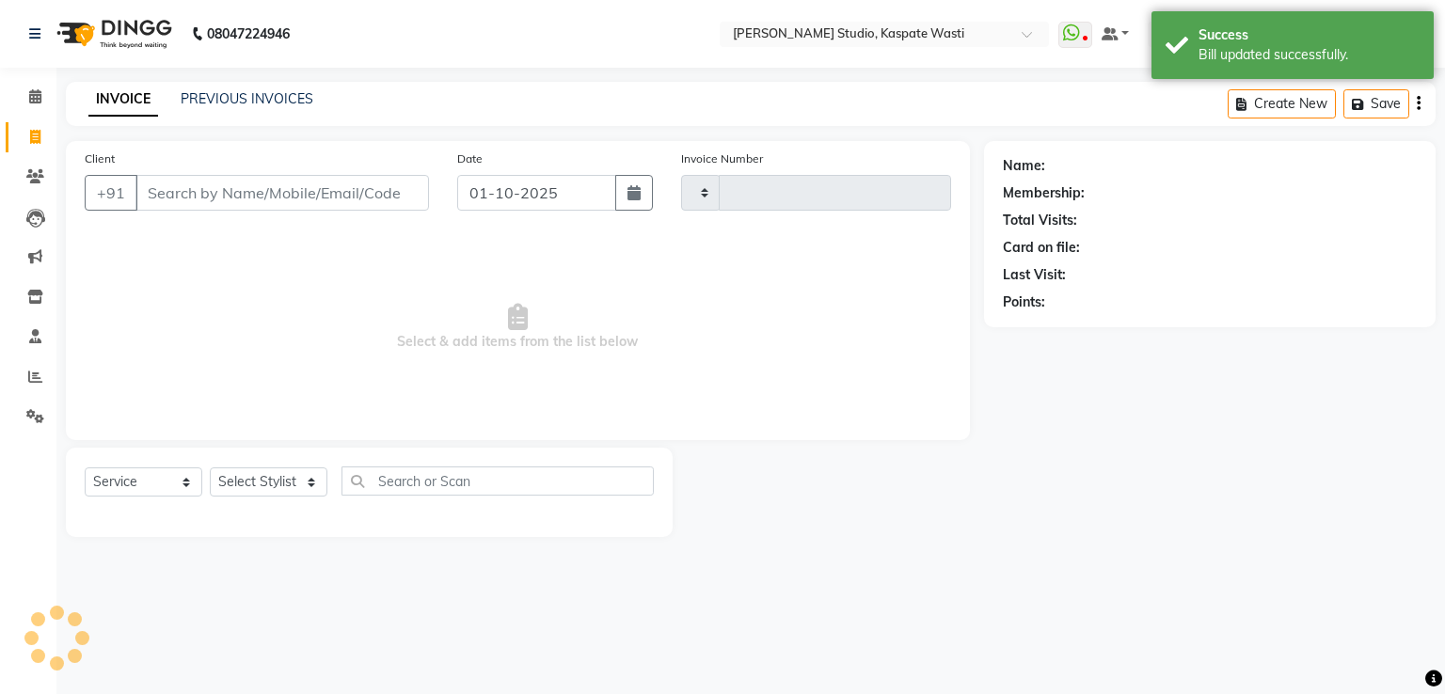
type input "5507"
select select "130"
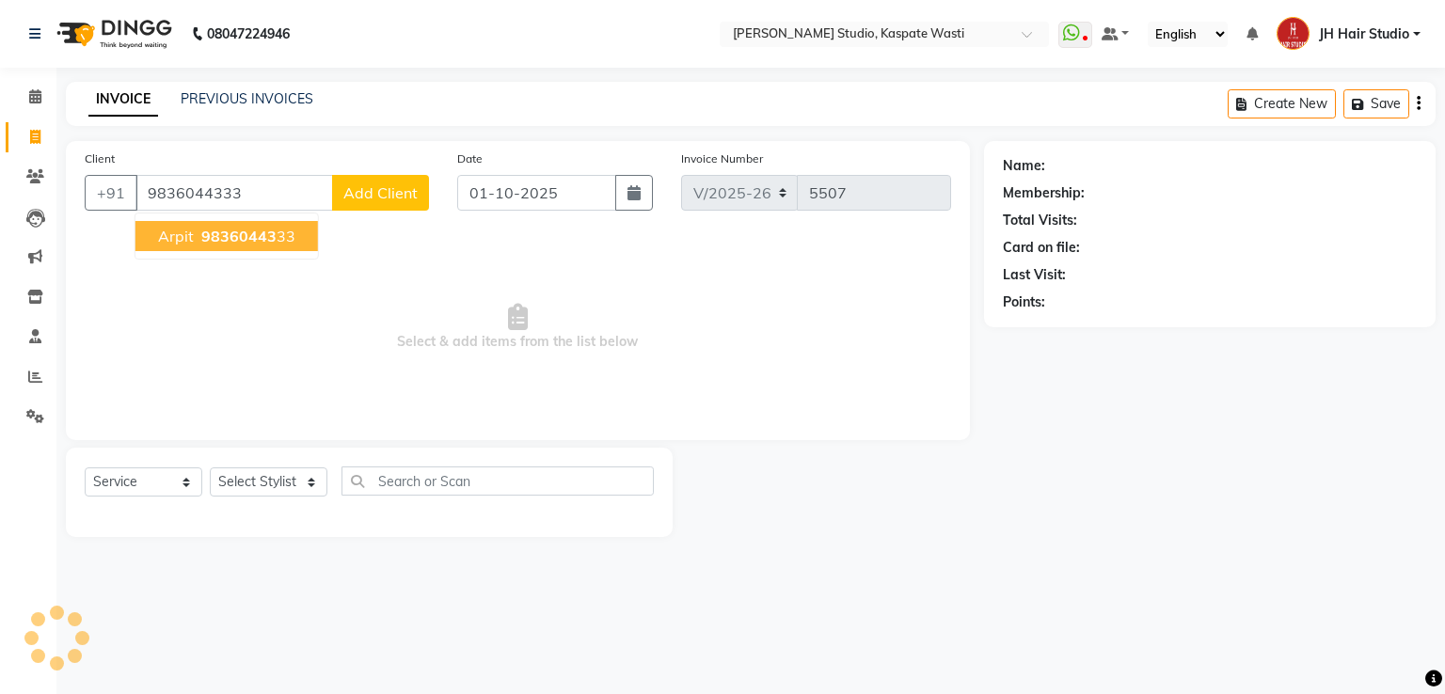
type input "9836044333"
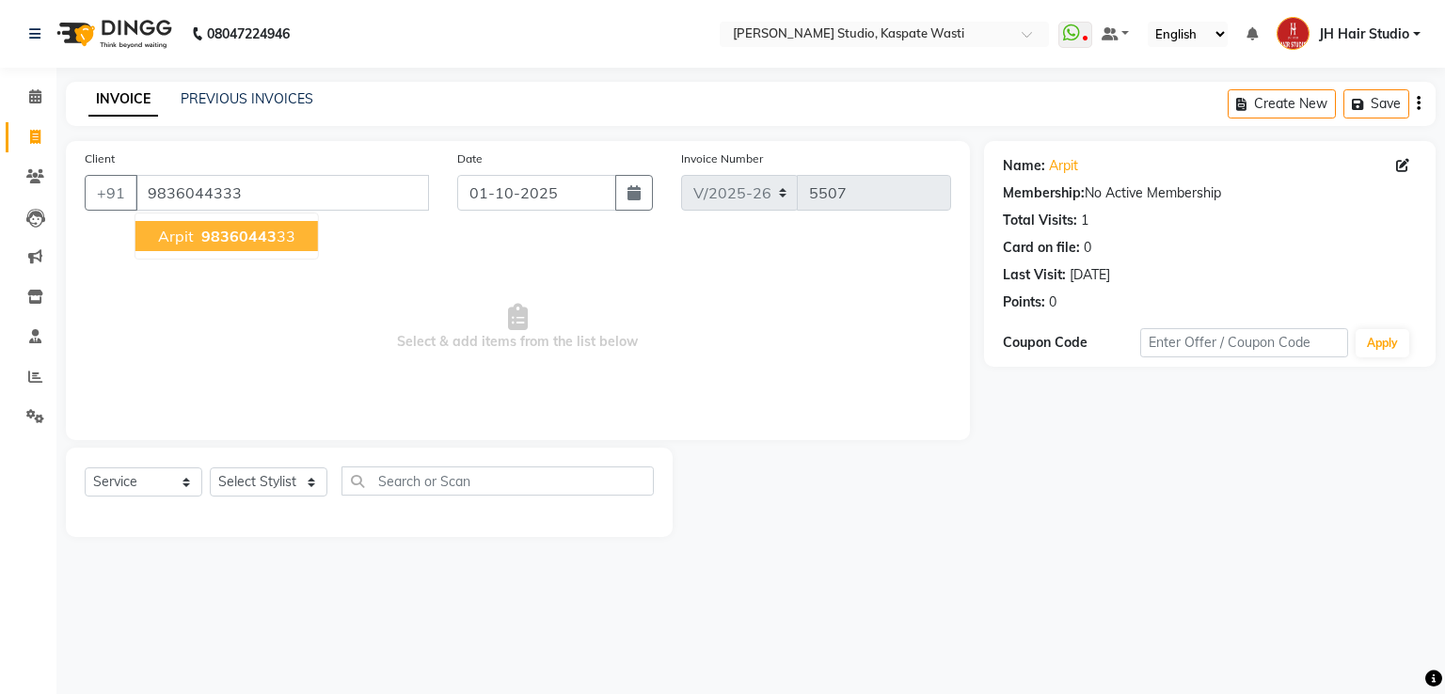
click at [212, 237] on span "98360443" at bounding box center [238, 236] width 75 height 19
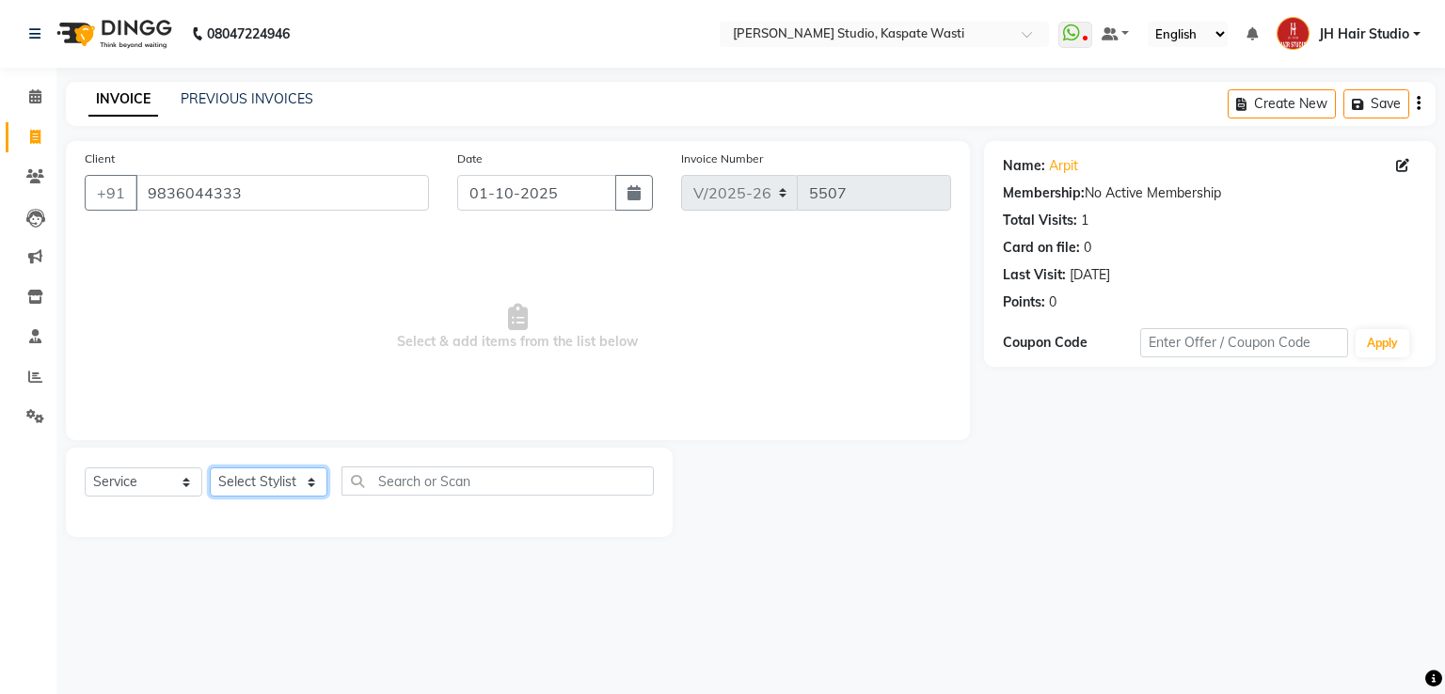
click at [260, 490] on select "Select Stylist [F1] GANESH [F1] [PERSON_NAME] [ F1] RAM [F1]Sanjay [F1][PERSON_…" at bounding box center [269, 481] width 118 height 29
select select "90919"
click at [210, 468] on select "Select Stylist [F1] GANESH [F1] [PERSON_NAME] [ F1] RAM [F1]Sanjay [F1][PERSON_…" at bounding box center [269, 481] width 118 height 29
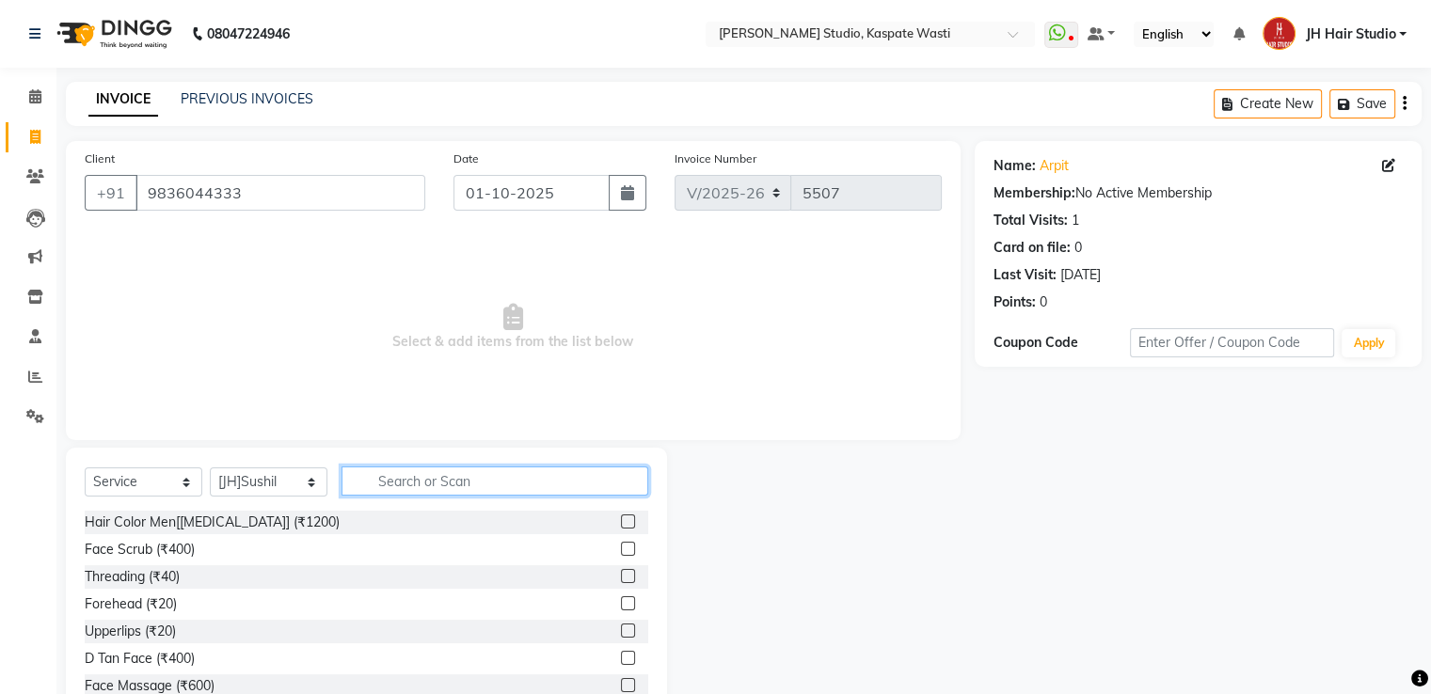
click at [464, 494] on input "text" at bounding box center [494, 481] width 307 height 29
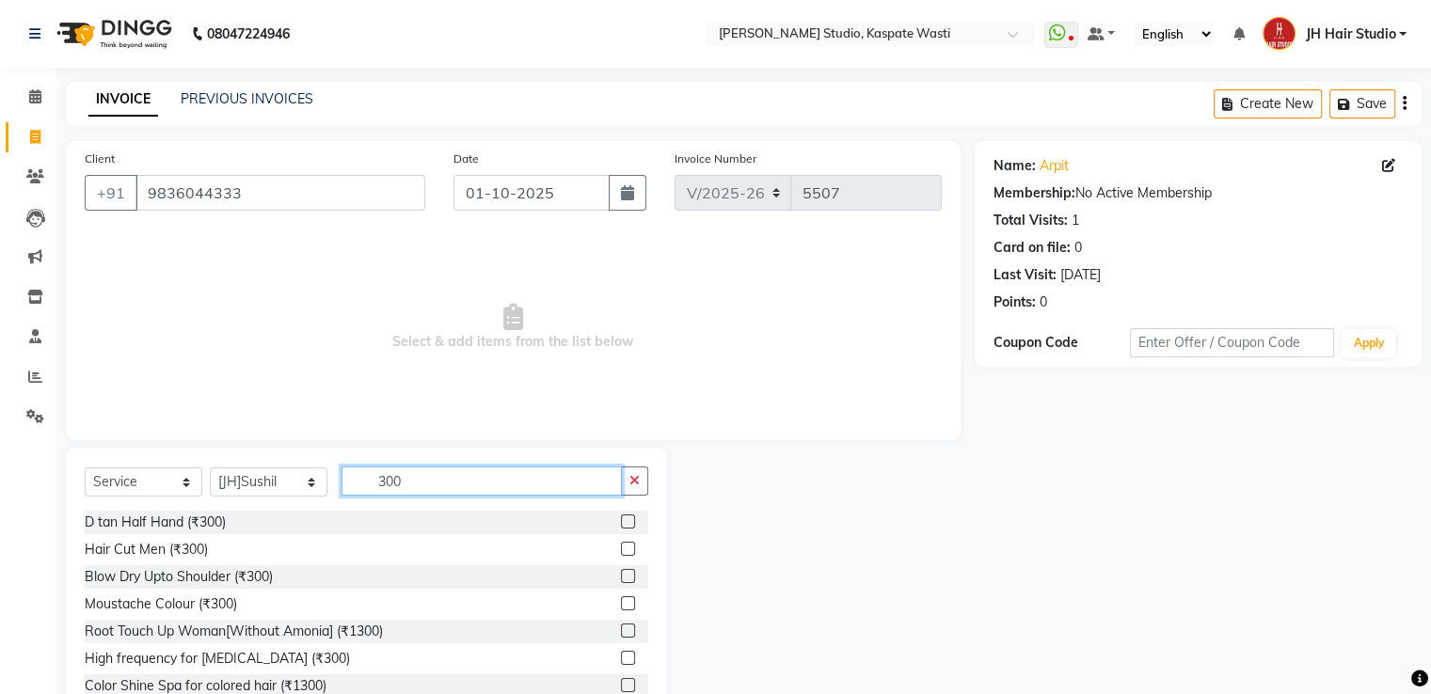
type input "300"
click at [621, 550] on label at bounding box center [628, 549] width 14 height 14
click at [621, 550] on input "checkbox" at bounding box center [627, 550] width 12 height 12
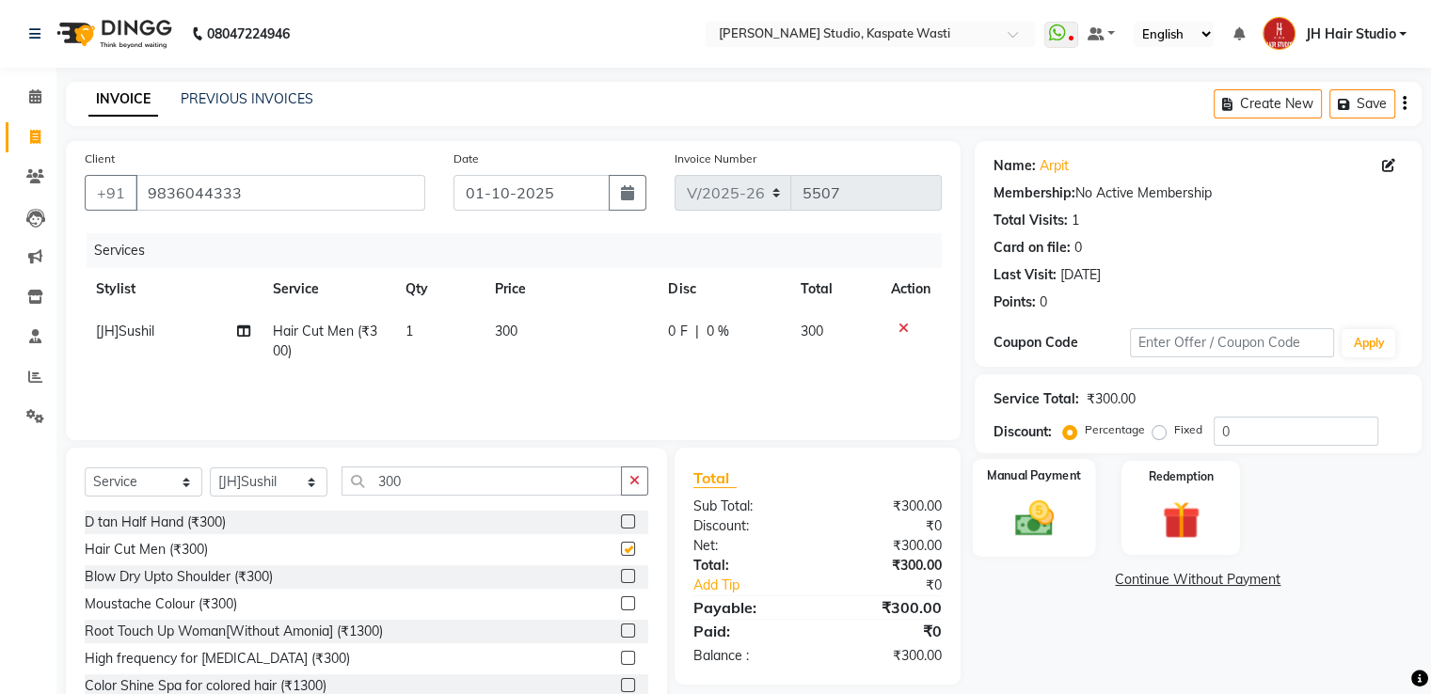
checkbox input "false"
click at [1024, 521] on img at bounding box center [1033, 519] width 63 height 45
click at [1135, 579] on span "GPay" at bounding box center [1130, 581] width 39 height 22
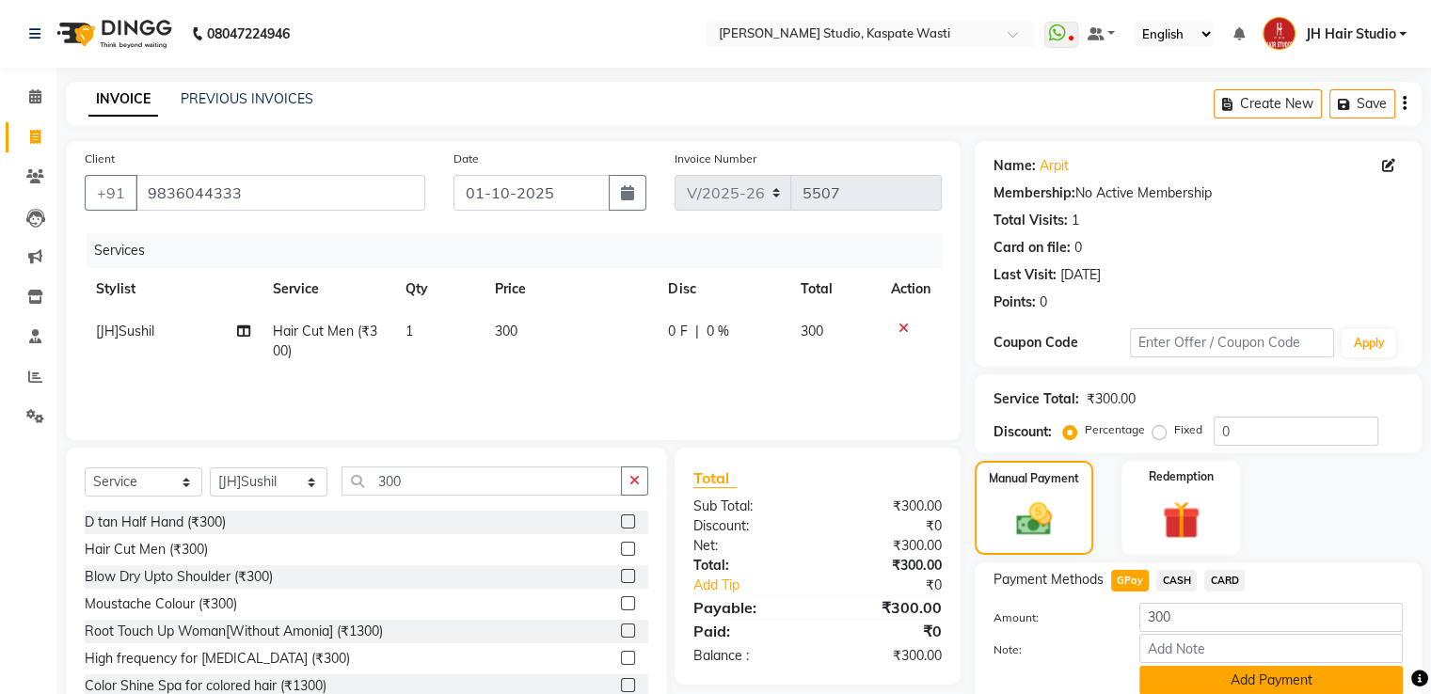
click at [1241, 675] on button "Add Payment" at bounding box center [1270, 680] width 263 height 29
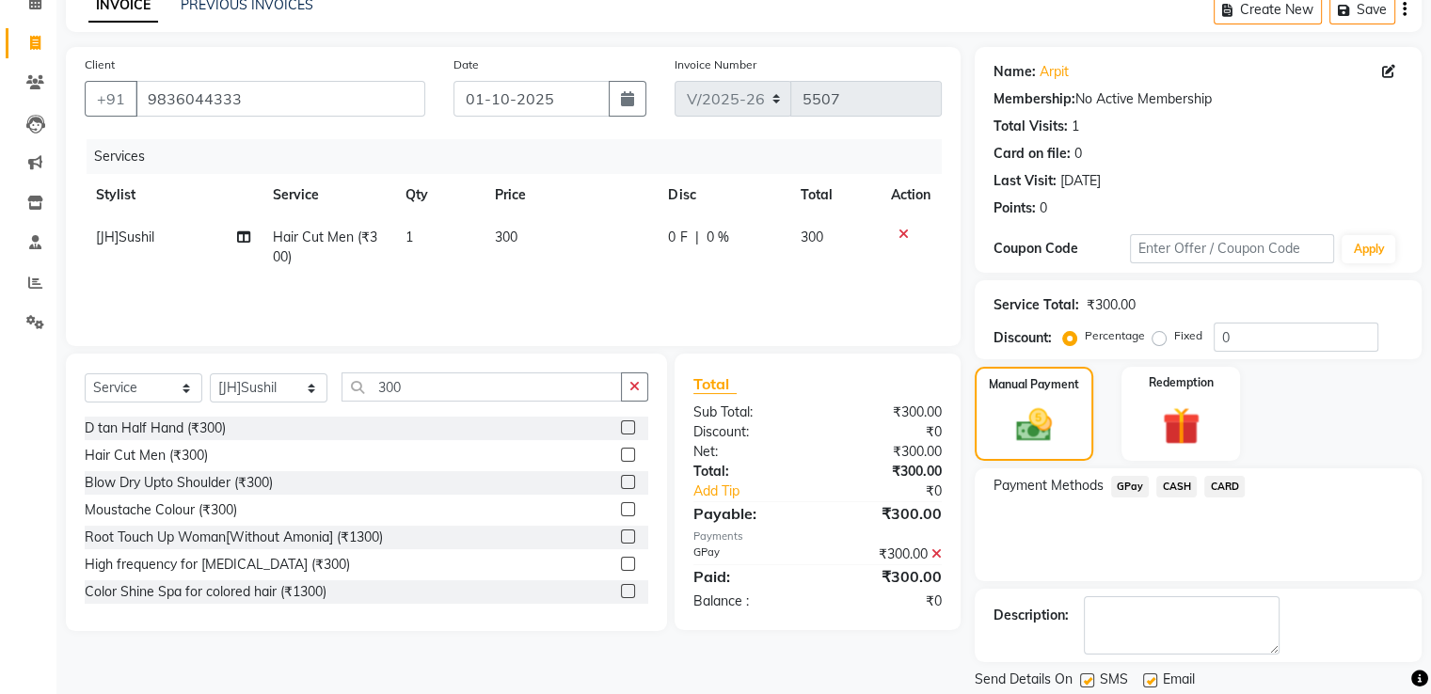
scroll to position [153, 0]
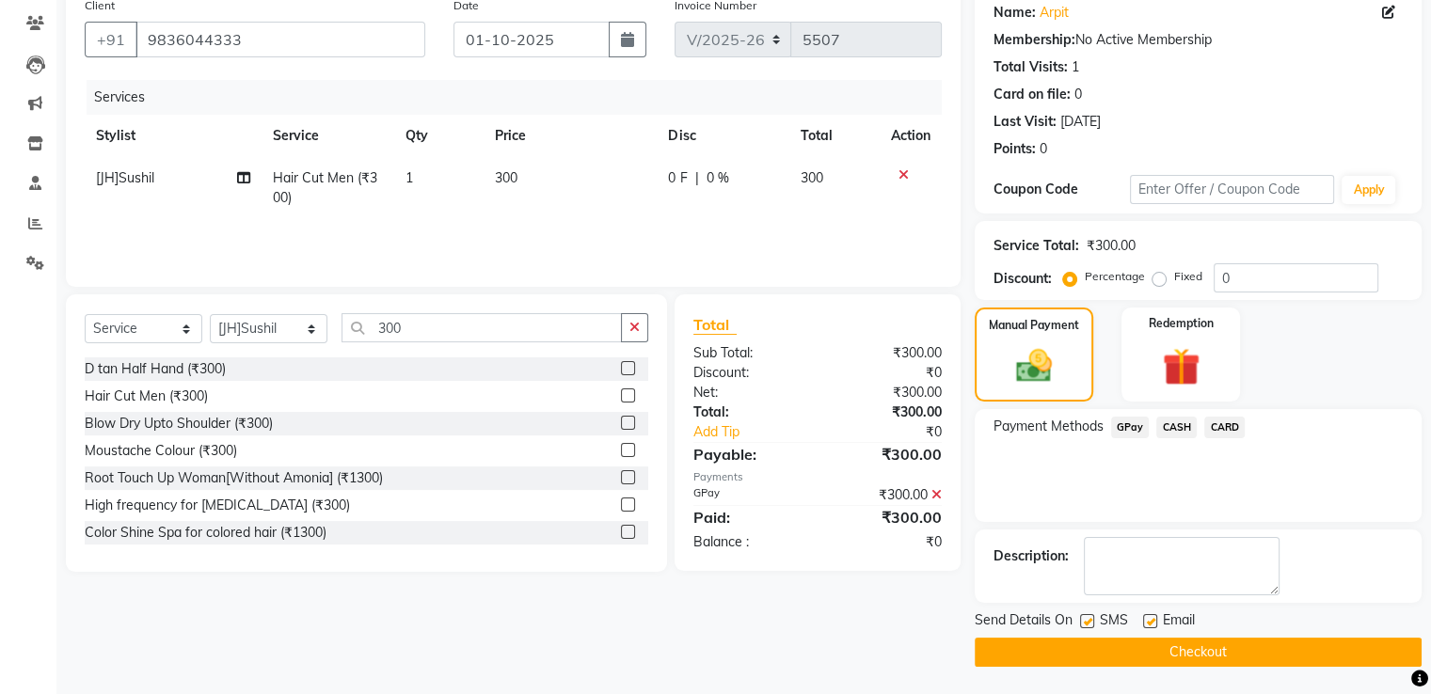
click at [1205, 644] on button "Checkout" at bounding box center [1197, 652] width 447 height 29
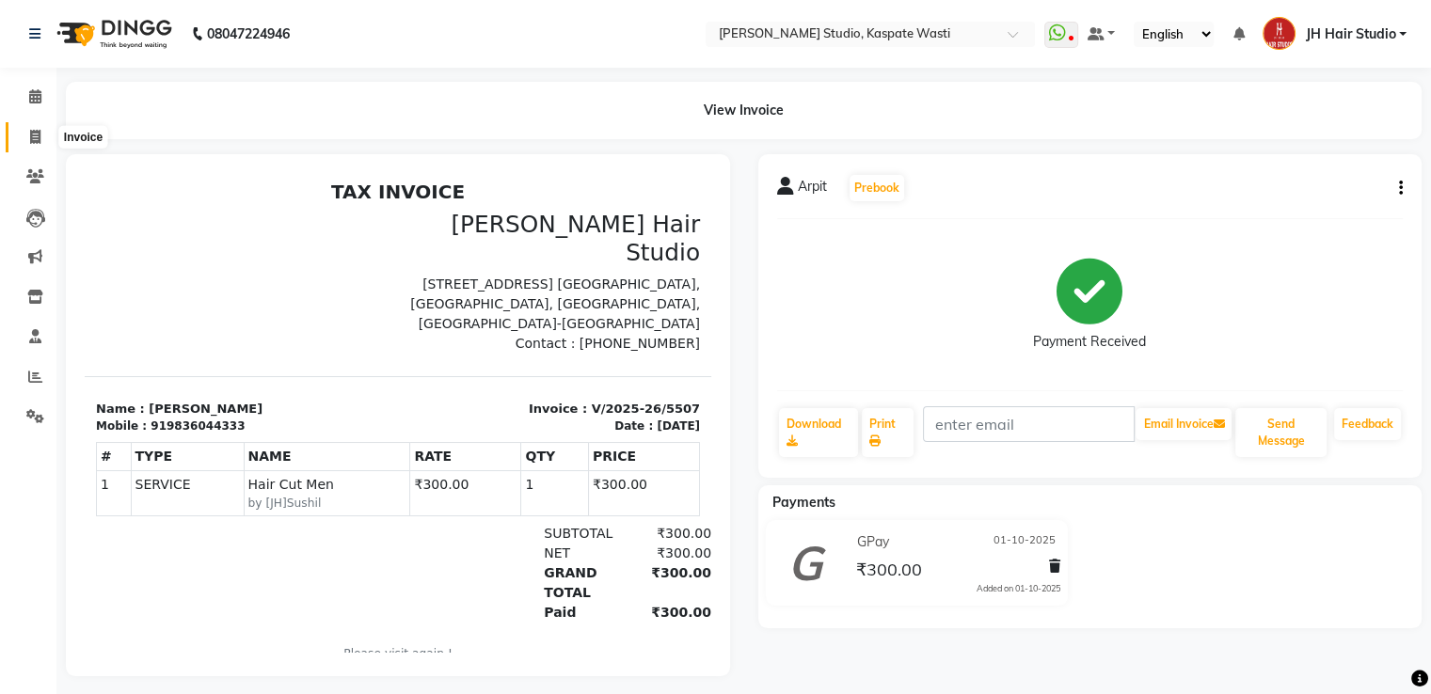
click at [30, 130] on icon at bounding box center [35, 137] width 10 height 14
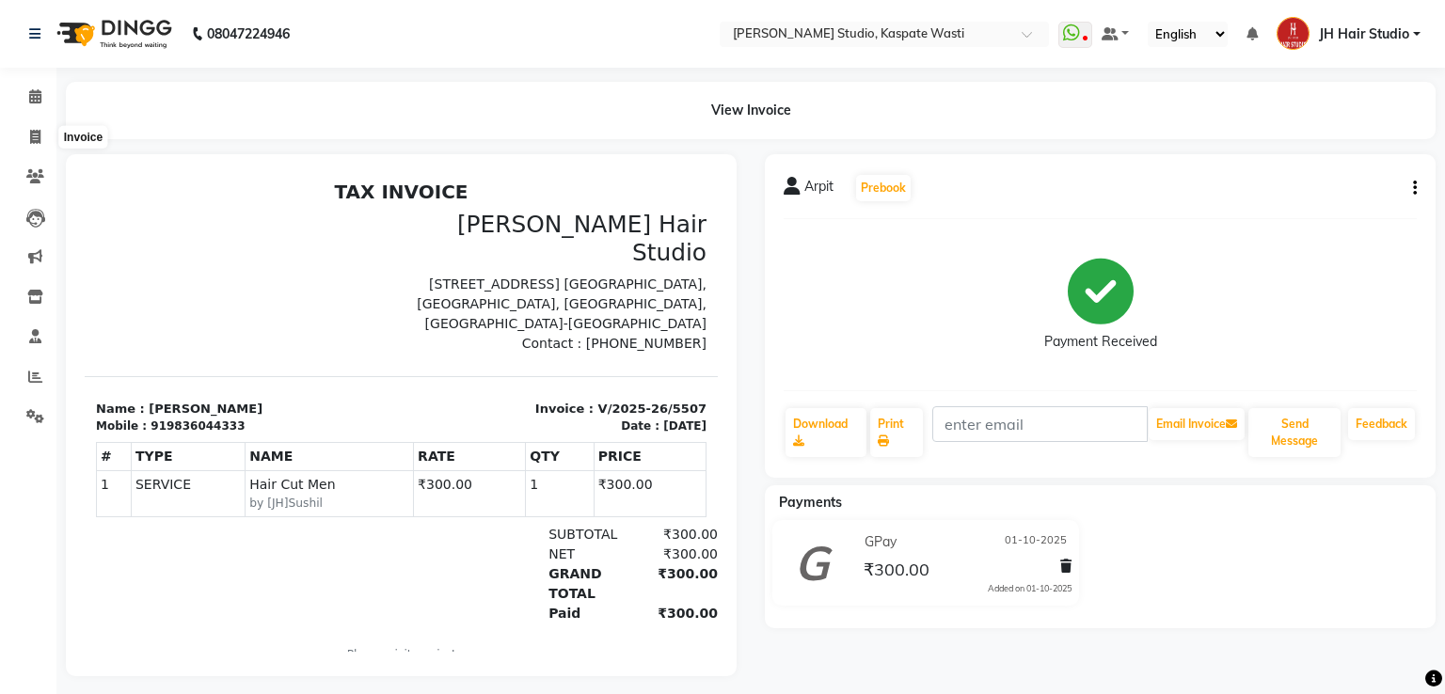
select select "service"
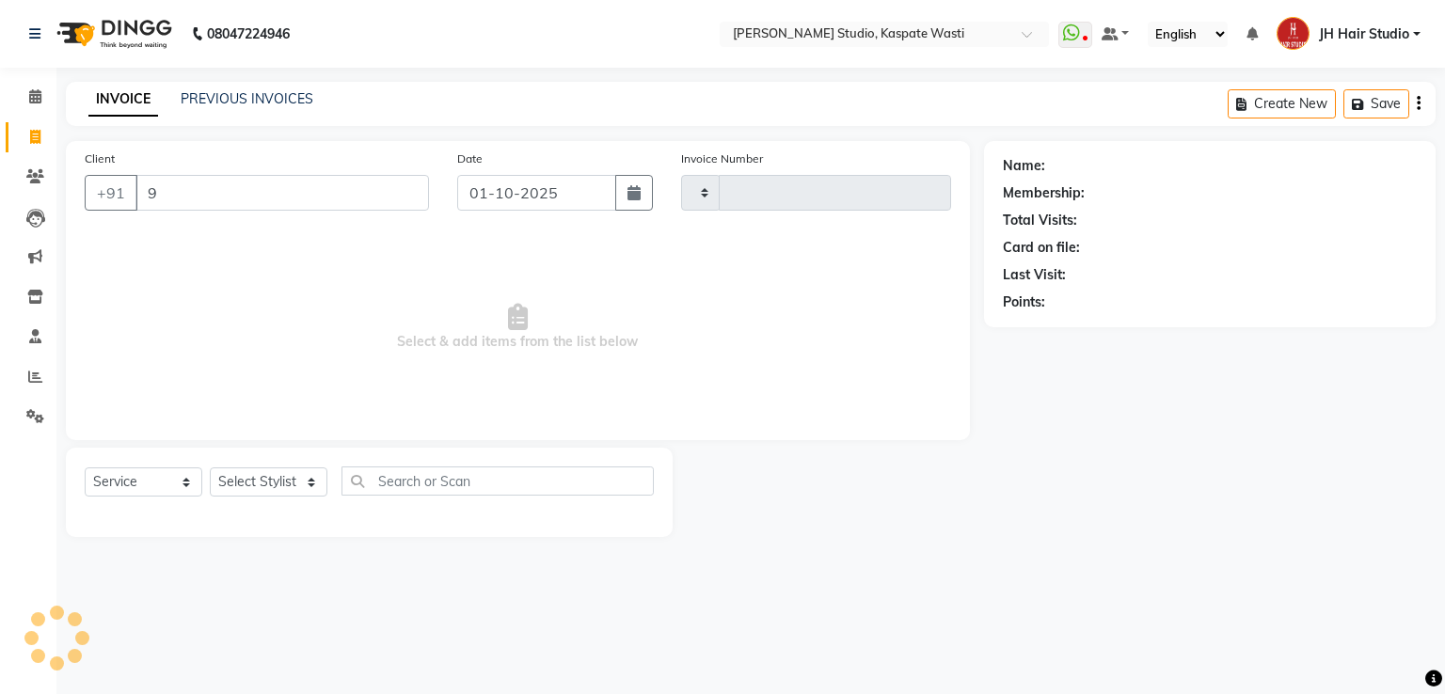
type input "99"
type input "5508"
select select "130"
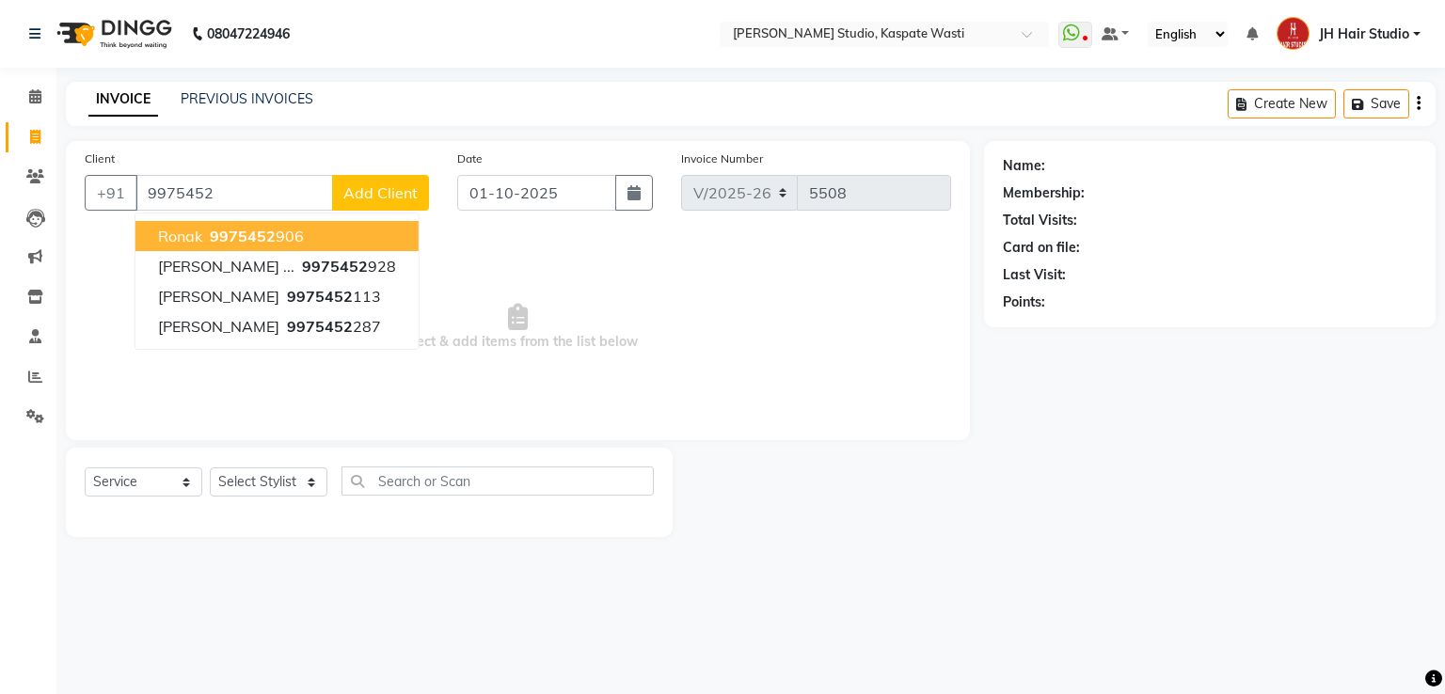
click at [309, 230] on button "[PERSON_NAME] 9975452 906" at bounding box center [276, 236] width 283 height 30
type input "9975452906"
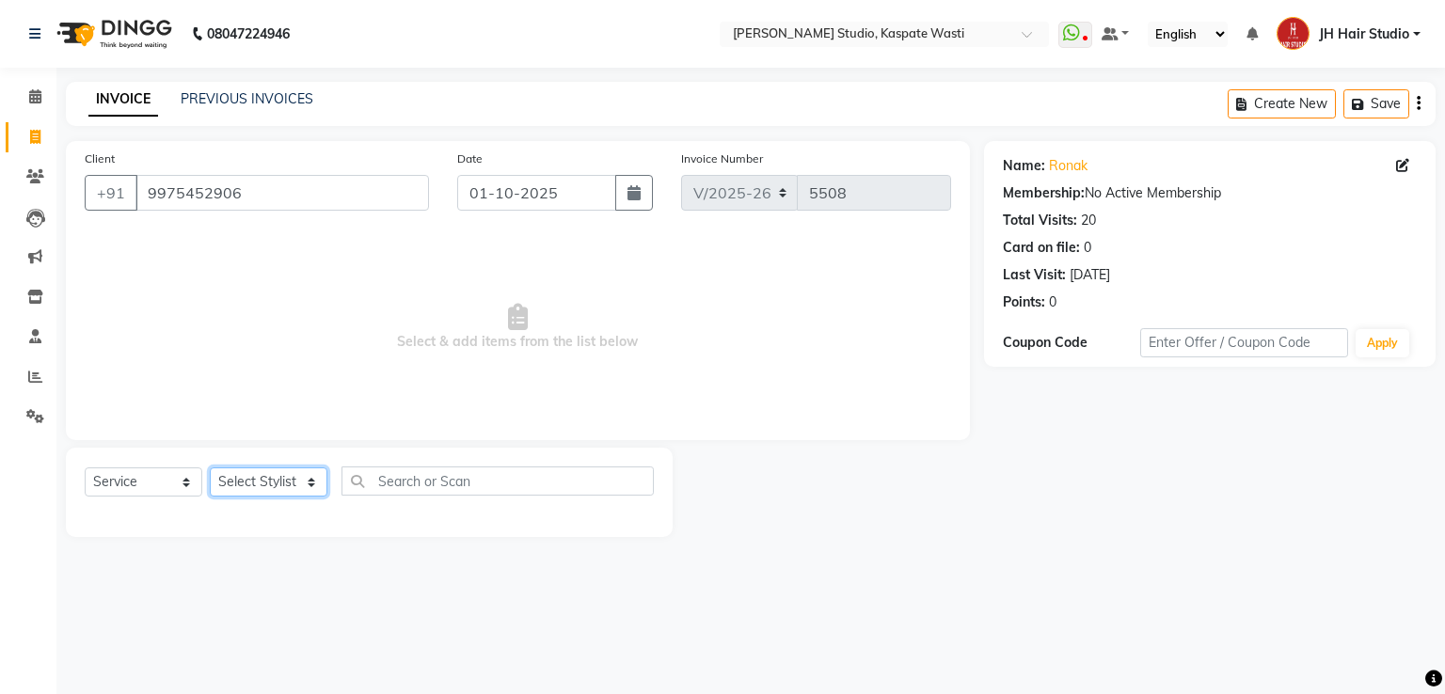
click at [240, 476] on select "Select Stylist [F1] GANESH [F1] [PERSON_NAME] [ F1] RAM [F1]Sanjay [F1][PERSON_…" at bounding box center [269, 481] width 118 height 29
select select "3887"
click at [210, 468] on select "Select Stylist [F1] GANESH [F1] [PERSON_NAME] [ F1] RAM [F1]Sanjay [F1][PERSON_…" at bounding box center [269, 481] width 118 height 29
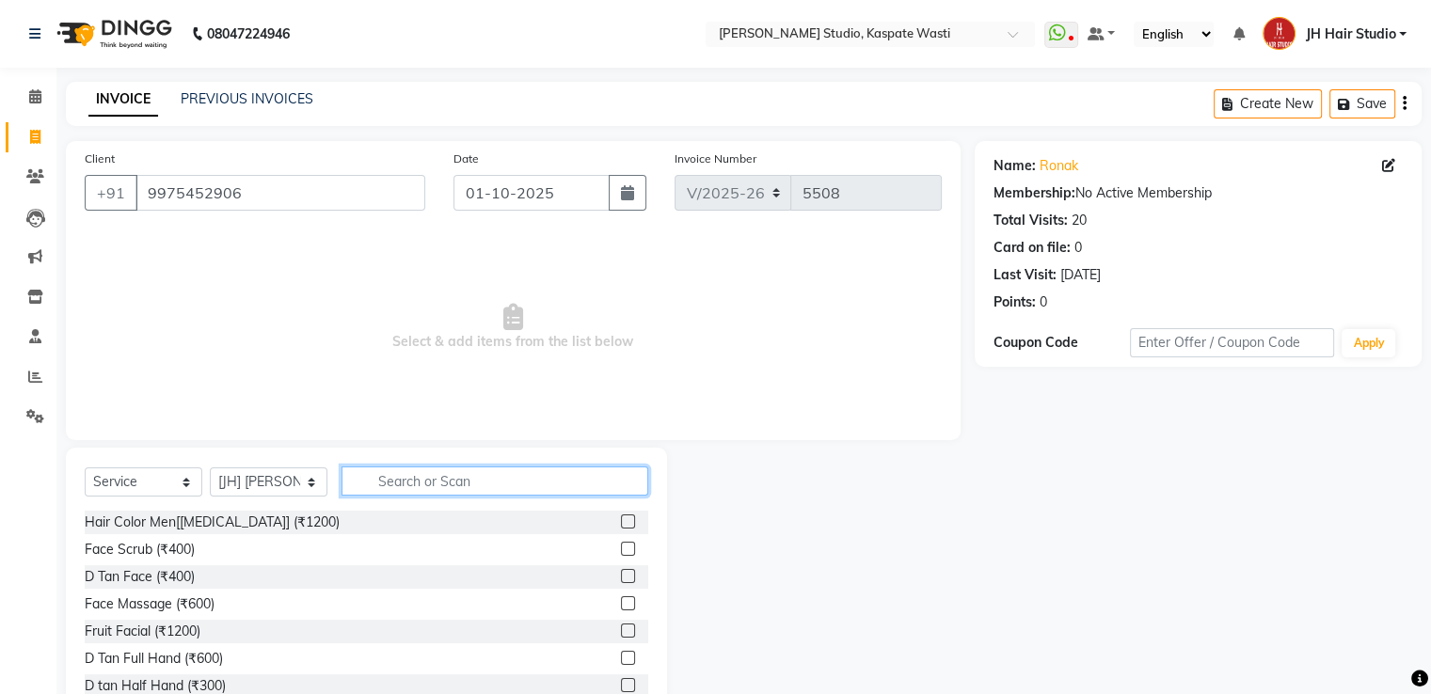
click at [451, 477] on input "text" at bounding box center [494, 481] width 307 height 29
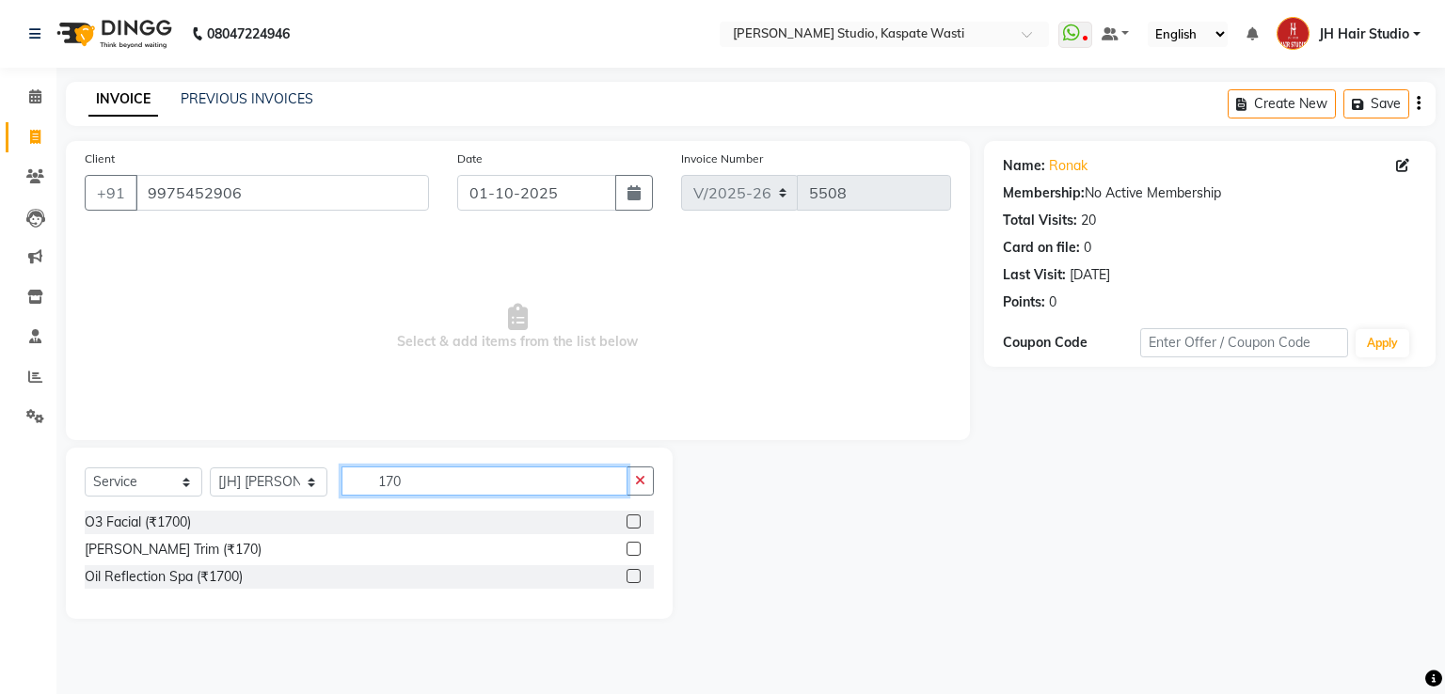
type input "170"
click at [632, 550] on label at bounding box center [633, 549] width 14 height 14
click at [632, 550] on input "checkbox" at bounding box center [632, 550] width 12 height 12
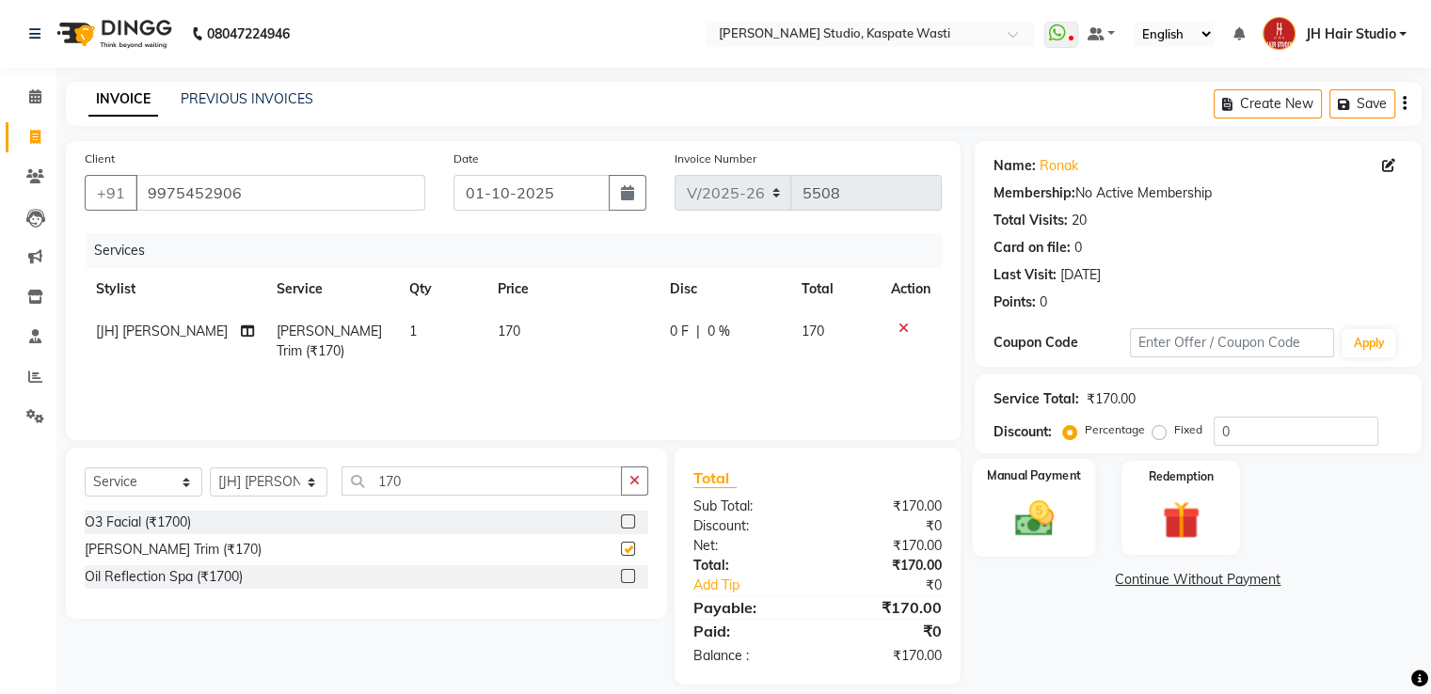
checkbox input "false"
click at [1012, 509] on img at bounding box center [1033, 519] width 63 height 45
click at [1117, 573] on span "GPay" at bounding box center [1130, 581] width 39 height 22
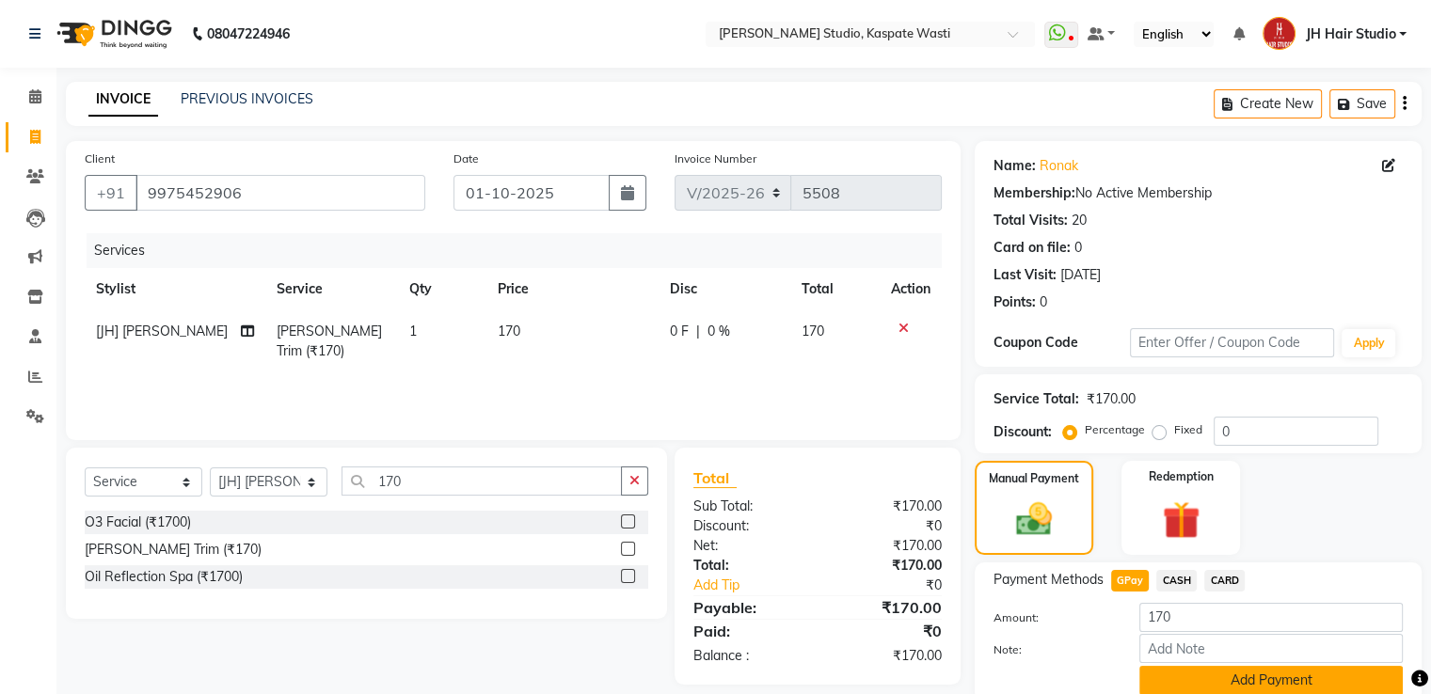
click at [1219, 669] on button "Add Payment" at bounding box center [1270, 680] width 263 height 29
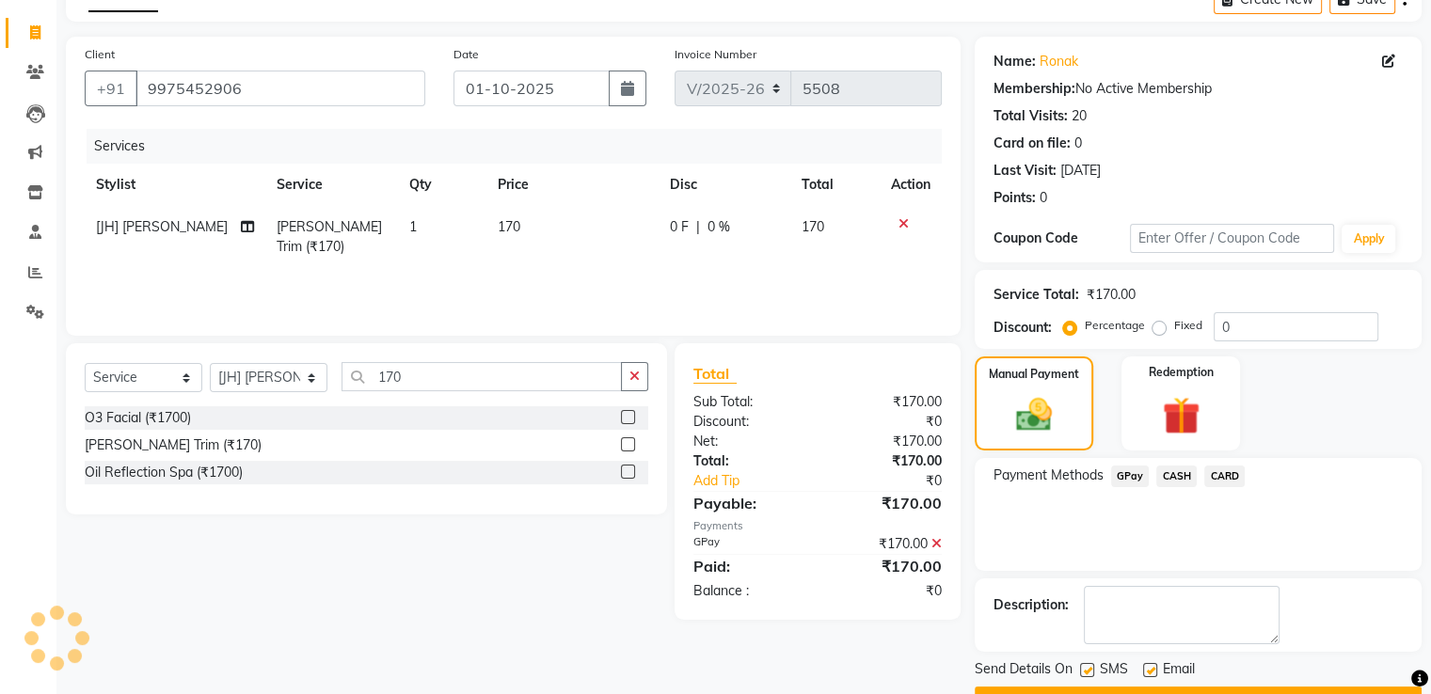
scroll to position [153, 0]
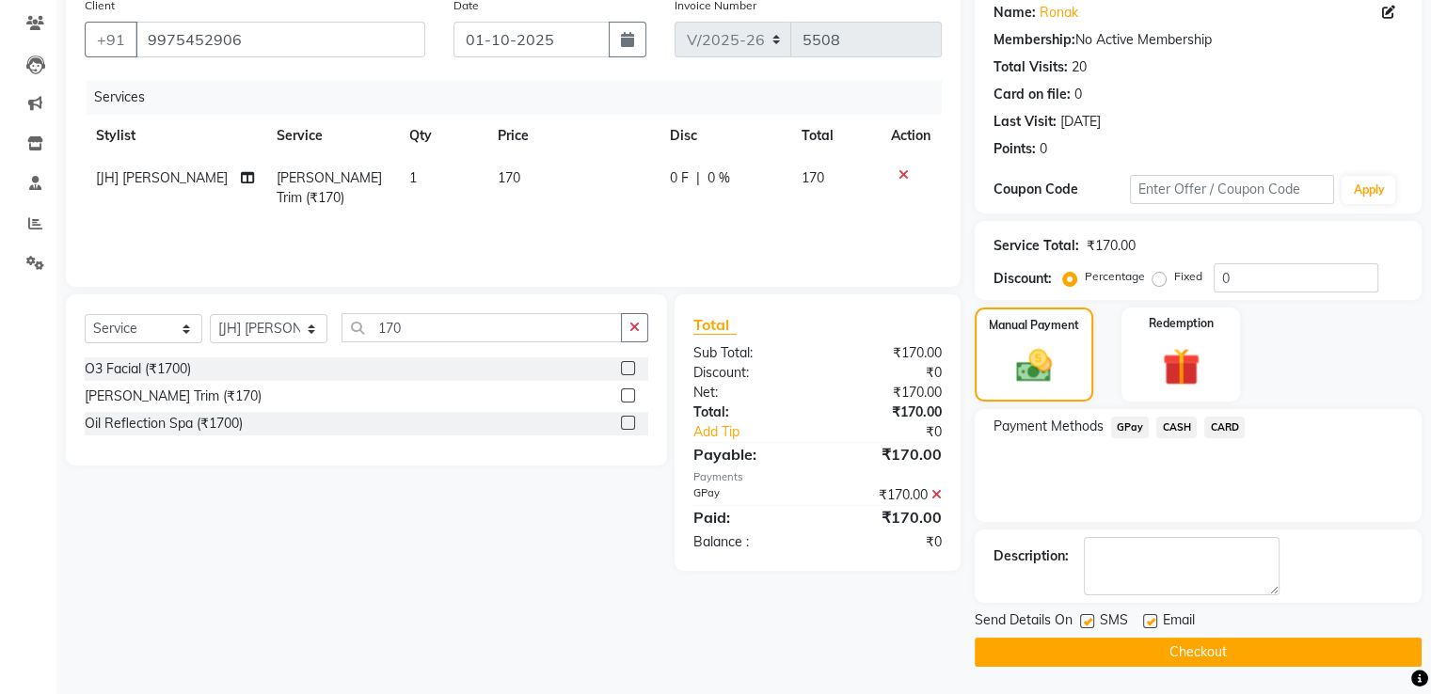
click at [1187, 646] on button "Checkout" at bounding box center [1197, 652] width 447 height 29
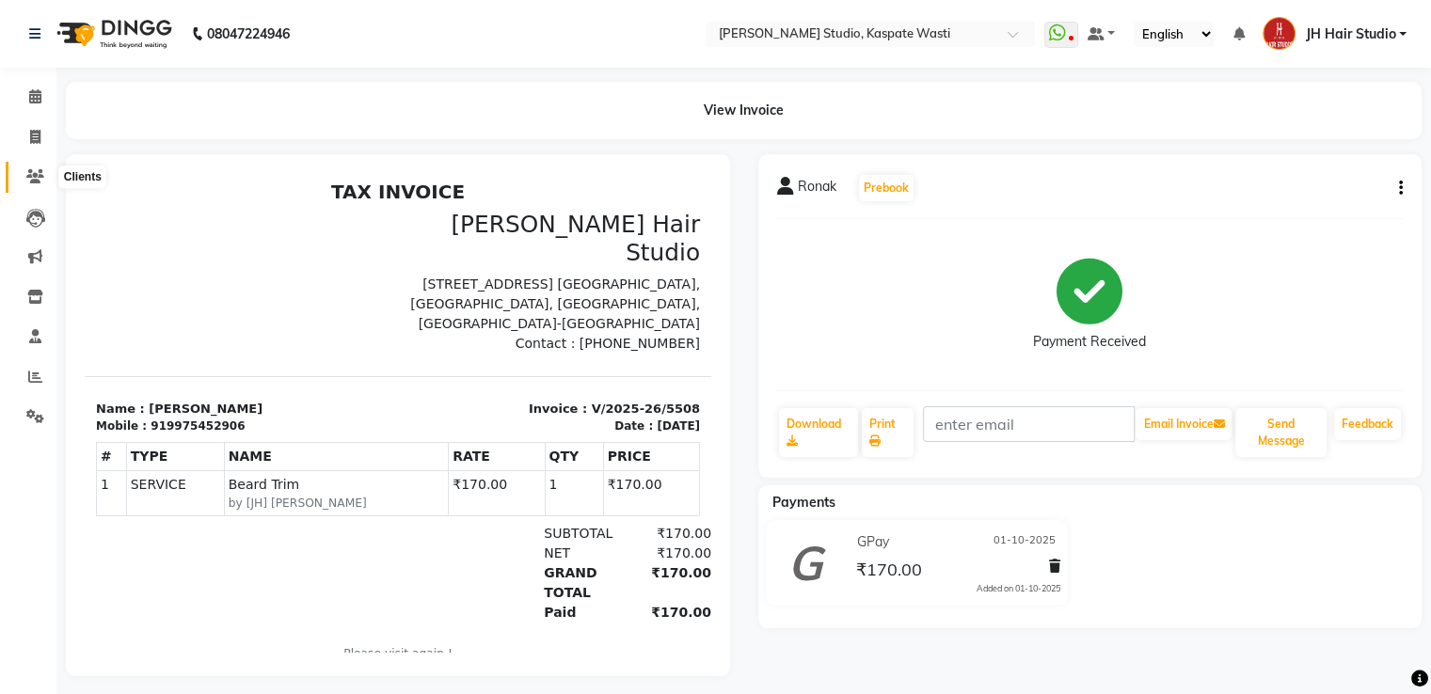
click at [37, 182] on icon at bounding box center [35, 176] width 18 height 14
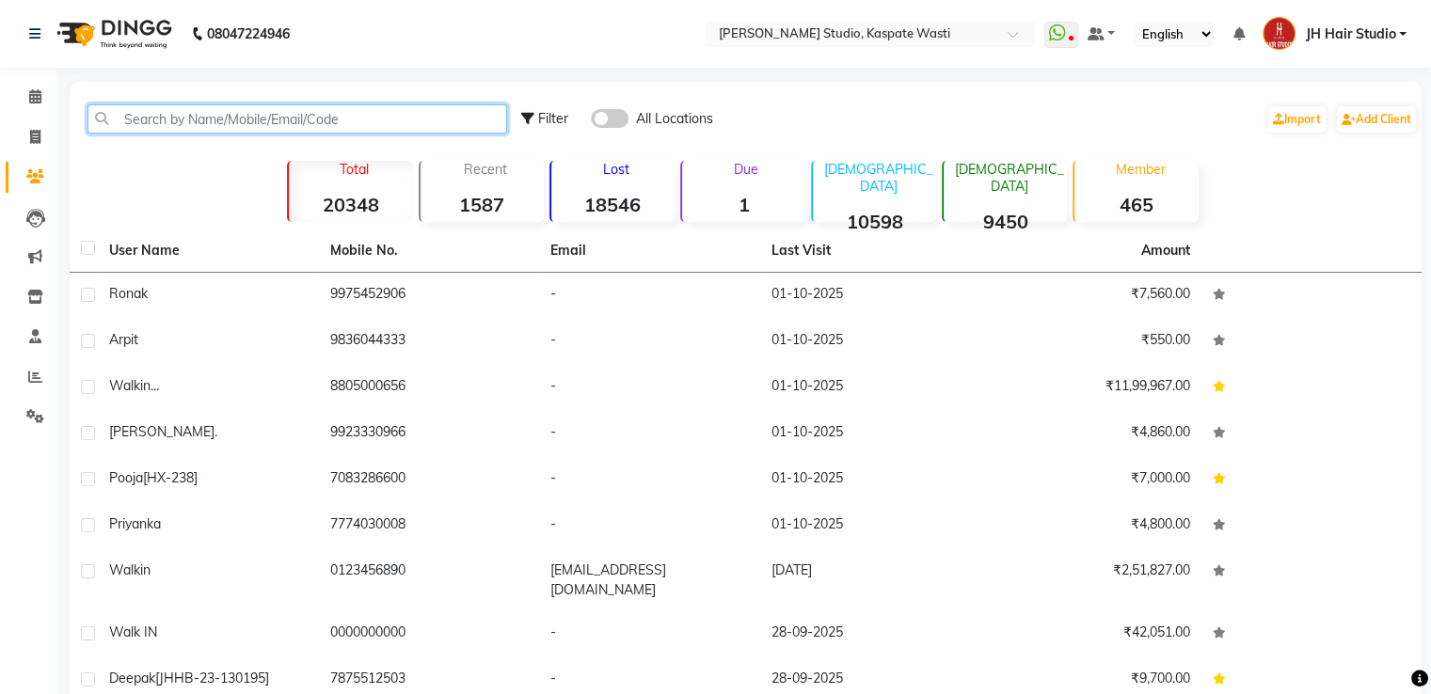
click at [226, 113] on input "text" at bounding box center [297, 118] width 420 height 29
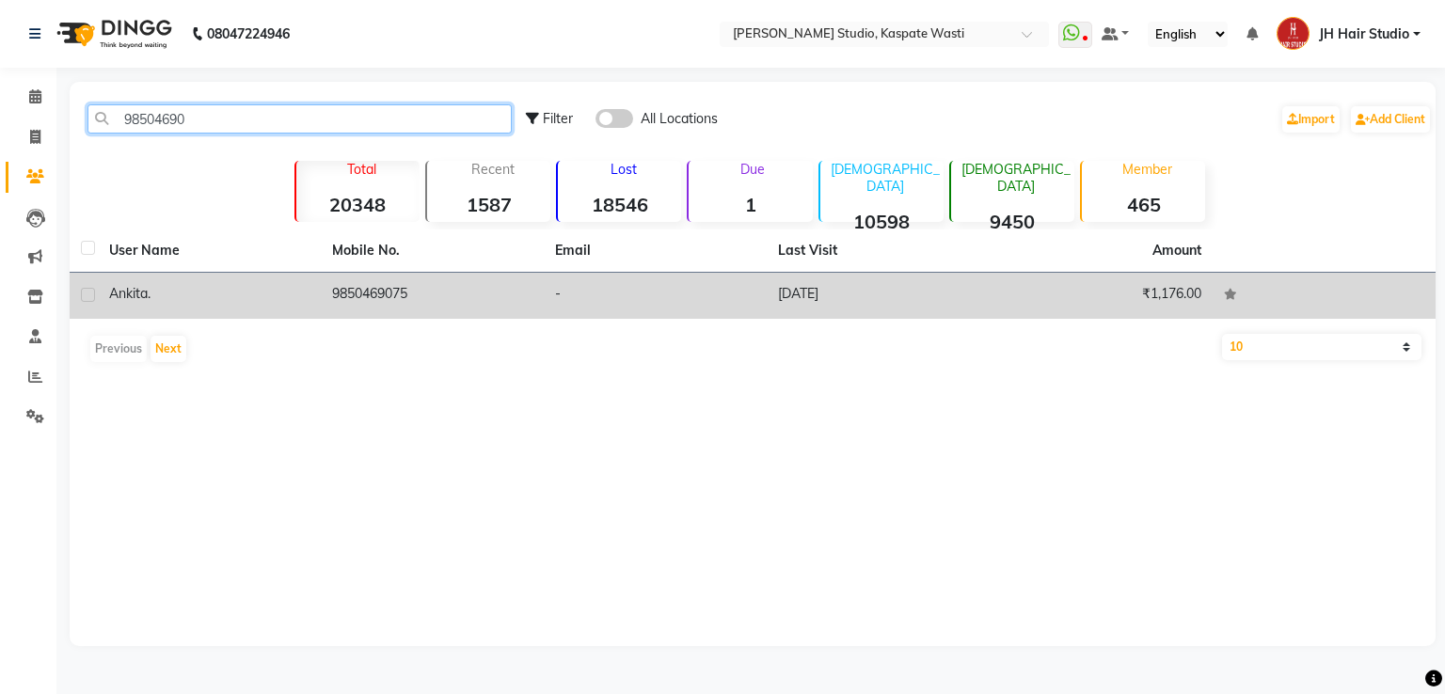
type input "98504690"
click at [393, 293] on td "9850469075" at bounding box center [432, 296] width 223 height 46
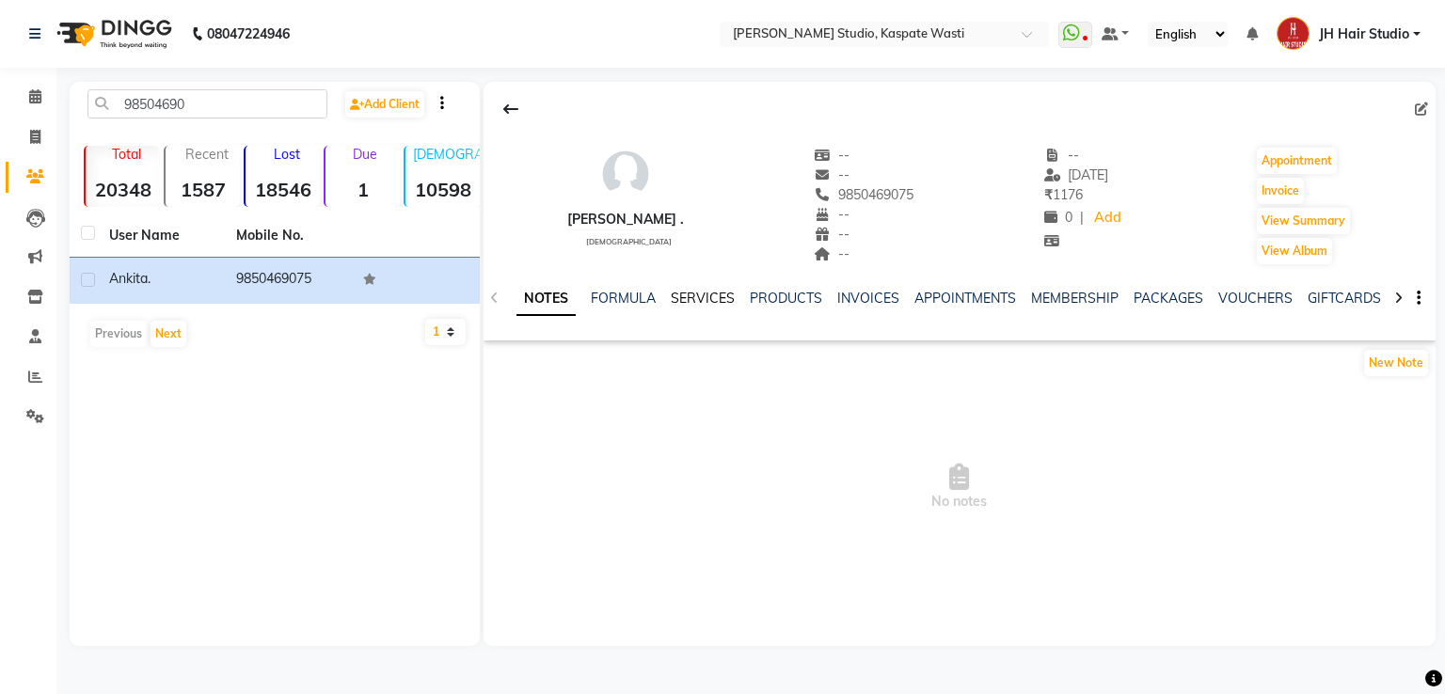
click at [696, 298] on link "SERVICES" at bounding box center [703, 298] width 64 height 17
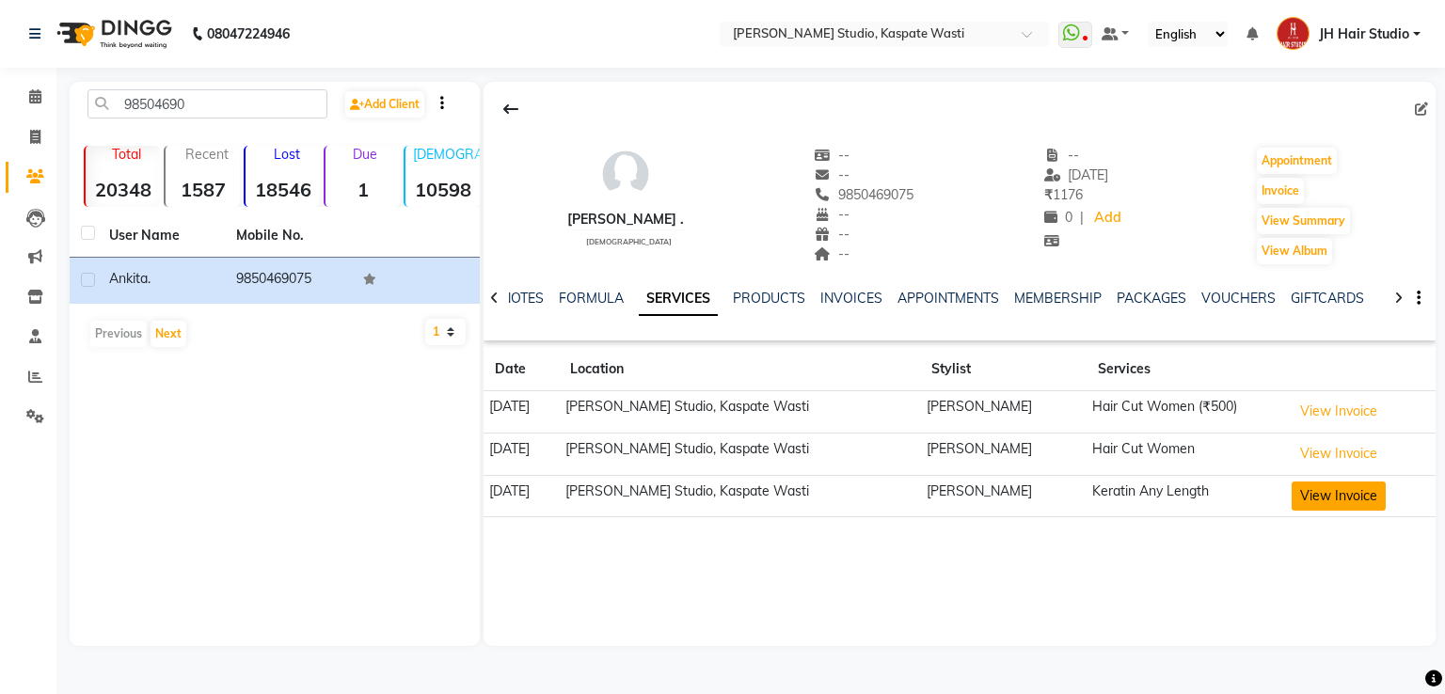
click at [1343, 488] on button "View Invoice" at bounding box center [1338, 496] width 94 height 29
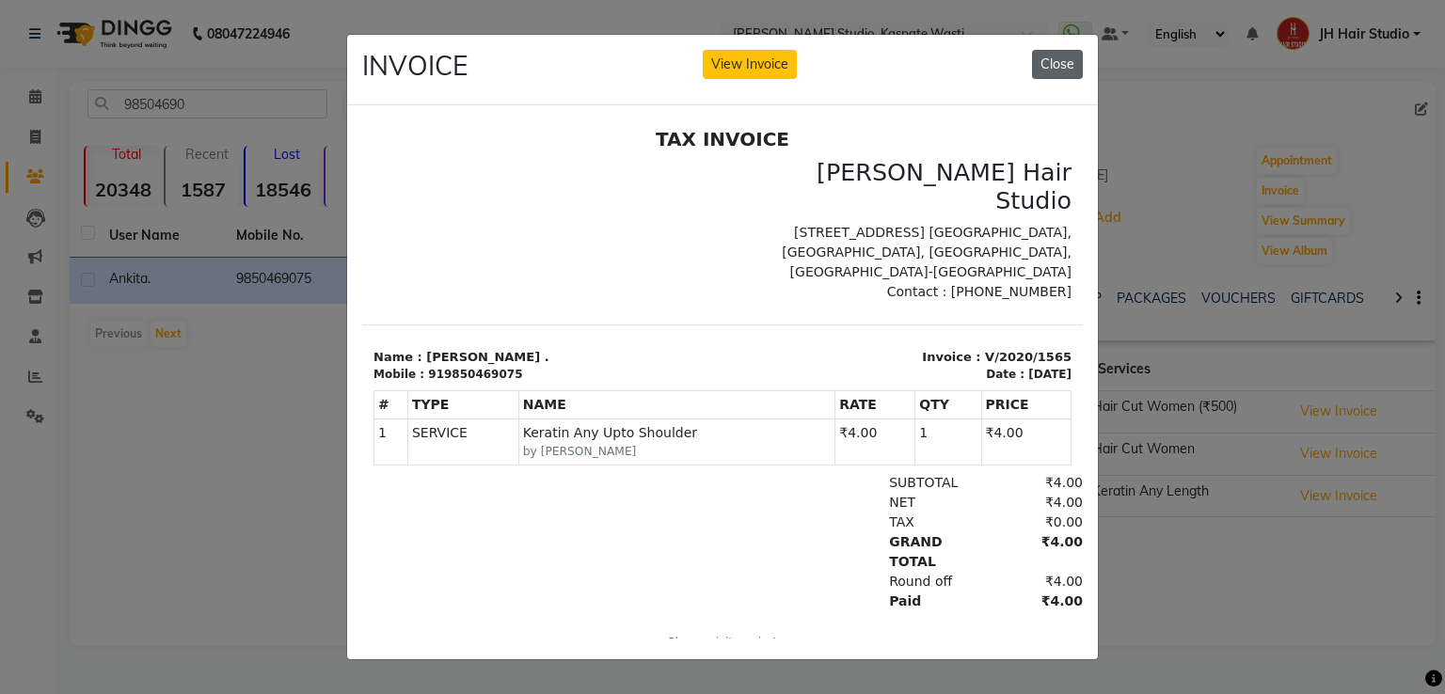
click at [1065, 61] on button "Close" at bounding box center [1057, 64] width 51 height 29
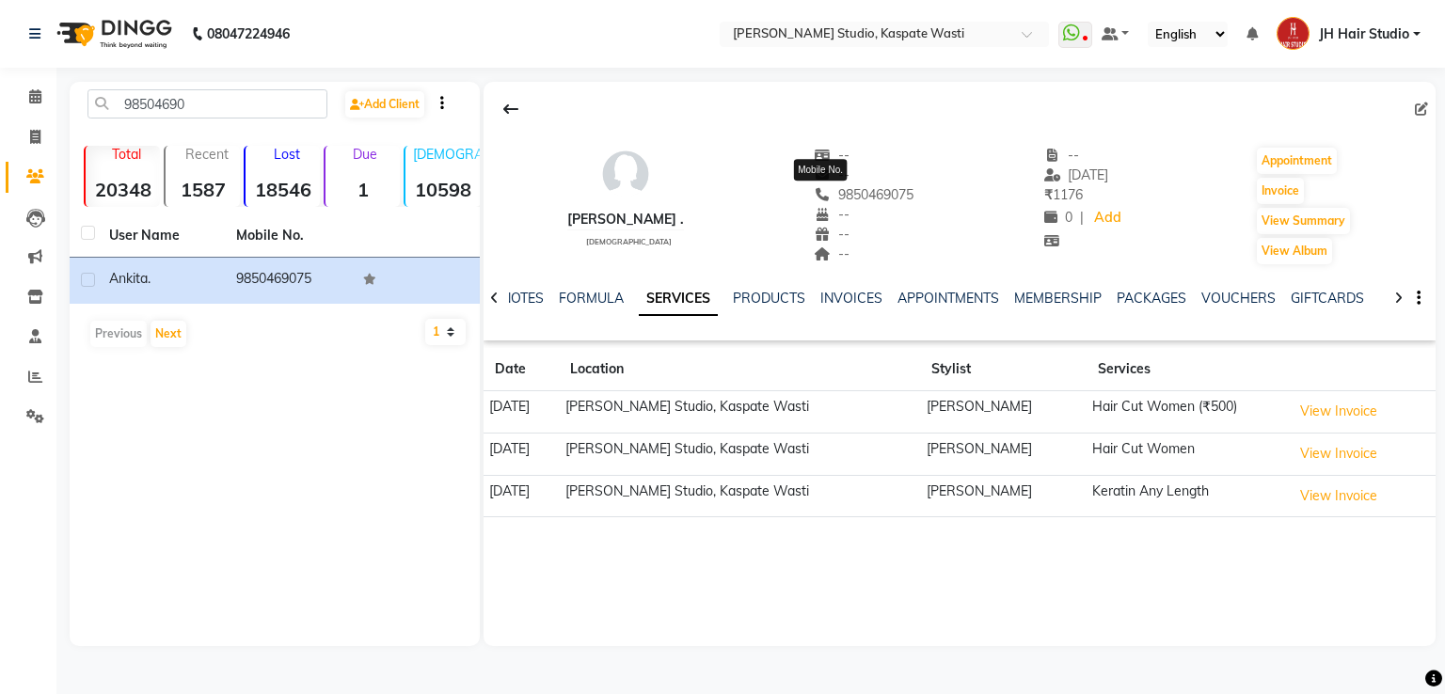
click at [831, 200] on span "9850469075" at bounding box center [865, 194] width 100 height 17
copy span "9850469075"
click at [46, 127] on span at bounding box center [35, 138] width 33 height 22
select select "service"
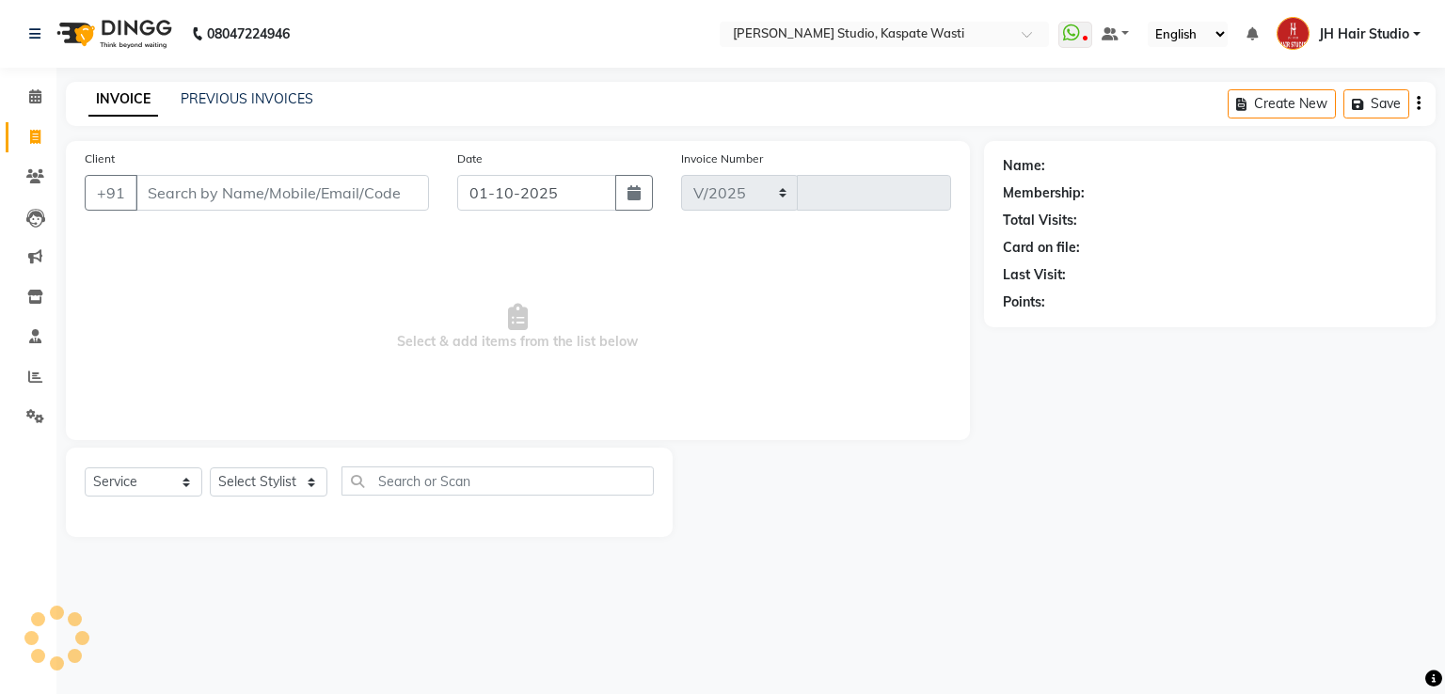
select select "130"
type input "5509"
click at [256, 103] on link "PREVIOUS INVOICES" at bounding box center [247, 98] width 133 height 17
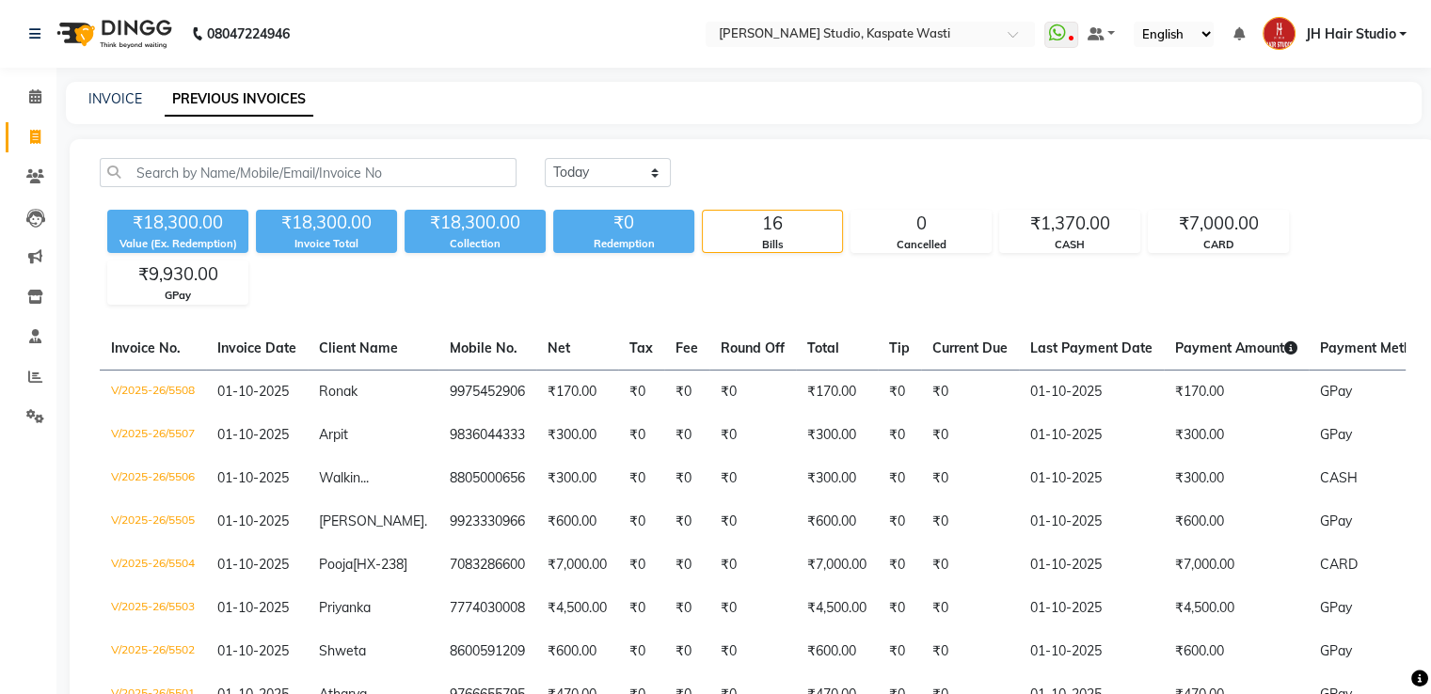
scroll to position [583, 0]
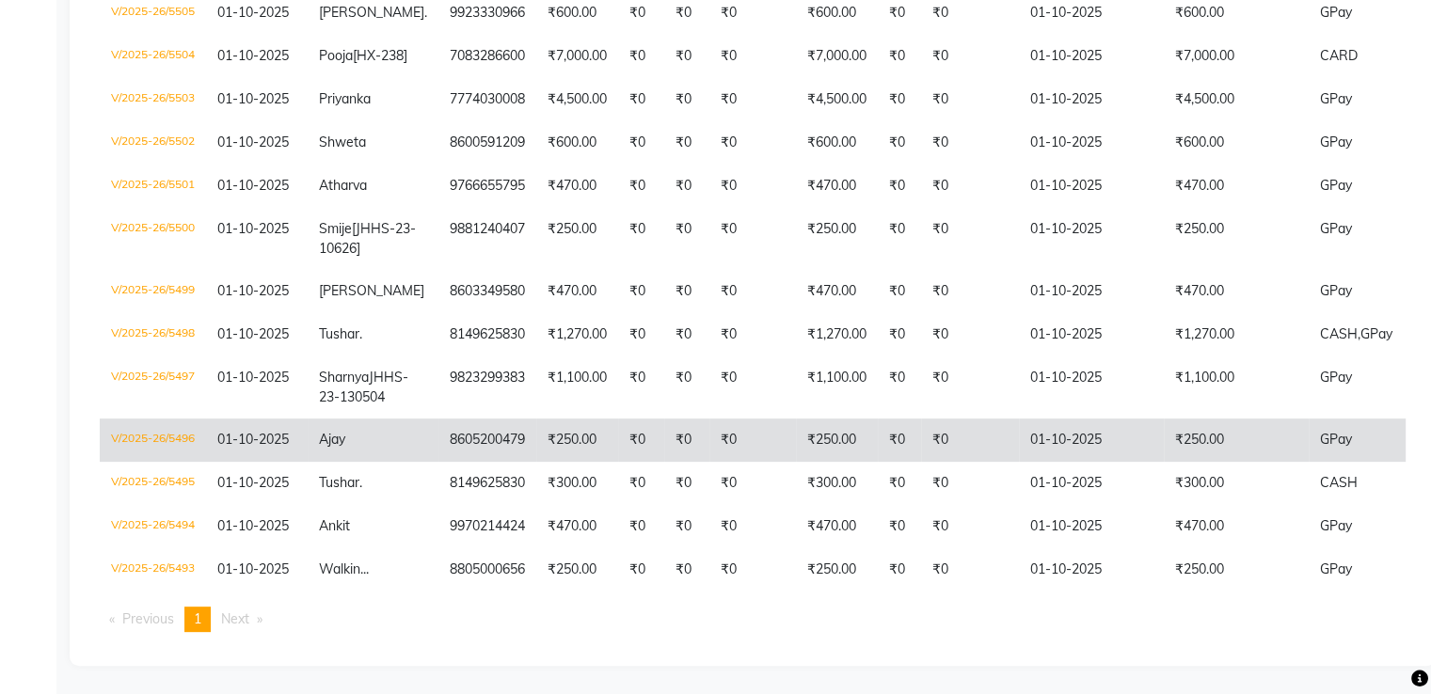
click at [621, 433] on td "₹0" at bounding box center [641, 440] width 46 height 43
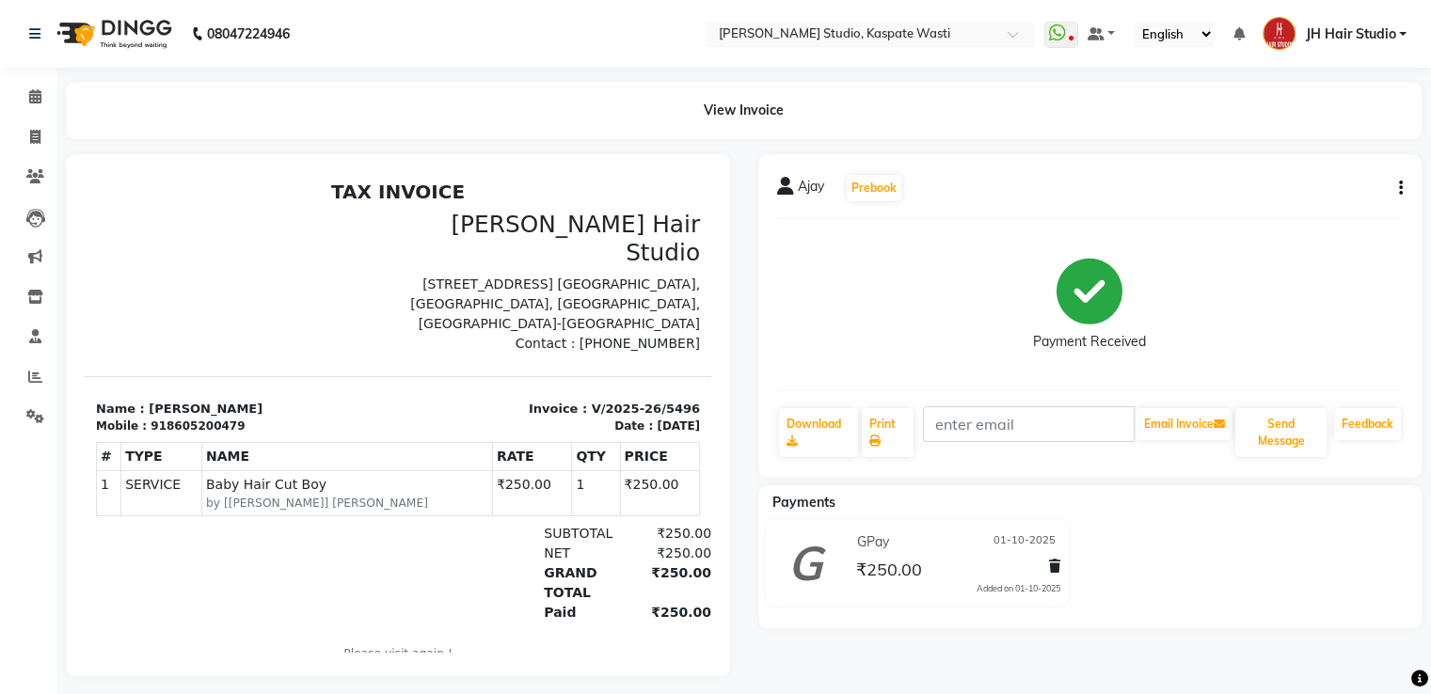
click at [1399, 188] on icon "button" at bounding box center [1401, 188] width 4 height 1
click at [1298, 195] on div "Edit Invoice" at bounding box center [1324, 200] width 94 height 24
select select "service"
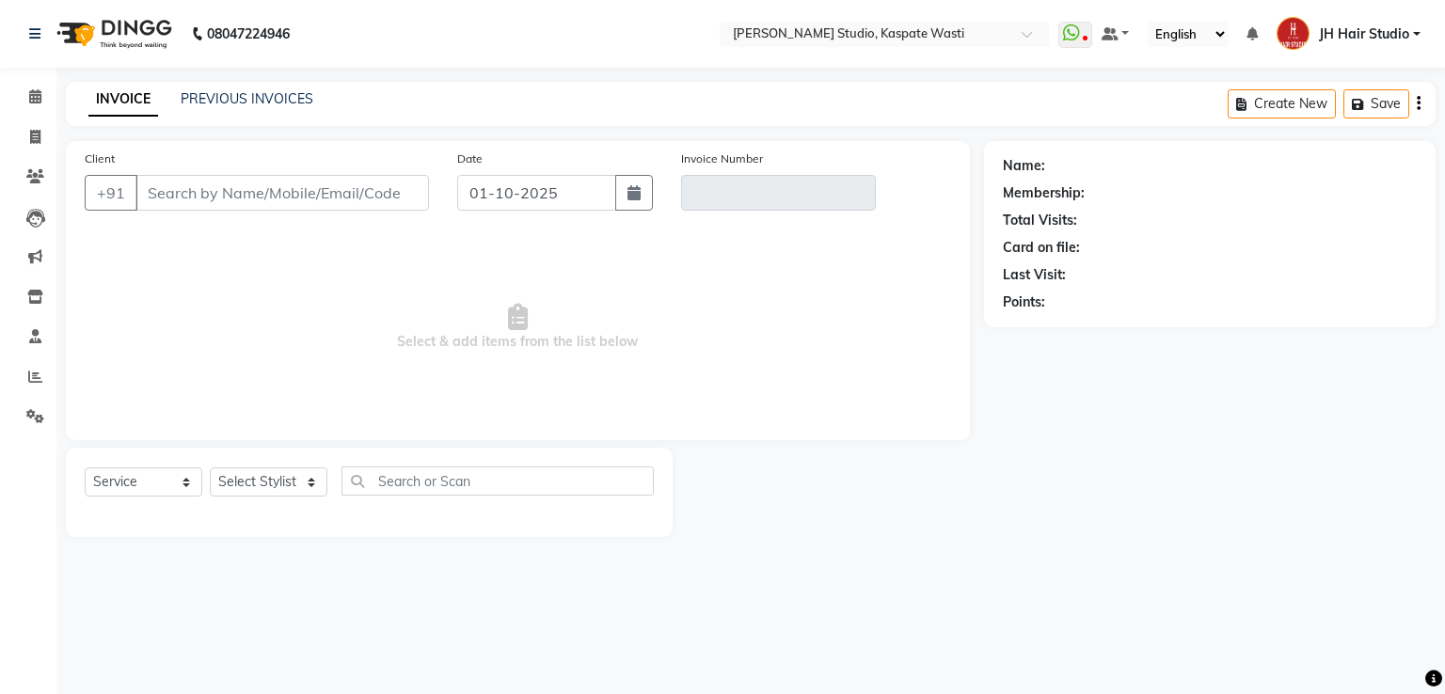
type input "8605200479"
type input "V/2025-26/5496"
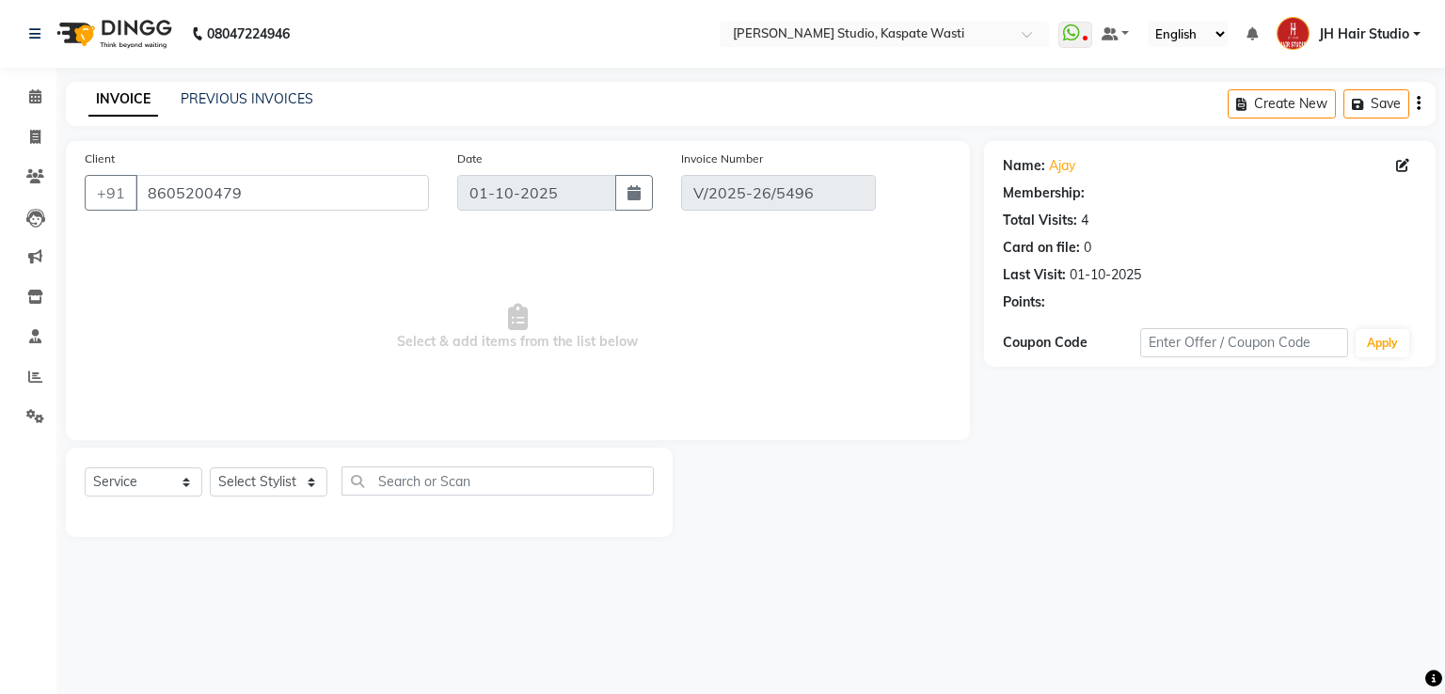
select select "select"
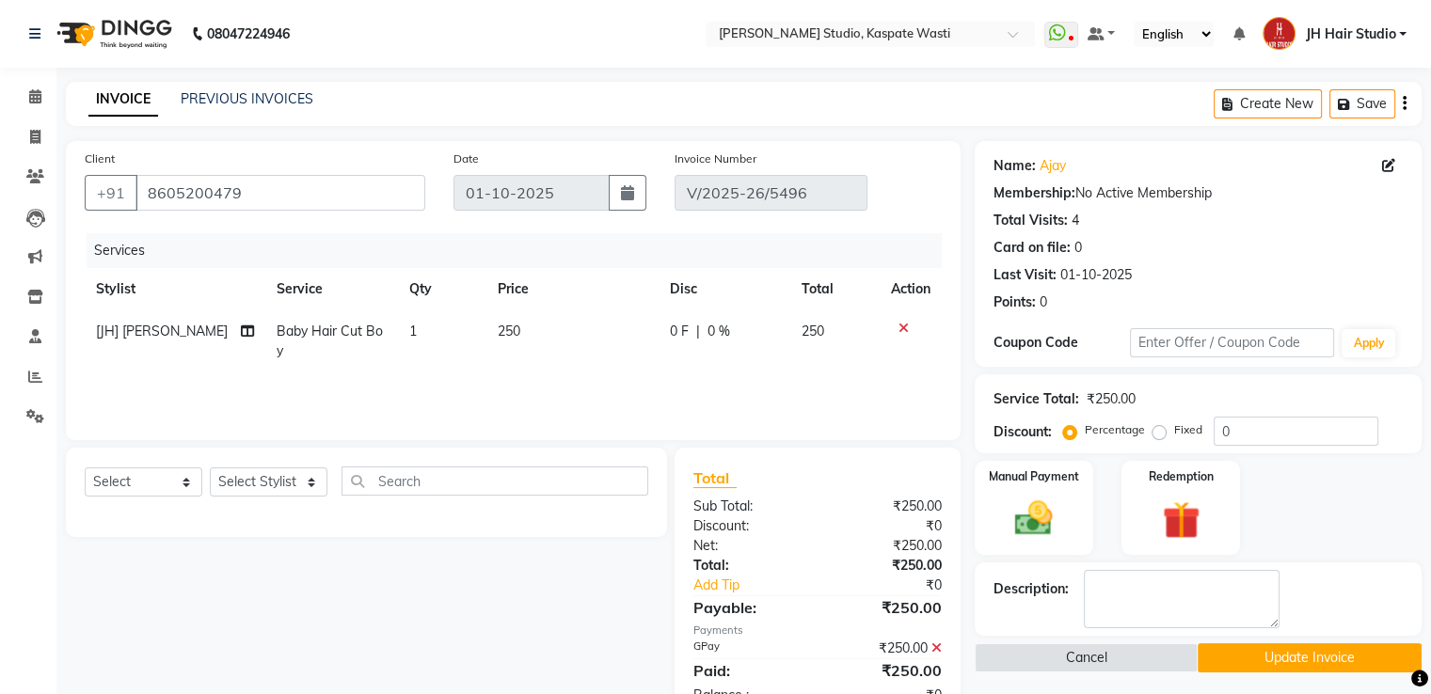
click at [499, 336] on span "250" at bounding box center [509, 331] width 23 height 17
select select "47594"
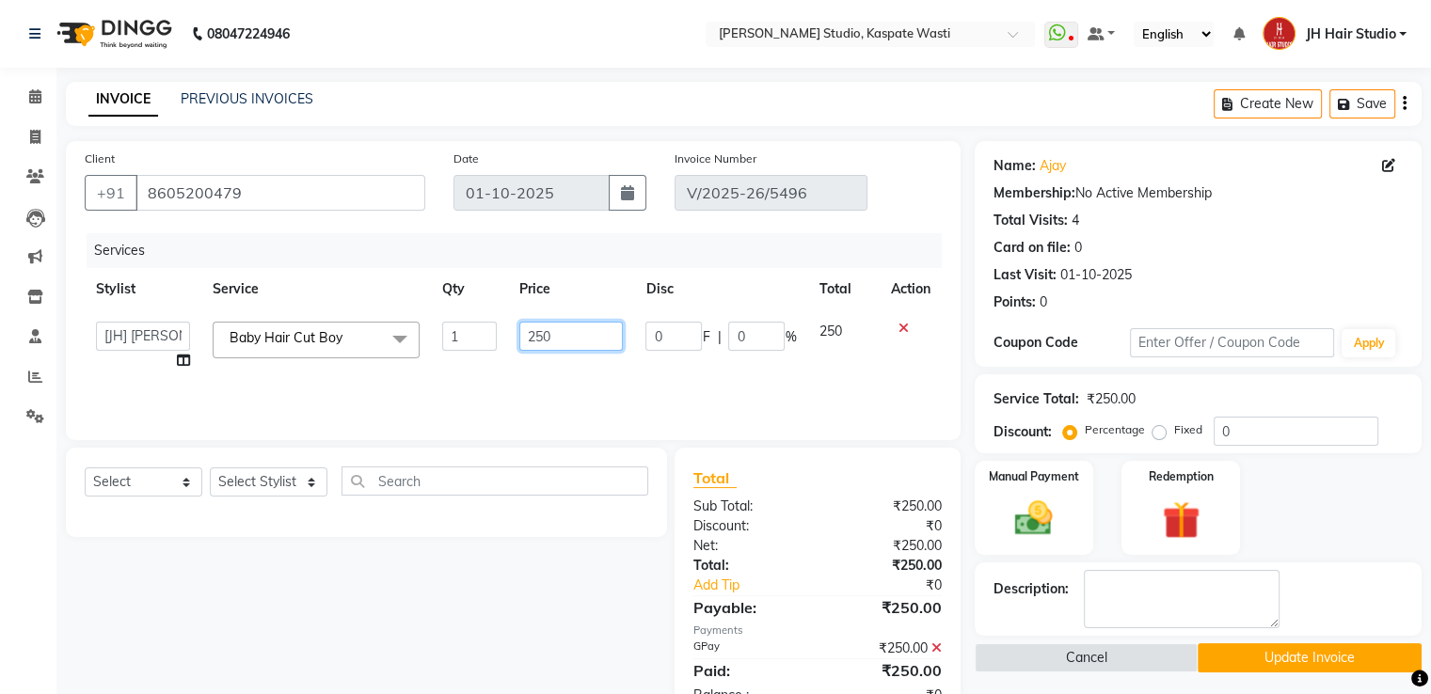
click at [542, 338] on input "250" at bounding box center [570, 336] width 103 height 29
type input "200"
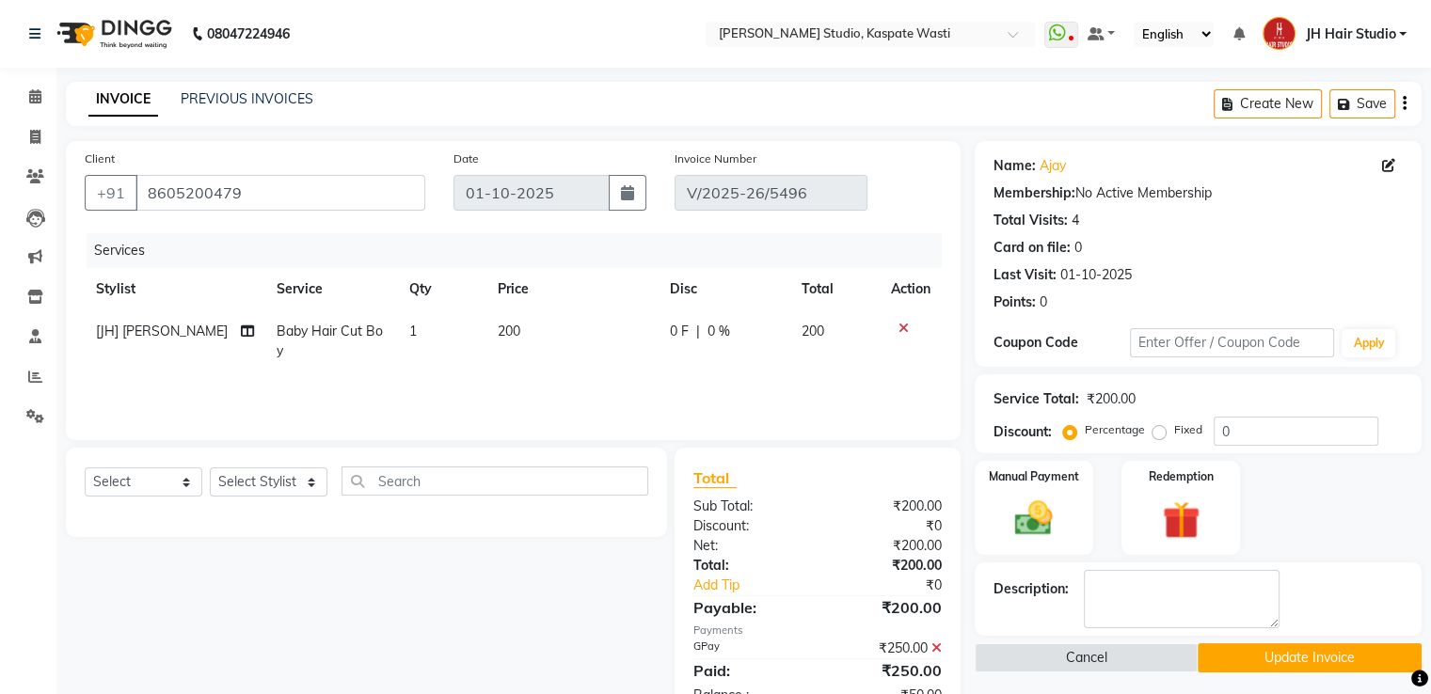
click at [933, 648] on icon at bounding box center [936, 647] width 10 height 13
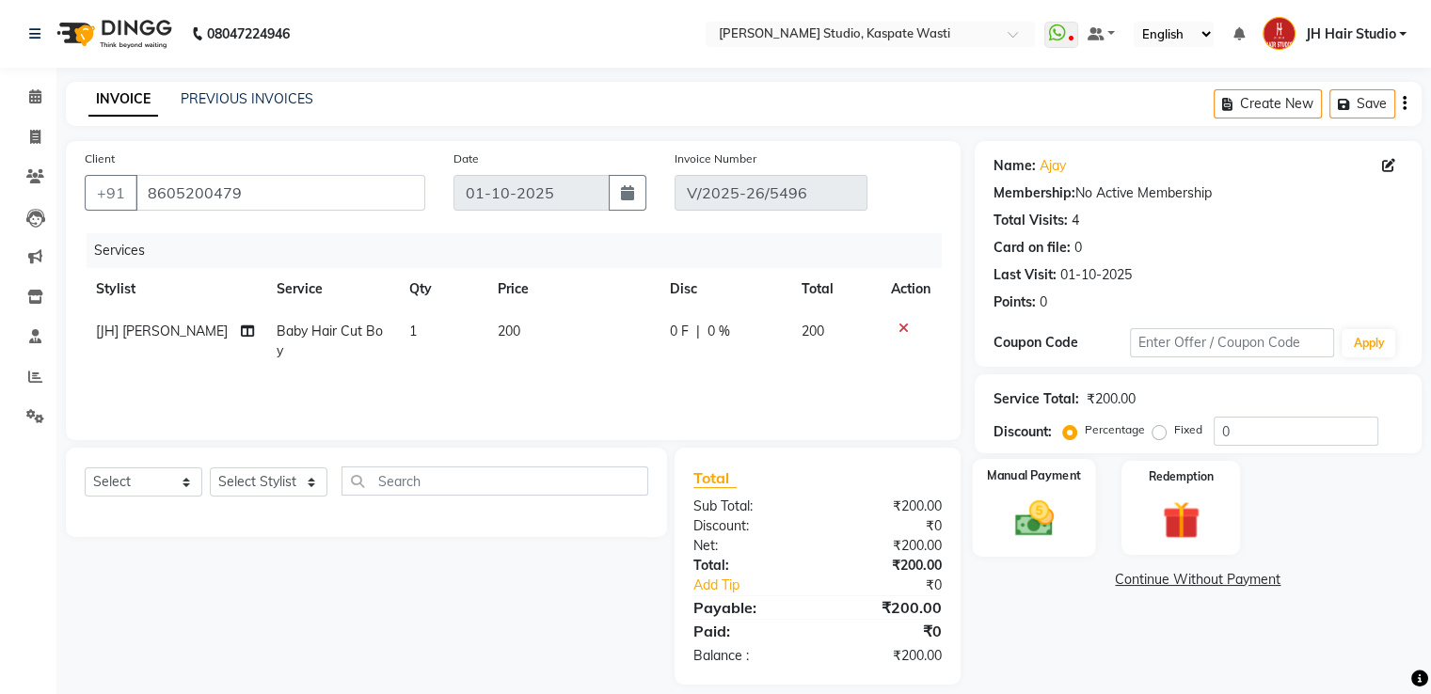
click at [1034, 519] on img at bounding box center [1033, 519] width 63 height 45
click at [1129, 580] on span "GPay" at bounding box center [1130, 581] width 39 height 22
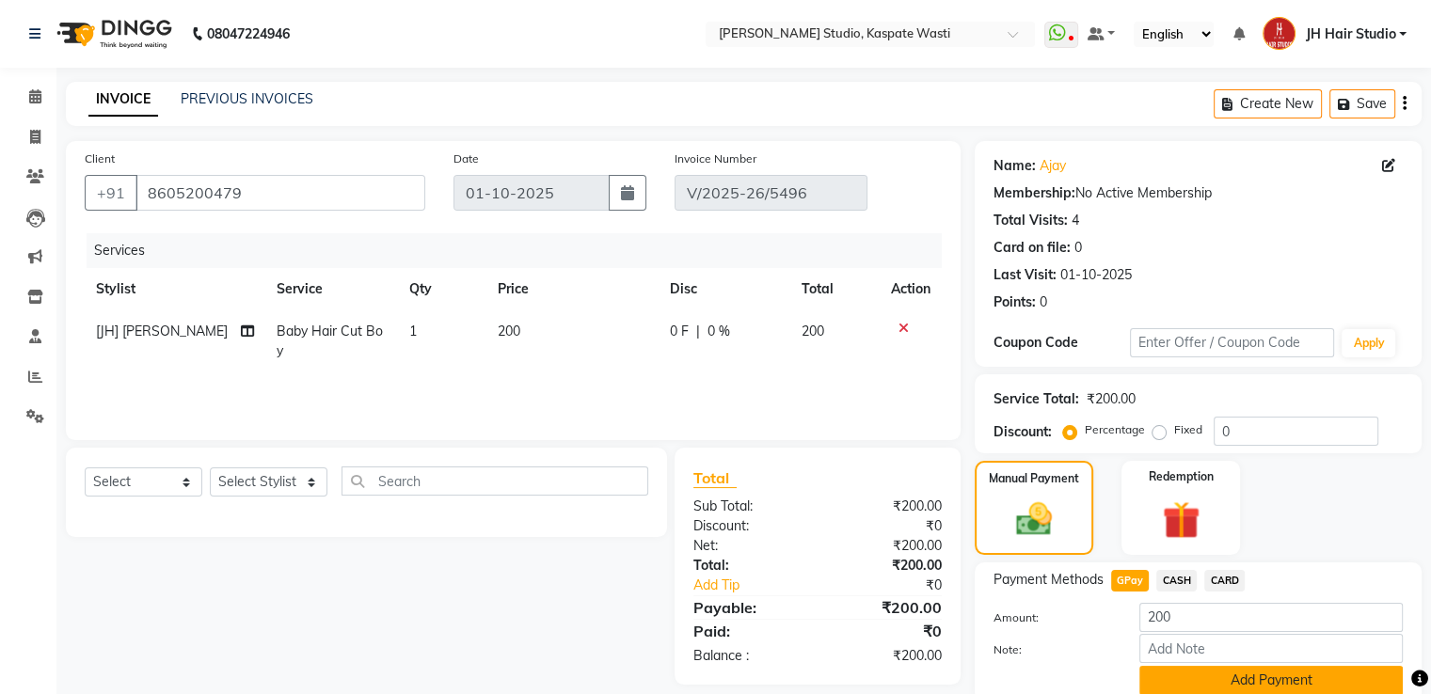
click at [1200, 673] on button "Add Payment" at bounding box center [1270, 680] width 263 height 29
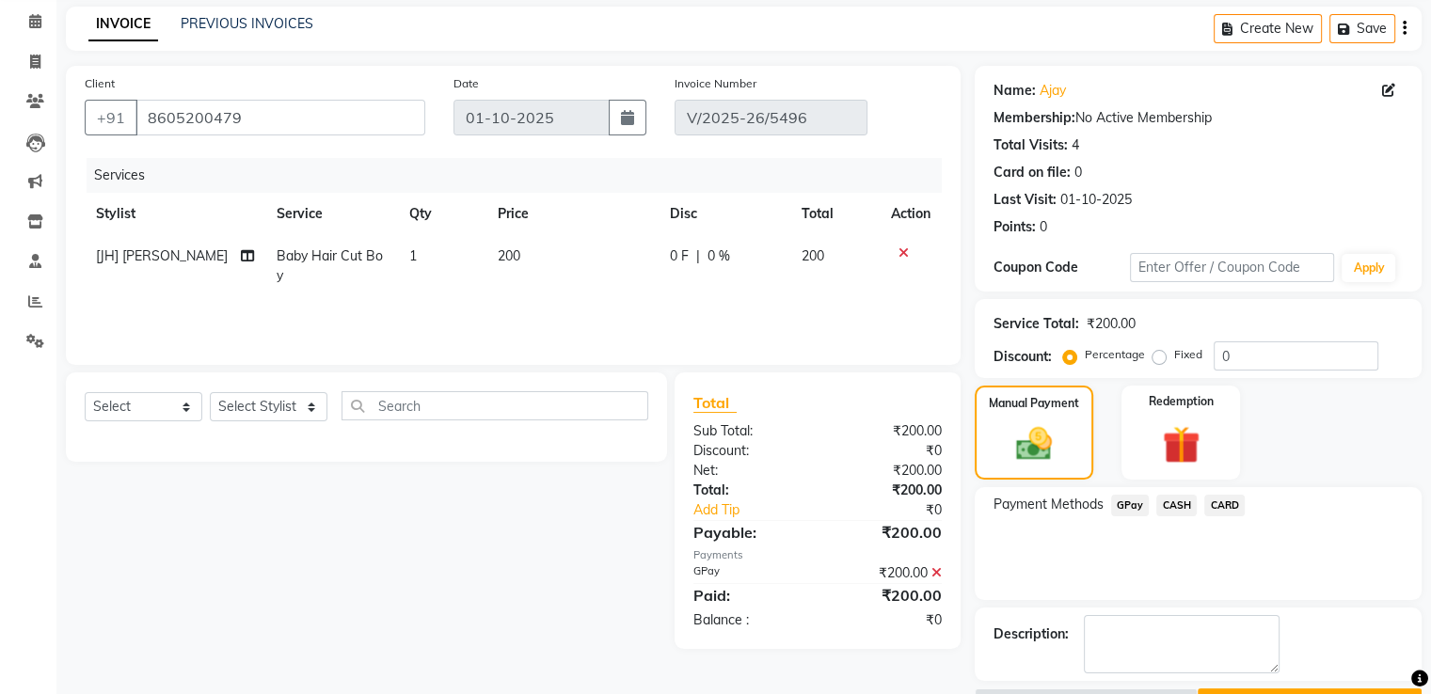
scroll to position [125, 0]
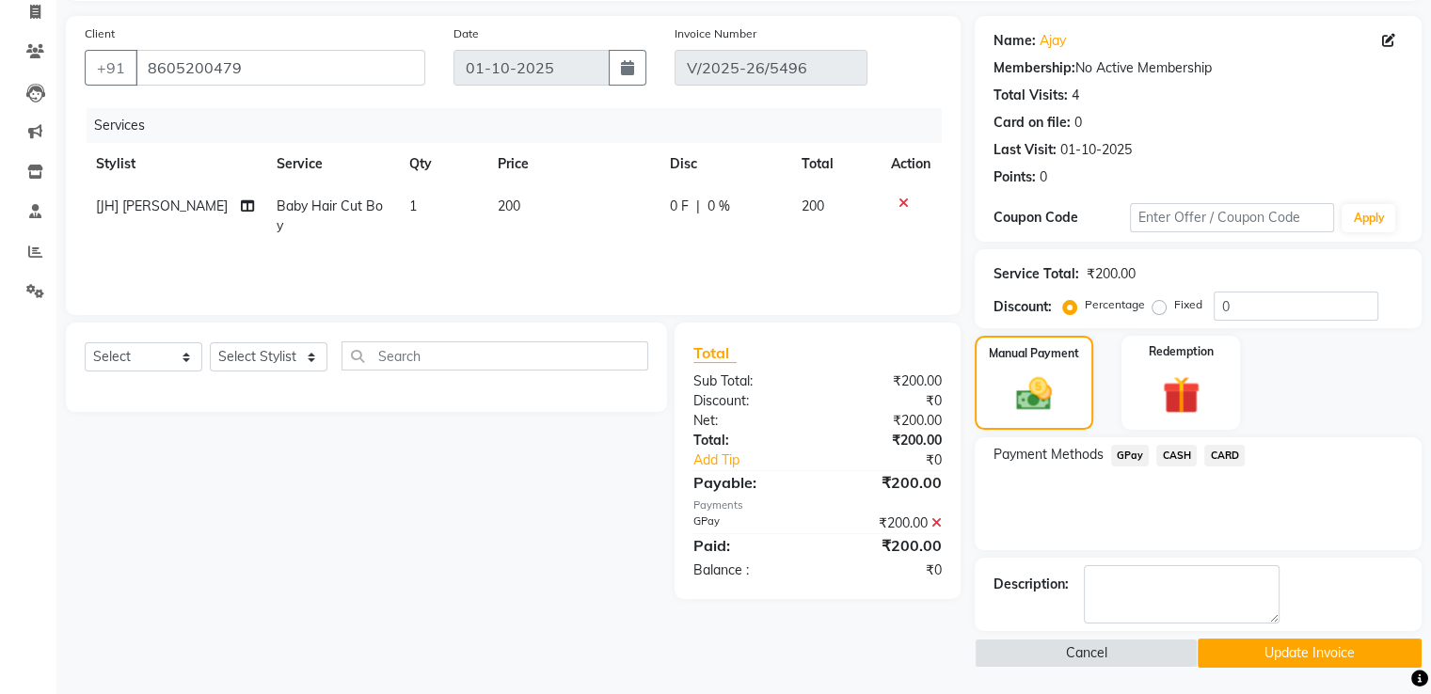
click at [1240, 639] on button "Update Invoice" at bounding box center [1309, 653] width 224 height 29
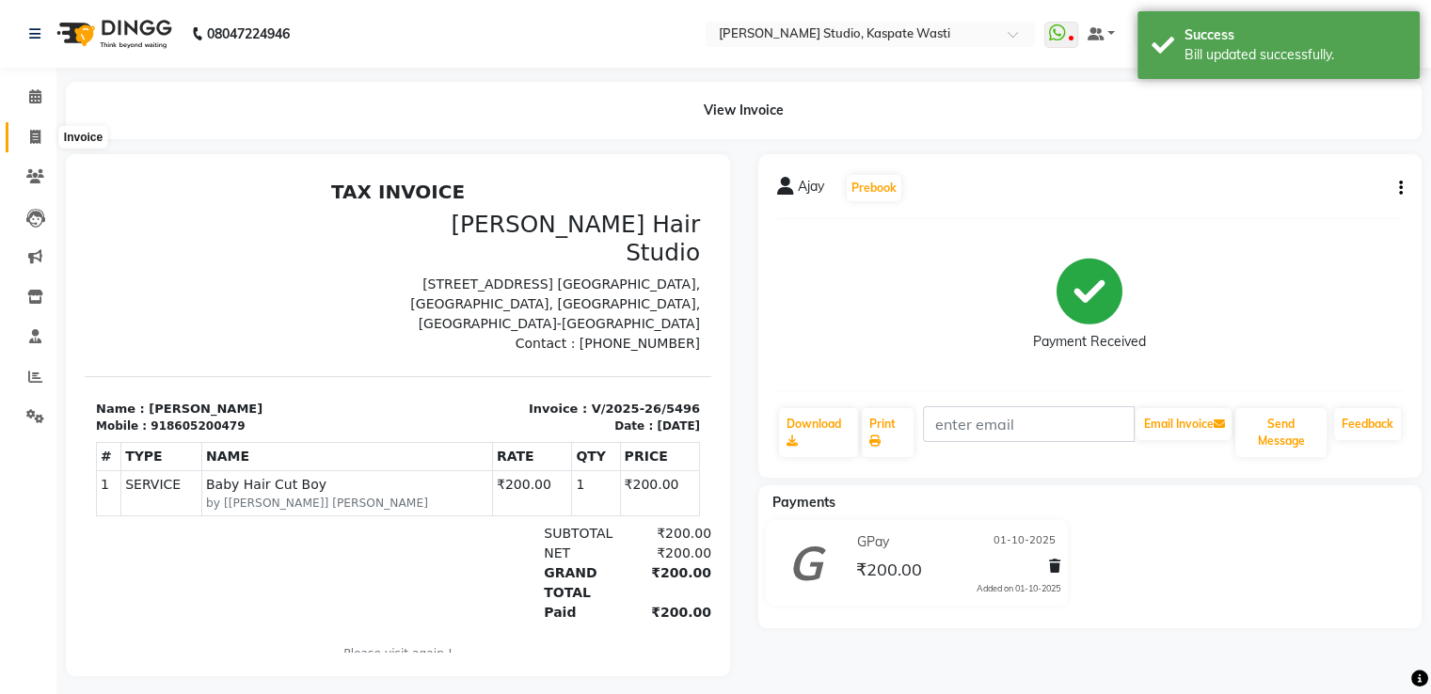
click at [38, 132] on icon at bounding box center [35, 137] width 10 height 14
select select "130"
select select "service"
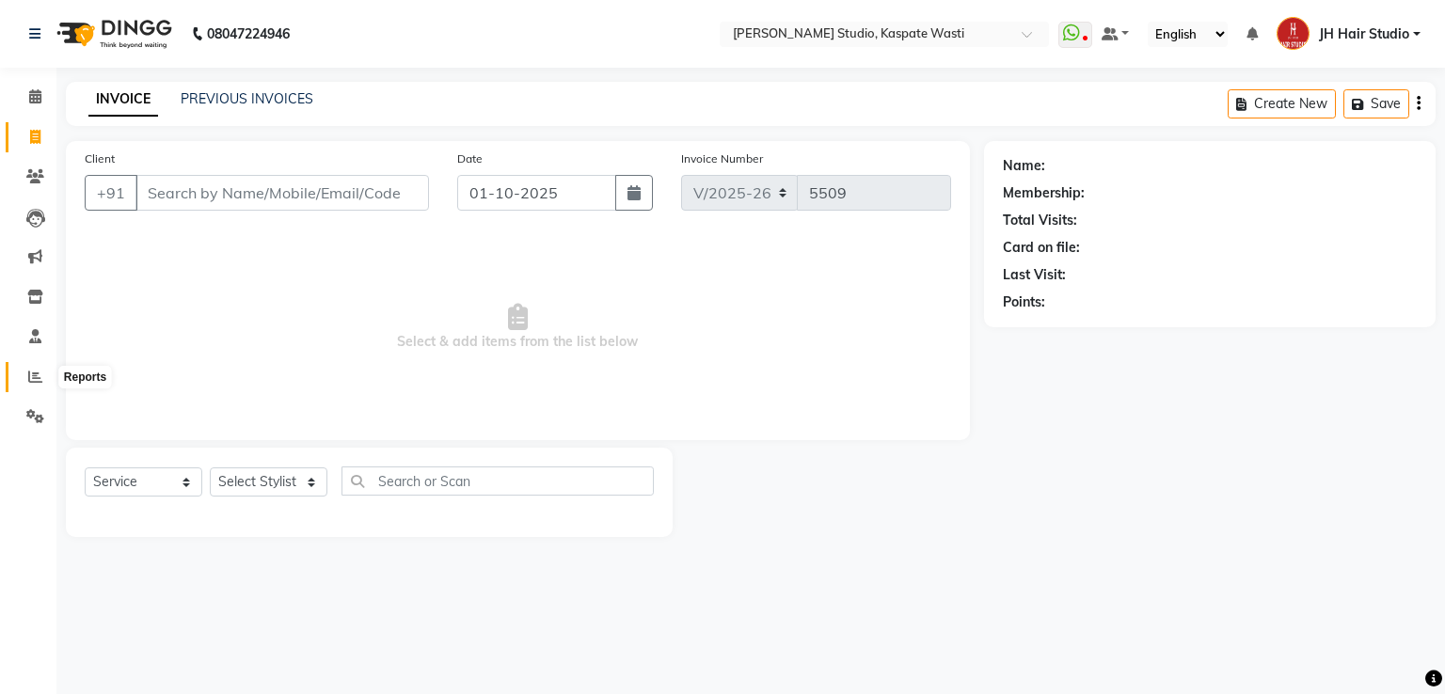
click at [32, 376] on icon at bounding box center [35, 377] width 14 height 14
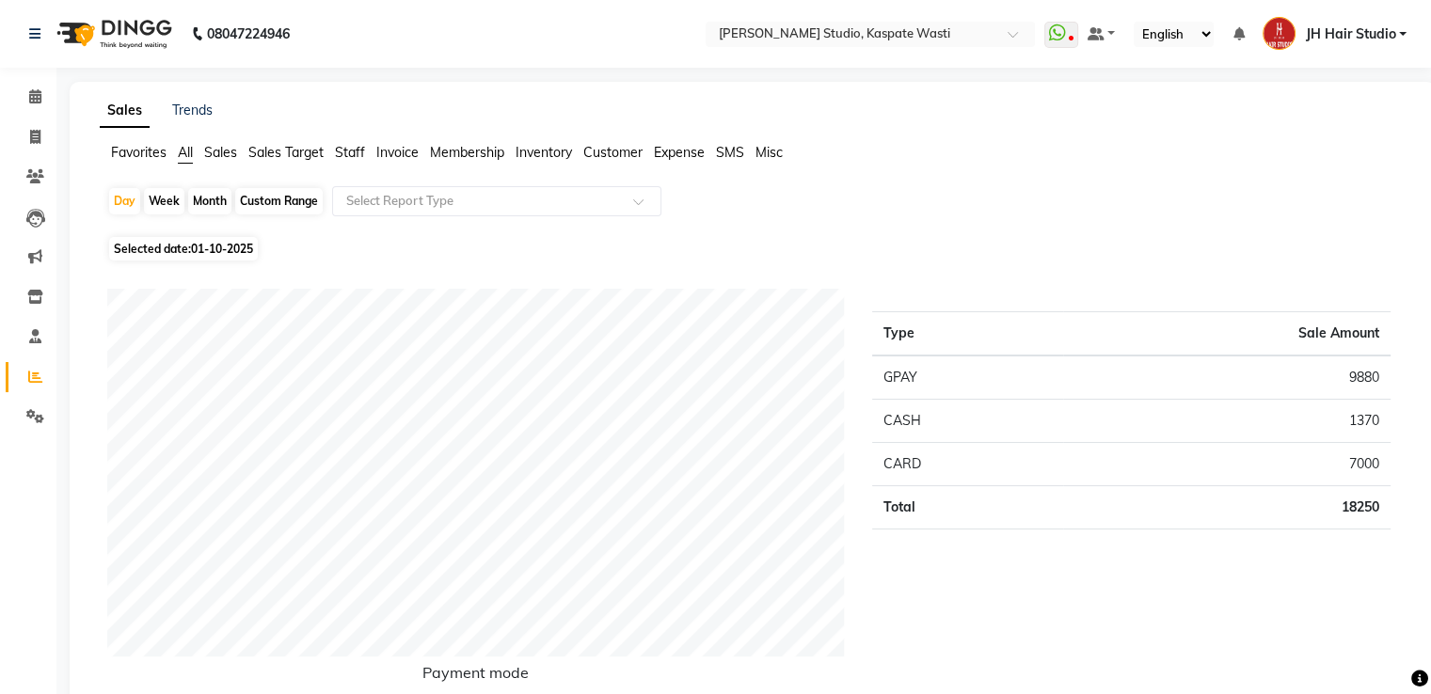
scroll to position [606, 0]
